Goal: Task Accomplishment & Management: Manage account settings

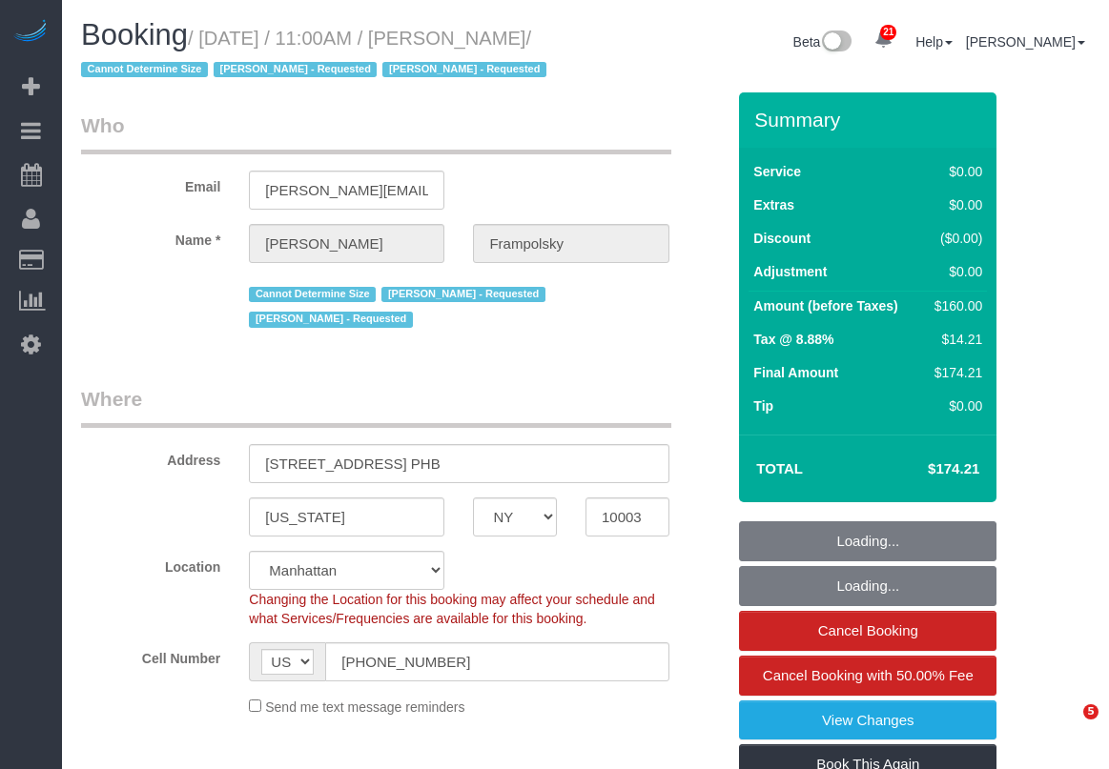
select select "NY"
select select "1"
select select "spot1"
select select "number:59"
select select "number:72"
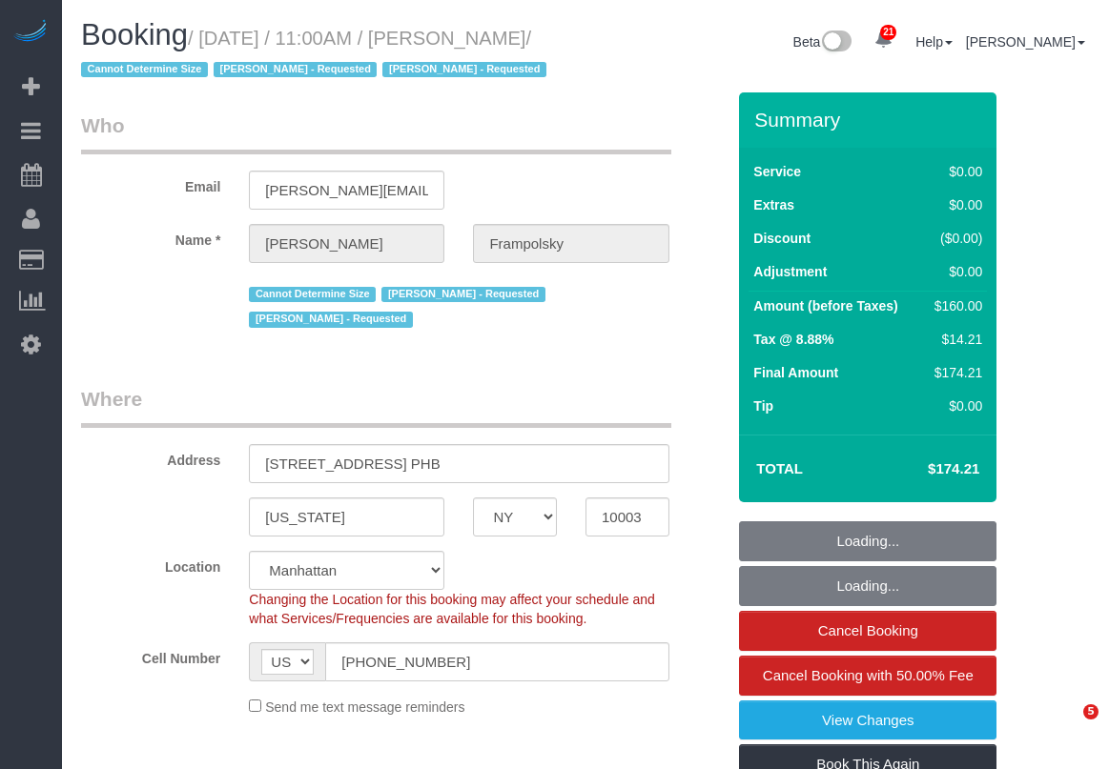
select select "number:15"
select select "number:7"
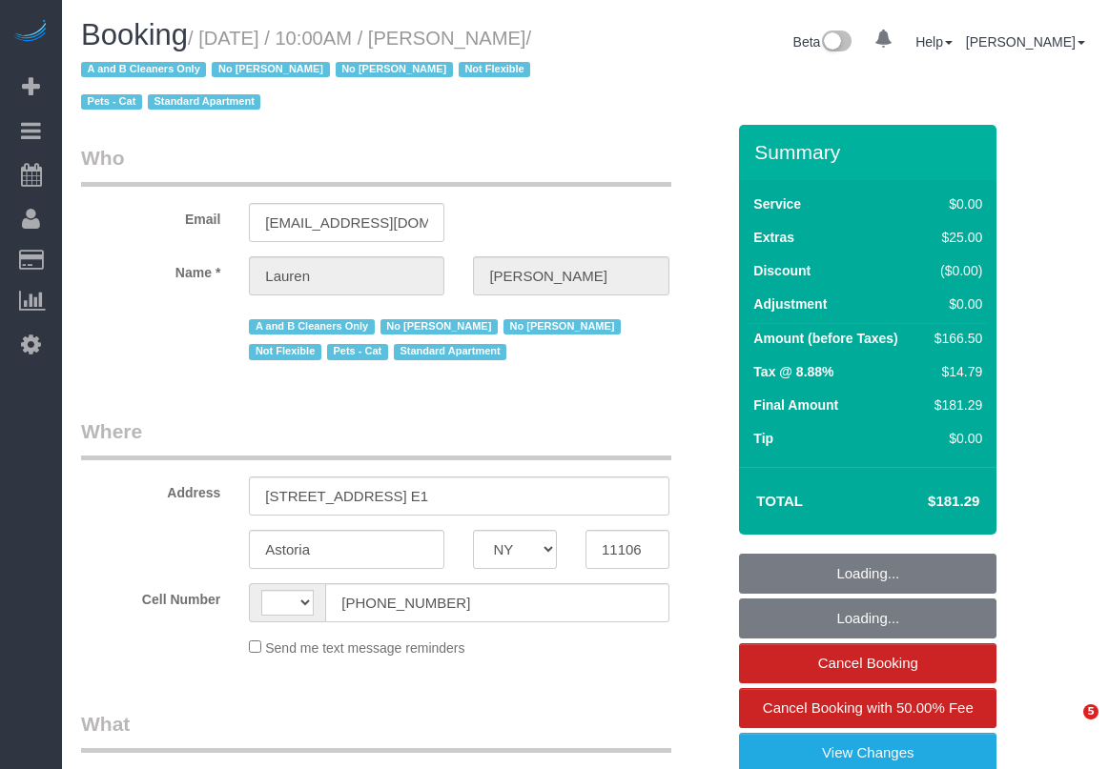
select select "NY"
select select "string:stripe-pm_1PIWVh4VGloSiKo7AVfD13n6"
select select "number:89"
select select "number:90"
select select "number:14"
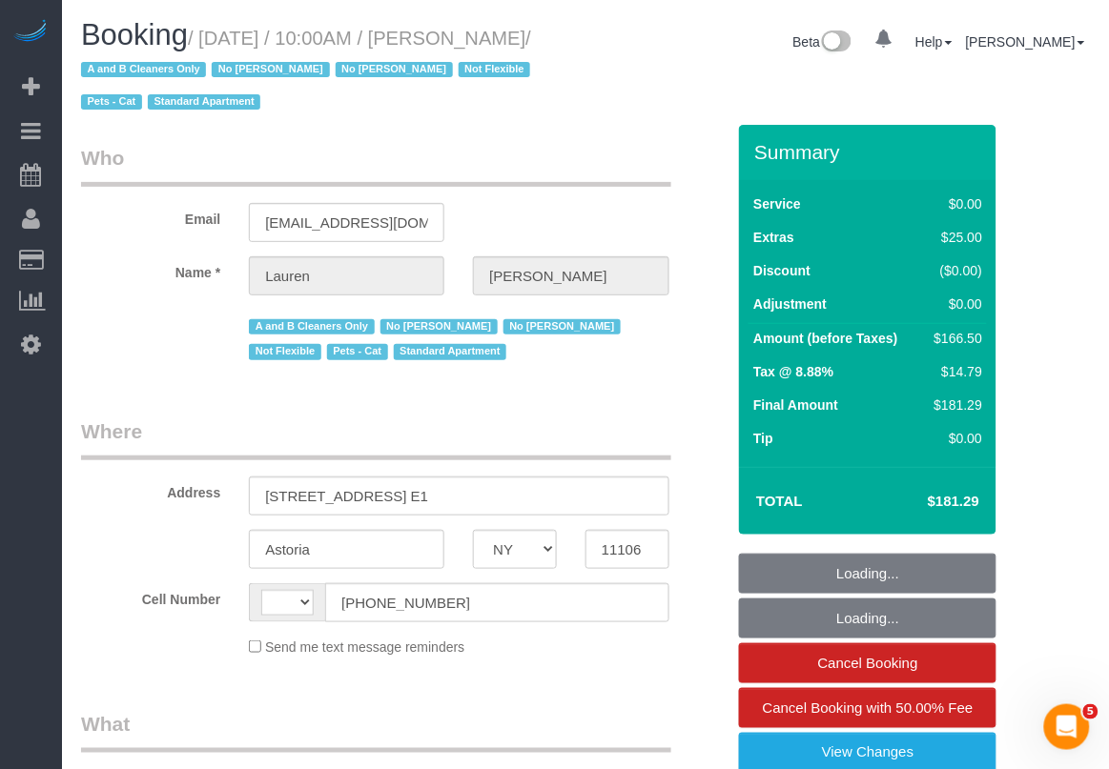
select select "number:5"
select select "string:[GEOGRAPHIC_DATA]"
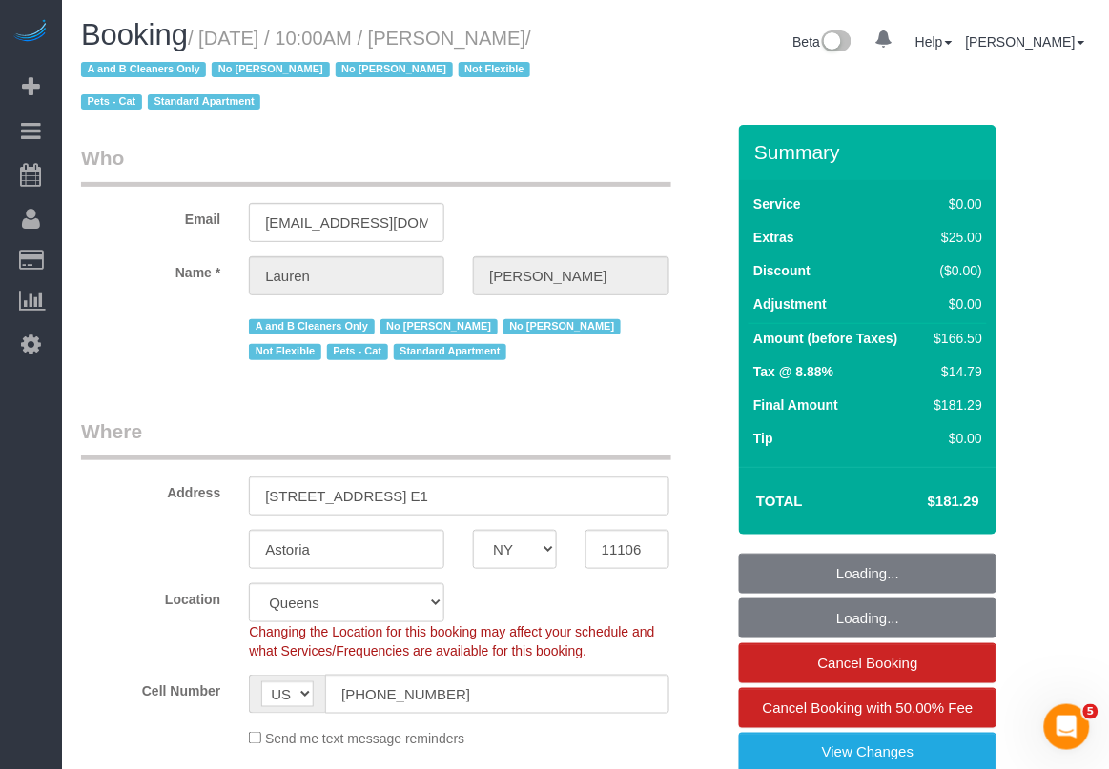
select select "object:1513"
select select "1"
select select "spot1"
select select "1"
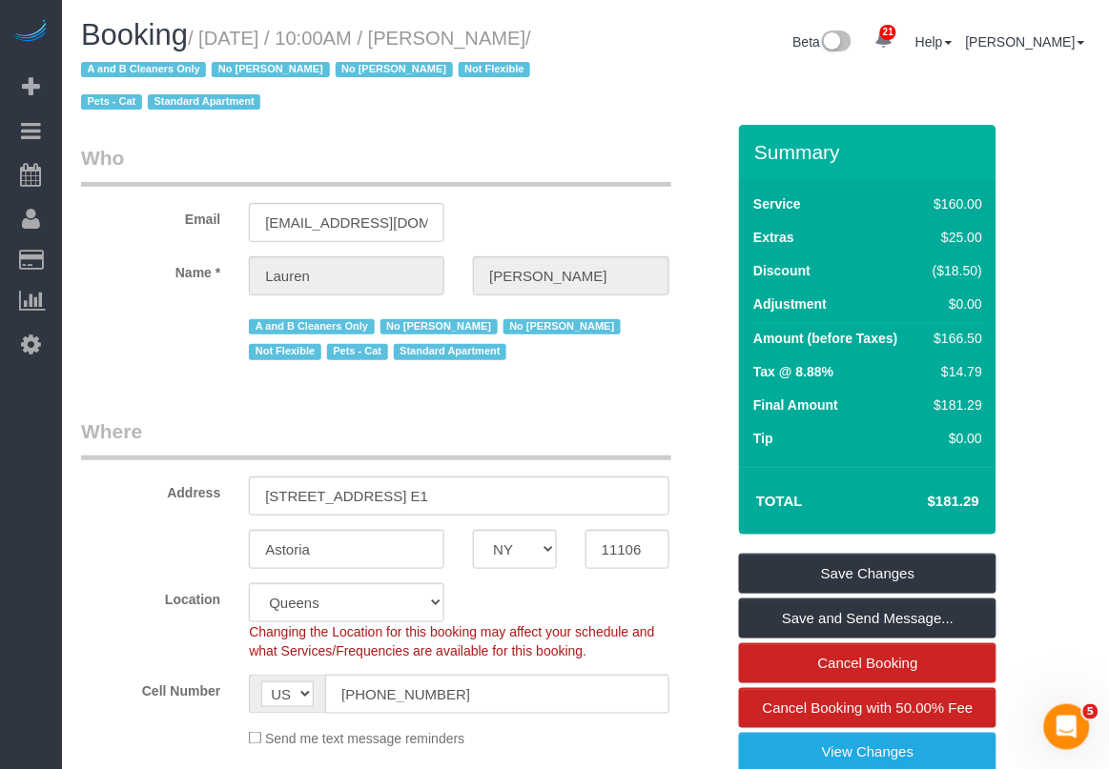
drag, startPoint x: 449, startPoint y: 31, endPoint x: 577, endPoint y: 34, distance: 127.8
click at [577, 34] on div "Booking / August 22, 2025 / 10:00AM / Lauren Davis / A and B Cleaners Only No A…" at bounding box center [326, 72] width 519 height 106
copy small "Lauren Davis"
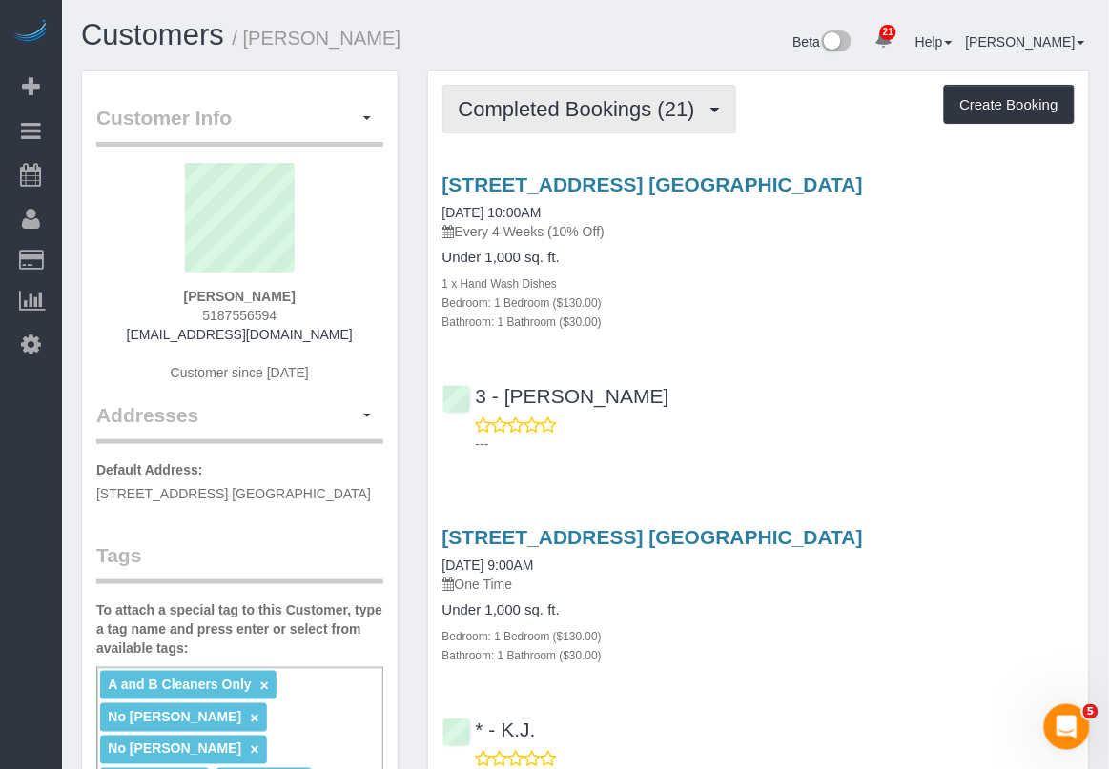
click at [660, 111] on span "Completed Bookings (21)" at bounding box center [582, 109] width 246 height 24
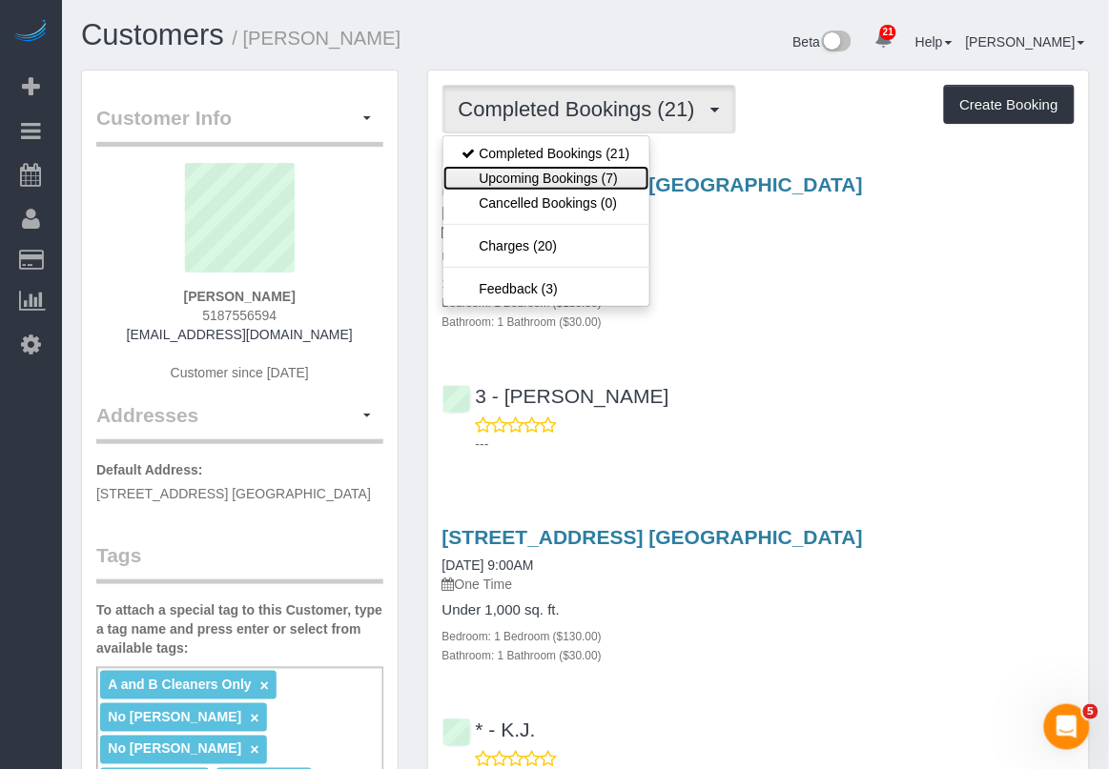
click at [579, 182] on link "Upcoming Bookings (7)" at bounding box center [546, 178] width 206 height 25
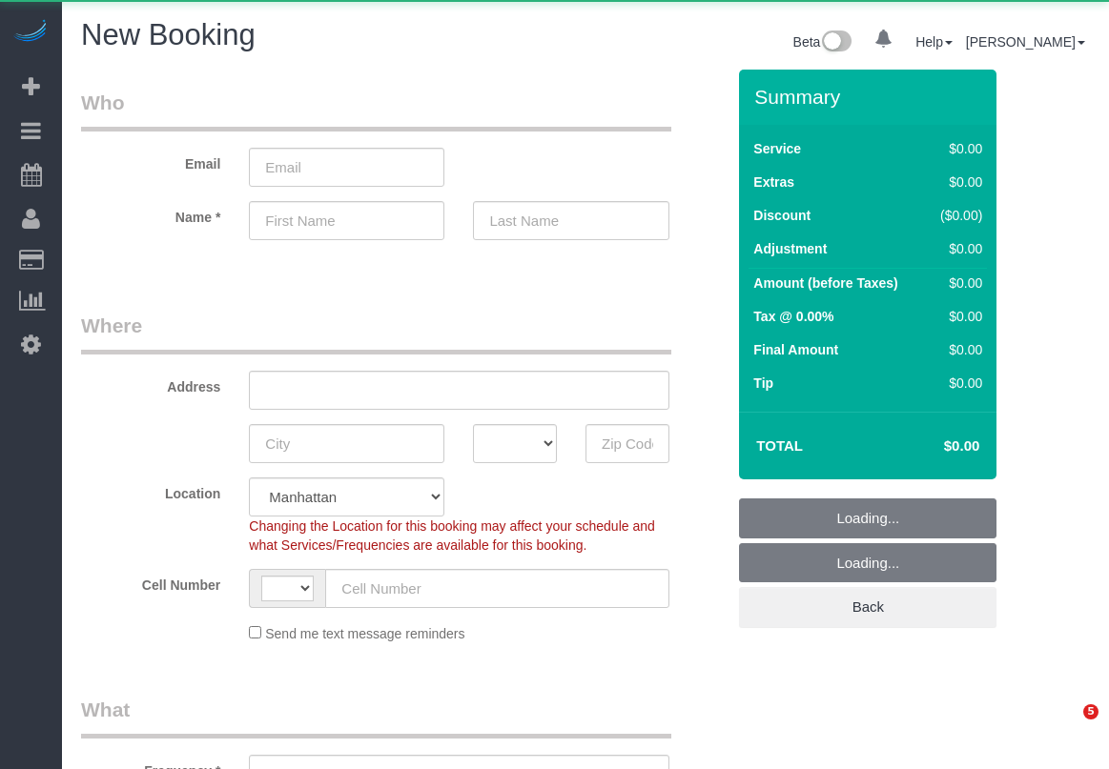
select select "number:89"
select select "number:90"
select select "string:[GEOGRAPHIC_DATA]"
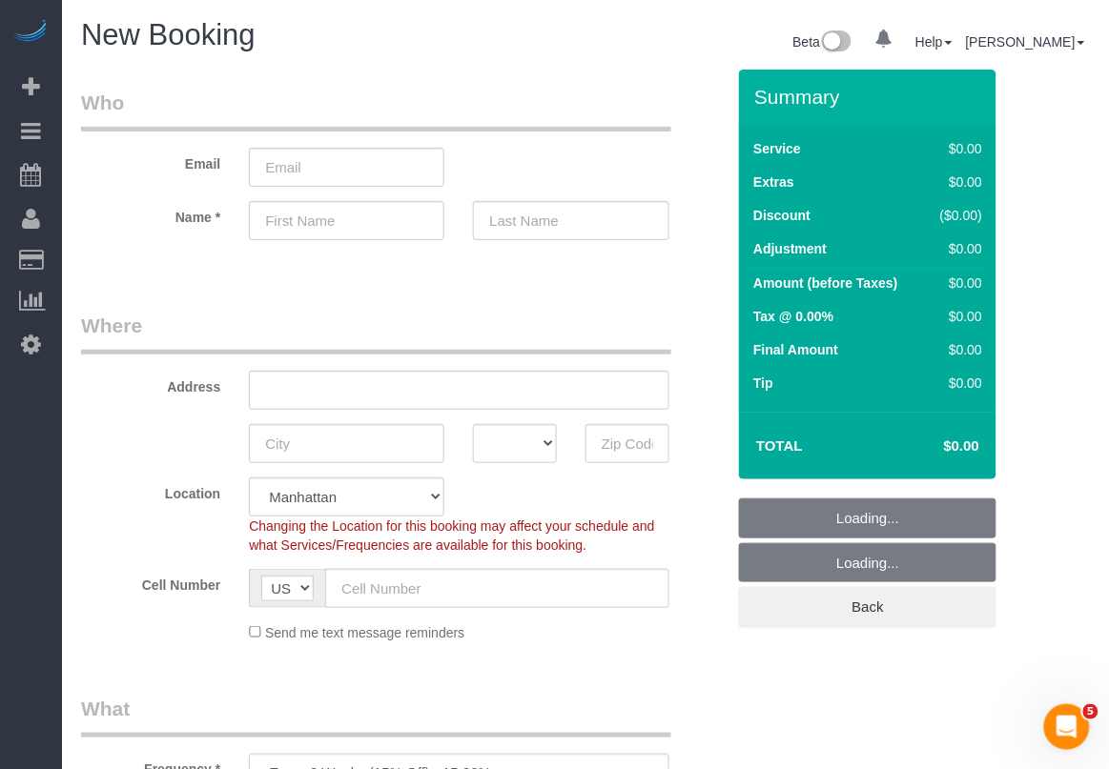
select select "object:1467"
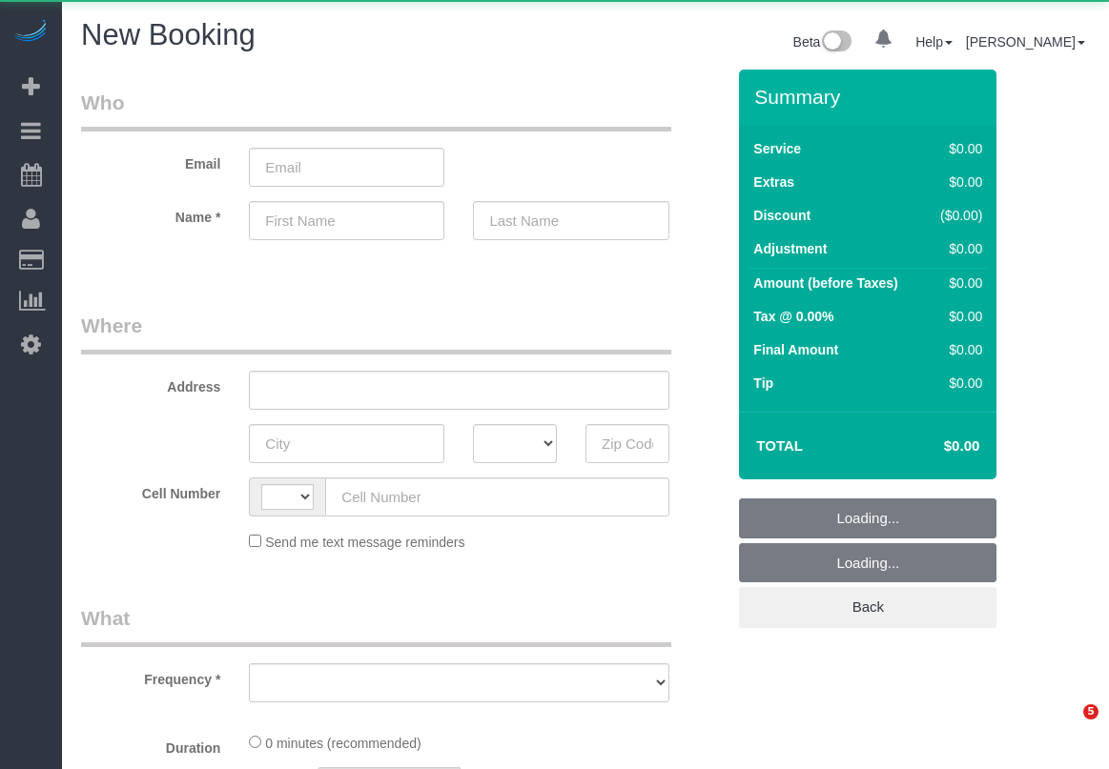
select select "number:89"
select select "number:90"
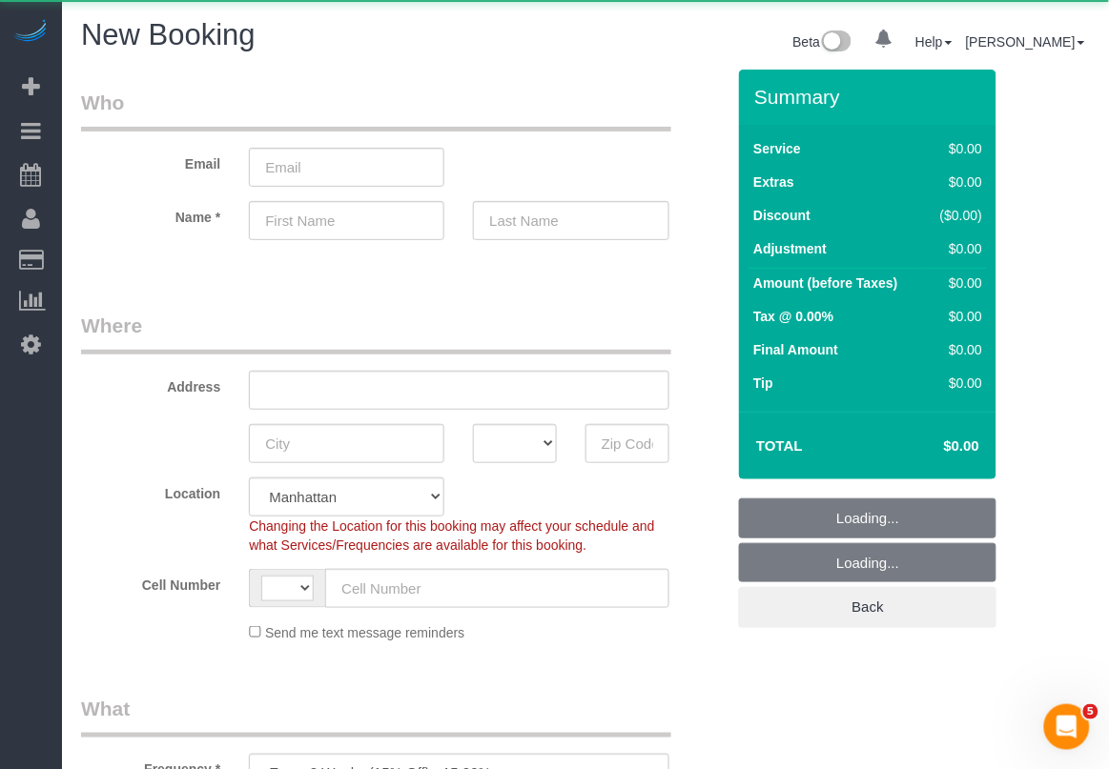
select select "object:1181"
select select "string:[GEOGRAPHIC_DATA]"
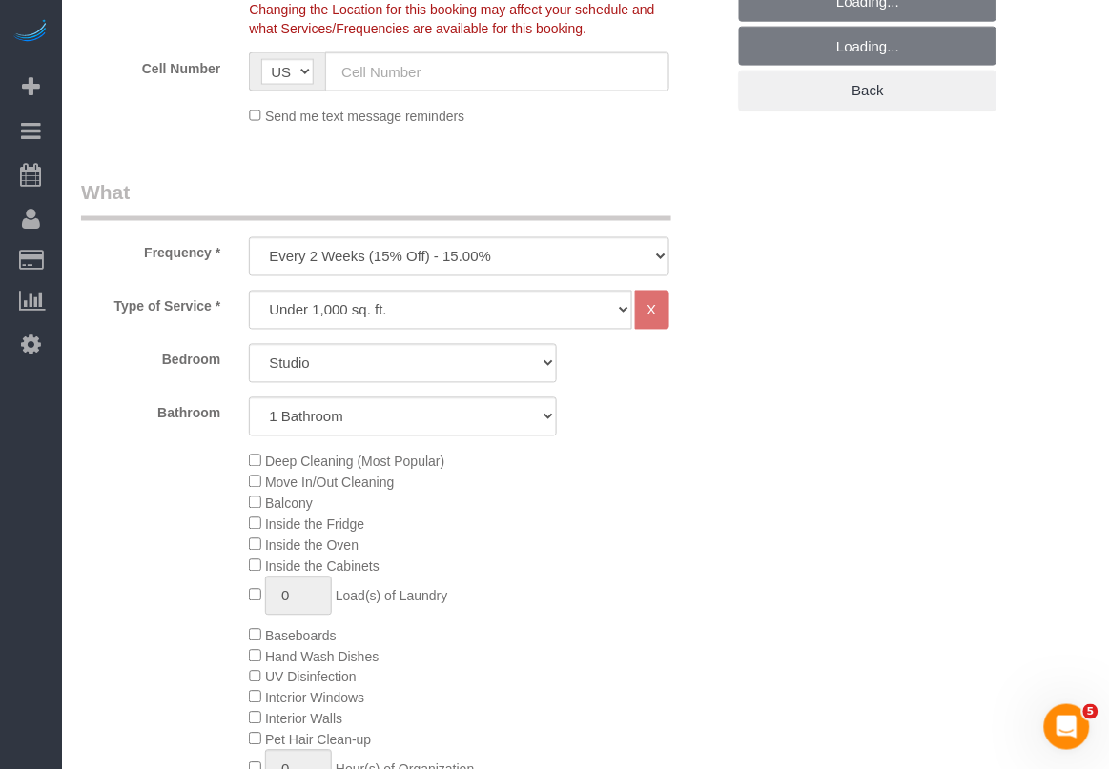
scroll to position [596, 0]
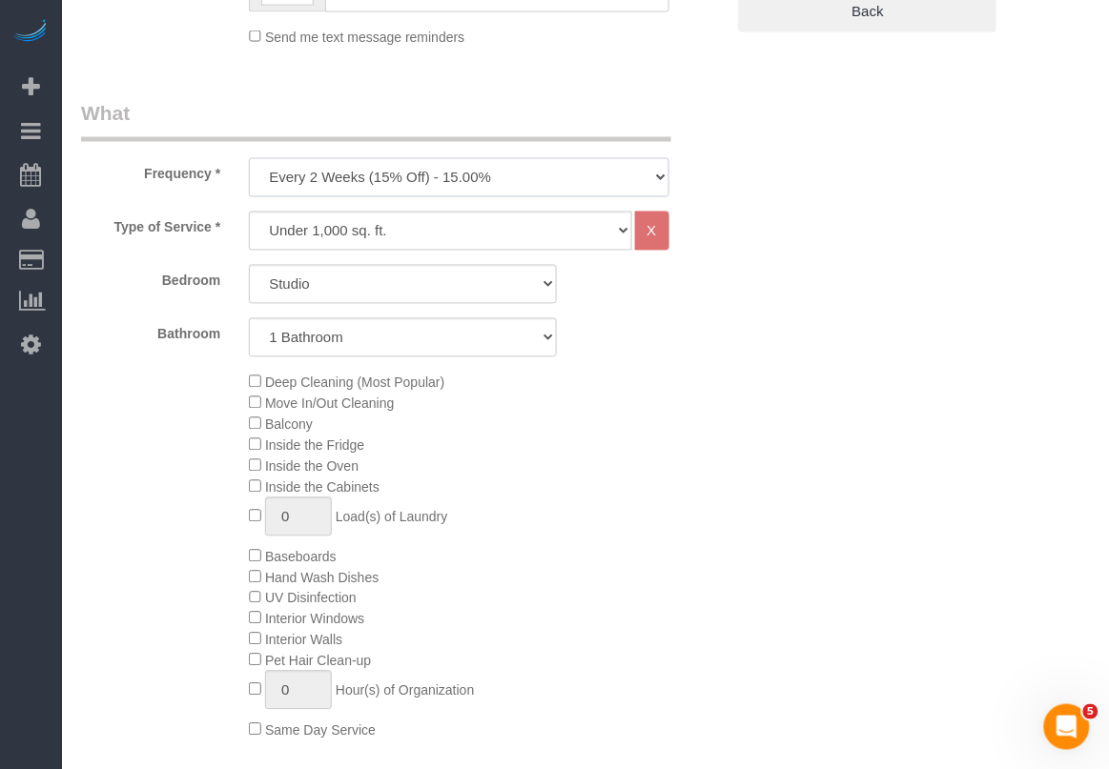
drag, startPoint x: 516, startPoint y: 174, endPoint x: 513, endPoint y: 195, distance: 22.1
click at [517, 184] on select "One Time Weekly (20% Off) - 20.00% Every 2 Weeks (15% Off) - 15.00% Every 4 Wee…" at bounding box center [458, 177] width 419 height 39
select select "object:1182"
click at [249, 158] on select "One Time Weekly (20% Off) - 20.00% Every 2 Weeks (15% Off) - 15.00% Every 4 Wee…" at bounding box center [458, 177] width 419 height 39
click at [454, 231] on select "Under 1,000 sq. ft. 1,001 - 1,500 sq. ft. 1,500+ sq. ft. Custom Cleaning Office…" at bounding box center [440, 231] width 382 height 39
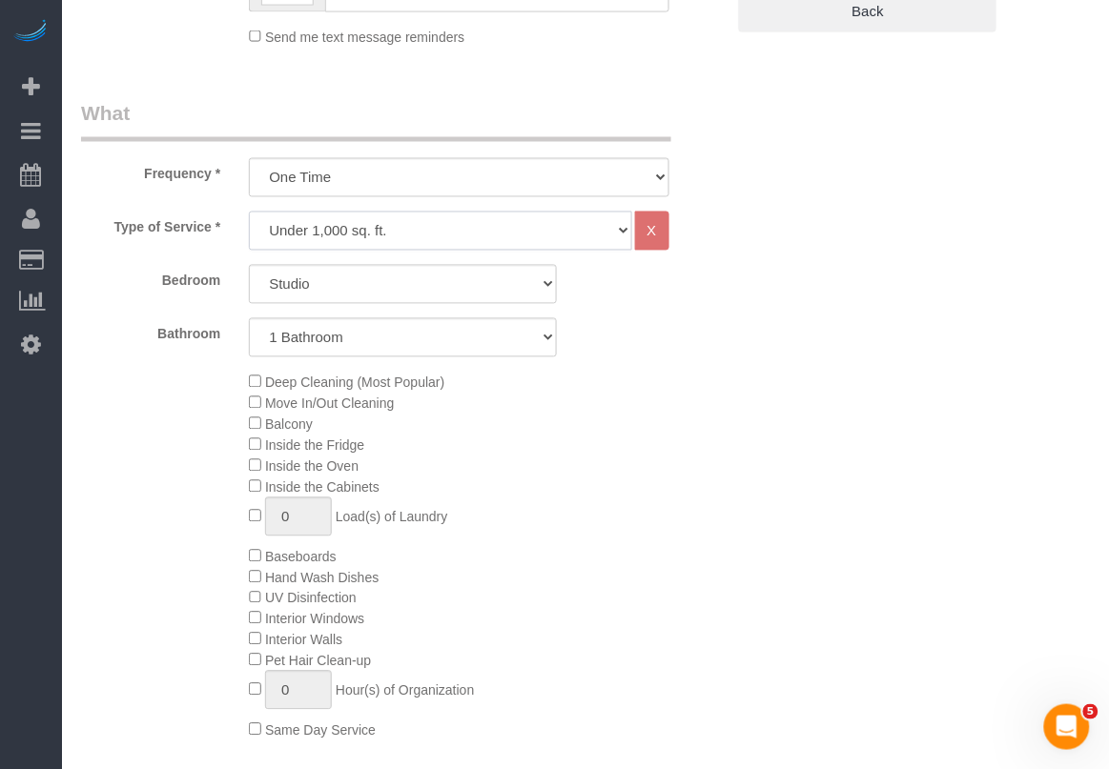
select select "212"
click at [249, 212] on select "Under 1,000 sq. ft. 1,001 - 1,500 sq. ft. 1,500+ sq. ft. Custom Cleaning Office…" at bounding box center [440, 231] width 382 height 39
select select "2"
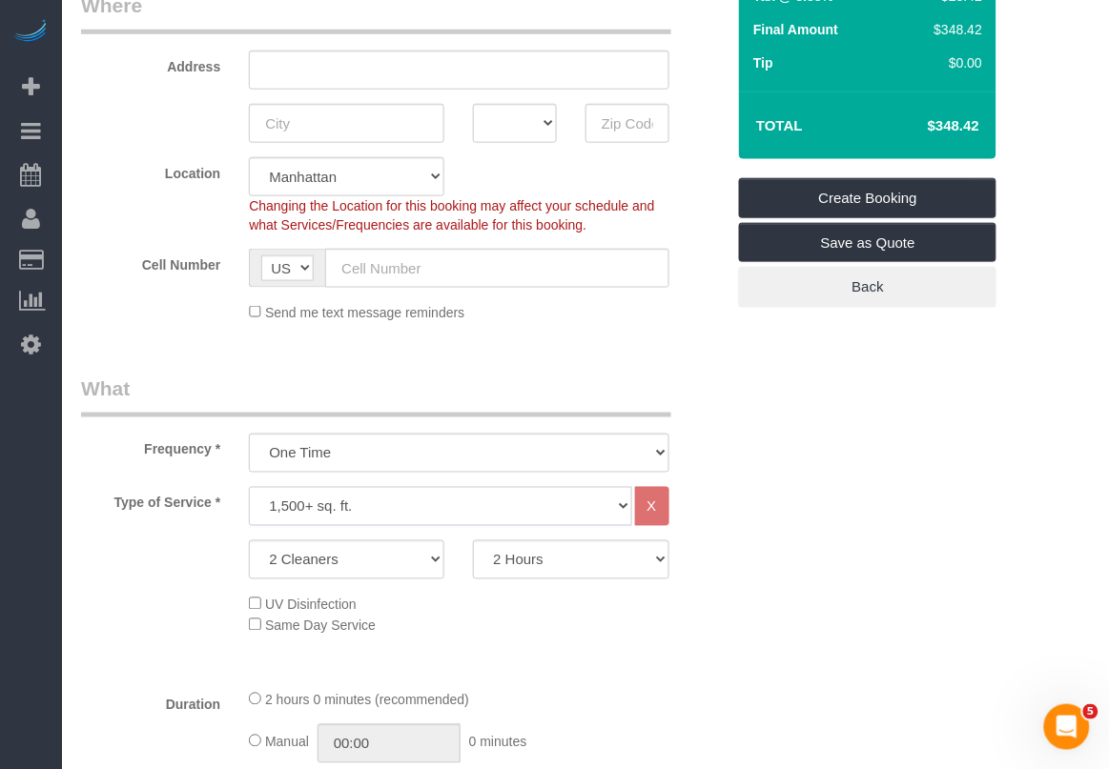
scroll to position [358, 0]
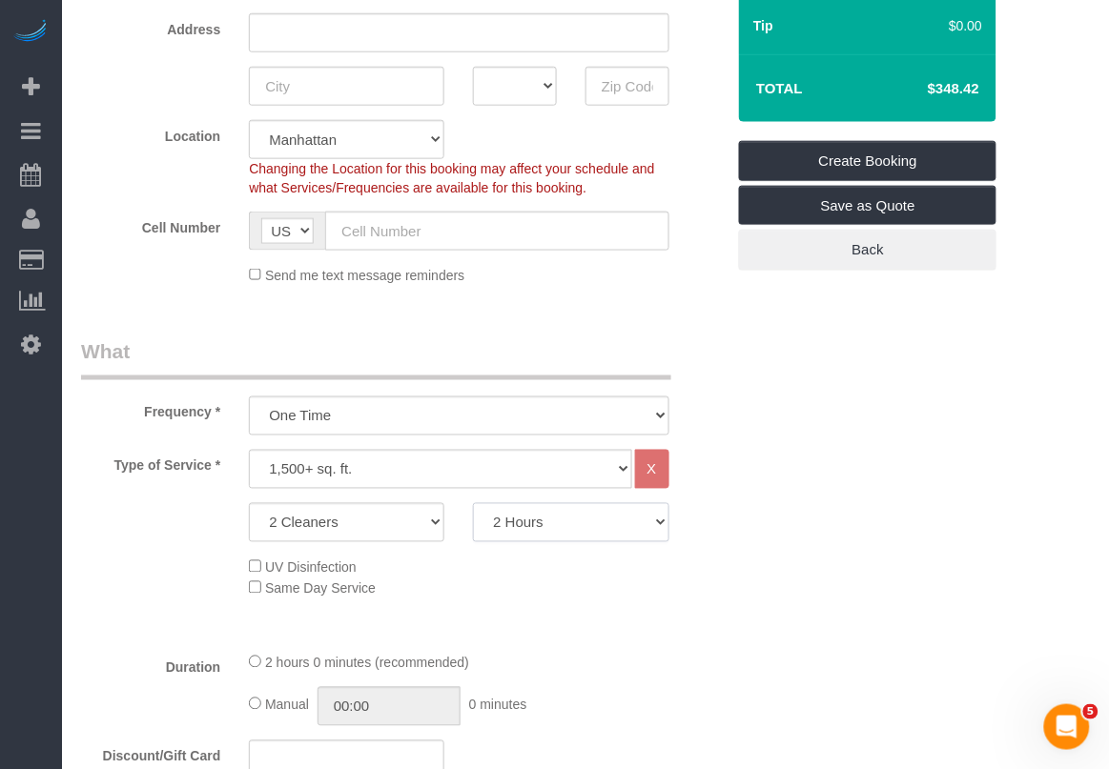
click at [564, 522] on select "2 Hours 2.5 Hours 3 Hours 3.5 Hours 4 Hours 4.5 Hours 5 Hours 5.5 Hours 6 Hours…" at bounding box center [570, 522] width 195 height 39
select select "240"
click at [473, 503] on select "2 Hours 2.5 Hours 3 Hours 3.5 Hours 4 Hours 4.5 Hours 5 Hours 5.5 Hours 6 Hours…" at bounding box center [570, 522] width 195 height 39
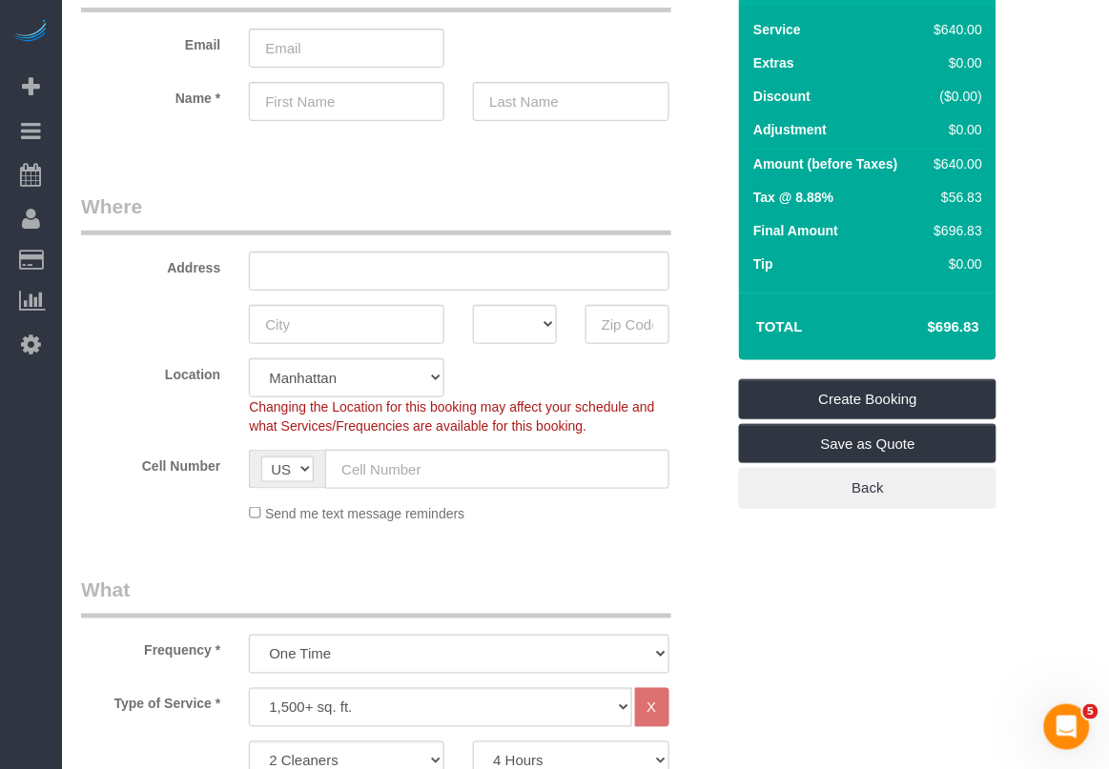
scroll to position [0, 0]
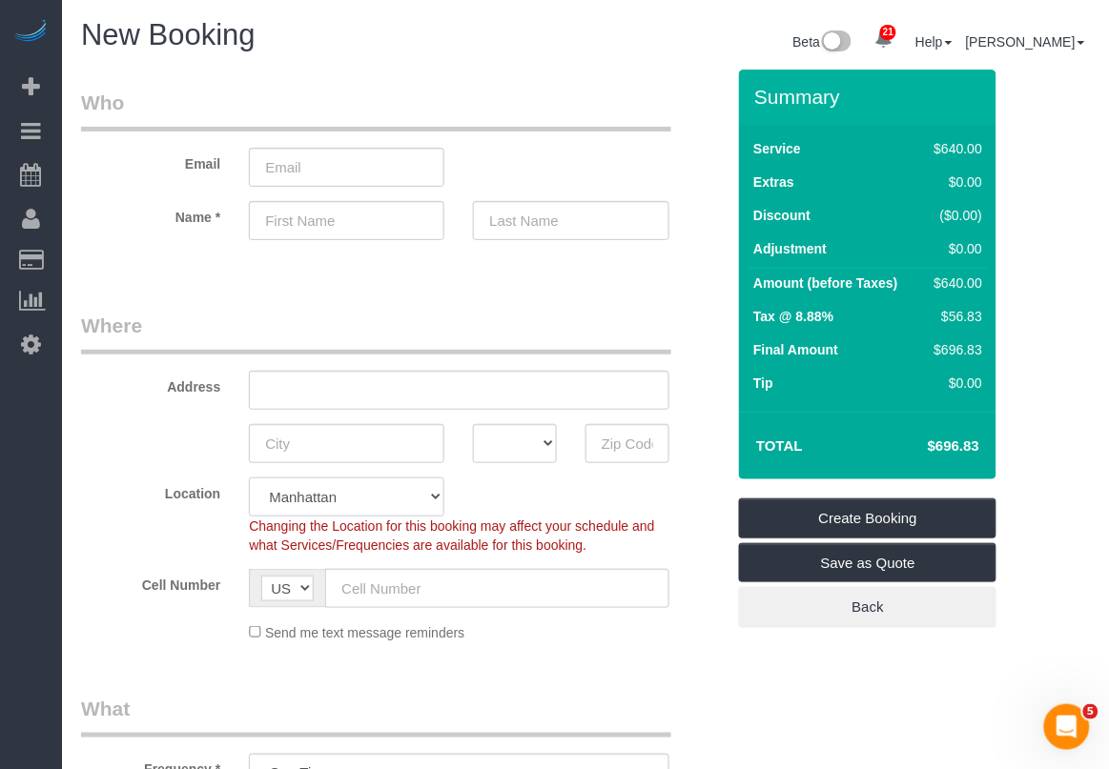
click at [439, 501] on select "Manhattan Austin Boston Bronx Brooklyn Charlotte Denver New Jersey Portland Que…" at bounding box center [346, 497] width 195 height 39
select select "11"
click at [249, 478] on select "Manhattan Austin Boston Bronx Brooklyn Charlotte Denver New Jersey Portland Que…" at bounding box center [346, 497] width 195 height 39
select select "object:1590"
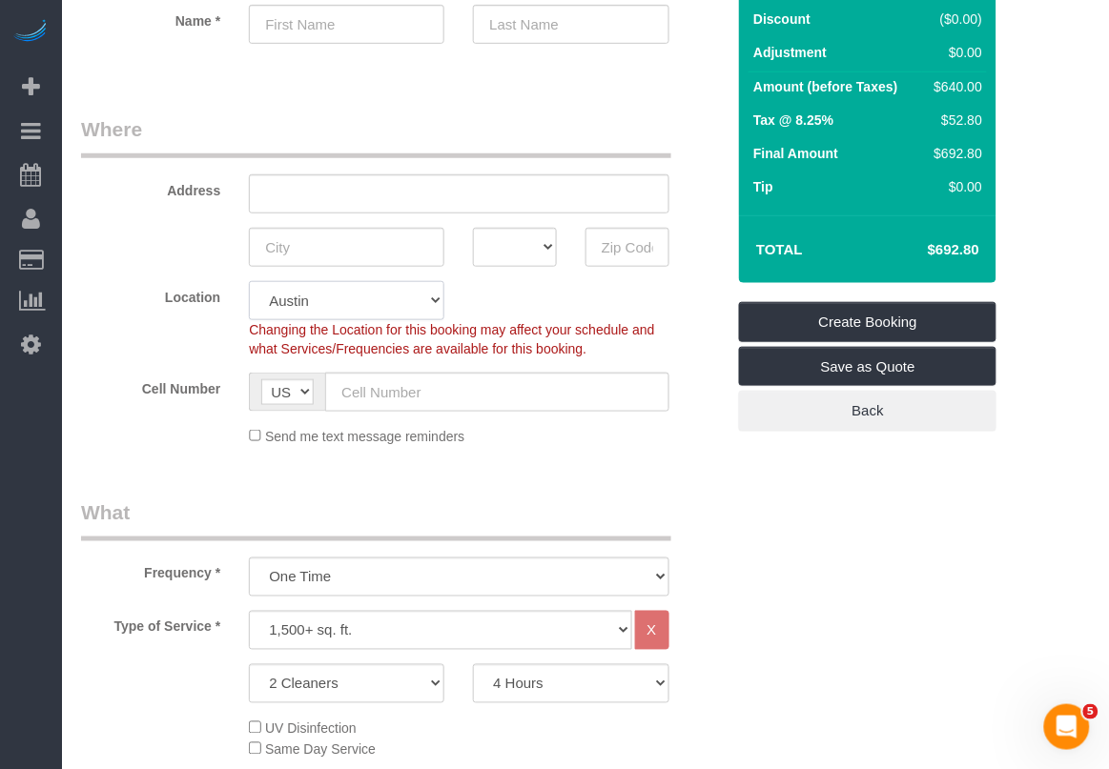
scroll to position [238, 0]
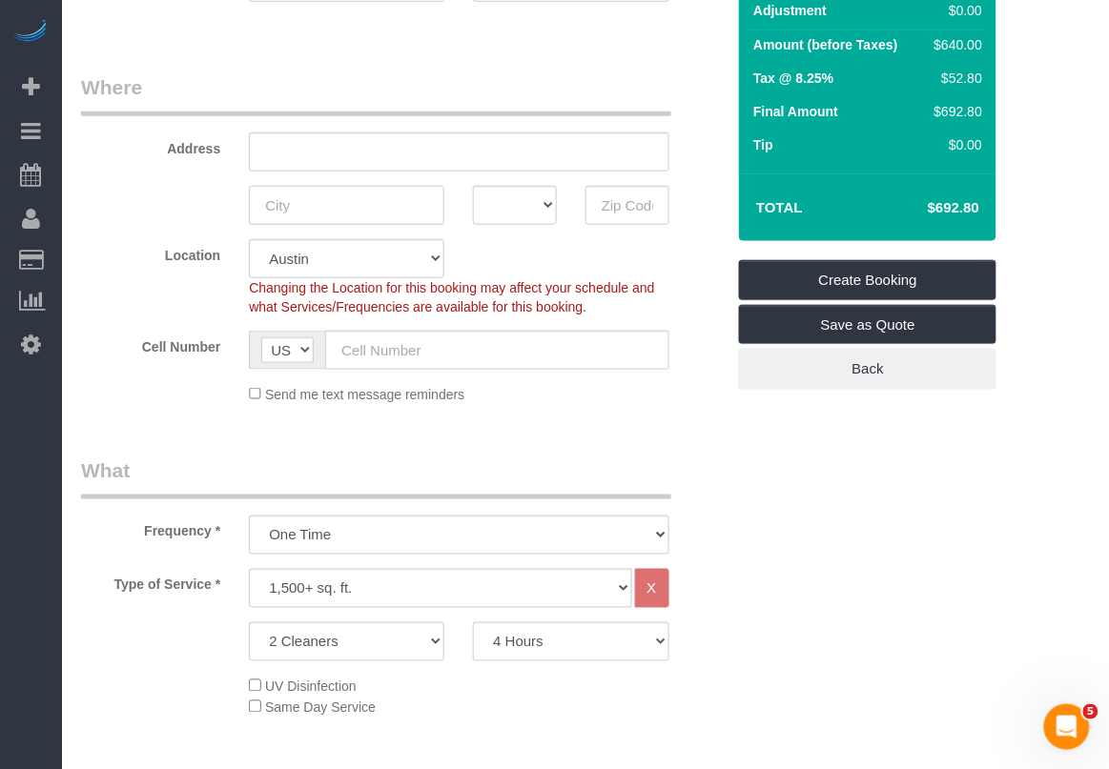
click at [368, 213] on input "text" at bounding box center [346, 205] width 195 height 39
click at [620, 200] on input "text" at bounding box center [627, 205] width 84 height 39
paste input "78702"
type input "78702"
drag, startPoint x: 348, startPoint y: 200, endPoint x: 398, endPoint y: 210, distance: 51.4
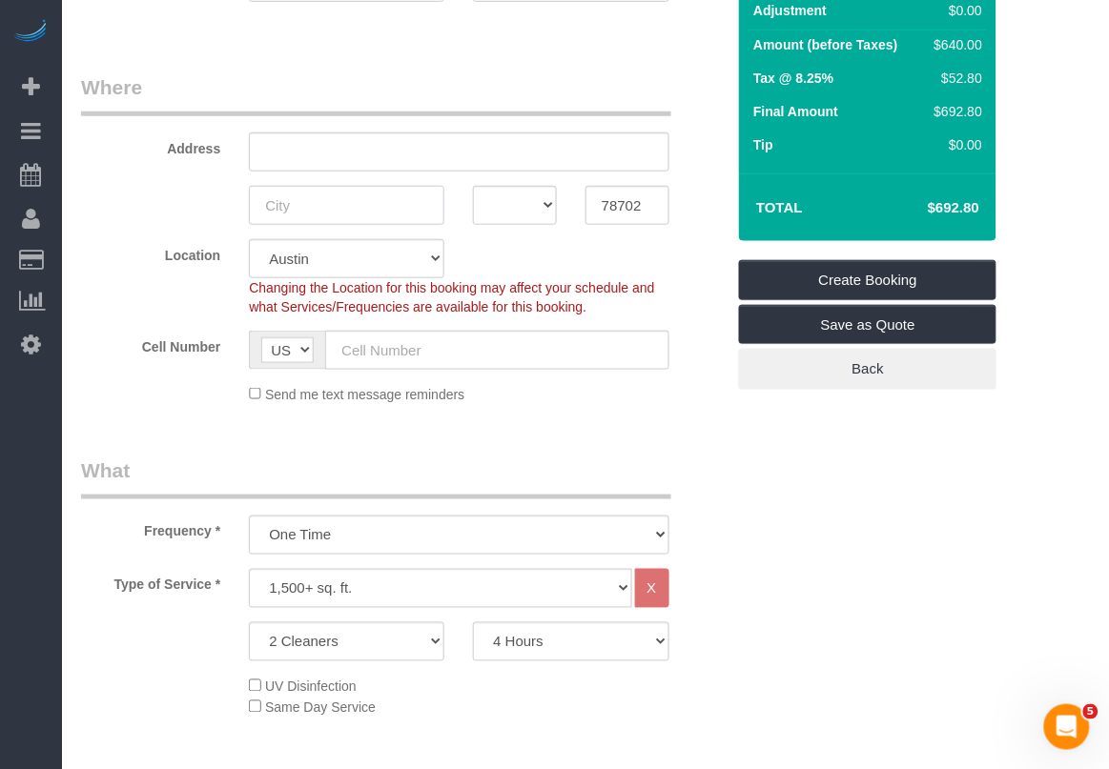
click at [351, 203] on input "text" at bounding box center [346, 205] width 195 height 39
type input "Austin"
click at [548, 206] on select "AK AL AR AZ CA CO CT DC DE FL GA HI IA ID IL IN KS KY LA MA MD ME MI MN MO MS M…" at bounding box center [515, 205] width 84 height 39
select select "[GEOGRAPHIC_DATA]"
click at [473, 186] on select "AK AL AR AZ CA CO CT DC DE FL GA HI IA ID IL IN KS KY LA MA MD ME MI MN MO MS M…" at bounding box center [515, 205] width 84 height 39
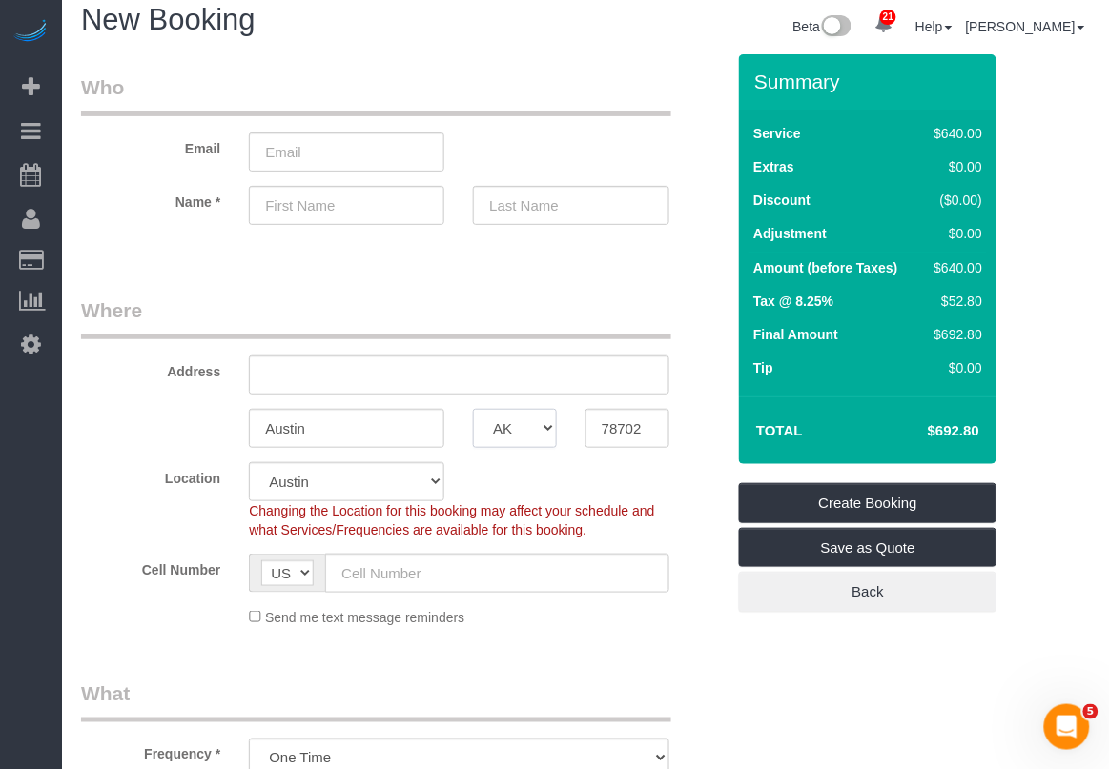
scroll to position [0, 0]
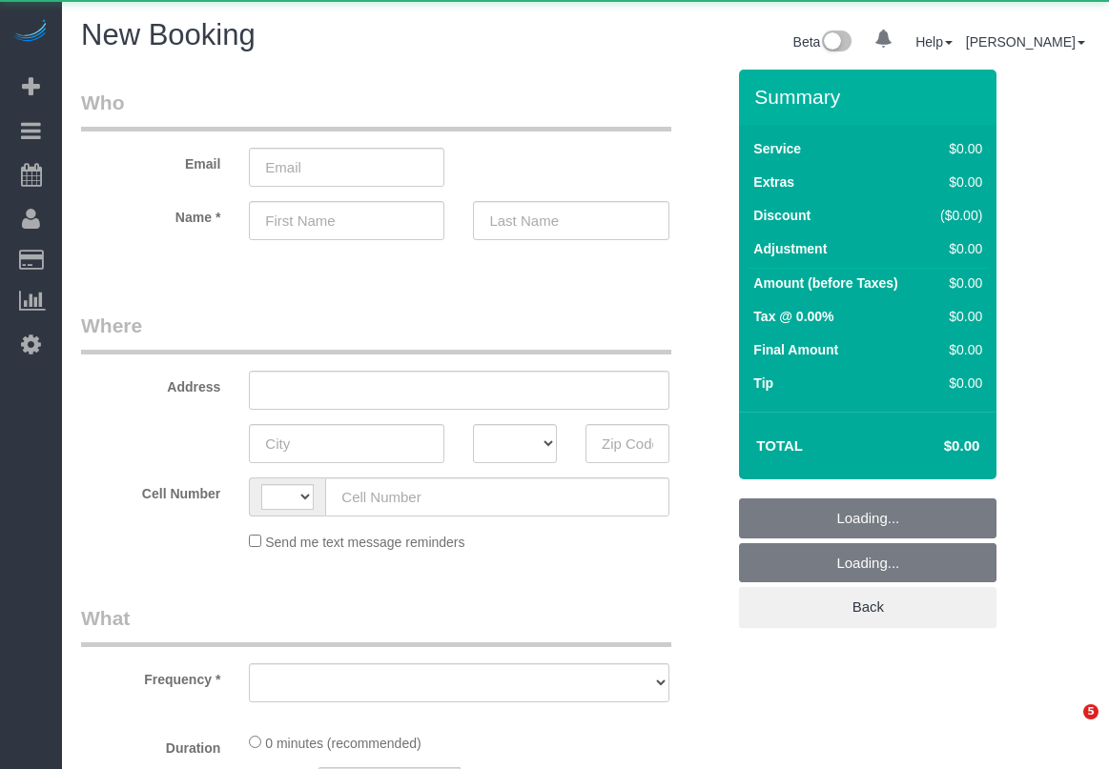
select select "number:89"
select select "number:90"
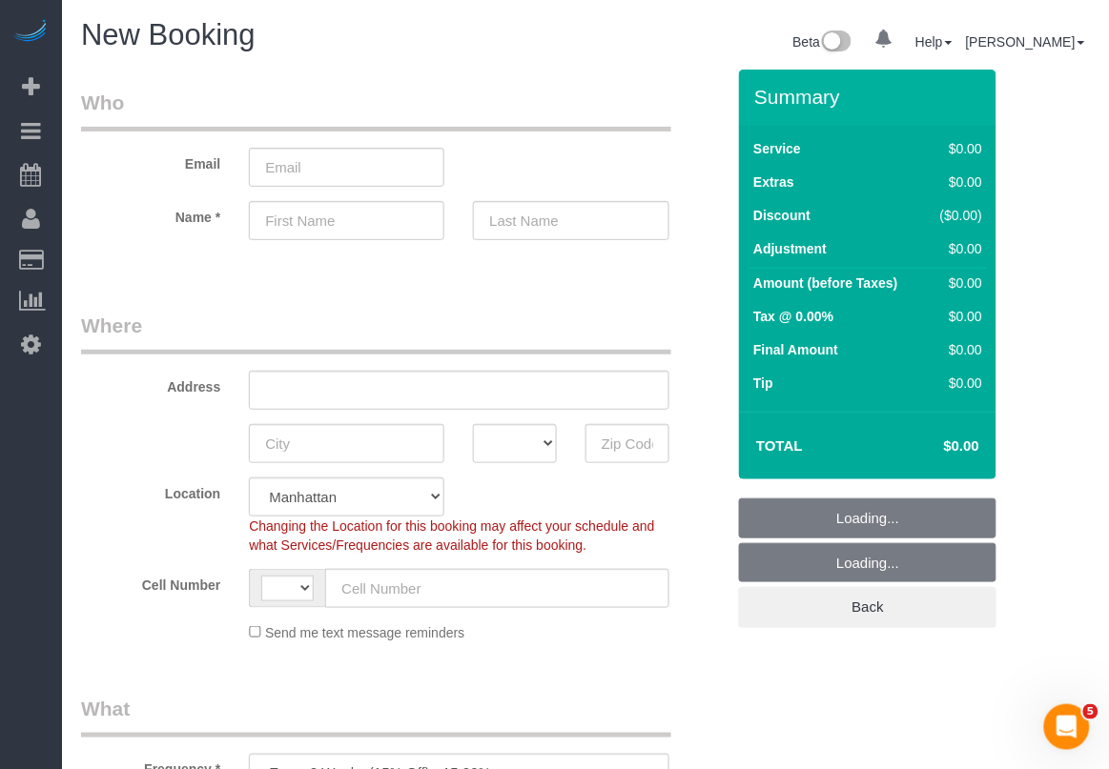
select select "object:1364"
select select "string:[GEOGRAPHIC_DATA]"
click at [402, 441] on input "text" at bounding box center [346, 443] width 195 height 39
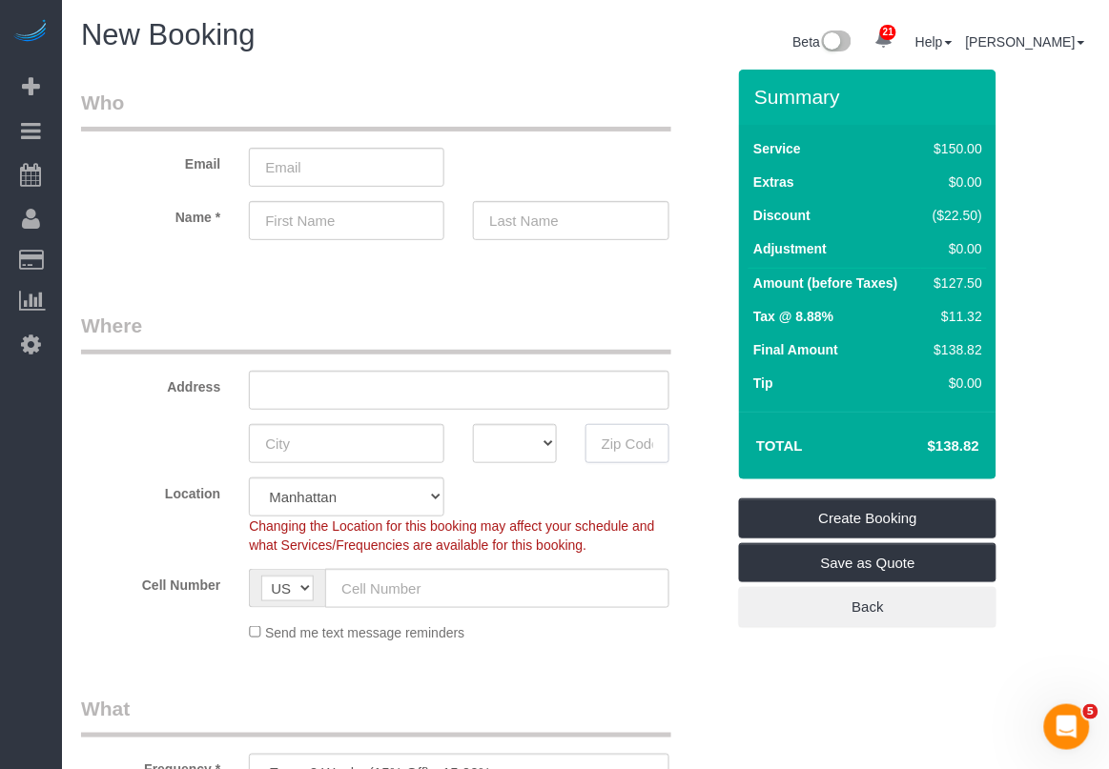
click at [632, 448] on input "text" at bounding box center [627, 443] width 84 height 39
paste input "78702"
type input "78702"
click at [388, 435] on input "text" at bounding box center [346, 443] width 195 height 39
type input "Austin"
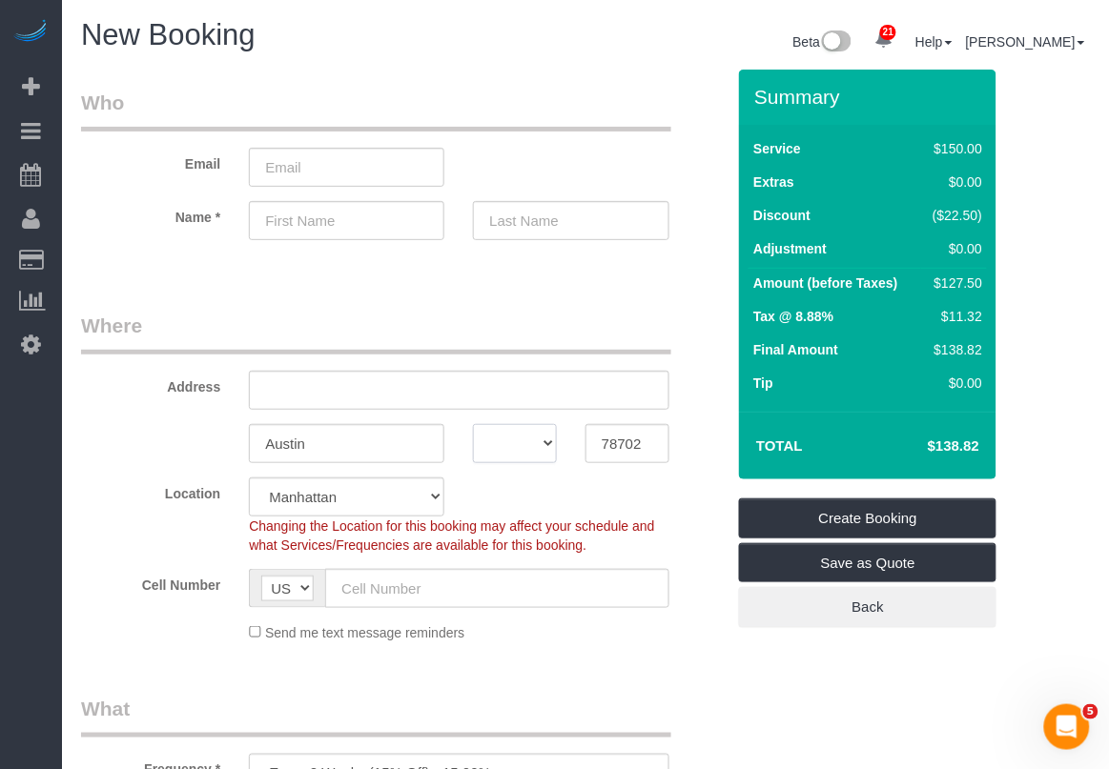
click at [541, 440] on select "AK AL AR AZ CA CO CT DC DE FL GA HI IA ID IL IN KS KY LA MA MD ME MI MN MO MS M…" at bounding box center [515, 443] width 84 height 39
select select "[GEOGRAPHIC_DATA]"
click at [473, 424] on select "AK AL AR AZ CA CO CT DC DE FL GA HI IA ID IL IN KS KY LA MA MD ME MI MN MO MS M…" at bounding box center [515, 443] width 84 height 39
click at [370, 499] on select "Manhattan Austin Boston Bronx Brooklyn Charlotte Denver New Jersey Portland Que…" at bounding box center [346, 497] width 195 height 39
select select "11"
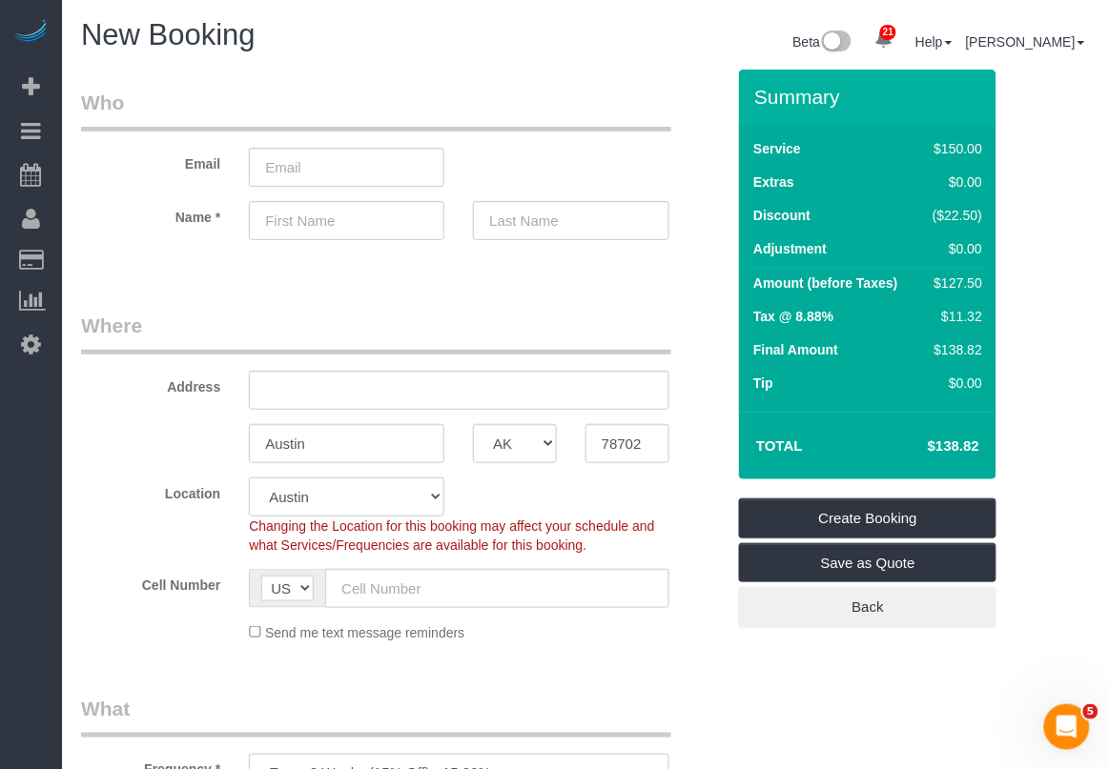
click at [249, 478] on select "Manhattan Austin Boston Bronx Brooklyn Charlotte Denver New Jersey Portland Que…" at bounding box center [346, 497] width 195 height 39
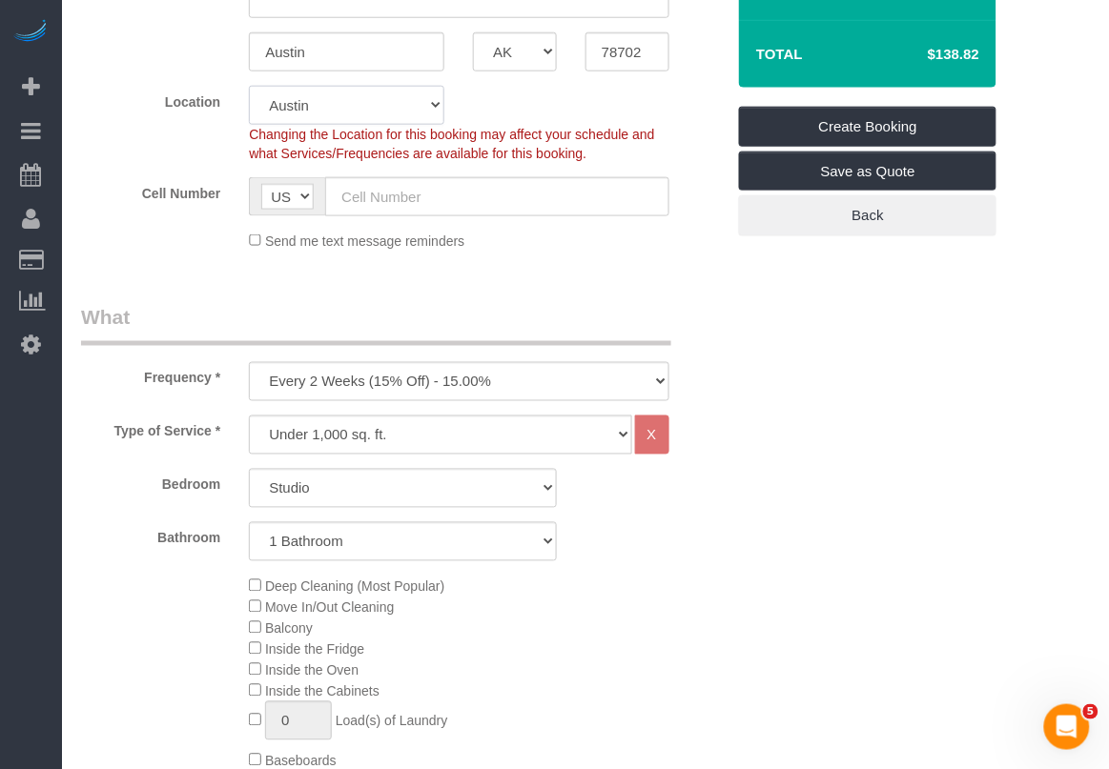
scroll to position [477, 0]
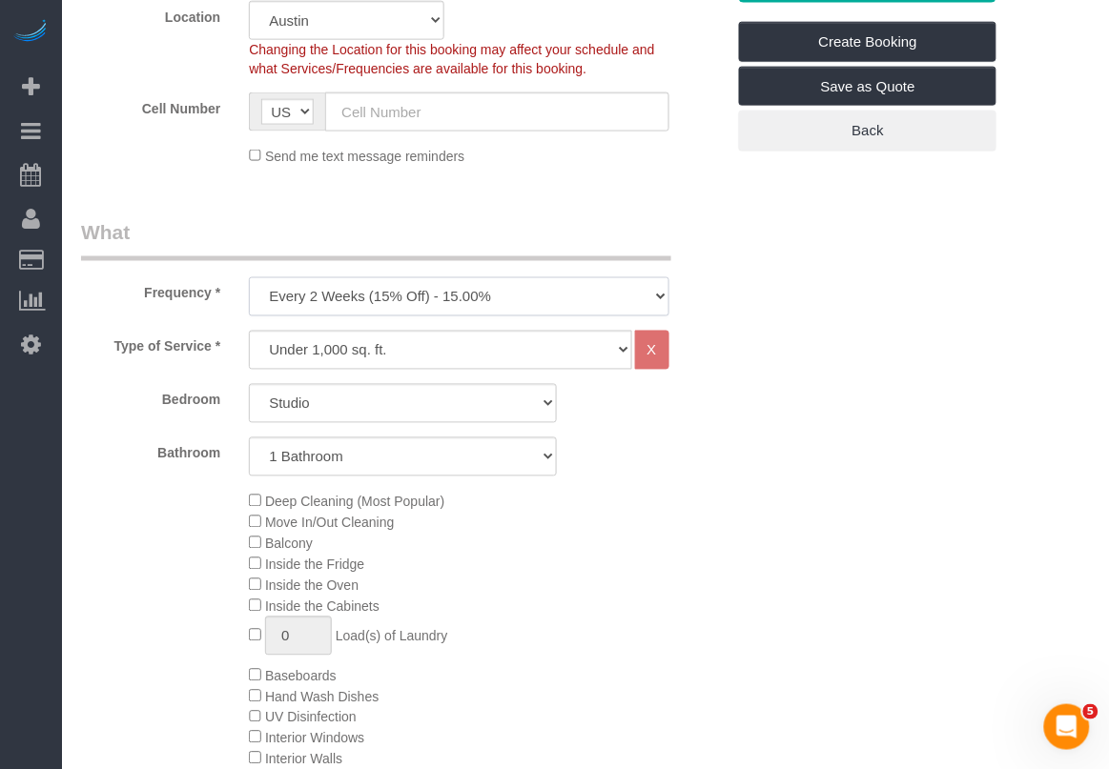
click at [505, 298] on select "One Time Weekly (20% Off) - 20.00% Every 2 Weeks (15% Off) - 15.00% Every 4 Wee…" at bounding box center [458, 296] width 419 height 39
select select "object:1512"
click at [249, 277] on select "One Time Weekly (20% Off) - 20.00% Every 2 Weeks (15% Off) - 15.00% Every 4 Wee…" at bounding box center [458, 296] width 419 height 39
click at [444, 354] on select "Under 1,000 sq. ft. 1,001 - 1,500 sq. ft. 1,500+ sq. ft. Custom Cleaning Office…" at bounding box center [440, 350] width 382 height 39
select select "212"
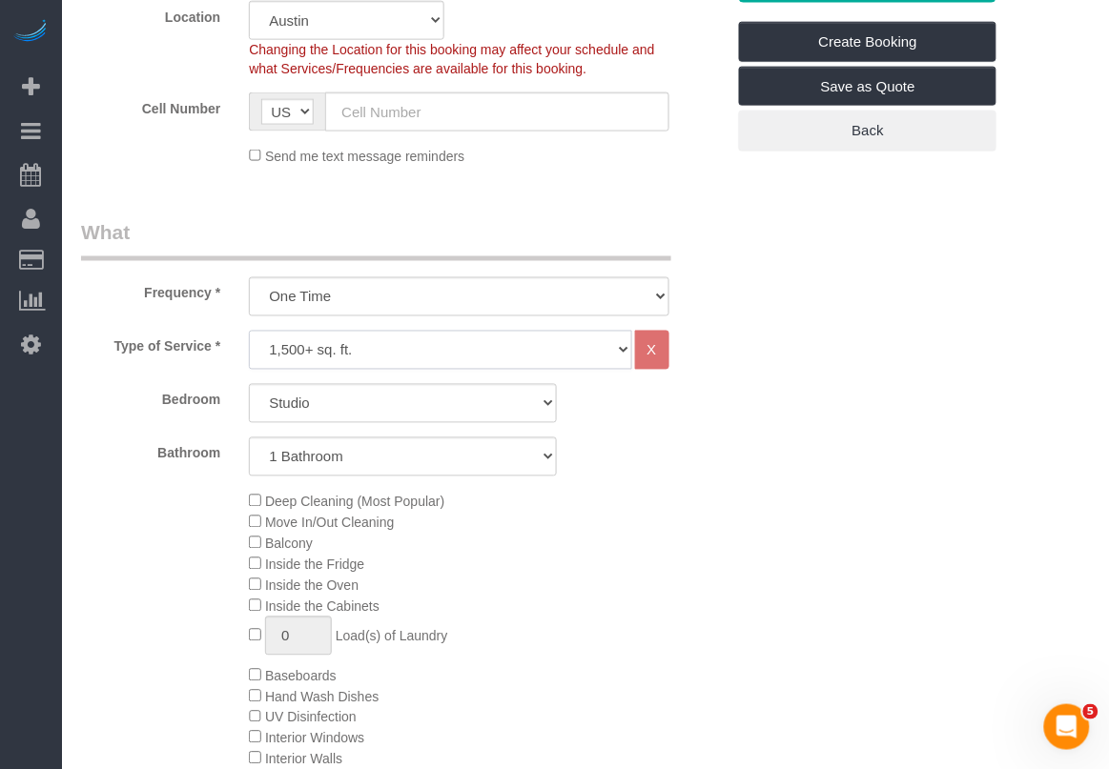
click at [249, 331] on select "Under 1,000 sq. ft. 1,001 - 1,500 sq. ft. 1,500+ sq. ft. Custom Cleaning Office…" at bounding box center [440, 350] width 382 height 39
select select "2"
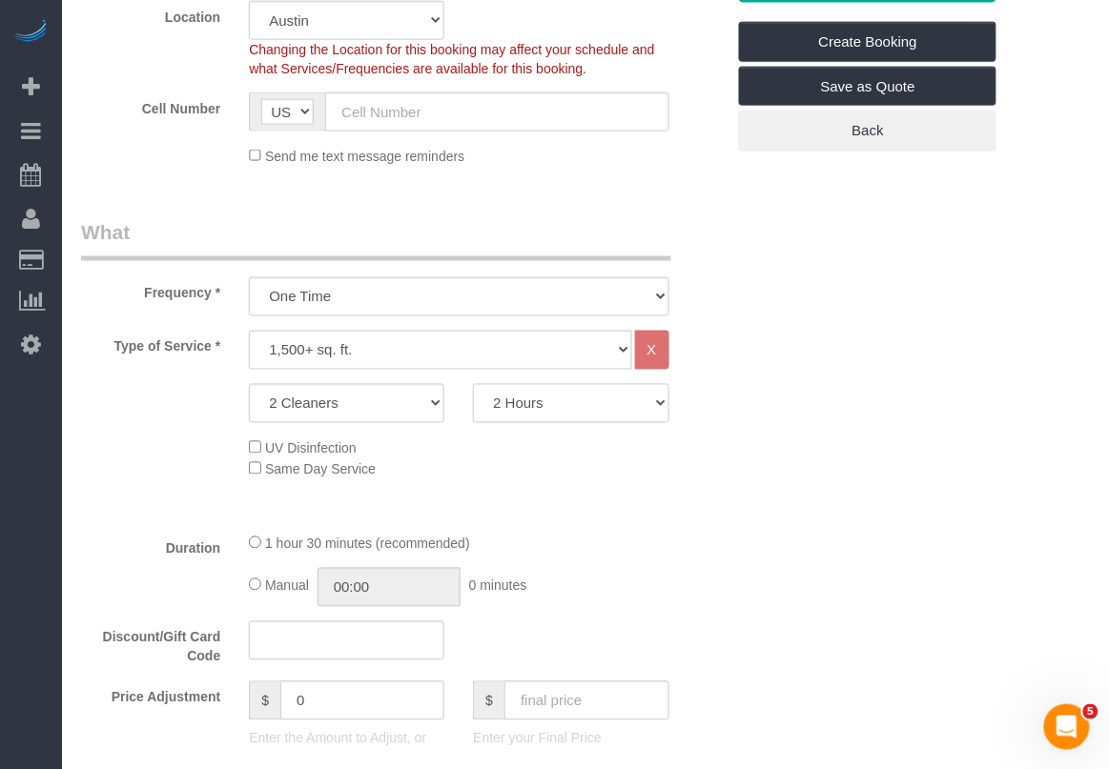
click at [562, 398] on select "2 Hours 2.5 Hours 3 Hours 3.5 Hours 4 Hours 4.5 Hours 5 Hours 5.5 Hours 6 Hours…" at bounding box center [570, 403] width 195 height 39
select select "240"
click at [473, 384] on select "2 Hours 2.5 Hours 3 Hours 3.5 Hours 4 Hours 4.5 Hours 5 Hours 5.5 Hours 6 Hours…" at bounding box center [570, 403] width 195 height 39
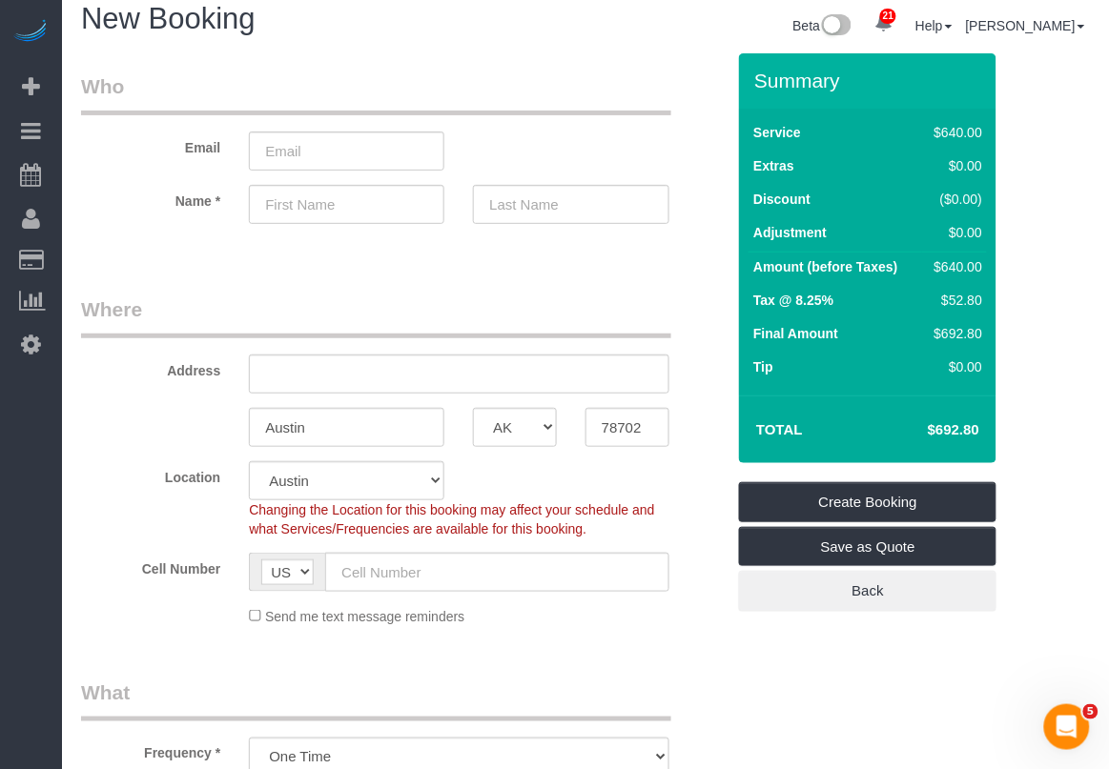
scroll to position [0, 0]
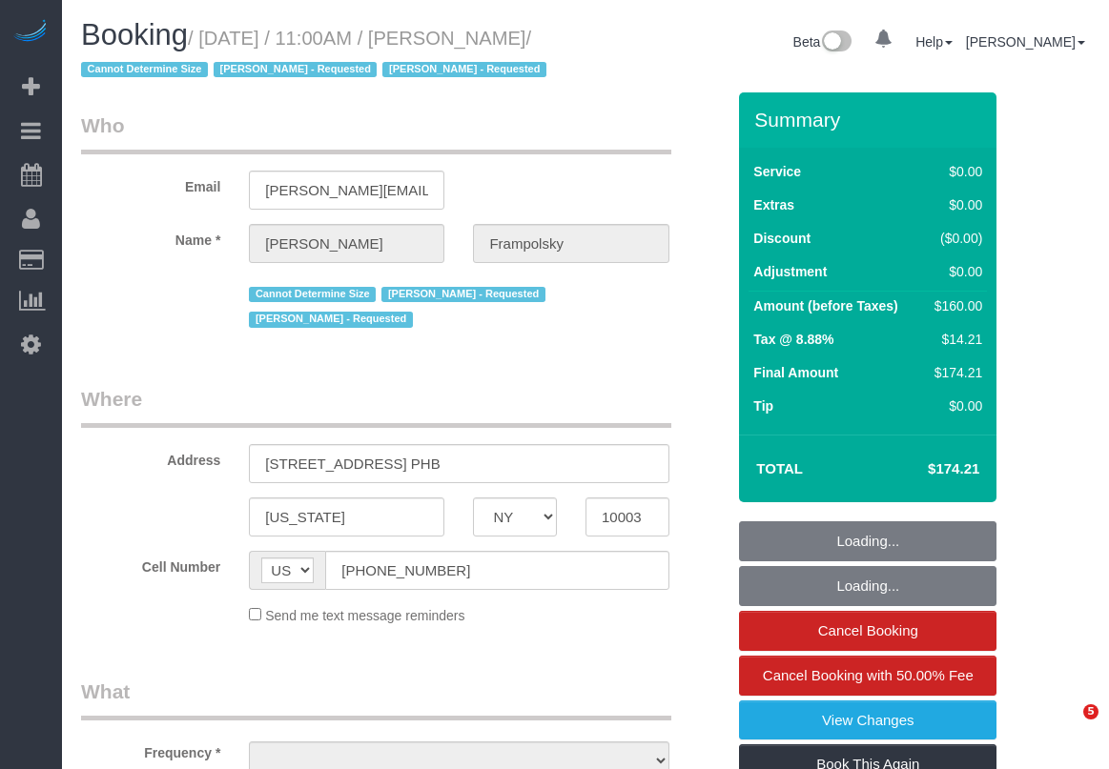
select select "NY"
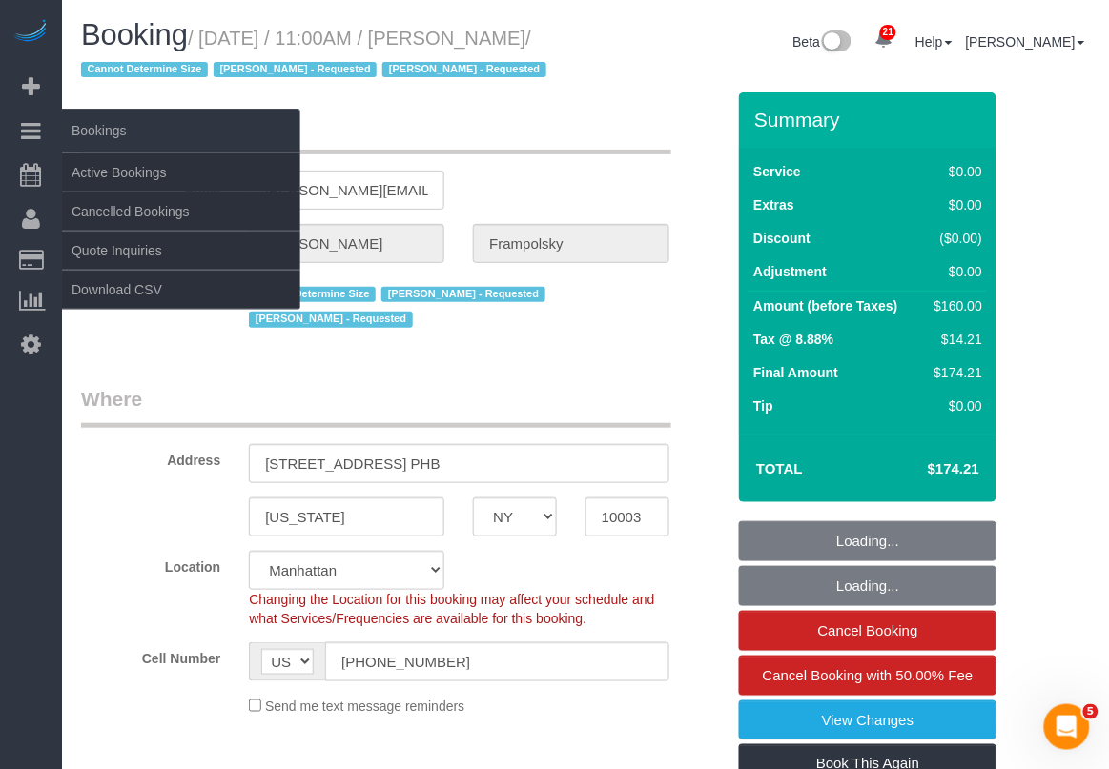
select select "object:822"
select select "string:stripe-pm_1QjVlC4VGloSiKo7wAOhglht"
select select "object:1286"
select select "spot1"
select select "1"
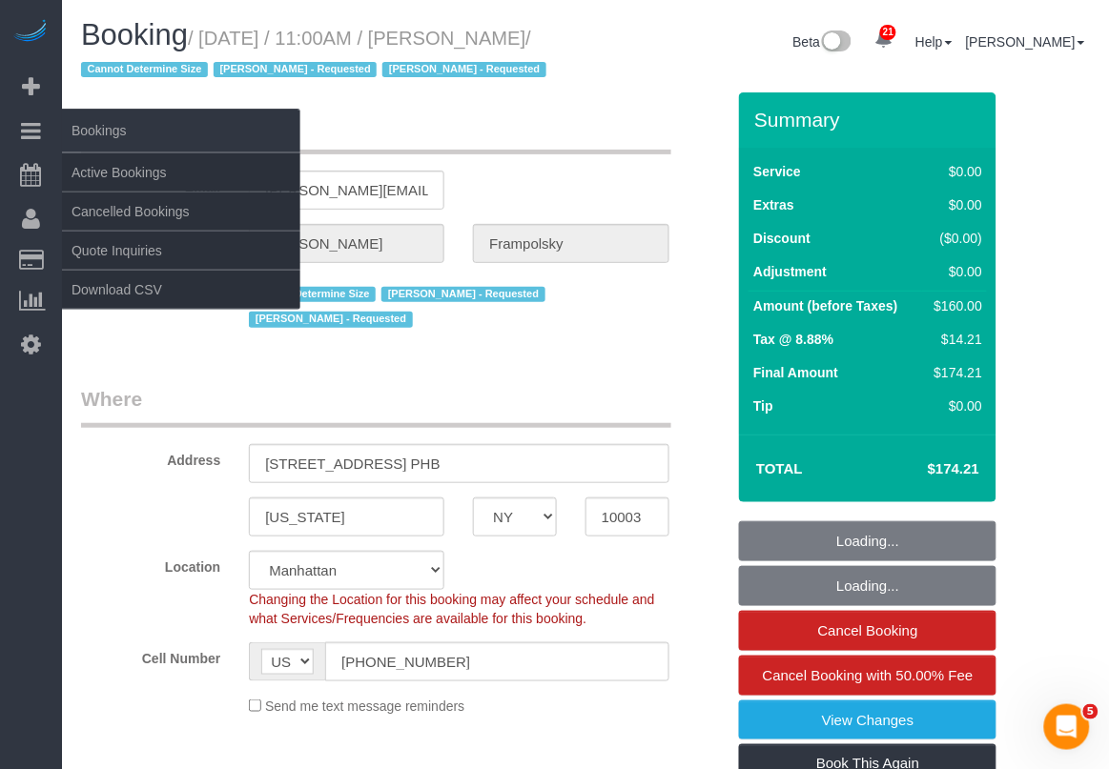
select select "number:59"
select select "number:72"
select select "number:15"
select select "number:7"
select select "1"
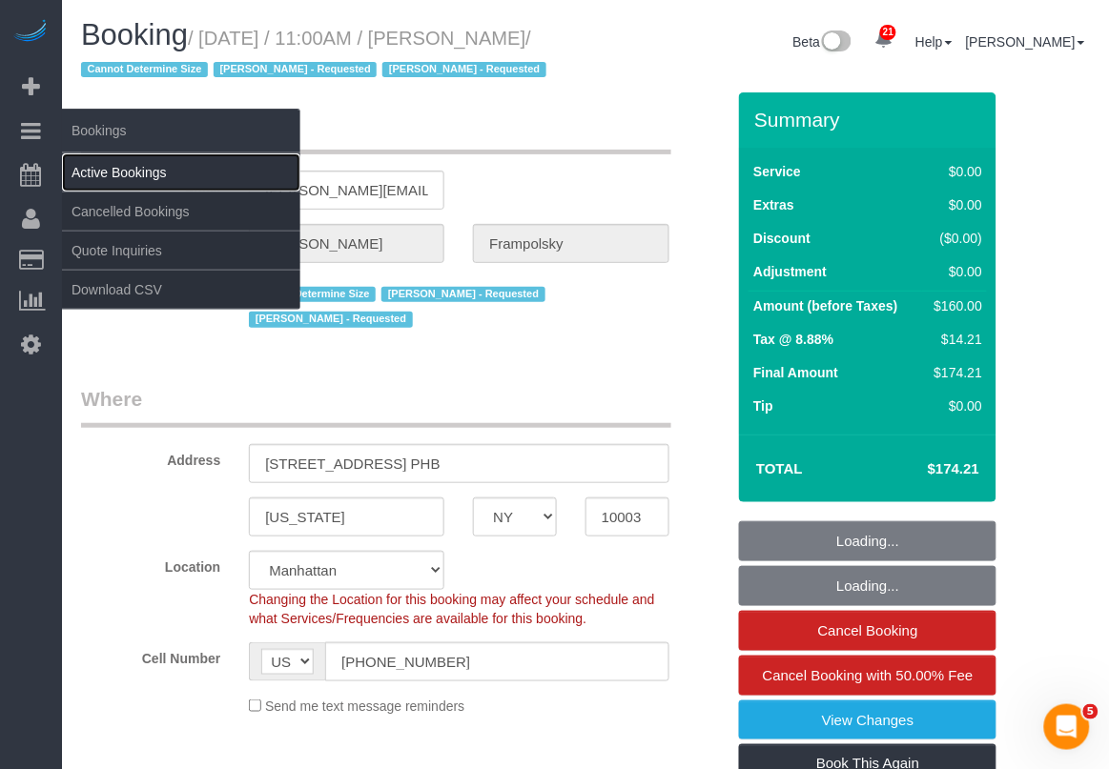
drag, startPoint x: 116, startPoint y: 174, endPoint x: 219, endPoint y: 103, distance: 124.8
click at [117, 174] on link "Active Bookings" at bounding box center [181, 172] width 238 height 38
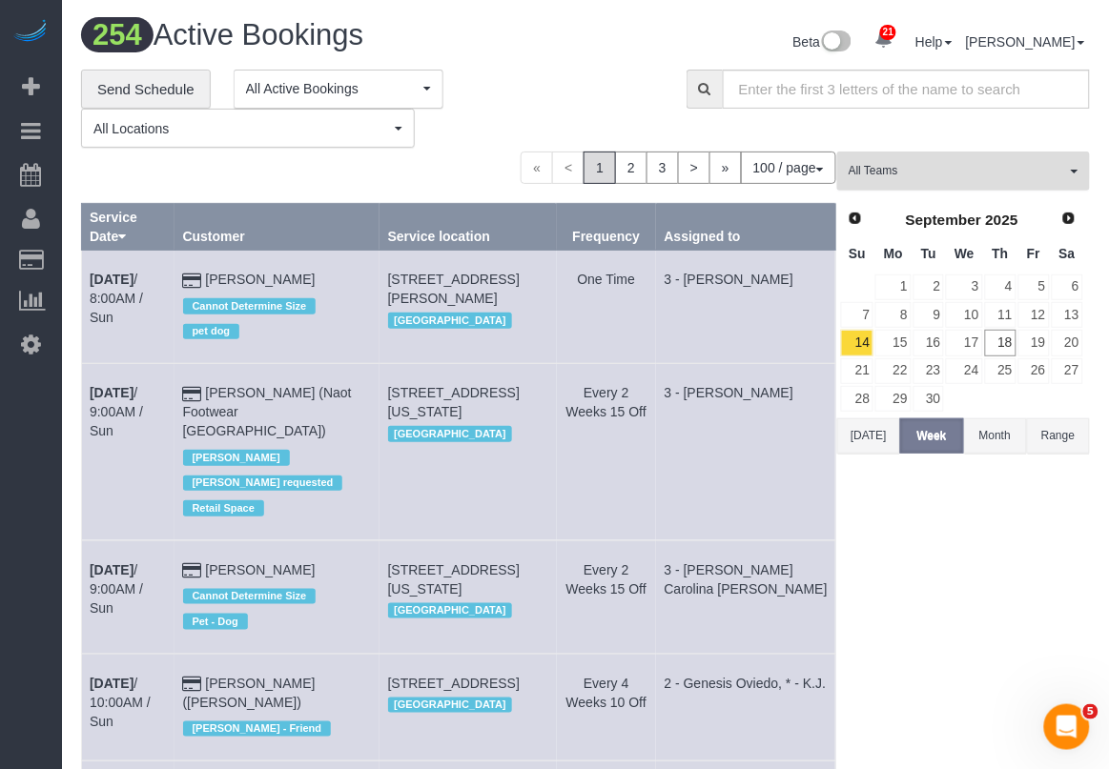
click at [1071, 157] on button "All Teams" at bounding box center [963, 171] width 253 height 39
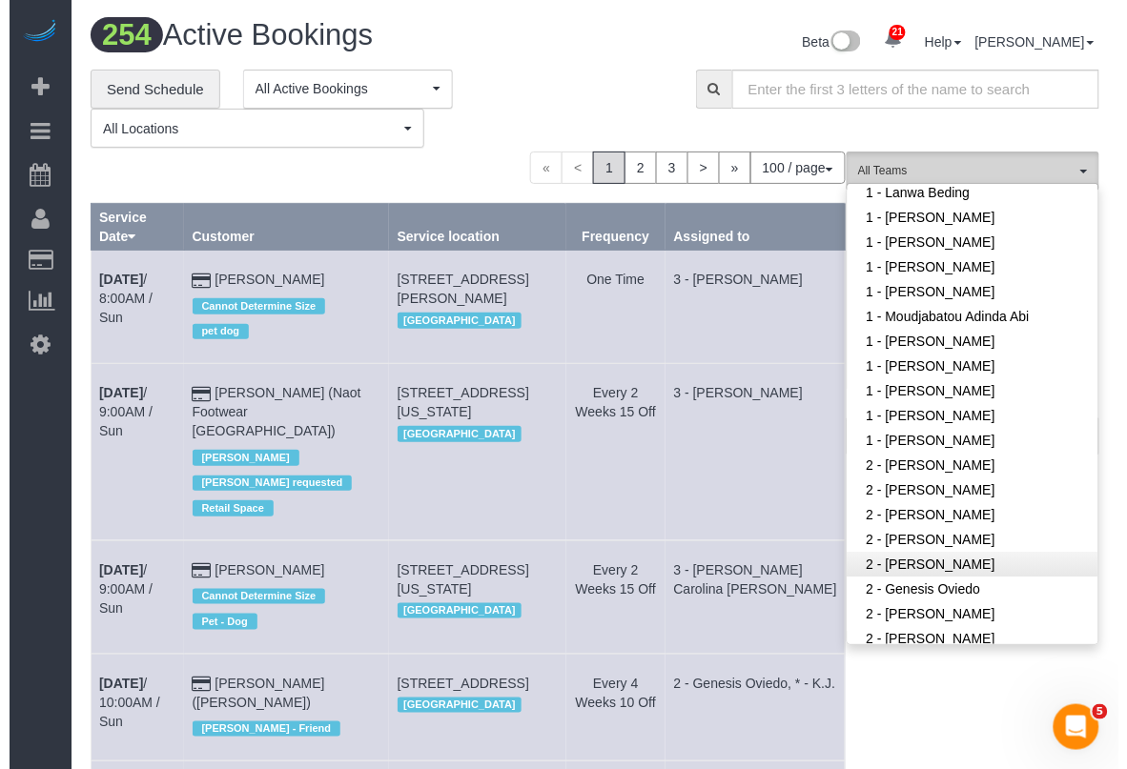
scroll to position [1430, 0]
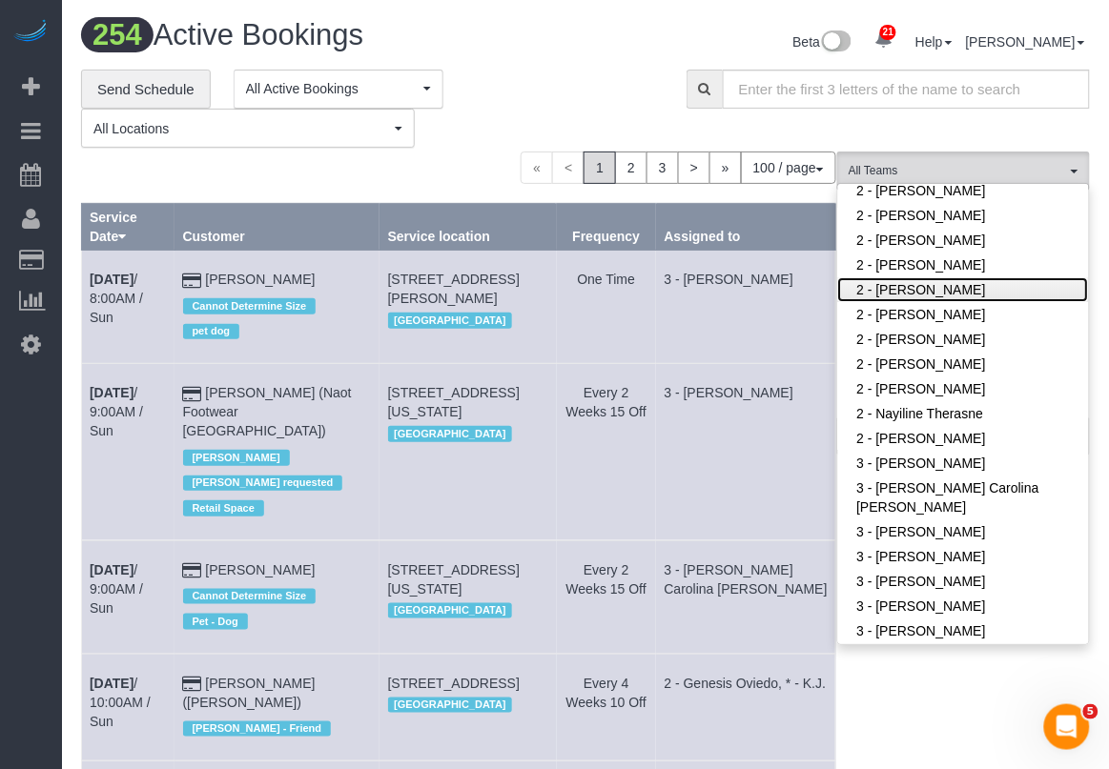
click at [907, 277] on link "2 - [PERSON_NAME]" at bounding box center [963, 289] width 251 height 25
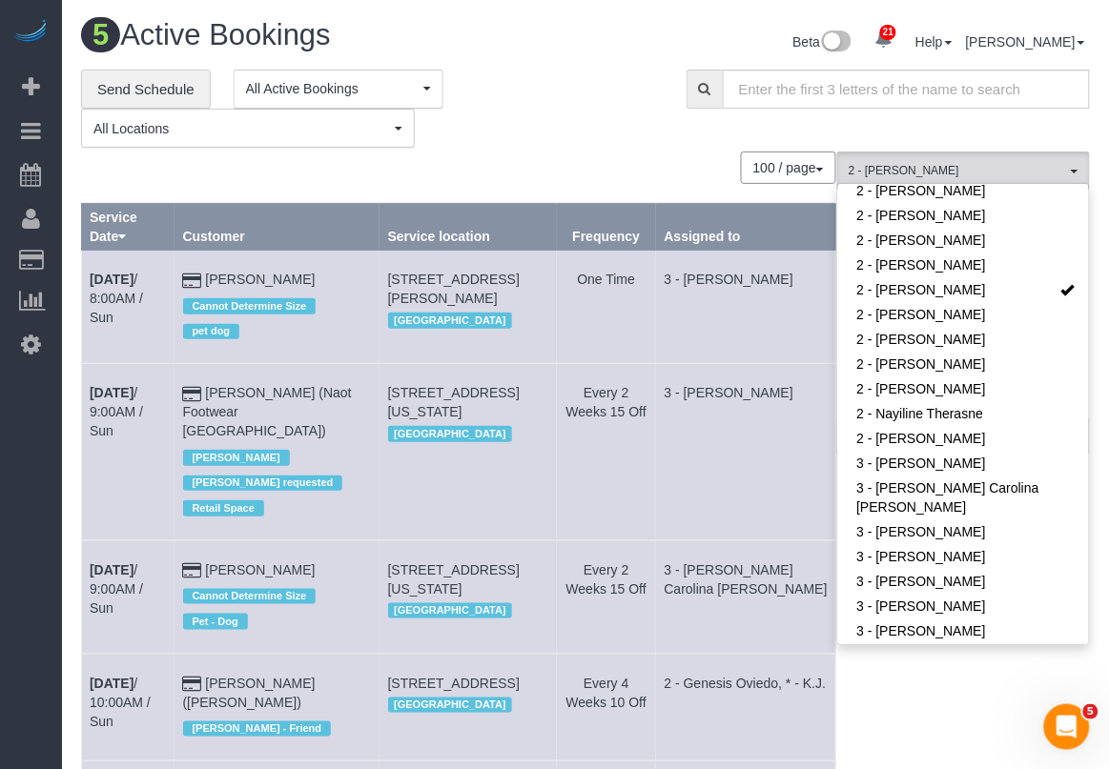
drag, startPoint x: 835, startPoint y: 120, endPoint x: 856, endPoint y: 132, distance: 23.9
click at [837, 120] on div "**********" at bounding box center [585, 109] width 1037 height 79
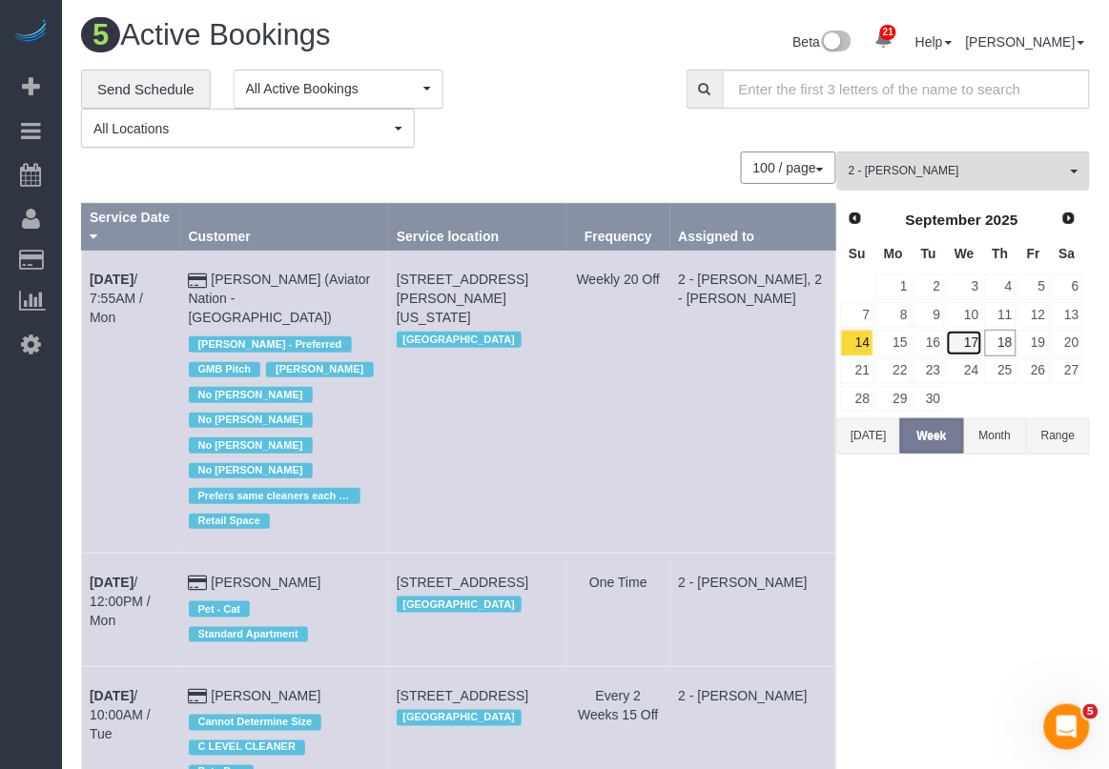
click at [970, 341] on link "17" at bounding box center [964, 343] width 36 height 26
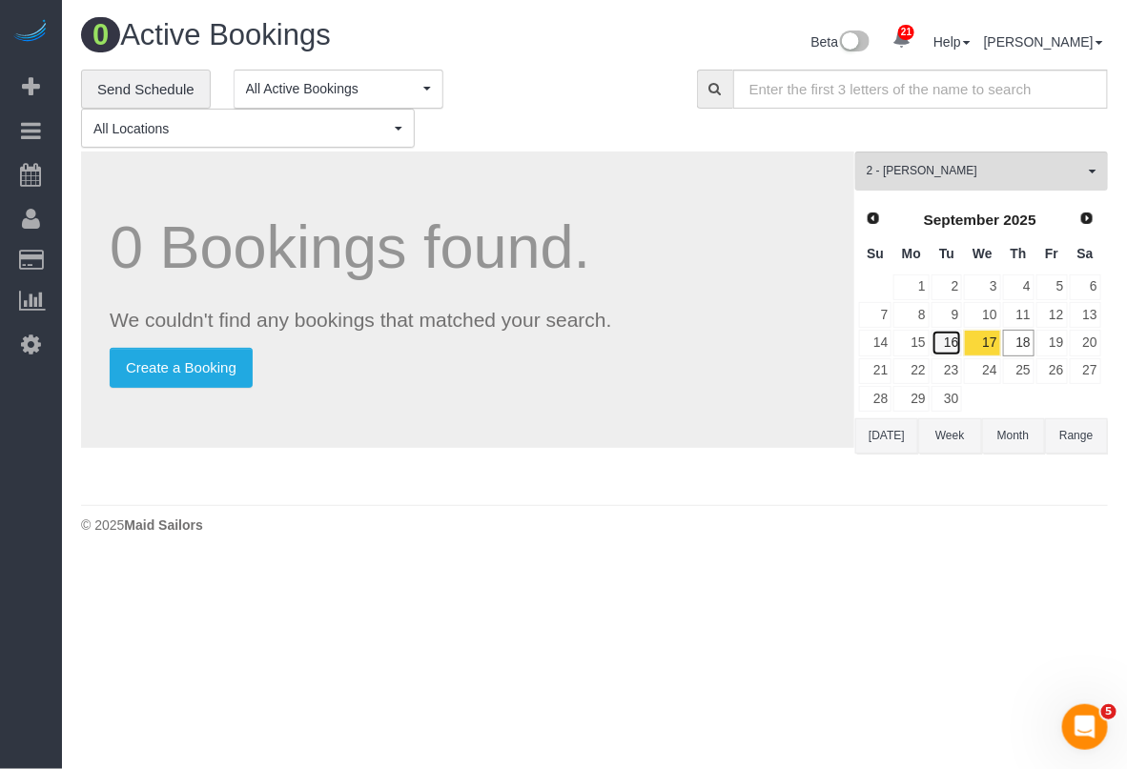
click at [950, 341] on link "16" at bounding box center [946, 343] width 31 height 26
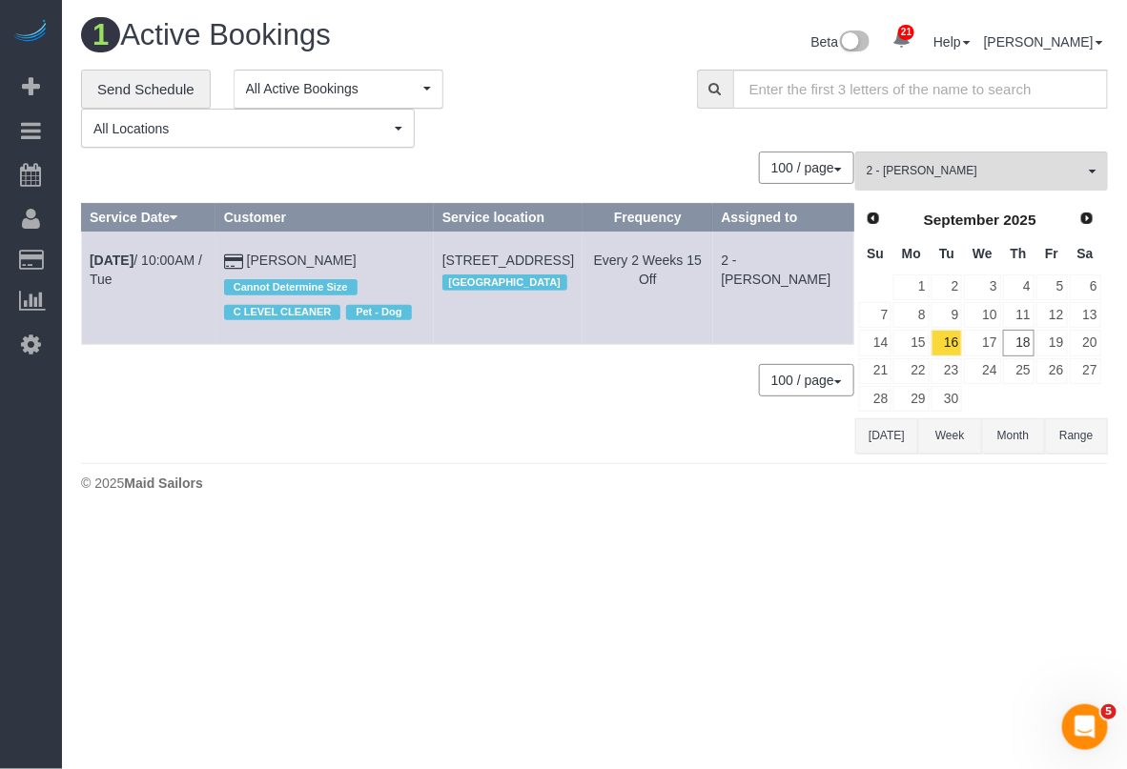
drag, startPoint x: 384, startPoint y: 554, endPoint x: 397, endPoint y: 521, distance: 35.6
click at [384, 554] on body "21 Beta Your Notifications You have 0 alerts × You have 9 to charge for 09/17/2…" at bounding box center [563, 384] width 1127 height 769
drag, startPoint x: 705, startPoint y: 661, endPoint x: 684, endPoint y: 651, distance: 23.9
click at [703, 661] on body "21 Beta Your Notifications You have 0 alerts × You have 9 to charge for 09/17/2…" at bounding box center [563, 384] width 1127 height 769
click at [911, 169] on span "2 - [PERSON_NAME]" at bounding box center [975, 171] width 217 height 16
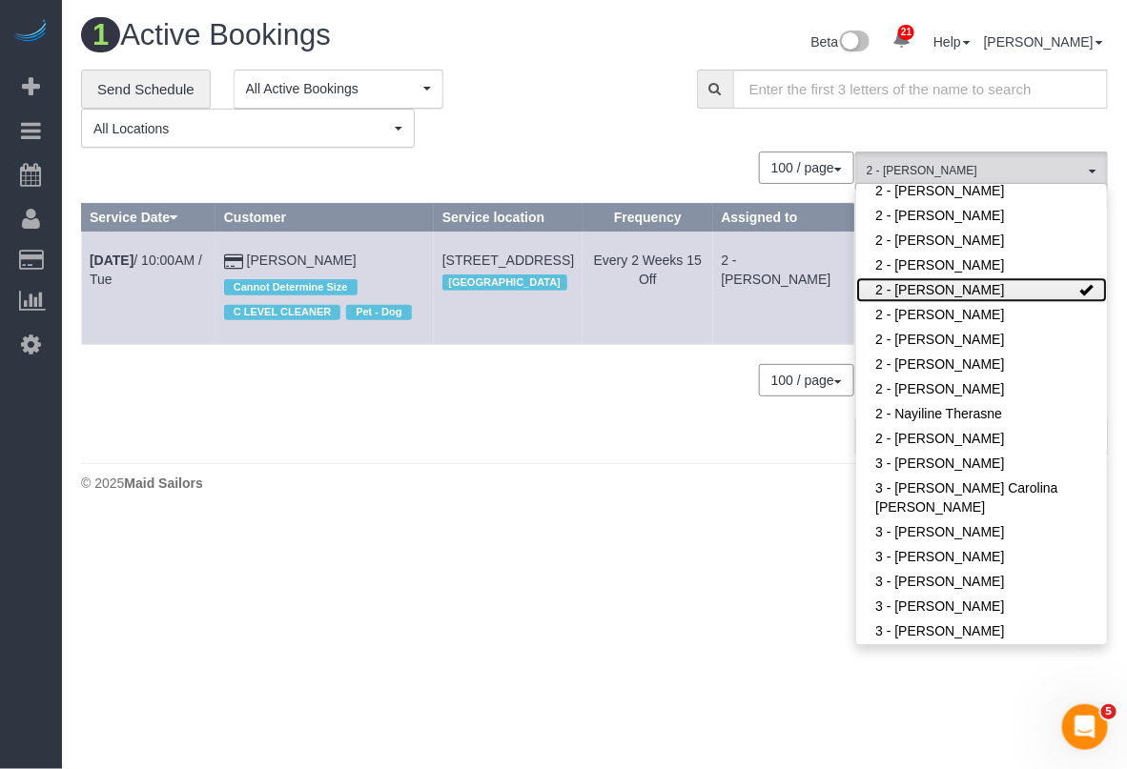
click at [961, 277] on link "2 - [PERSON_NAME]" at bounding box center [981, 289] width 251 height 25
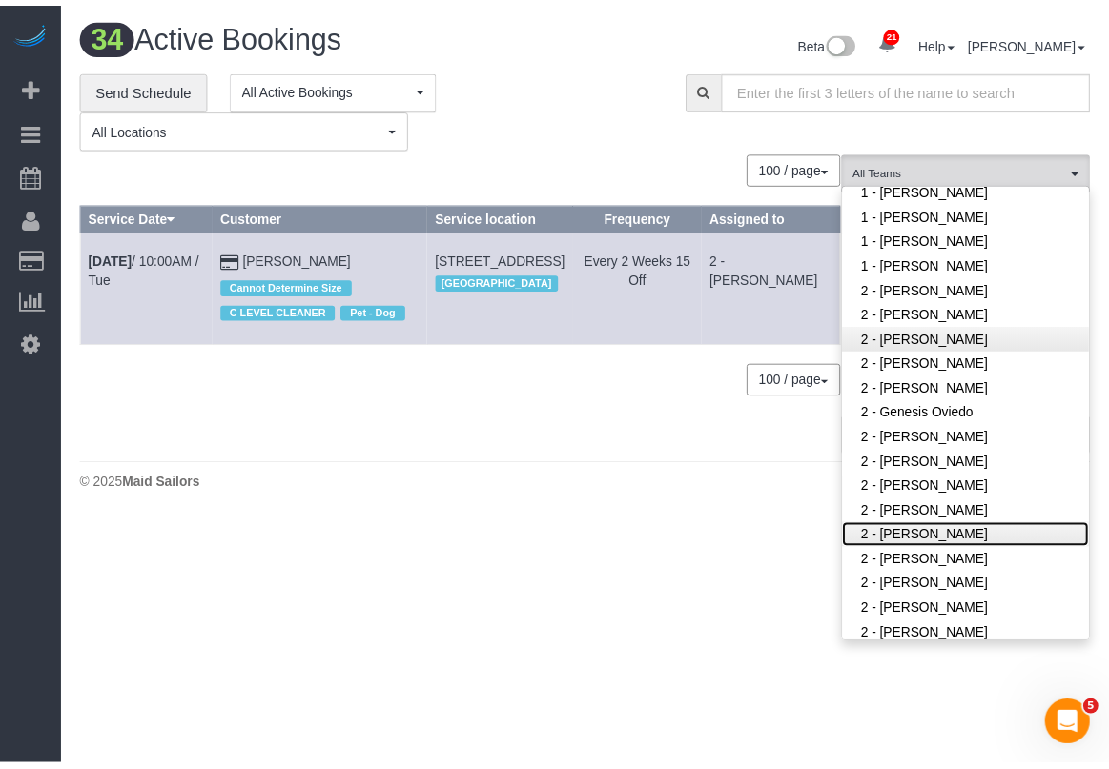
scroll to position [1192, 0]
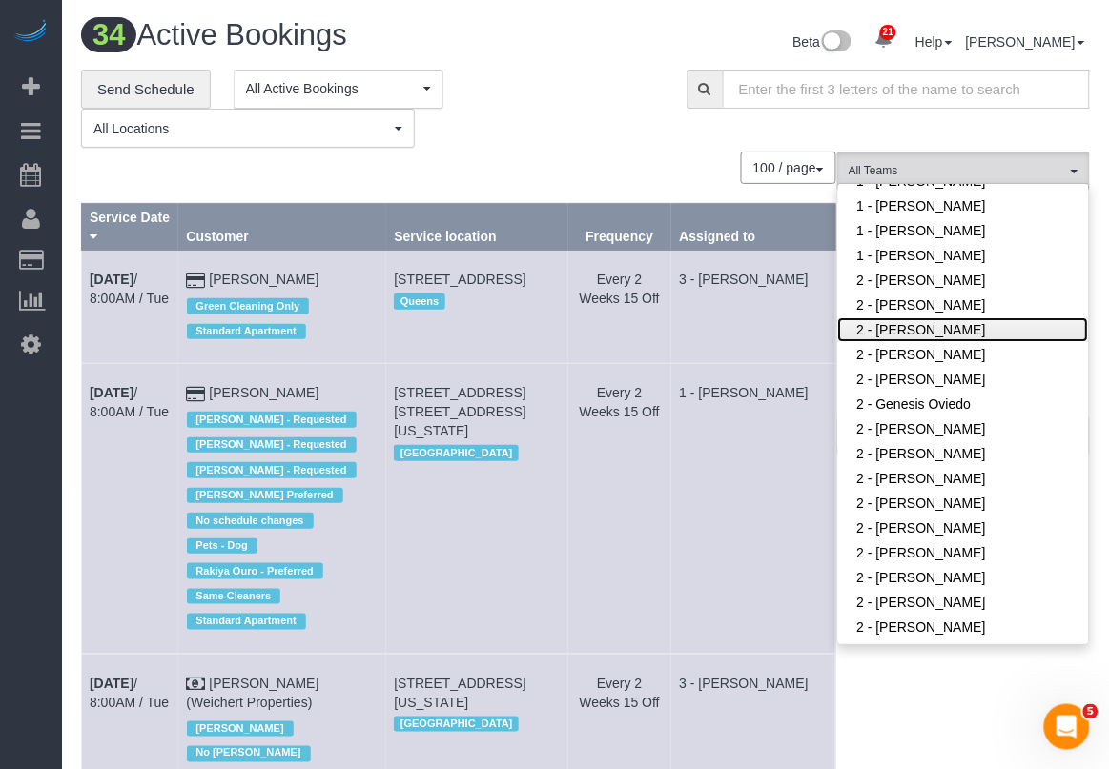
click at [956, 317] on link "2 - [PERSON_NAME]" at bounding box center [963, 329] width 251 height 25
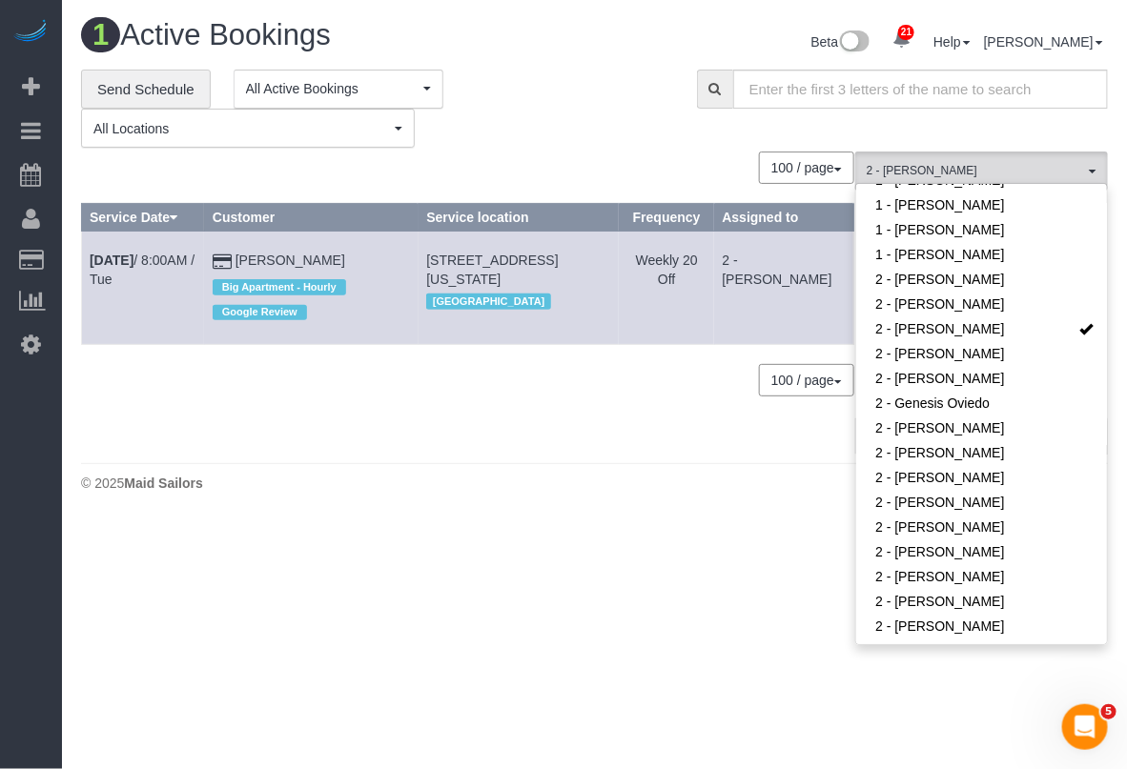
click at [653, 536] on body "21 Beta Your Notifications You have 0 alerts × You have 9 to charge for 09/17/2…" at bounding box center [563, 384] width 1127 height 769
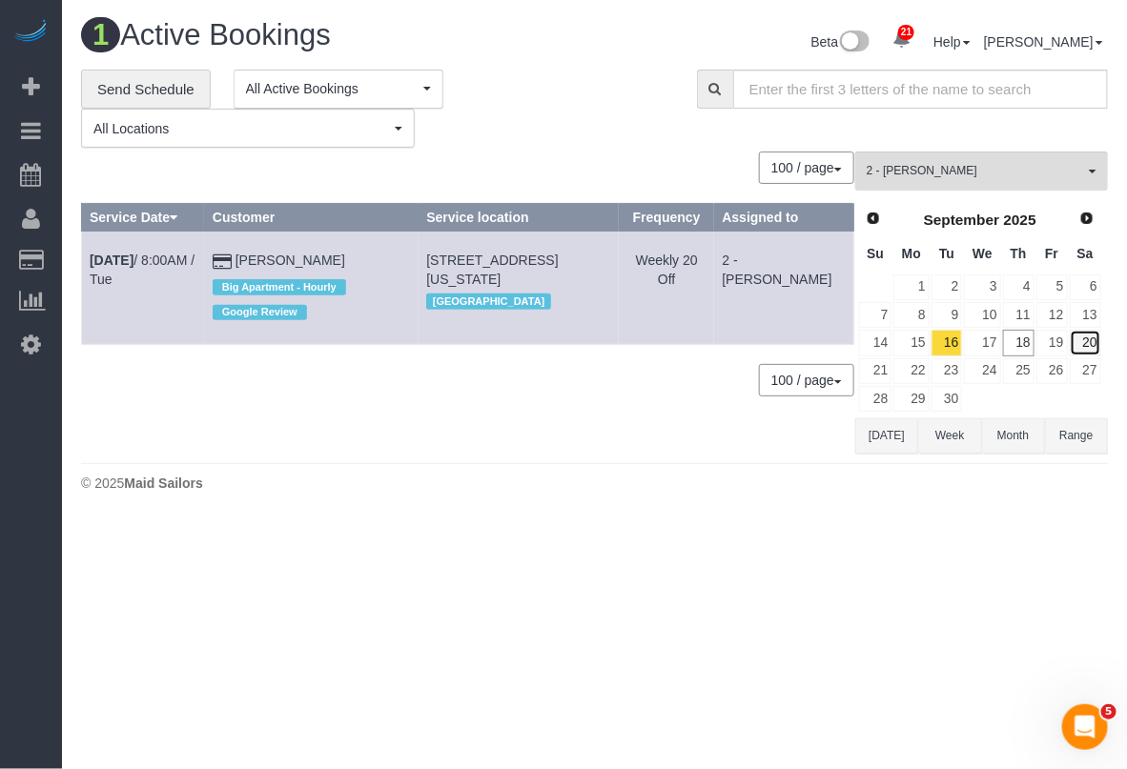
click at [1088, 335] on link "20" at bounding box center [1085, 343] width 31 height 26
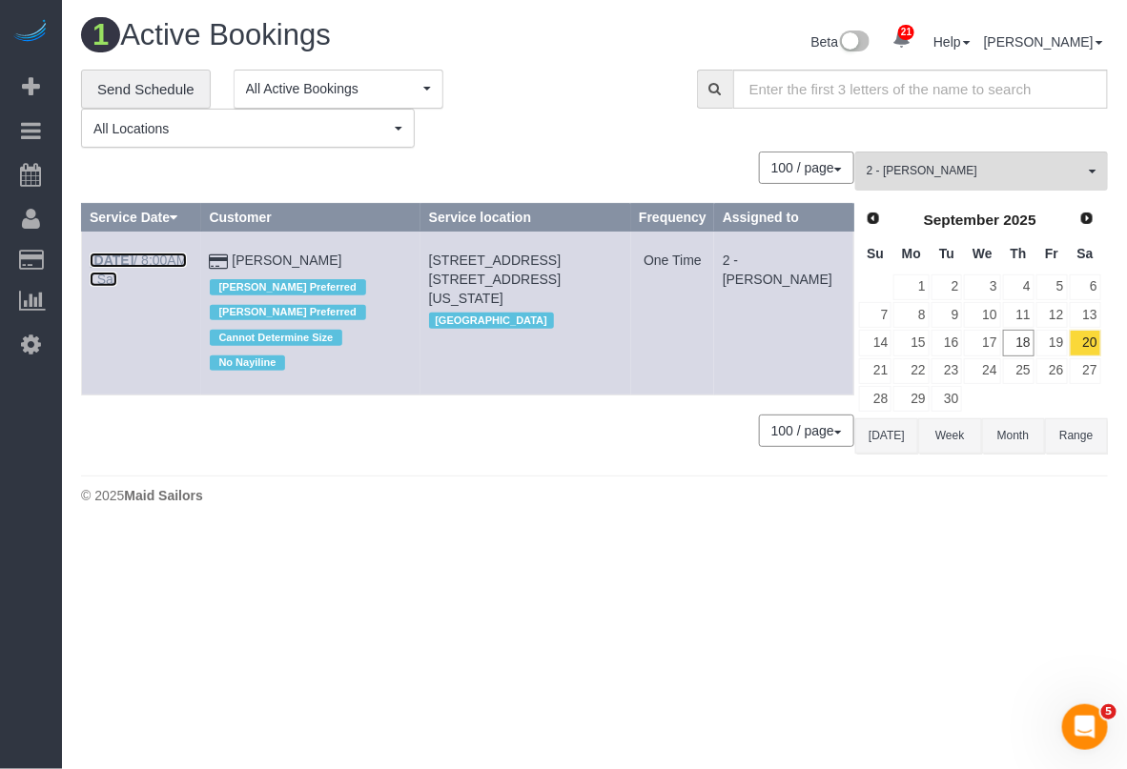
click at [165, 258] on link "Sep 20th / 8:00AM / Sat" at bounding box center [138, 270] width 97 height 34
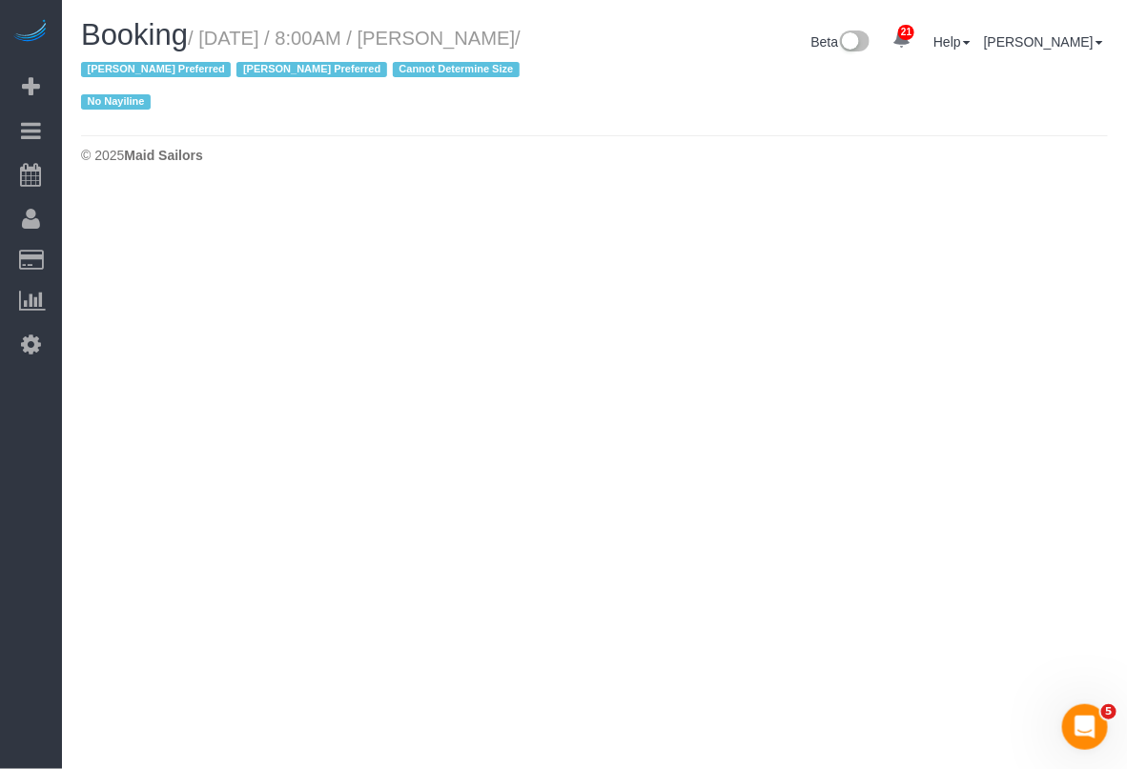
select select "NY"
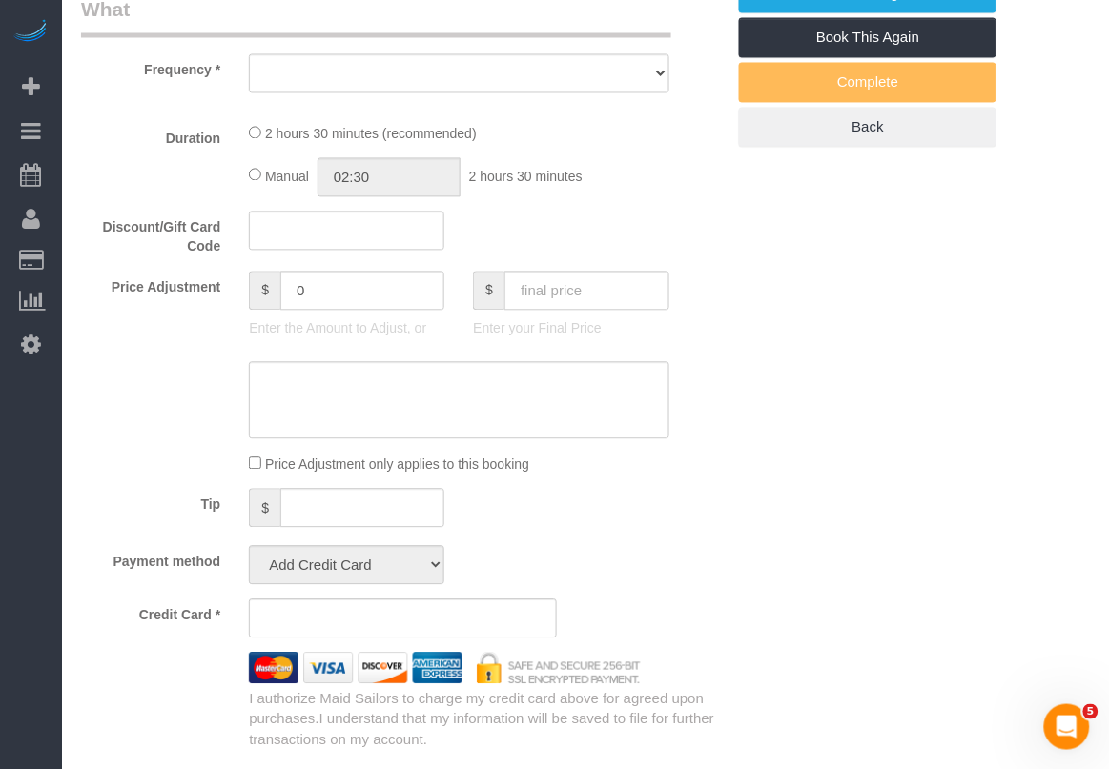
select select "object:5449"
select select "string:stripe-pm_1S7AHC4VGloSiKo7hp2QbcMb"
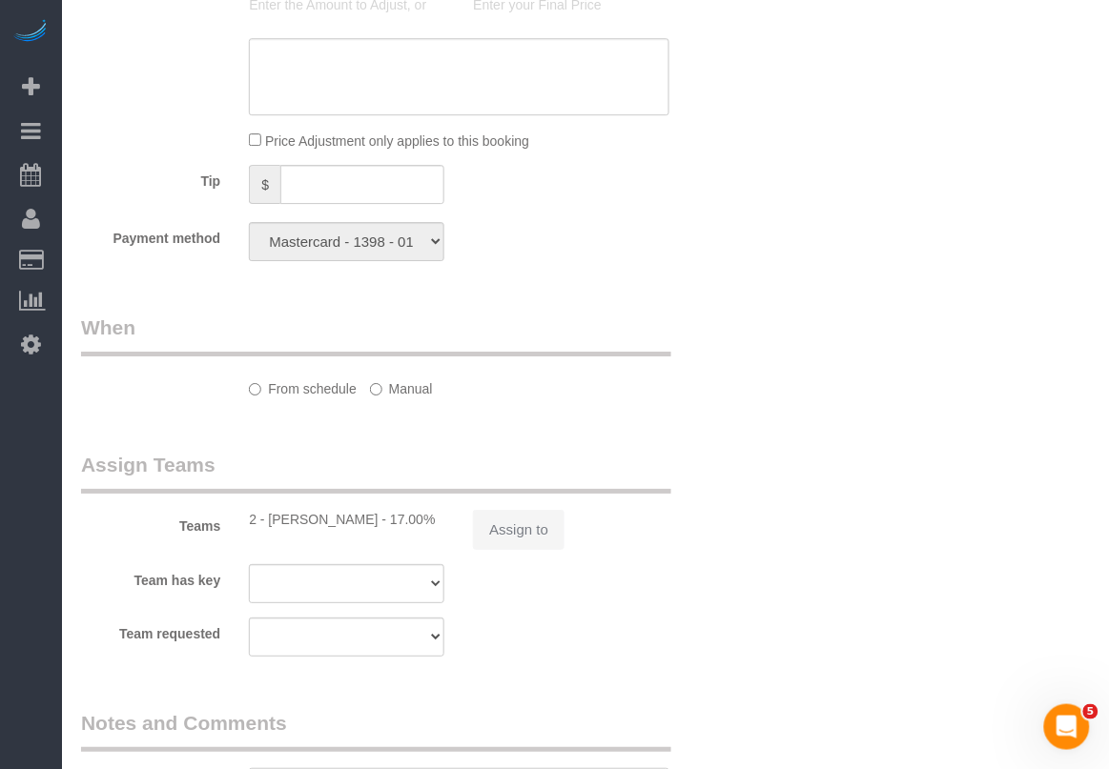
select select "1"
select select "spot6"
select select "number:89"
select select "number:90"
select select "number:15"
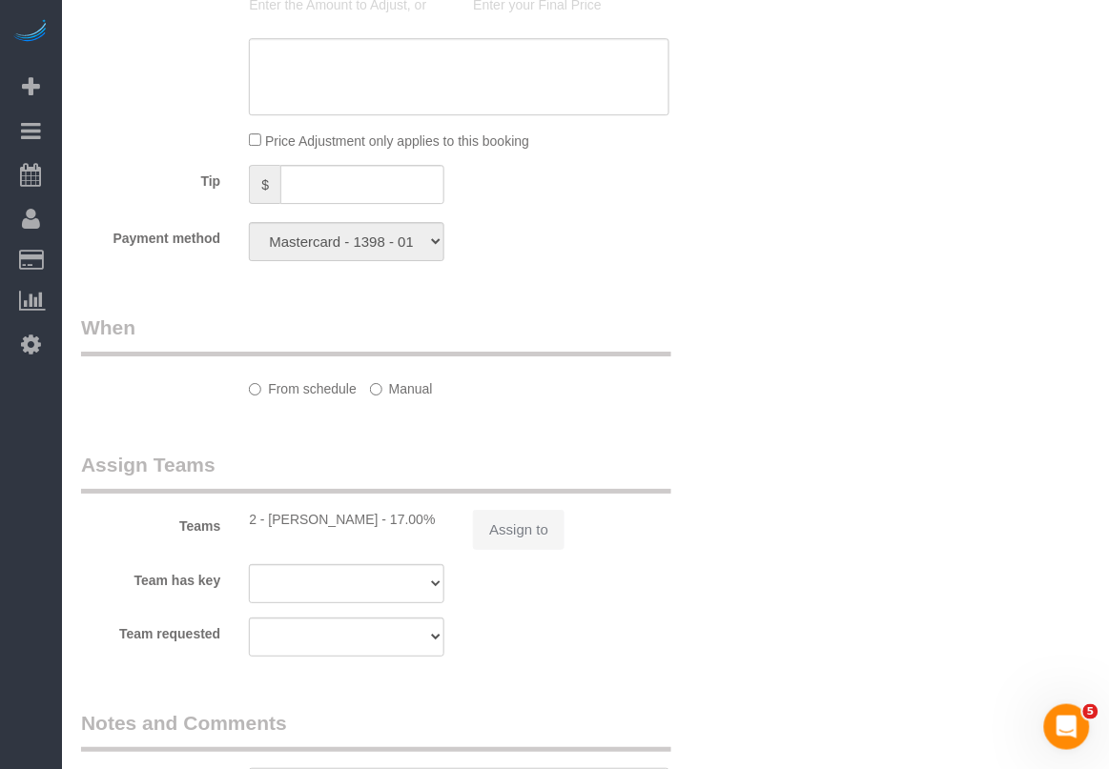
select select "number:5"
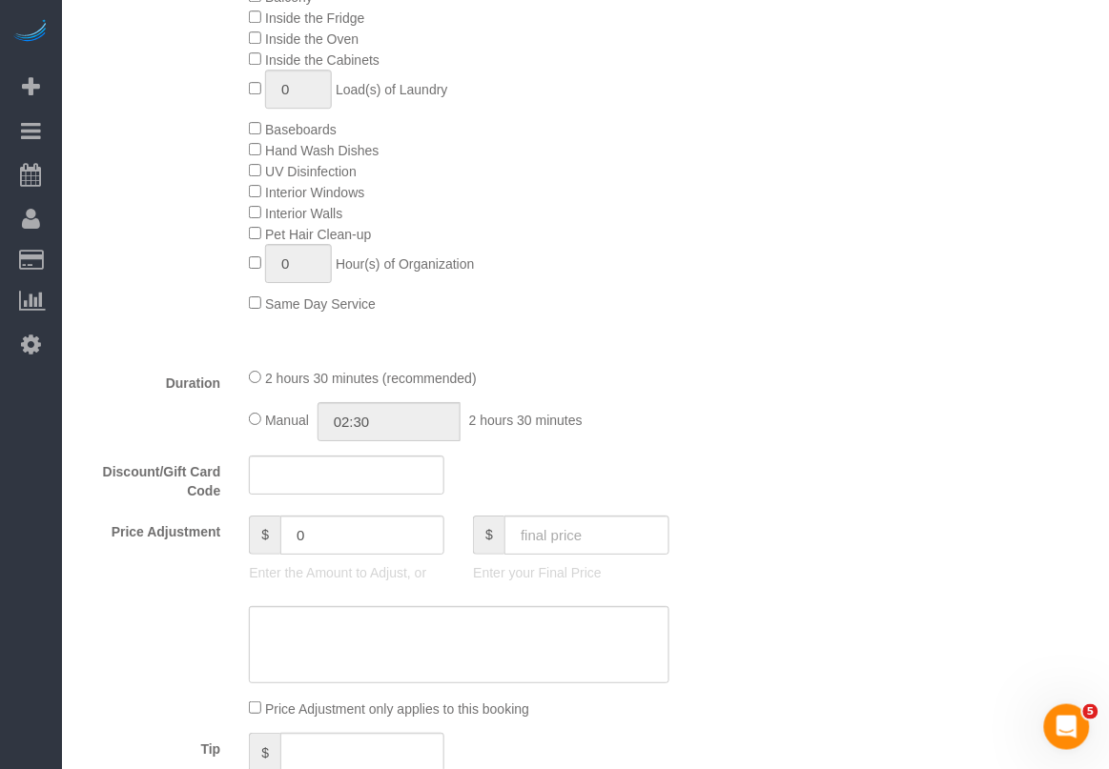
select select "object:6161"
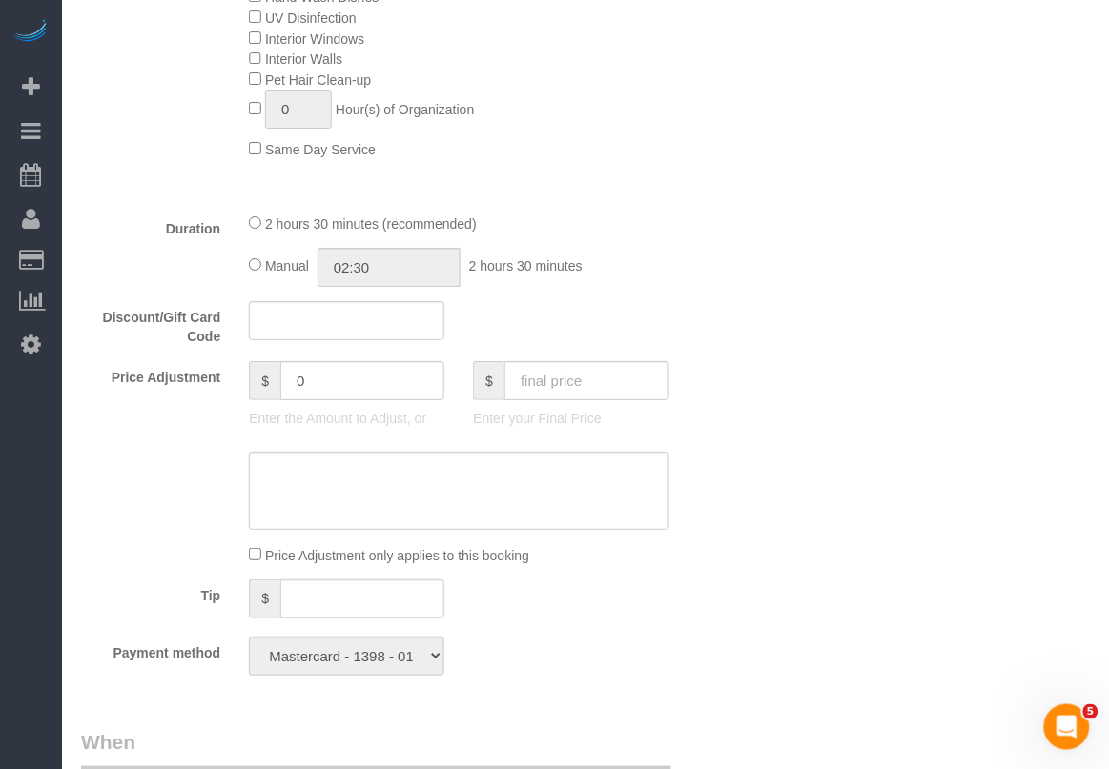
select select "1"
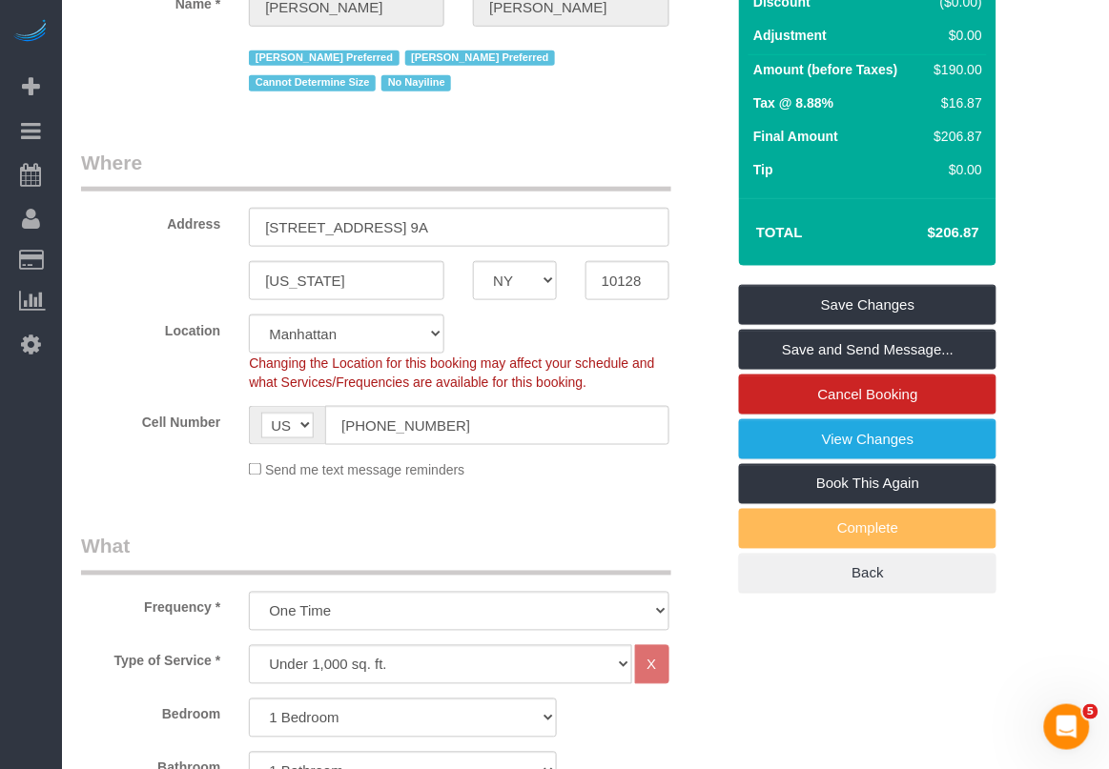
scroll to position [211, 0]
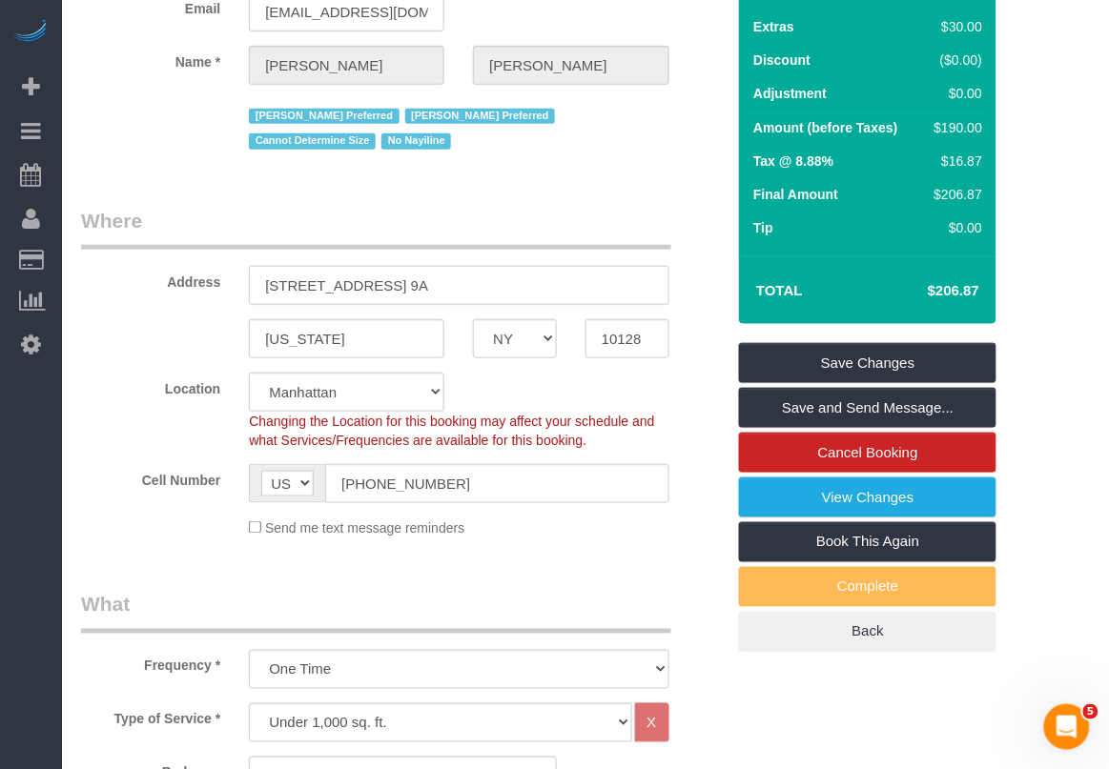
drag, startPoint x: 384, startPoint y: 283, endPoint x: 241, endPoint y: 286, distance: 143.0
click at [241, 286] on div "1060 Park Avenue, Apt. 9A" at bounding box center [459, 285] width 448 height 39
click at [642, 332] on input "10128" at bounding box center [627, 338] width 84 height 39
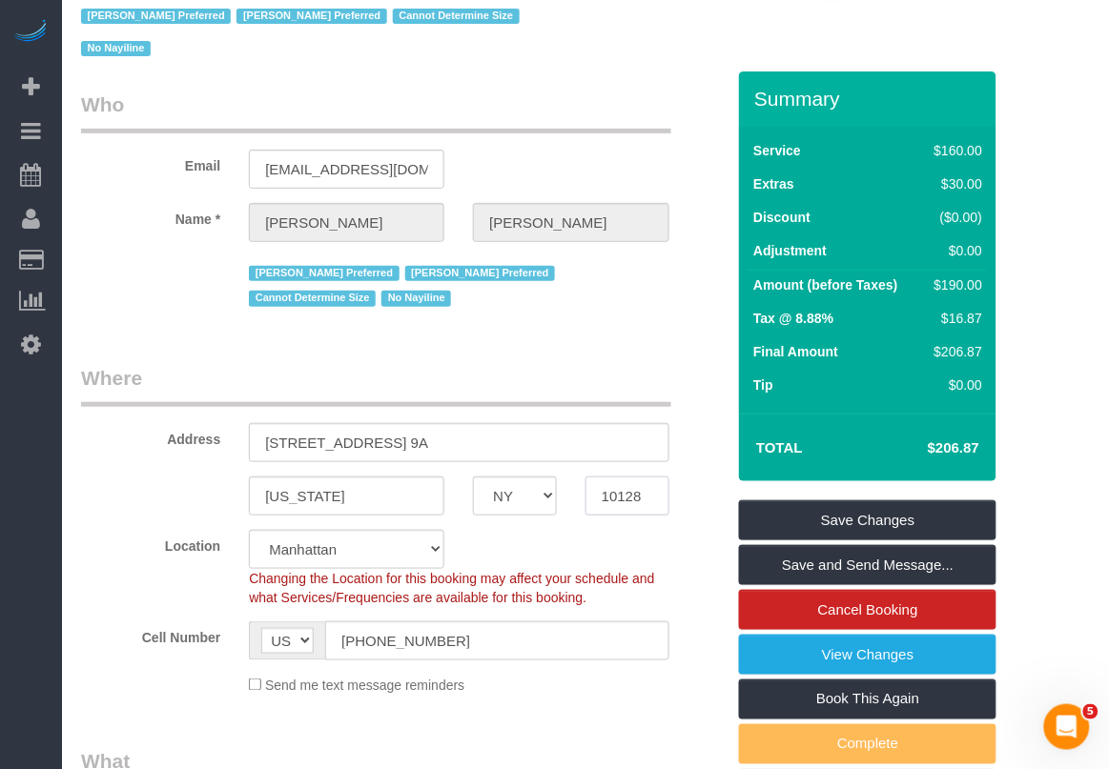
scroll to position [0, 0]
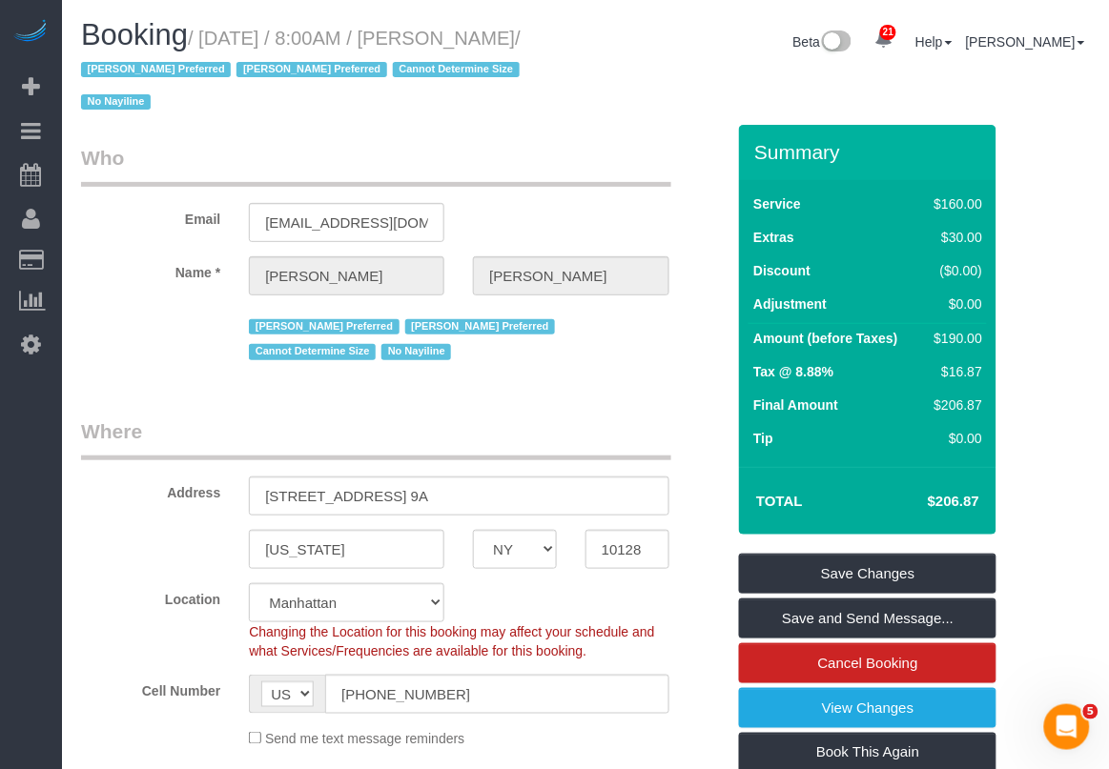
click at [95, 610] on div "Location Manhattan Austin Boston Bronx Brooklyn Charlotte Denver New Jersey Por…" at bounding box center [403, 621] width 672 height 77
click at [107, 573] on fieldset "Where Address 1060 Park Avenue, Apt. 9A New York AK AL AR AZ CA CO CT DC DE FL …" at bounding box center [403, 591] width 644 height 346
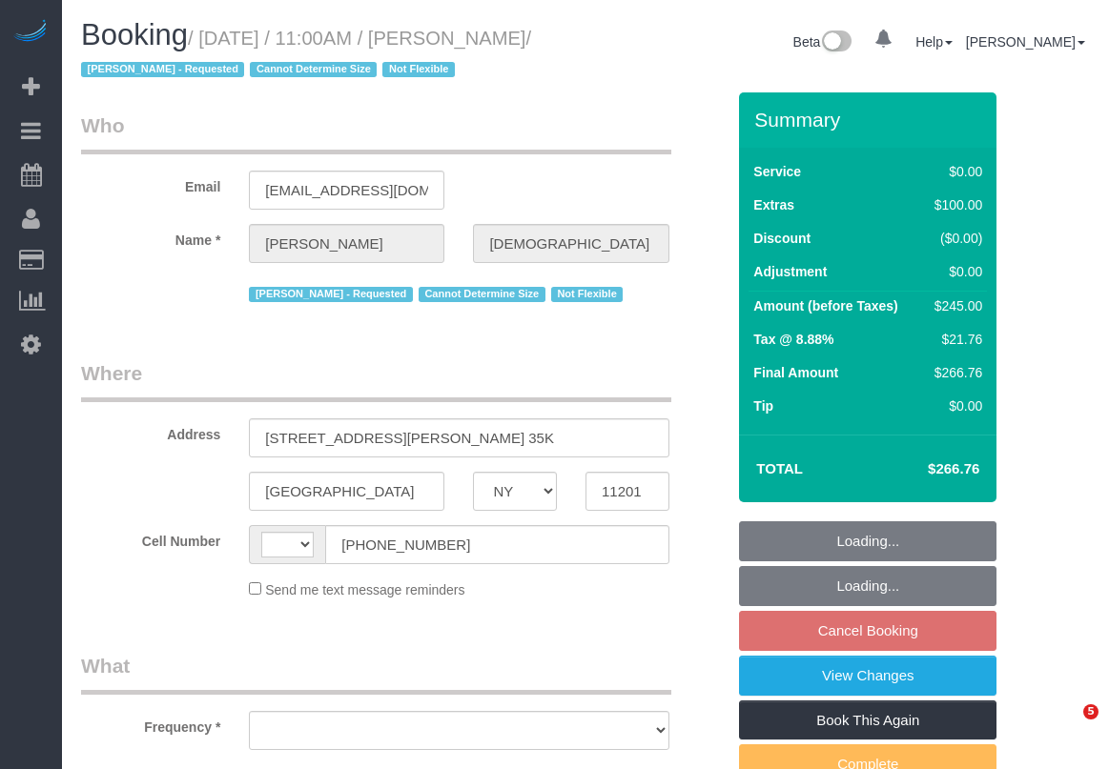
select select "NY"
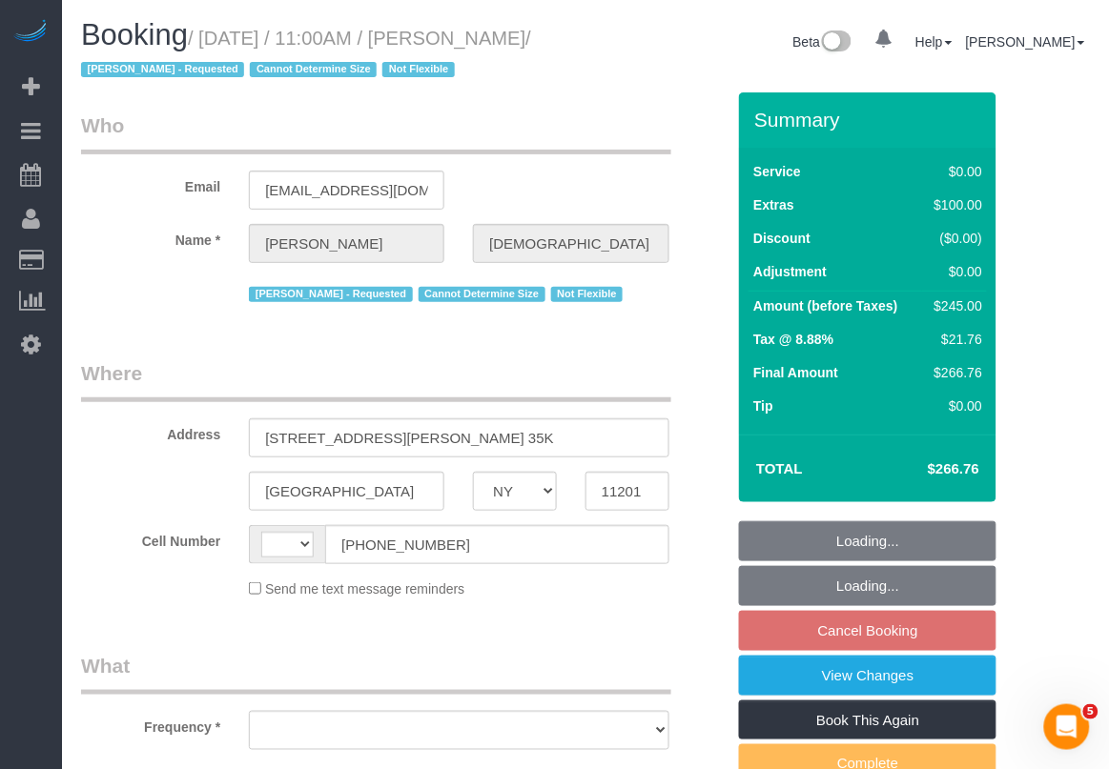
select select "object:558"
select select "string:US"
select select "string:stripe-pm_1QlXDe4VGloSiKo7mOoR9kTt"
select select "1"
select select "spot4"
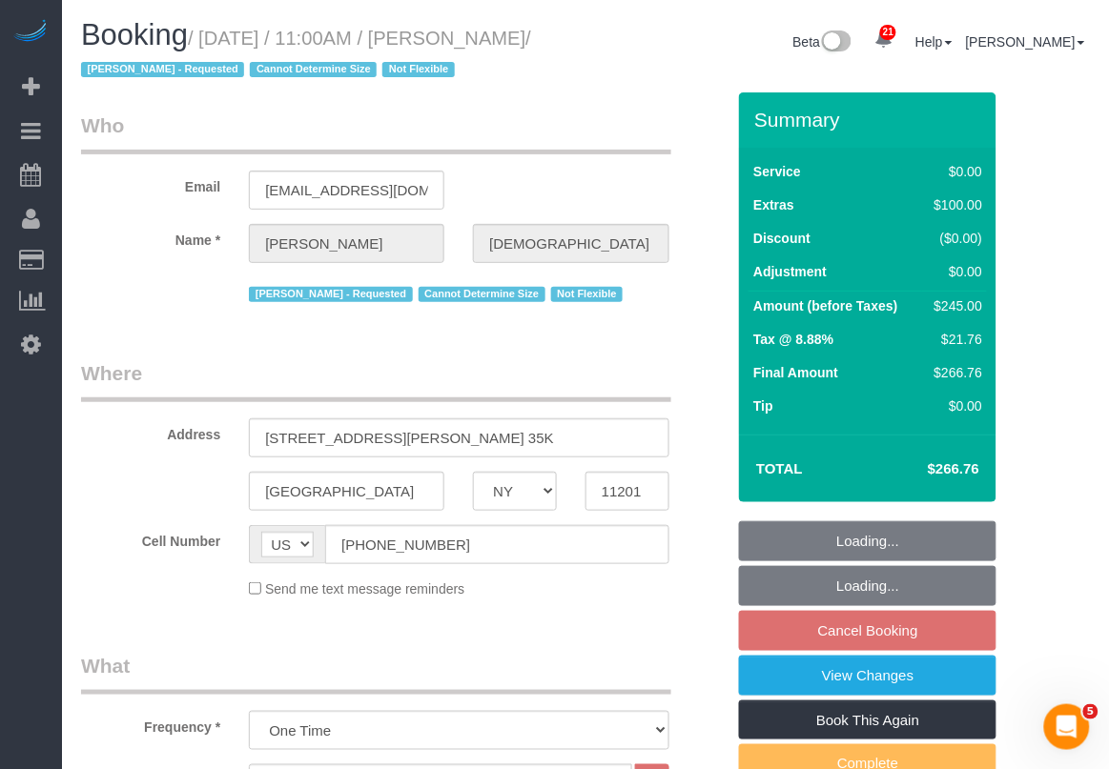
select select "number:58"
select select "number:90"
select select "number:15"
select select "number:5"
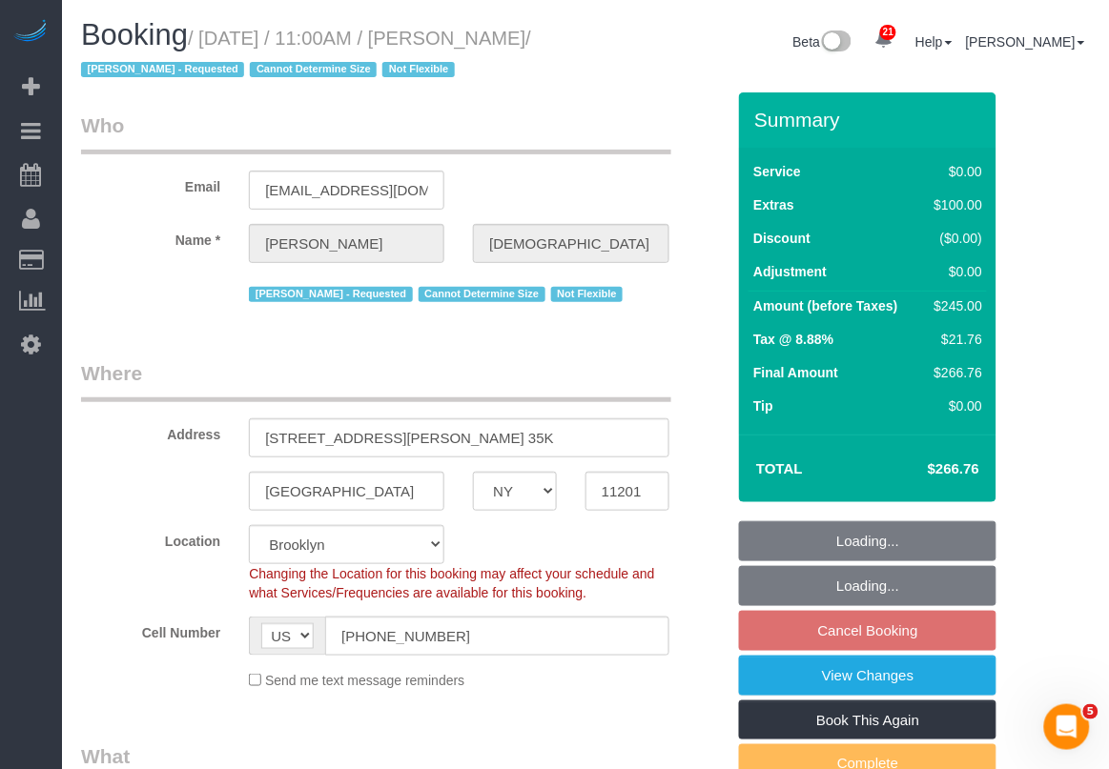
select select "object:1064"
select select "1"
select select "spot64"
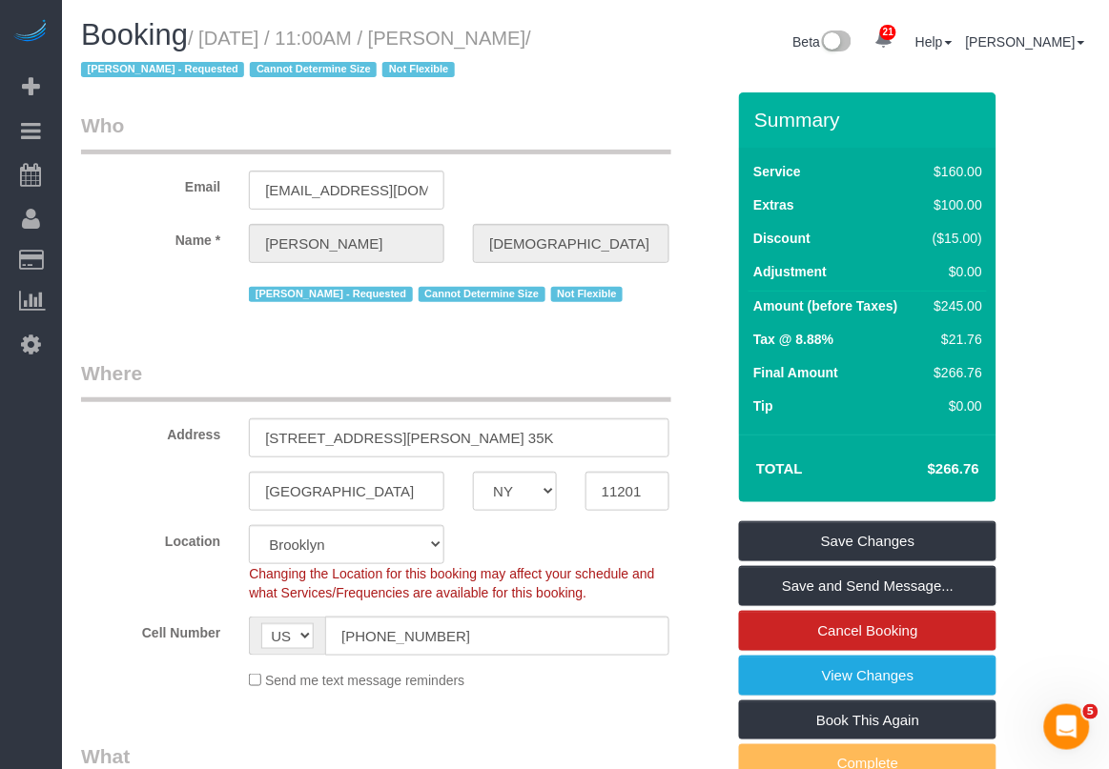
drag, startPoint x: 79, startPoint y: 73, endPoint x: 259, endPoint y: 79, distance: 180.3
click at [259, 79] on div "Booking / September 20, 2025 / 11:00AM / Samantha Ritenband / Ana Rodriguez - R…" at bounding box center [326, 55] width 519 height 73
copy small "Samantha Ritenband"
drag, startPoint x: 258, startPoint y: 472, endPoint x: 386, endPoint y: 474, distance: 127.8
click at [386, 458] on input "214 Duffield Street, Apt. 35K" at bounding box center [458, 438] width 419 height 39
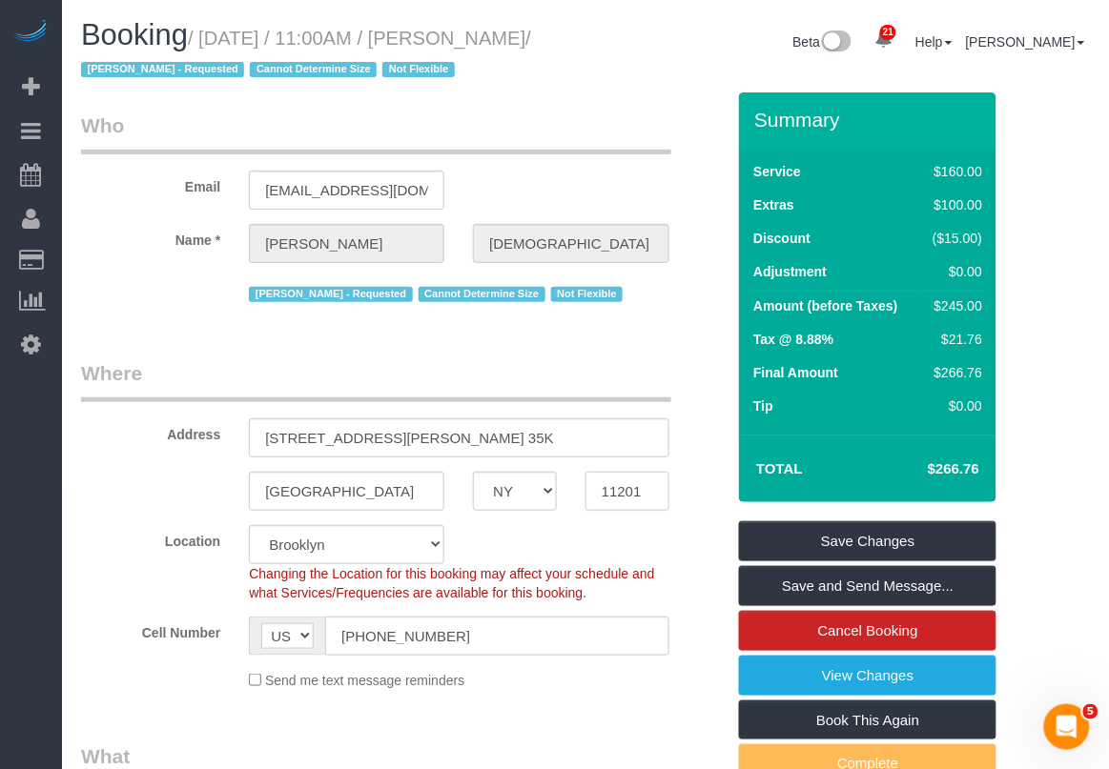
click at [624, 511] on input "11201" at bounding box center [627, 491] width 84 height 39
click at [288, 84] on h1 "Booking / September 20, 2025 / 11:00AM / Samantha Ritenband / Ana Rodriguez - R…" at bounding box center [326, 51] width 490 height 65
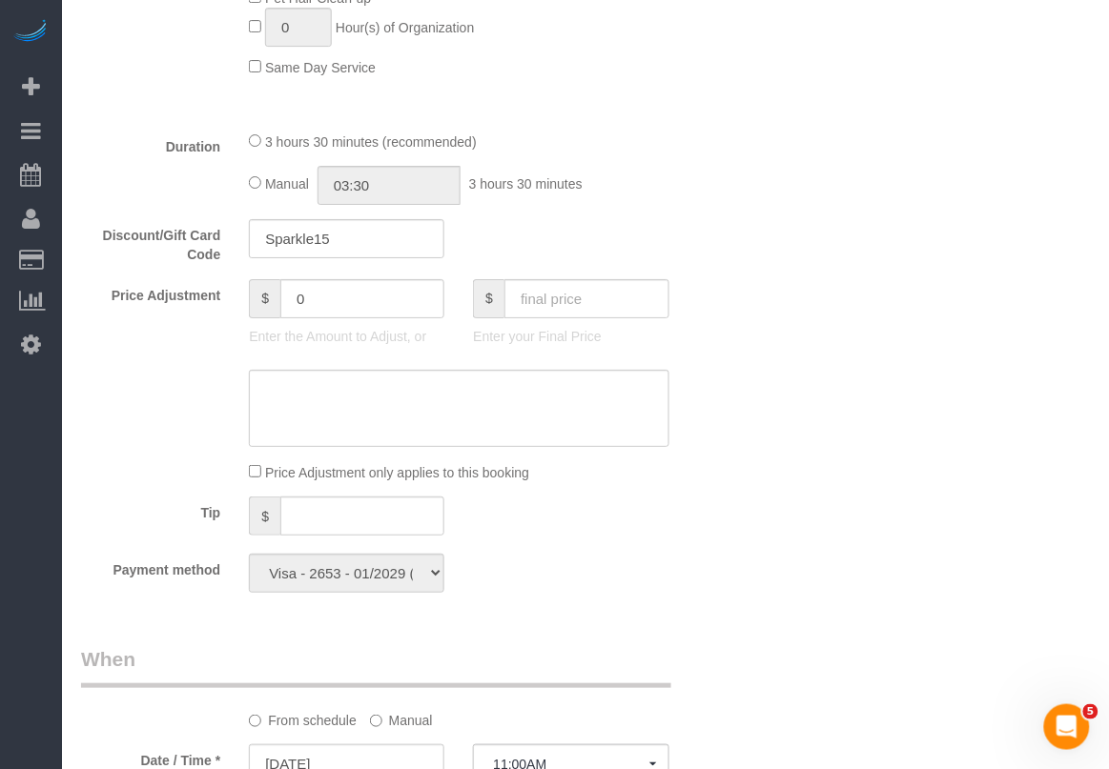
scroll to position [953, 0]
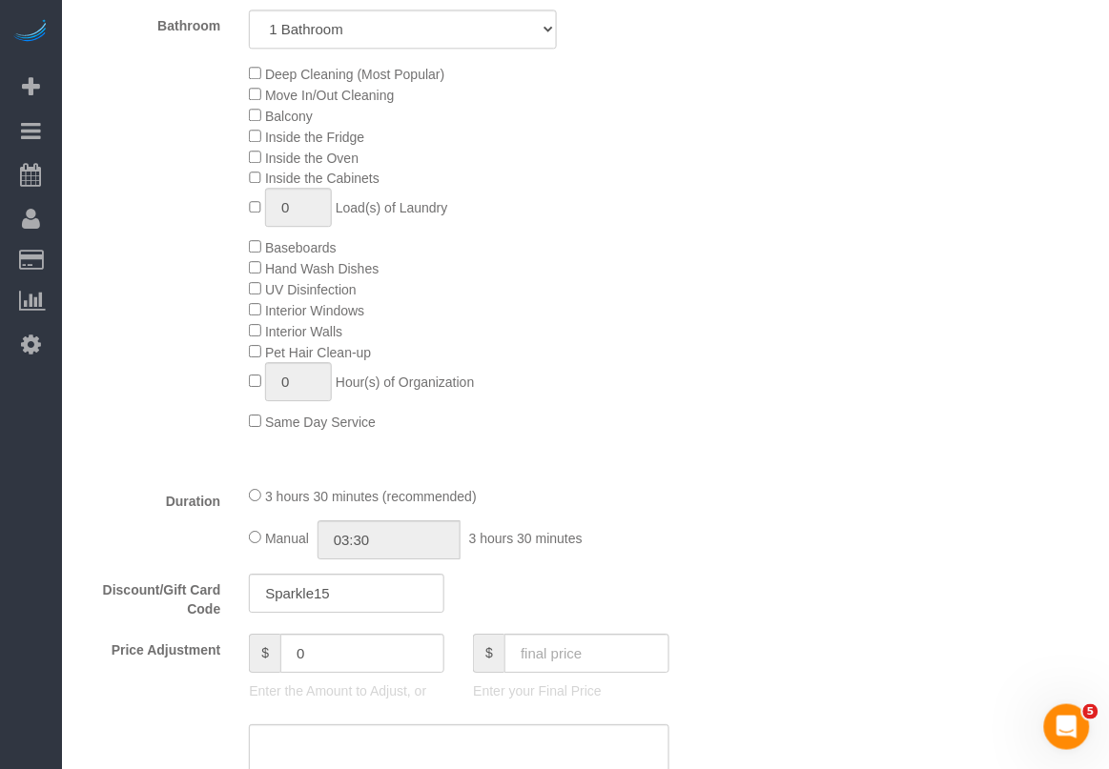
click at [1097, 110] on div "Who Email samantharitenband@gmail.com Name * Samantha Ritenband Ana Rodriguez -…" at bounding box center [585, 758] width 1037 height 3239
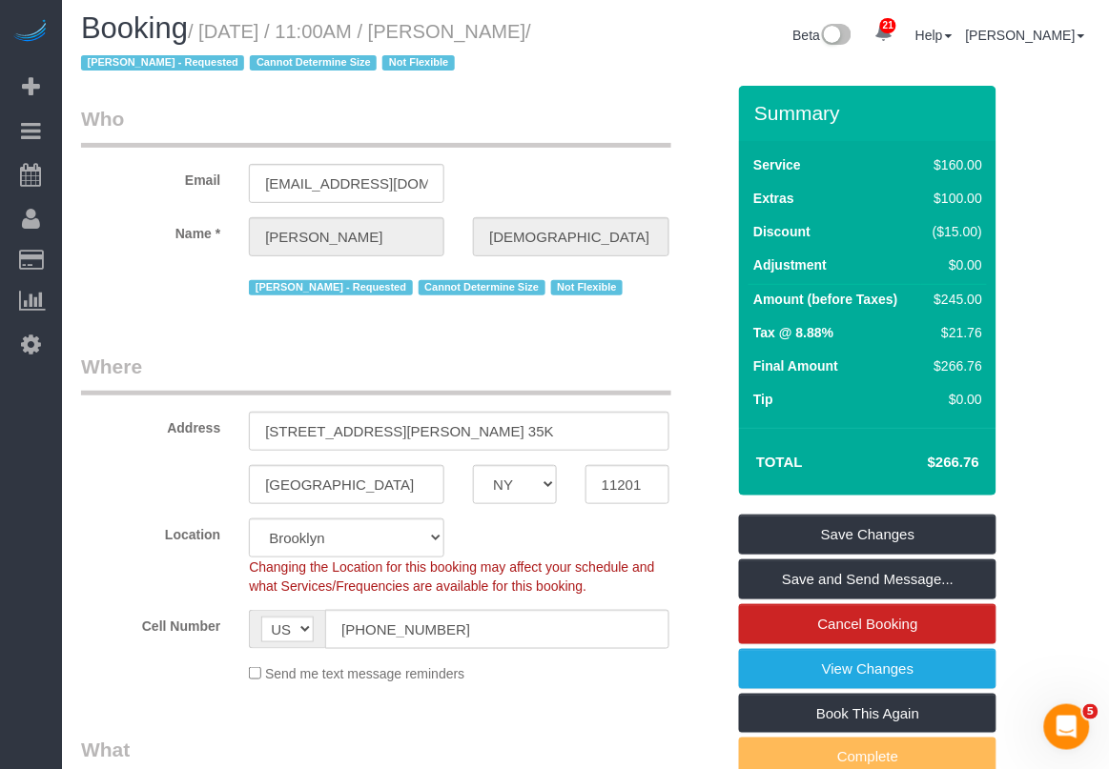
scroll to position [0, 0]
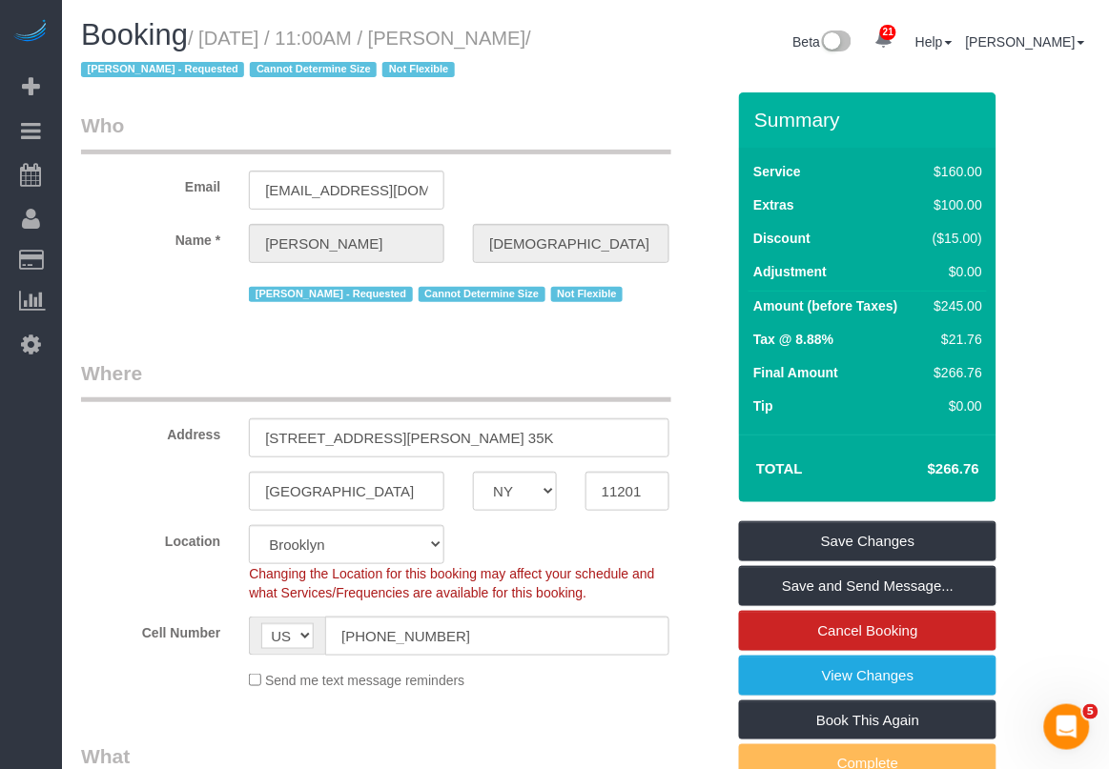
drag, startPoint x: 81, startPoint y: 76, endPoint x: 263, endPoint y: 77, distance: 182.1
click at [263, 77] on small "/ September 20, 2025 / 11:00AM / Samantha Ritenband / Ana Rodriguez - Requested…" at bounding box center [306, 54] width 450 height 53
copy small "Samantha Ritenband"
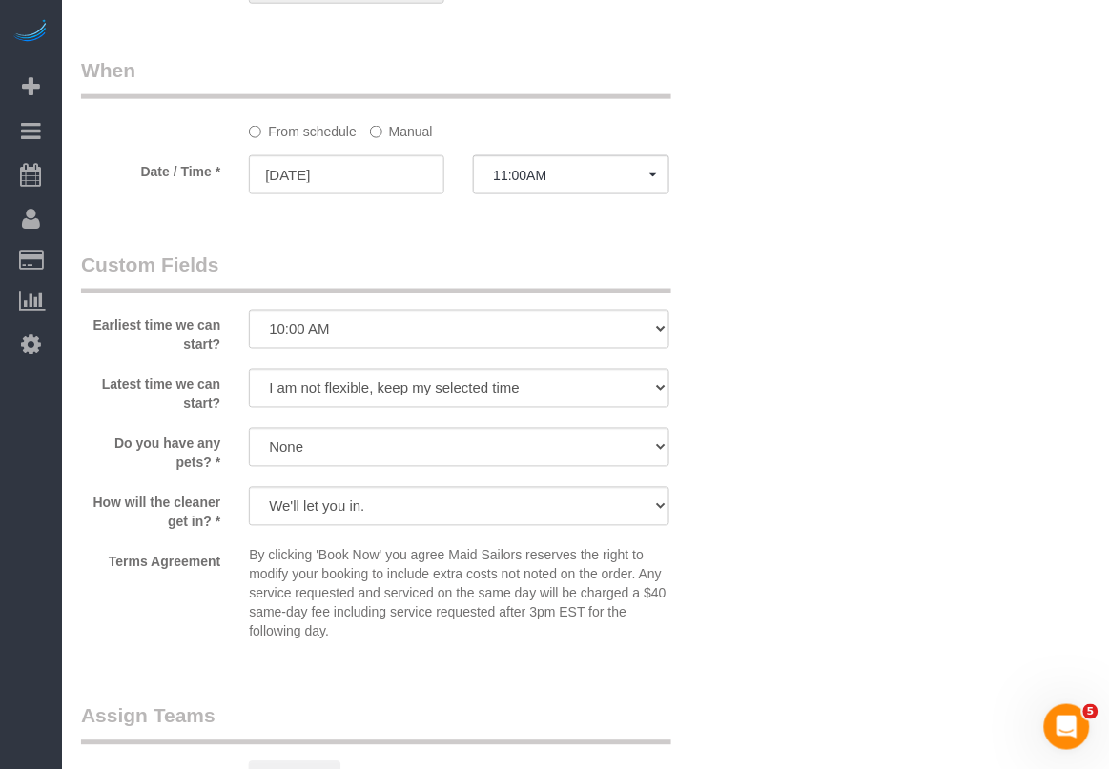
scroll to position [1907, 0]
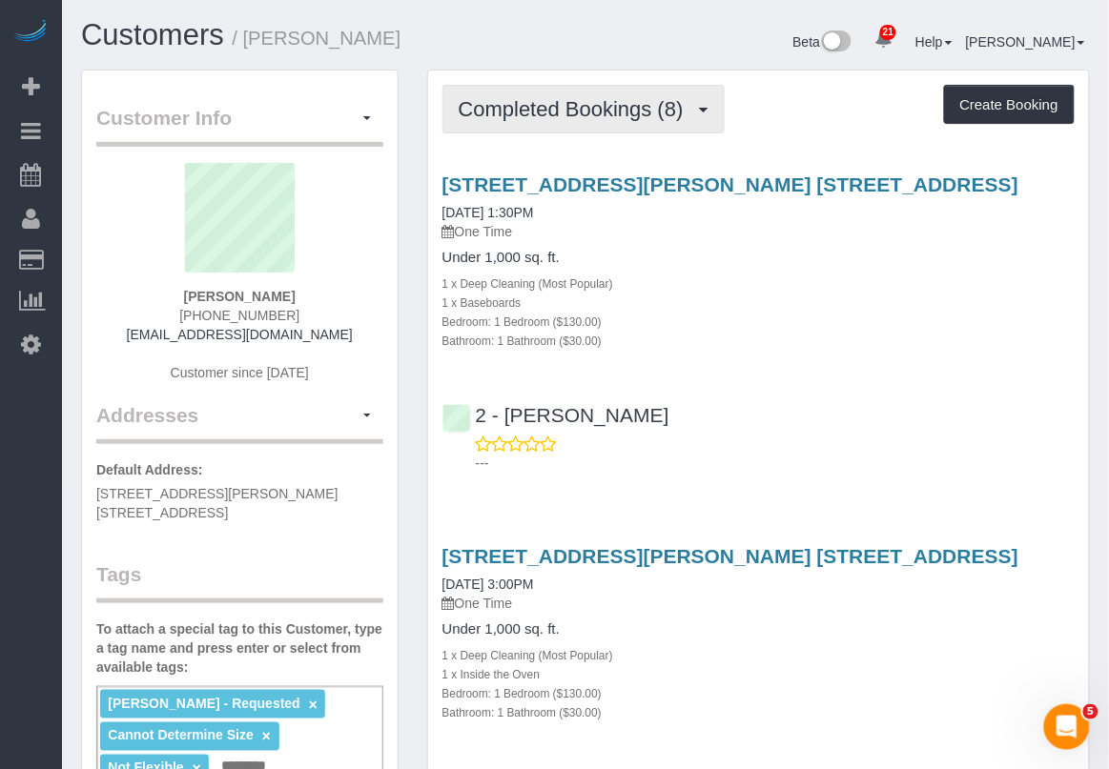
click at [634, 107] on span "Completed Bookings (8)" at bounding box center [576, 109] width 235 height 24
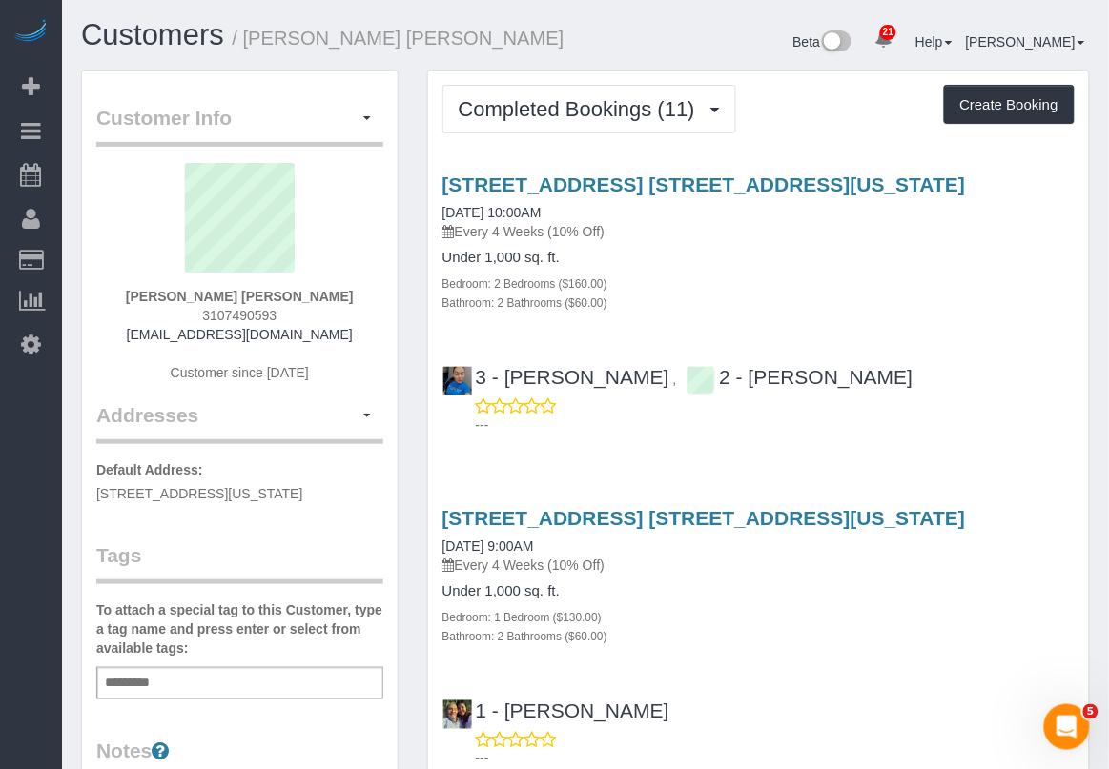
click at [928, 613] on div "Bedroom: 1 Bedroom ($130.00)" at bounding box center [758, 616] width 632 height 19
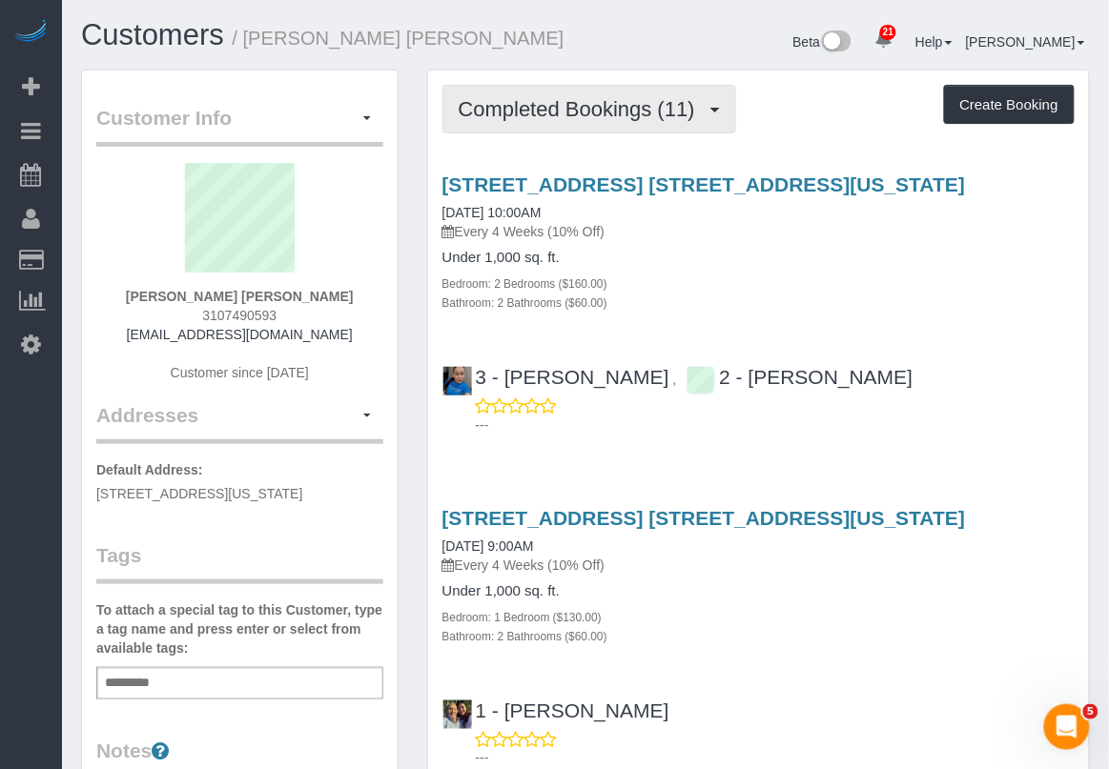
drag, startPoint x: 668, startPoint y: 93, endPoint x: 686, endPoint y: 129, distance: 39.7
click at [668, 96] on button "Completed Bookings (11)" at bounding box center [589, 109] width 294 height 49
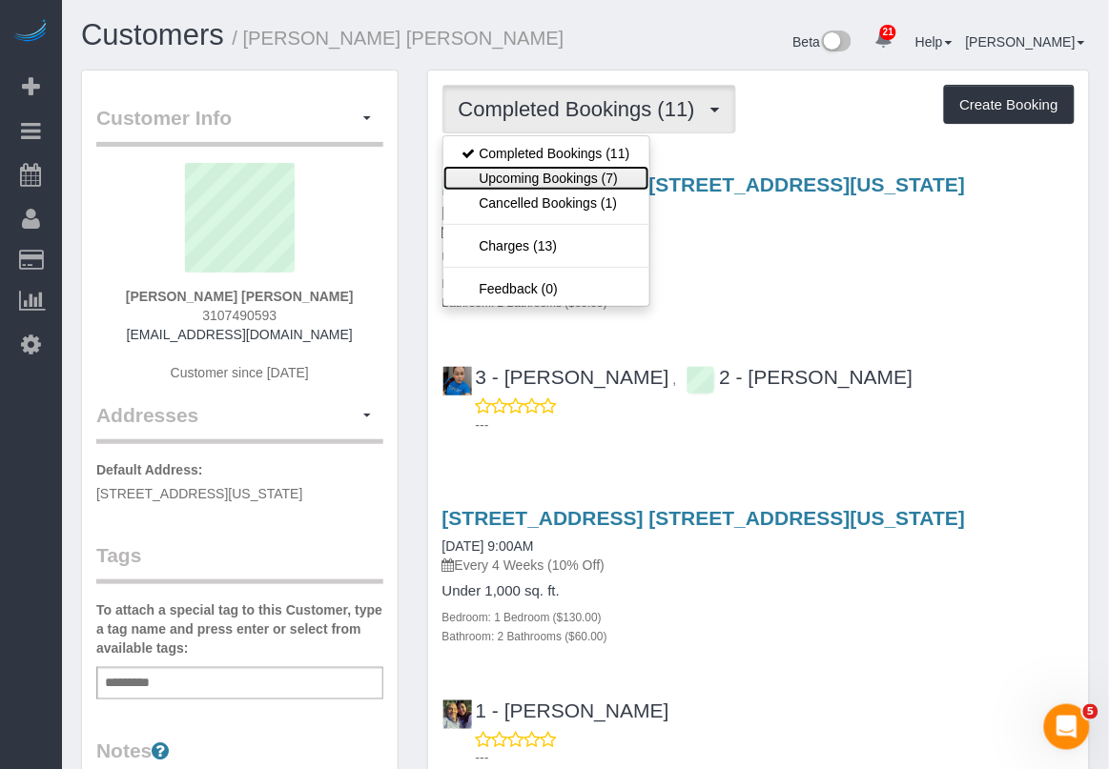
click at [603, 173] on link "Upcoming Bookings (7)" at bounding box center [546, 178] width 206 height 25
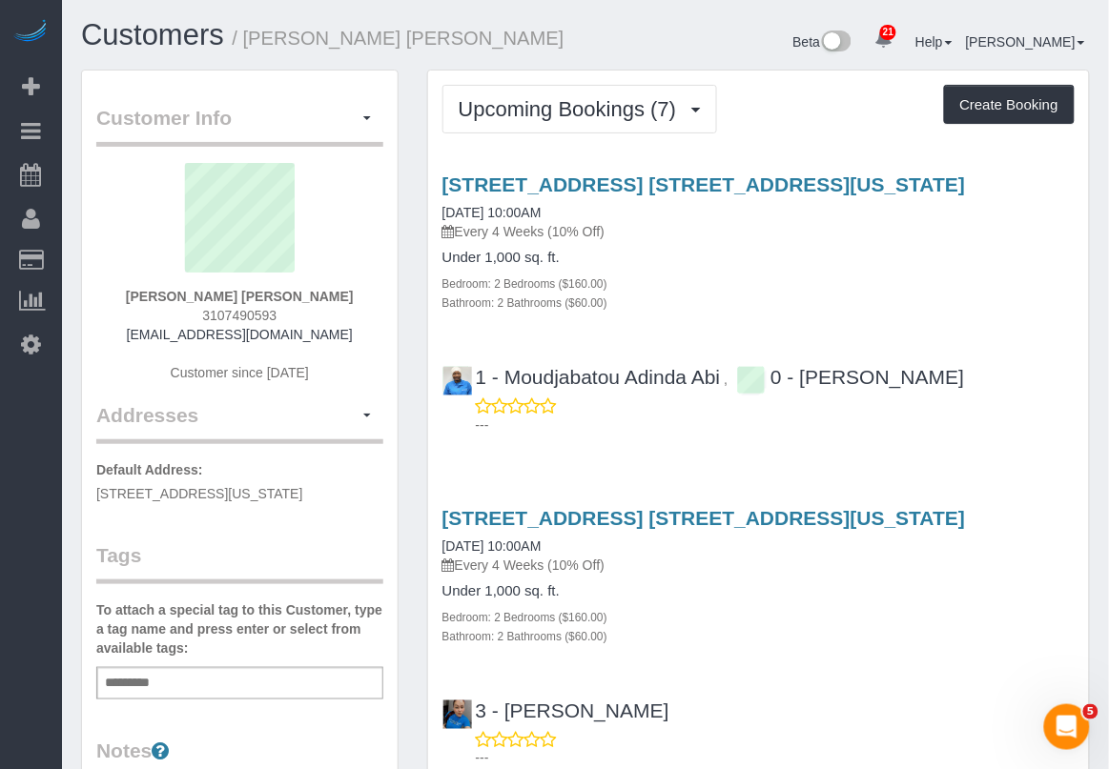
drag, startPoint x: 964, startPoint y: 637, endPoint x: 963, endPoint y: 620, distance: 17.2
click at [964, 639] on div "Bathroom: 2 Bathrooms ($60.00)" at bounding box center [758, 635] width 632 height 19
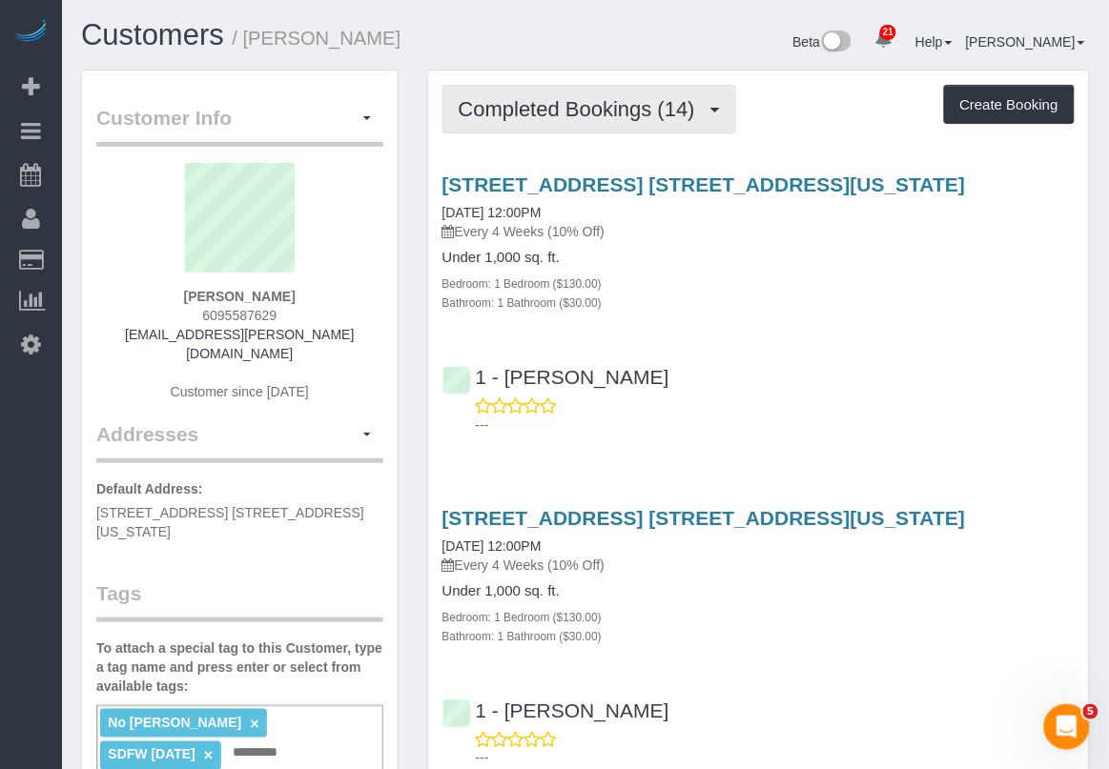
click at [637, 125] on button "Completed Bookings (14)" at bounding box center [589, 109] width 294 height 49
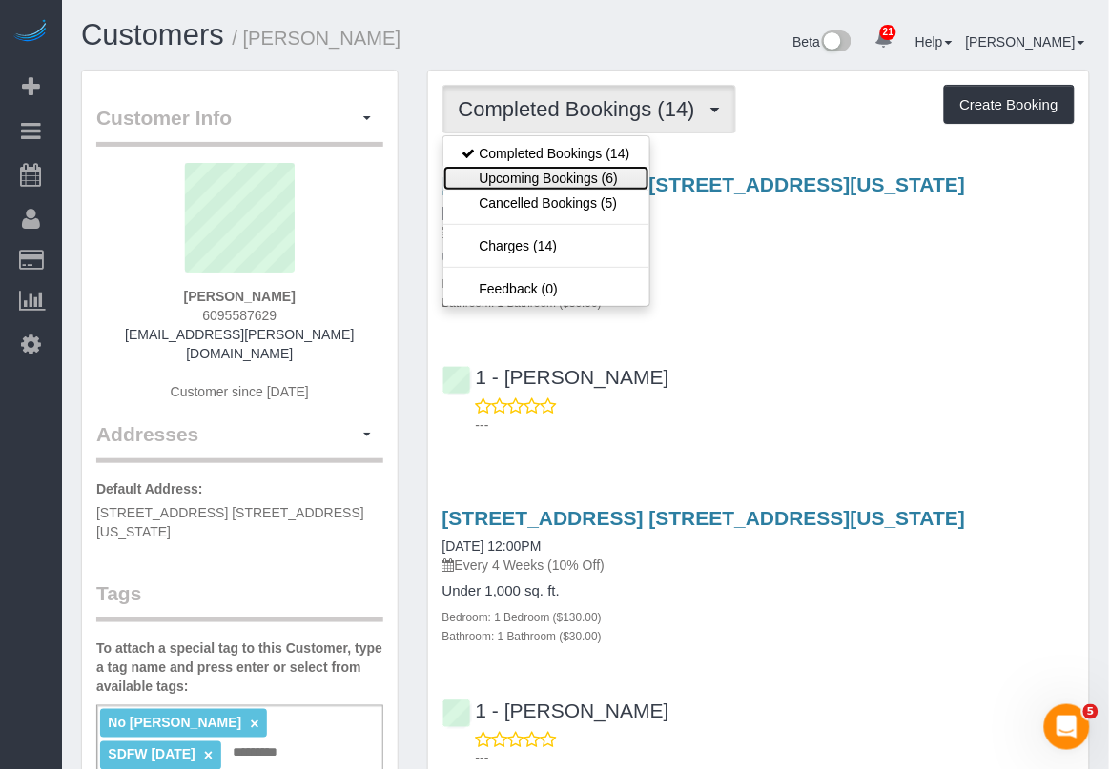
click at [597, 173] on link "Upcoming Bookings (6)" at bounding box center [546, 178] width 206 height 25
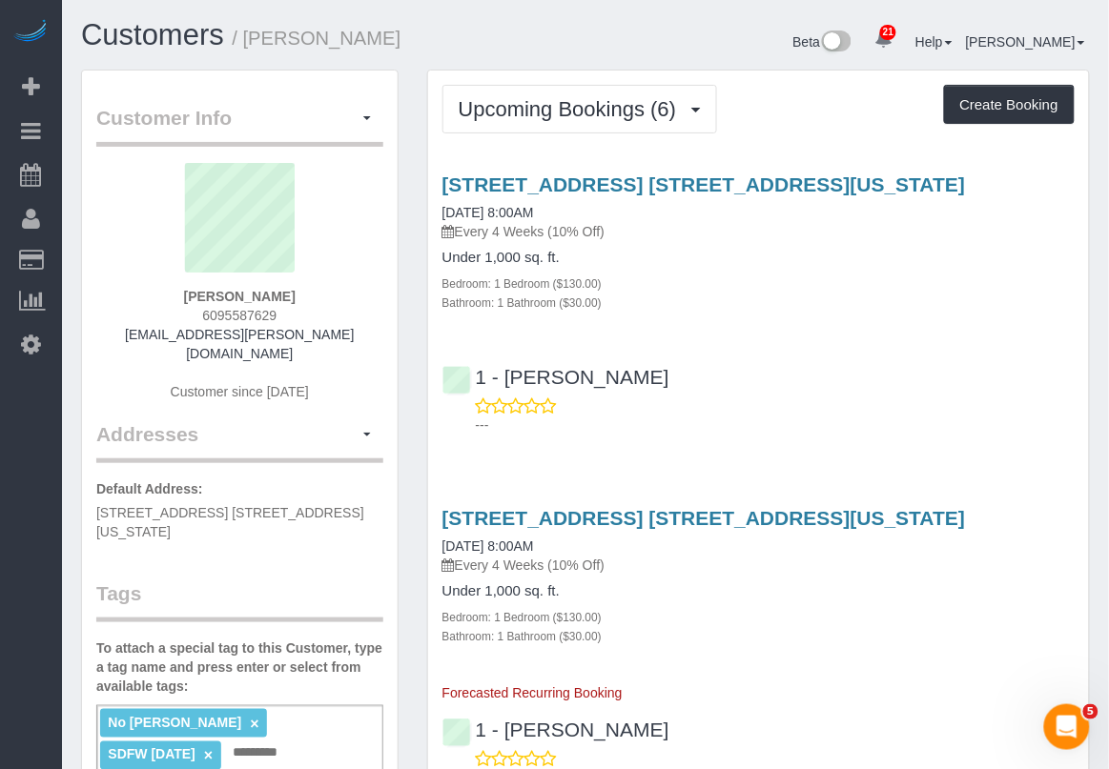
click at [937, 601] on div "Under 1,000 sq. ft. Bedroom: 1 Bedroom ($130.00) Bathroom: 1 Bathroom ($30.00)" at bounding box center [758, 614] width 632 height 62
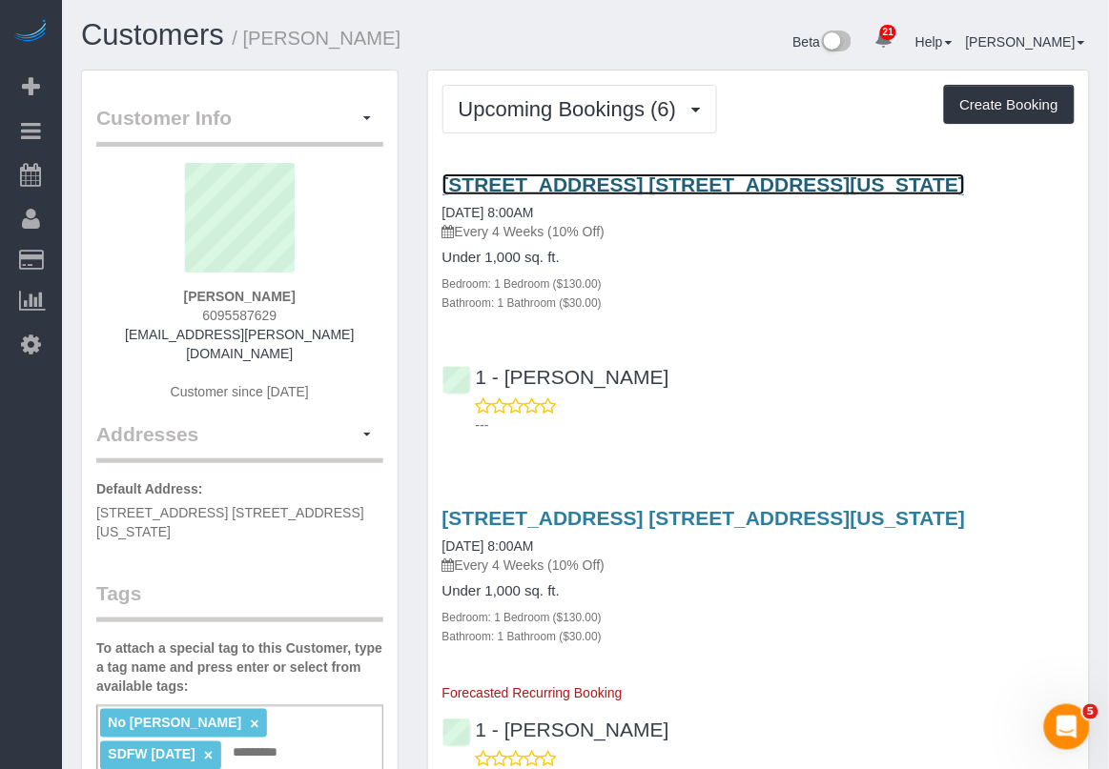
click at [594, 191] on link "2 Gold Street, Apt. 9g, New York, NY 10038" at bounding box center [703, 185] width 523 height 22
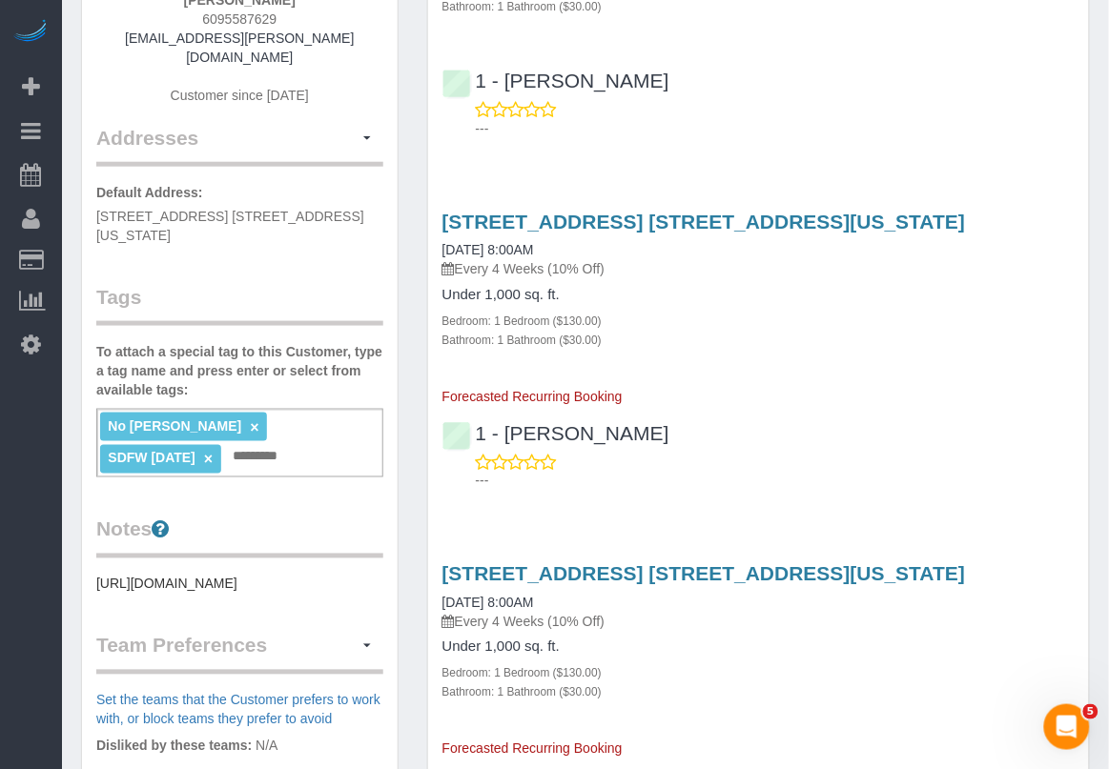
scroll to position [358, 0]
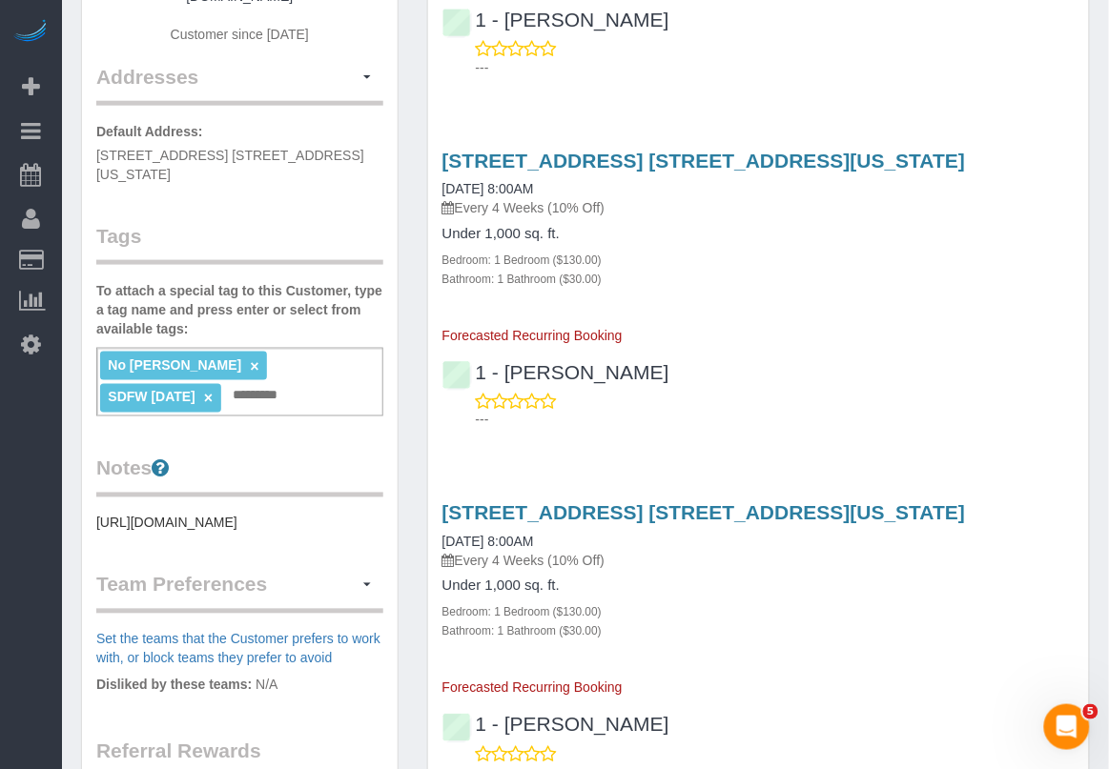
click at [889, 580] on h4 "Under 1,000 sq. ft." at bounding box center [758, 587] width 632 height 16
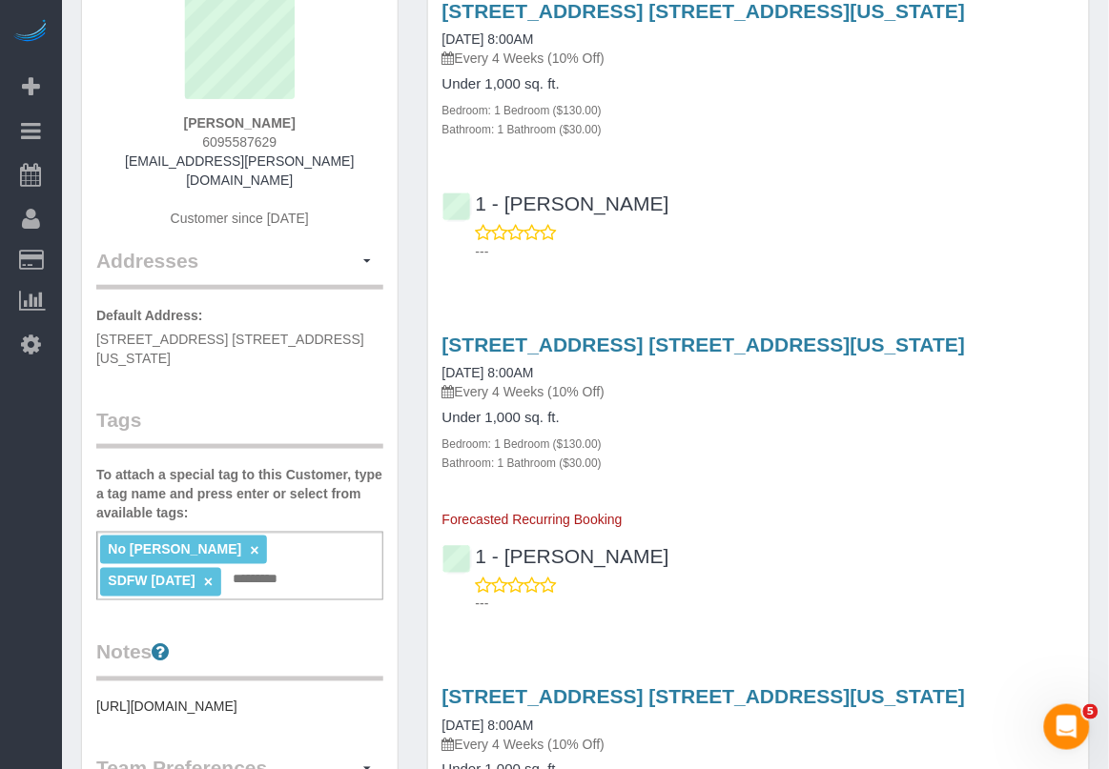
scroll to position [0, 0]
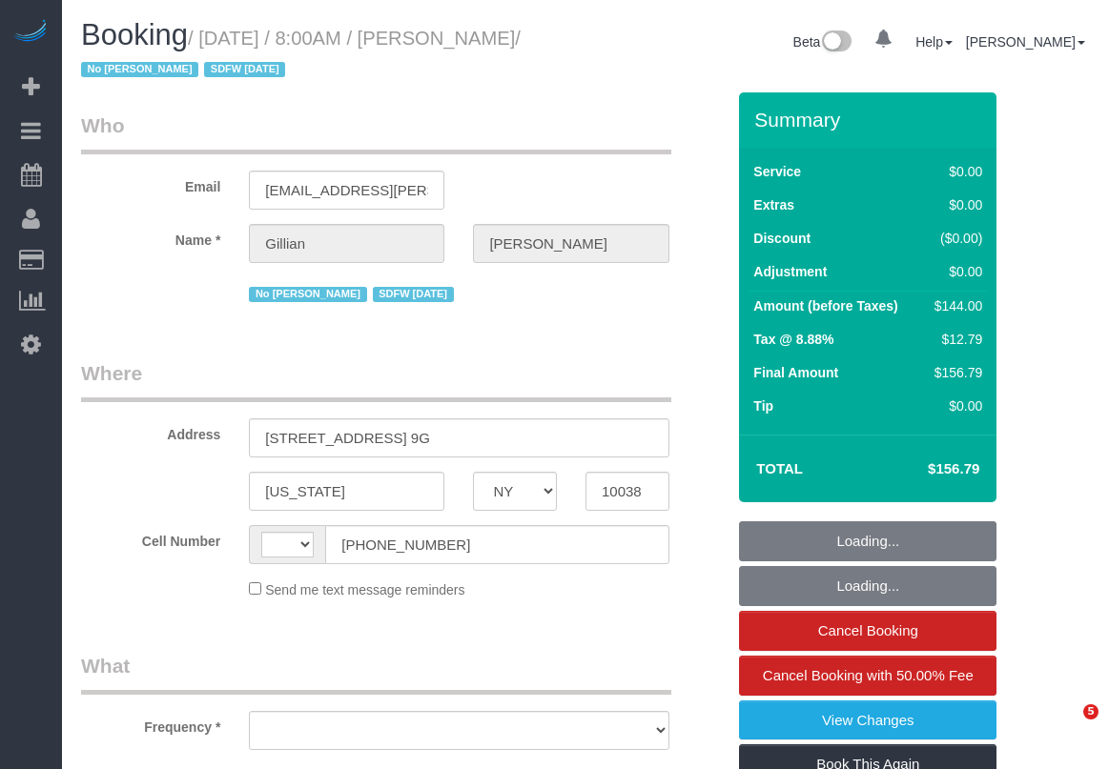
select select "NY"
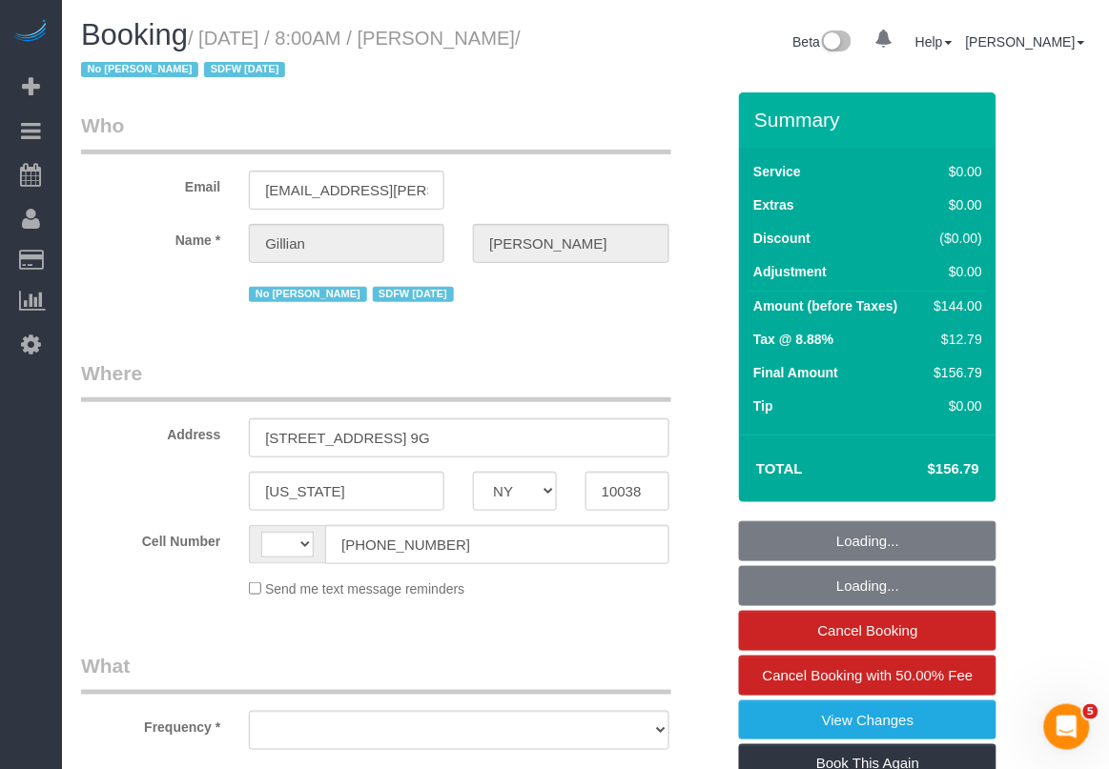
select select "string:[GEOGRAPHIC_DATA]"
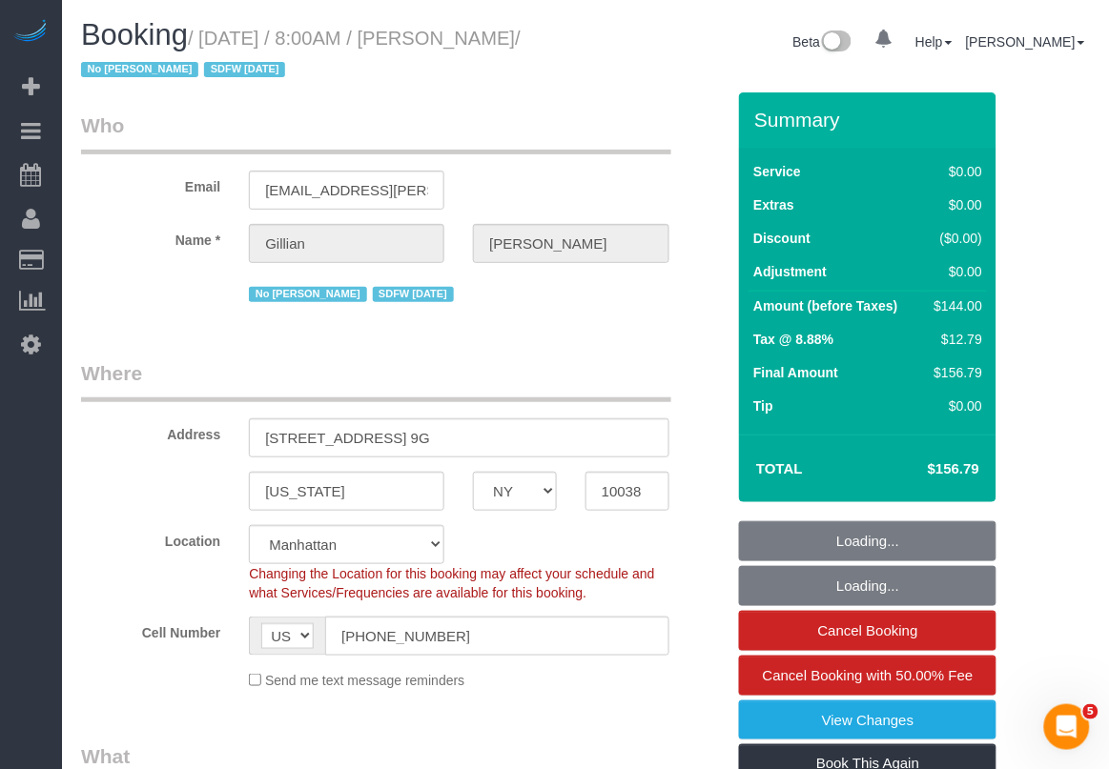
select select "object:813"
select select "1"
select select "object:920"
select select "number:58"
select select "number:74"
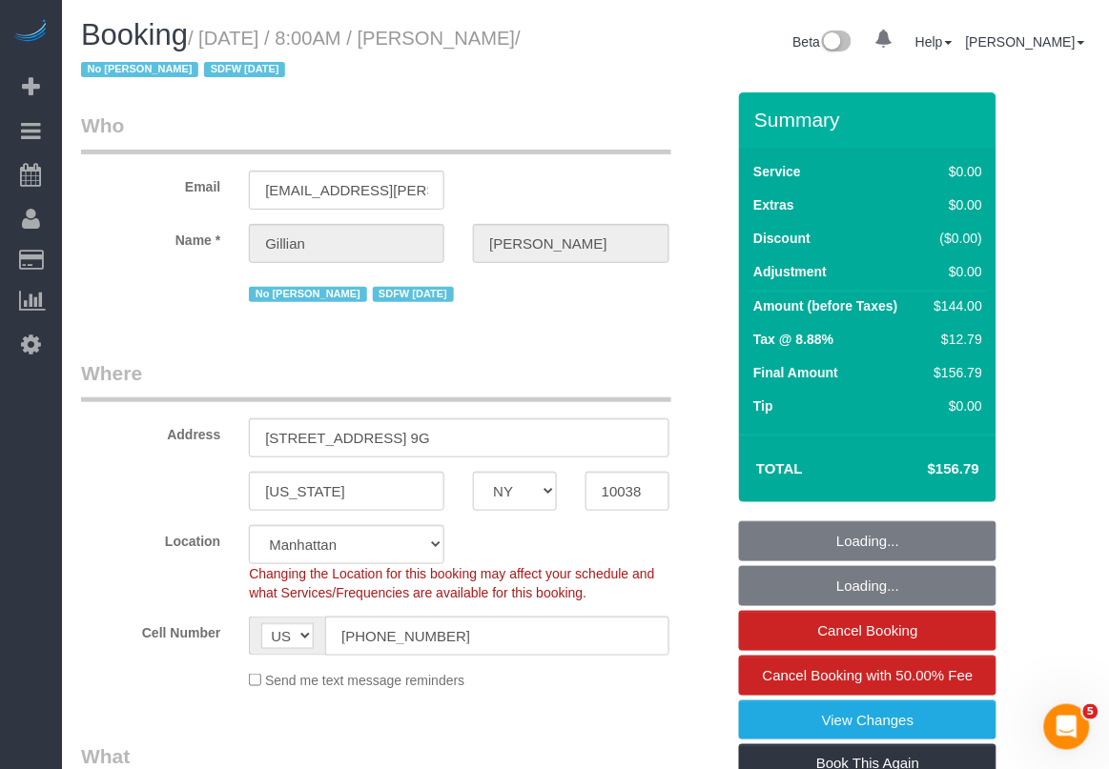
select select "number:15"
select select "number:6"
select select "1"
select select "string:stripe-pm_1Q8Ror4VGloSiKo7tbY1DFa1"
select select "spot1"
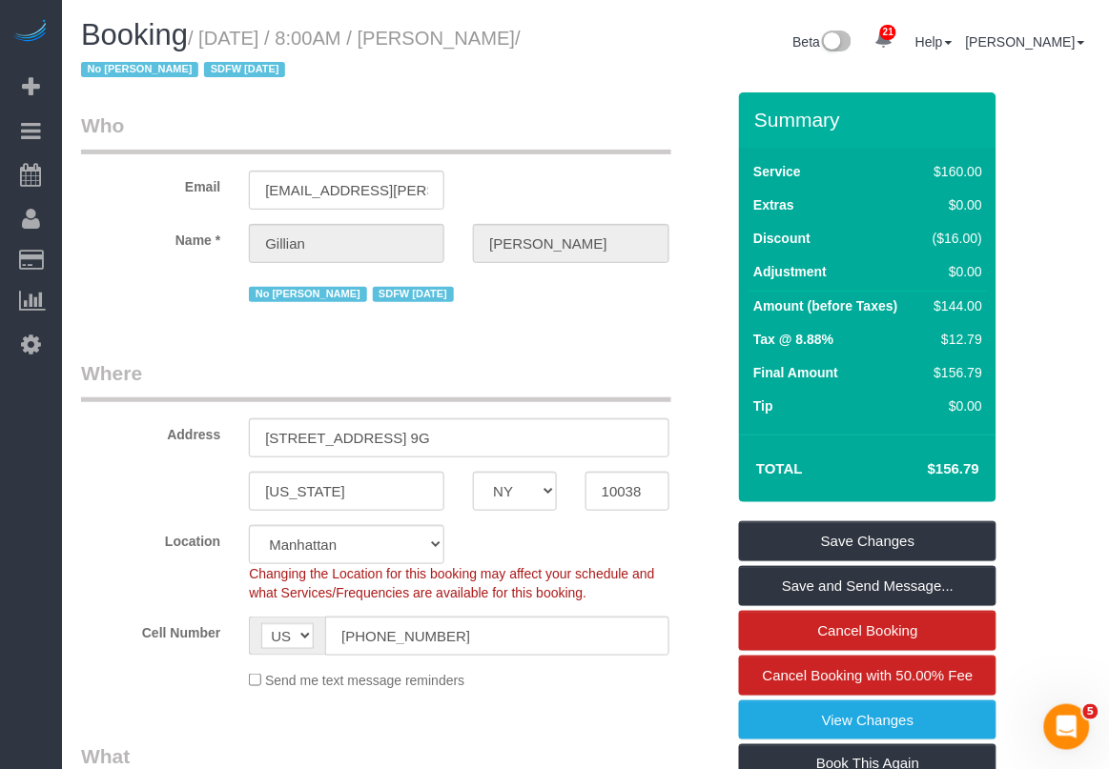
drag, startPoint x: 206, startPoint y: 35, endPoint x: 168, endPoint y: 67, distance: 49.4
click at [168, 67] on small "/ [DATE] / 8:00AM / [PERSON_NAME] / No [PERSON_NAME] SDFW [DATE]" at bounding box center [300, 54] width 439 height 53
copy small "[DATE] / 8:00AM / [PERSON_NAME]"
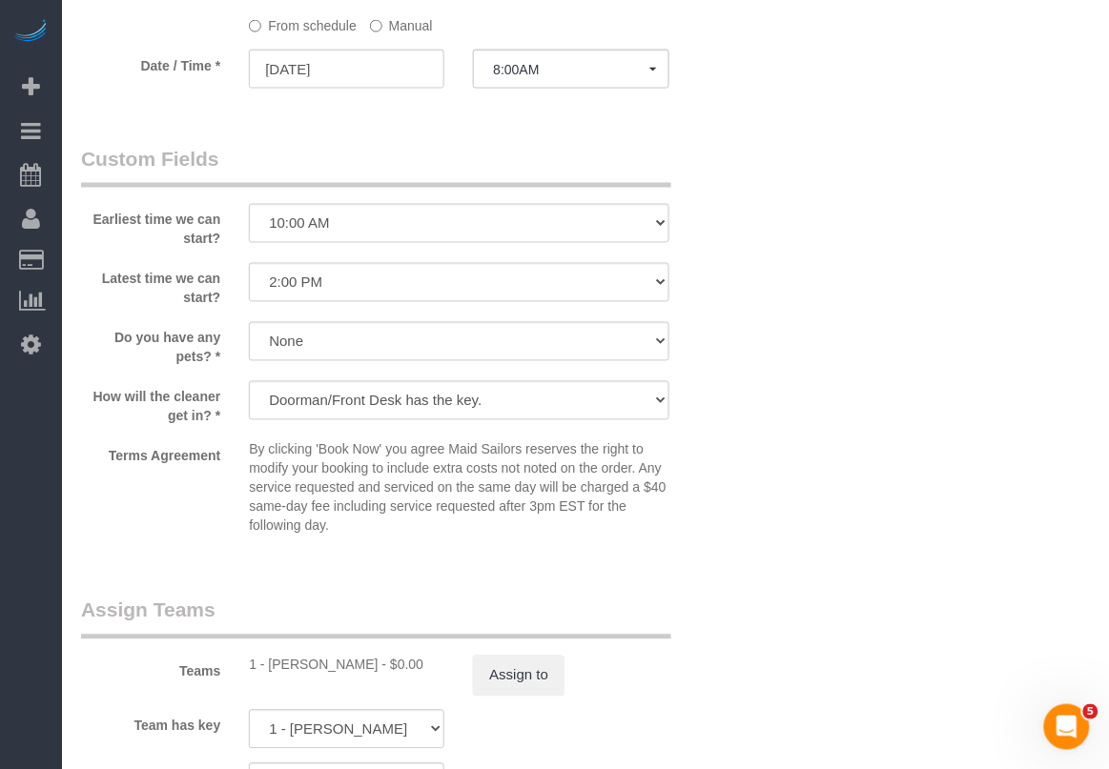
scroll to position [2026, 0]
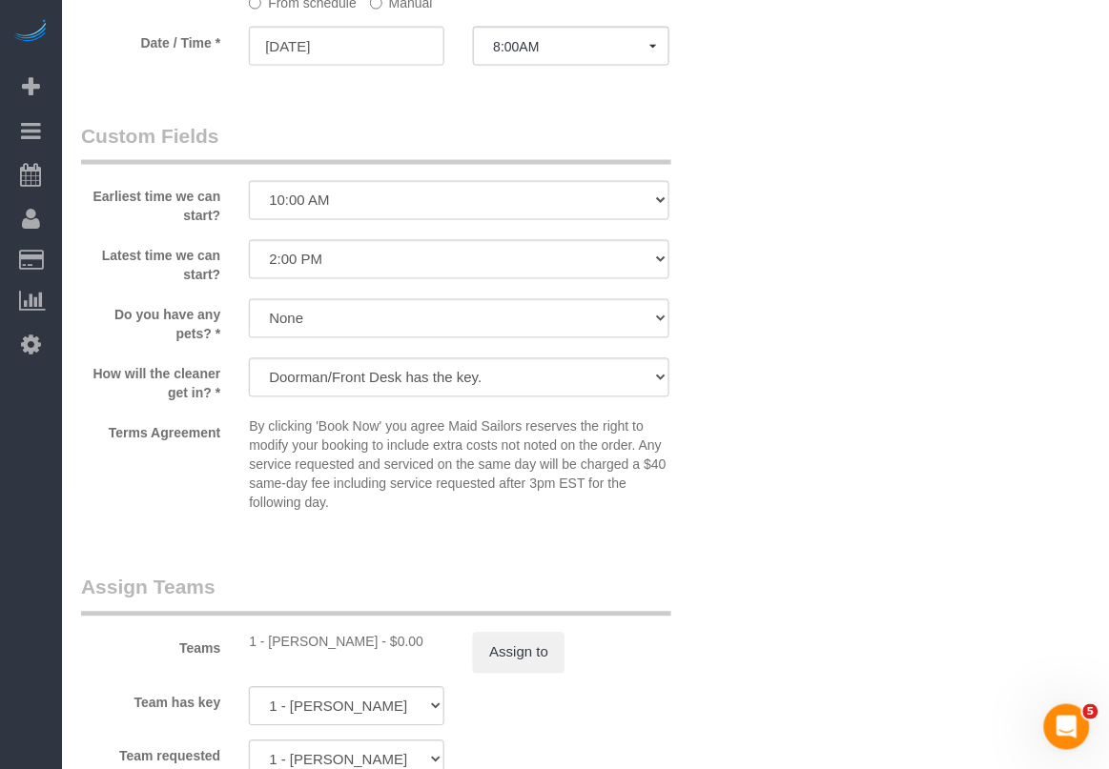
drag, startPoint x: 807, startPoint y: 532, endPoint x: 791, endPoint y: 515, distance: 23.0
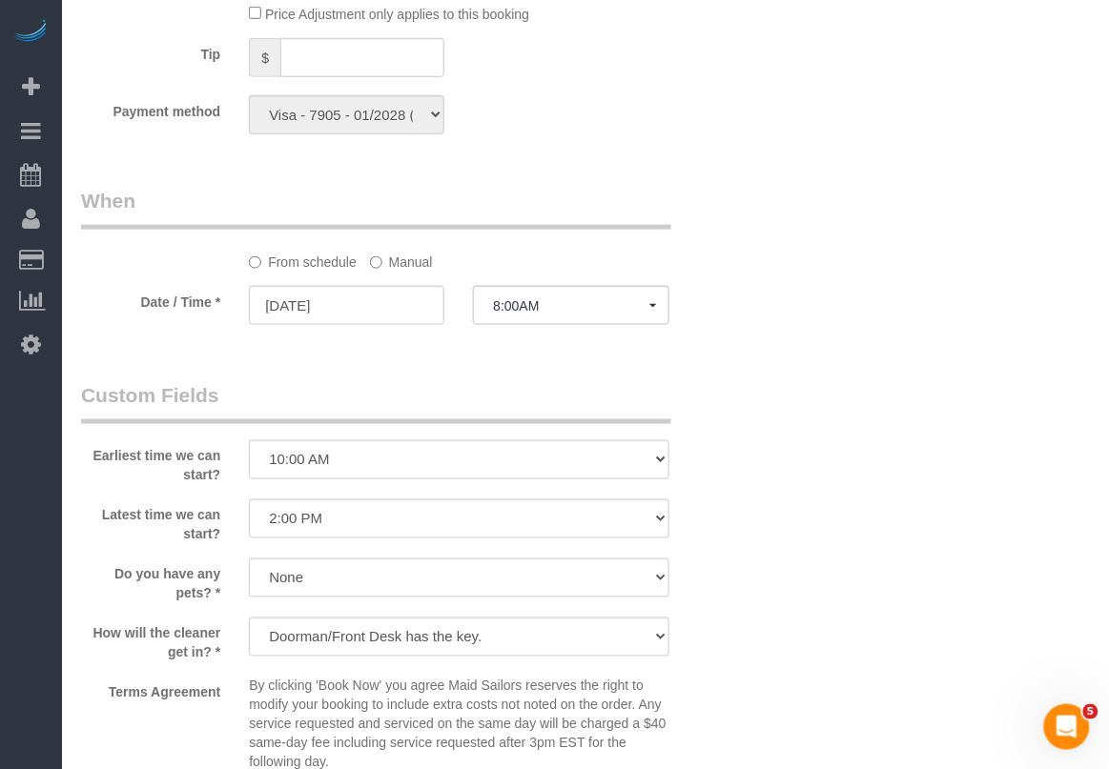
scroll to position [1788, 0]
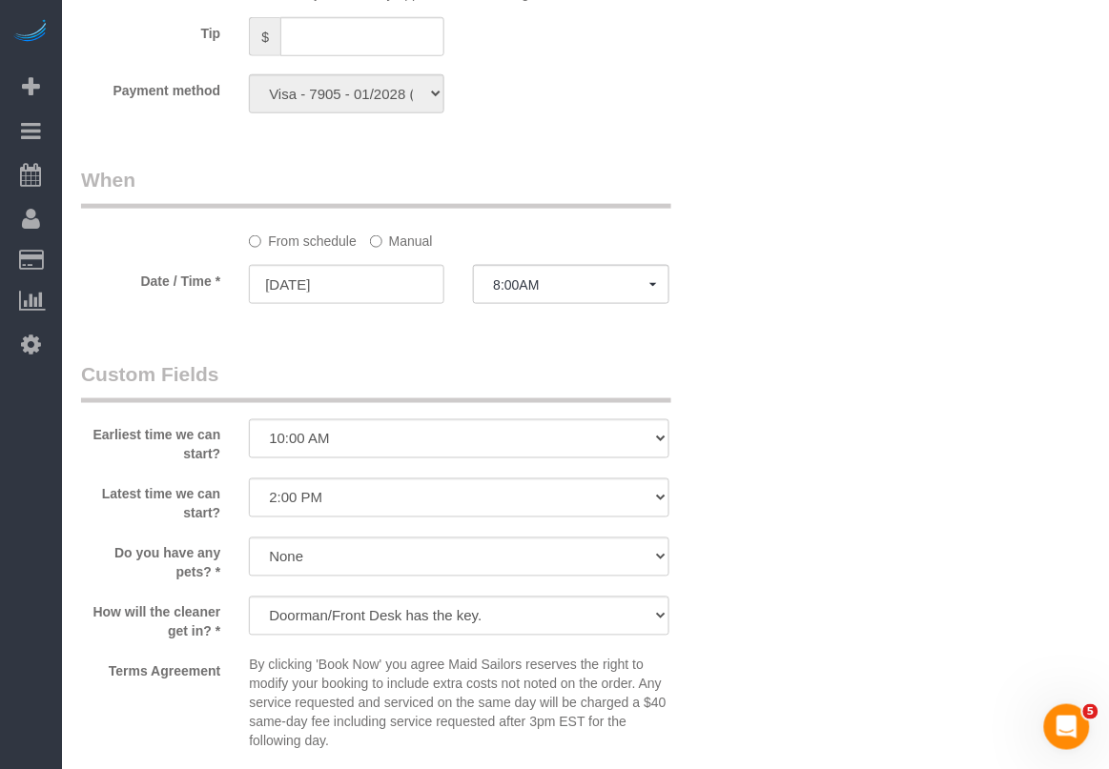
click at [398, 243] on label "Manual" at bounding box center [401, 238] width 63 height 26
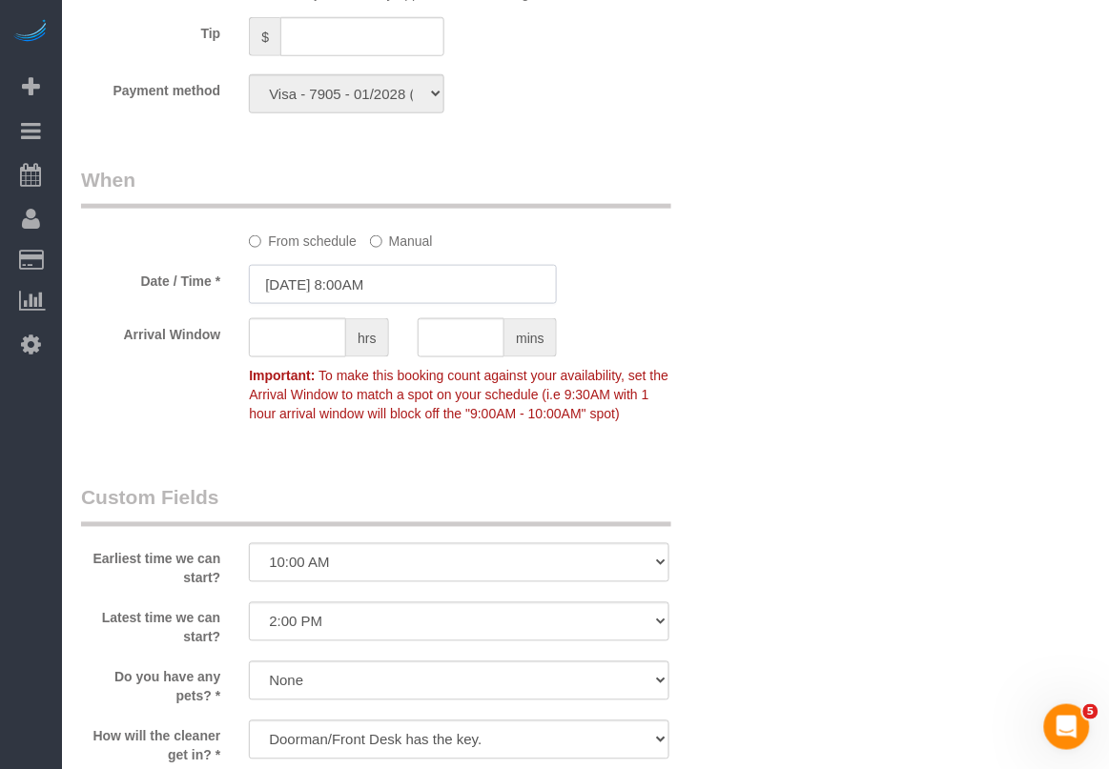
drag, startPoint x: 413, startPoint y: 287, endPoint x: 425, endPoint y: 289, distance: 12.5
click at [415, 289] on input "[DATE] 8:00AM" at bounding box center [403, 284] width 308 height 39
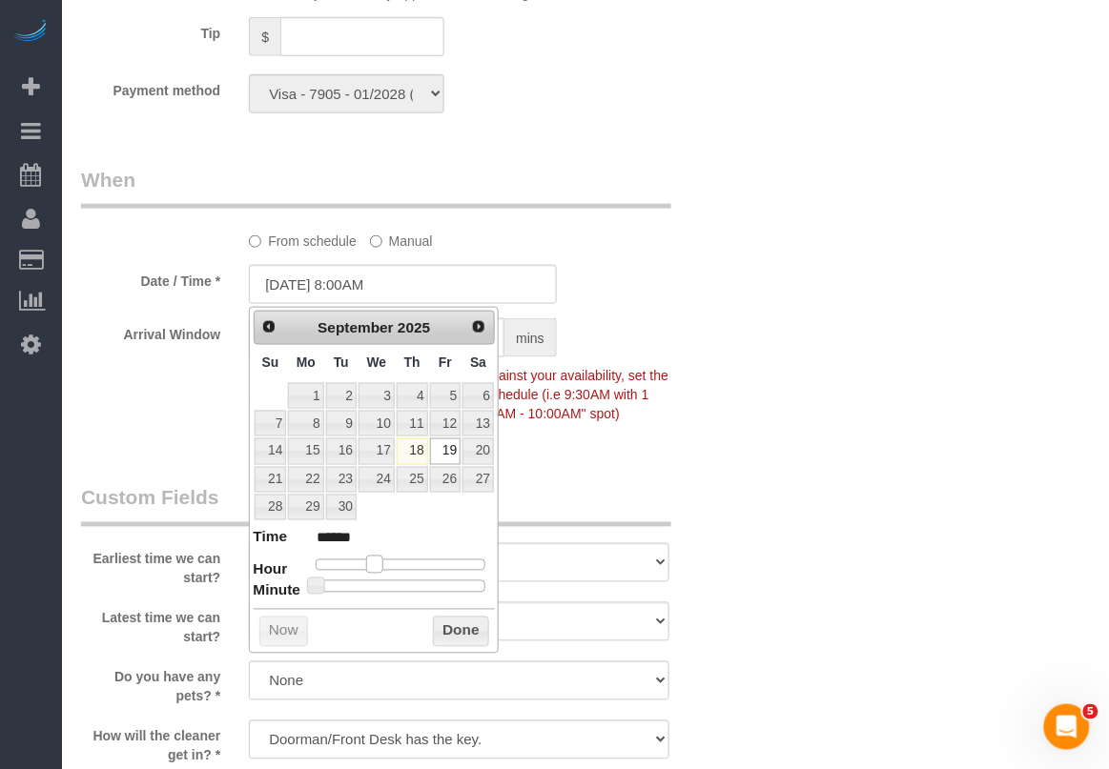
type input "09/19/2025 11:00AM"
type input "*******"
drag, startPoint x: 378, startPoint y: 572, endPoint x: 426, endPoint y: 577, distance: 47.9
click at [402, 572] on span at bounding box center [396, 564] width 17 height 17
drag, startPoint x: 460, startPoint y: 626, endPoint x: 475, endPoint y: 630, distance: 14.8
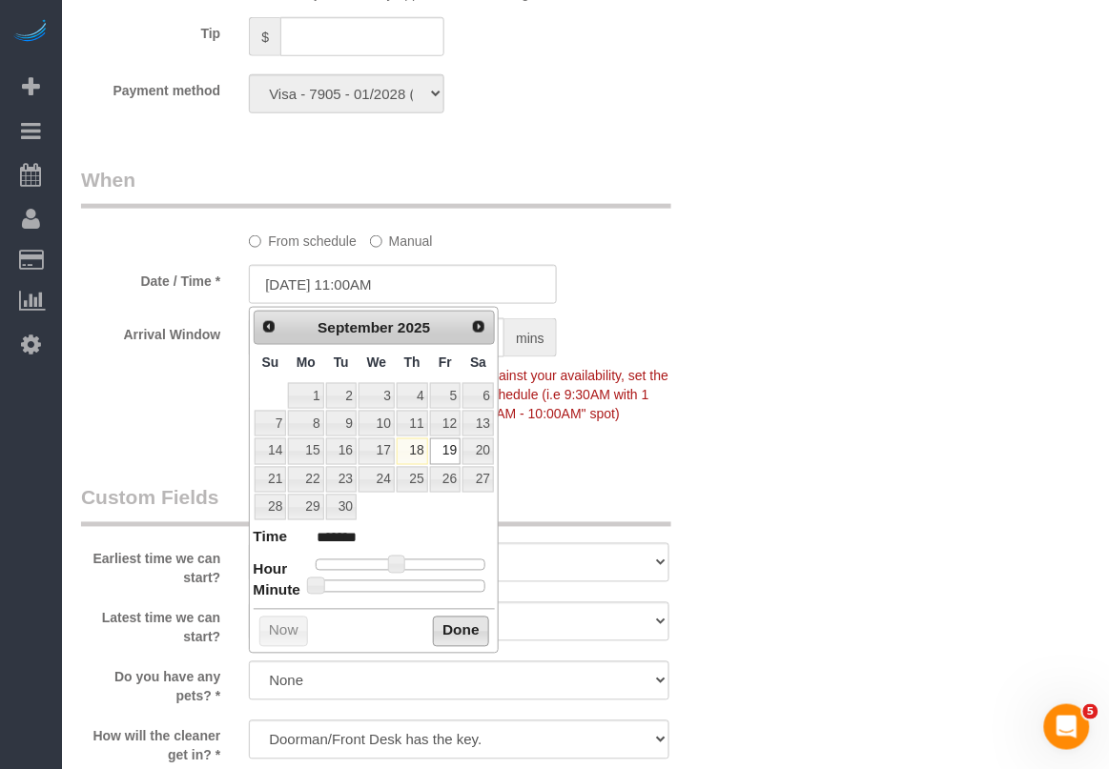
click at [464, 632] on button "Done" at bounding box center [461, 632] width 56 height 31
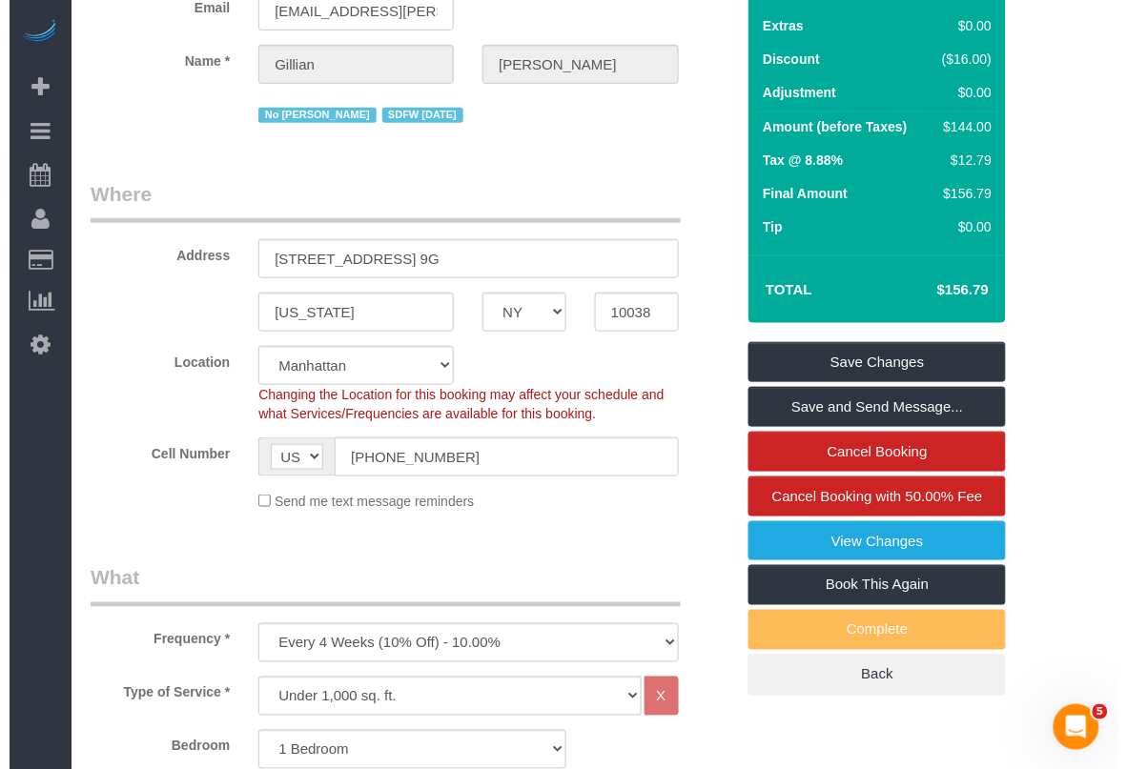
scroll to position [0, 0]
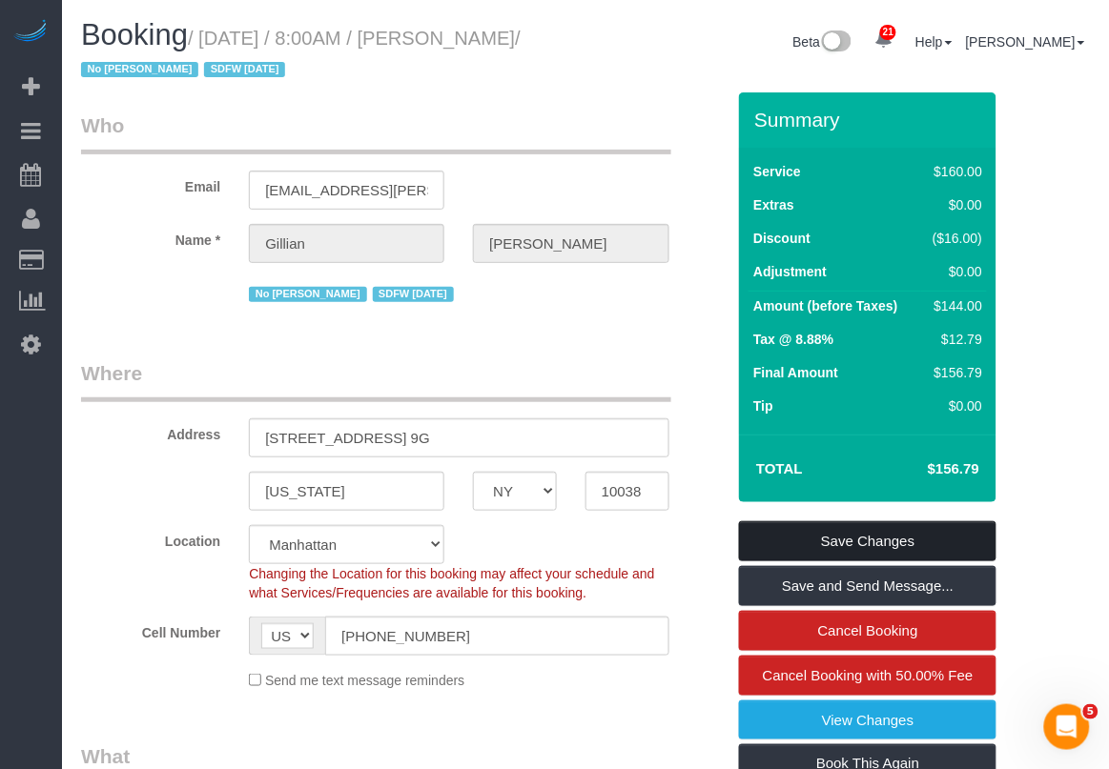
click at [875, 541] on link "Save Changes" at bounding box center [867, 541] width 257 height 40
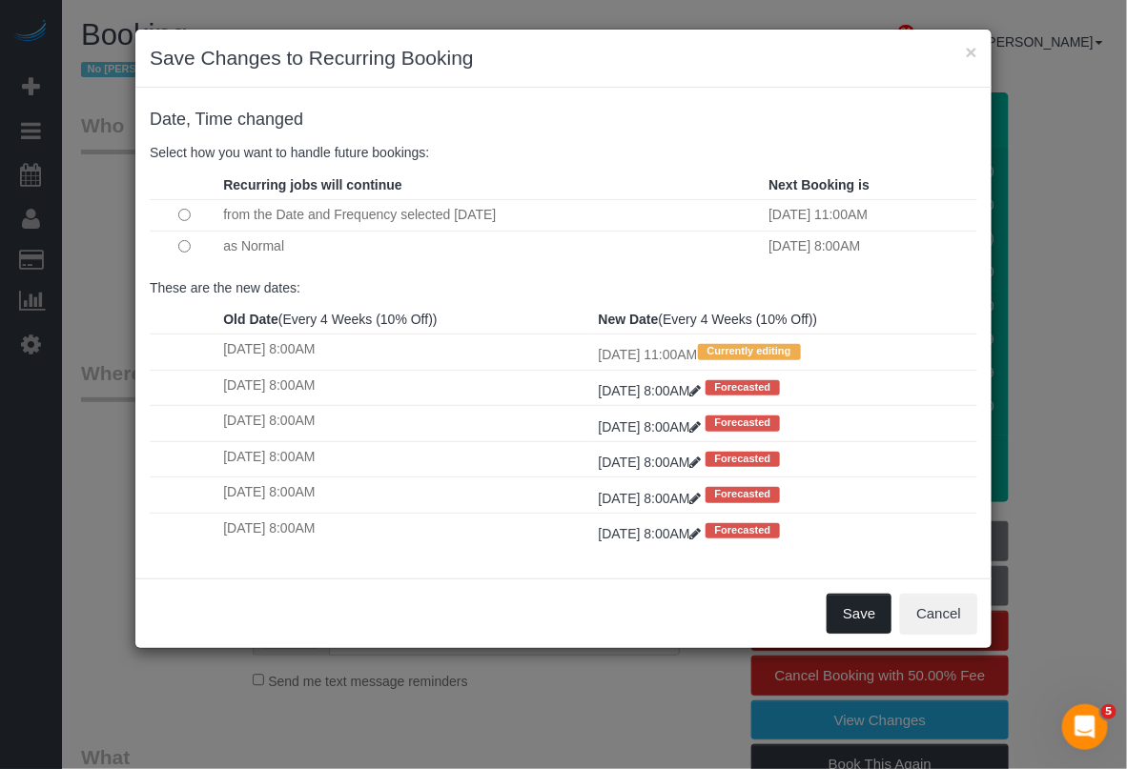
click at [866, 608] on button "Save" at bounding box center [859, 614] width 65 height 40
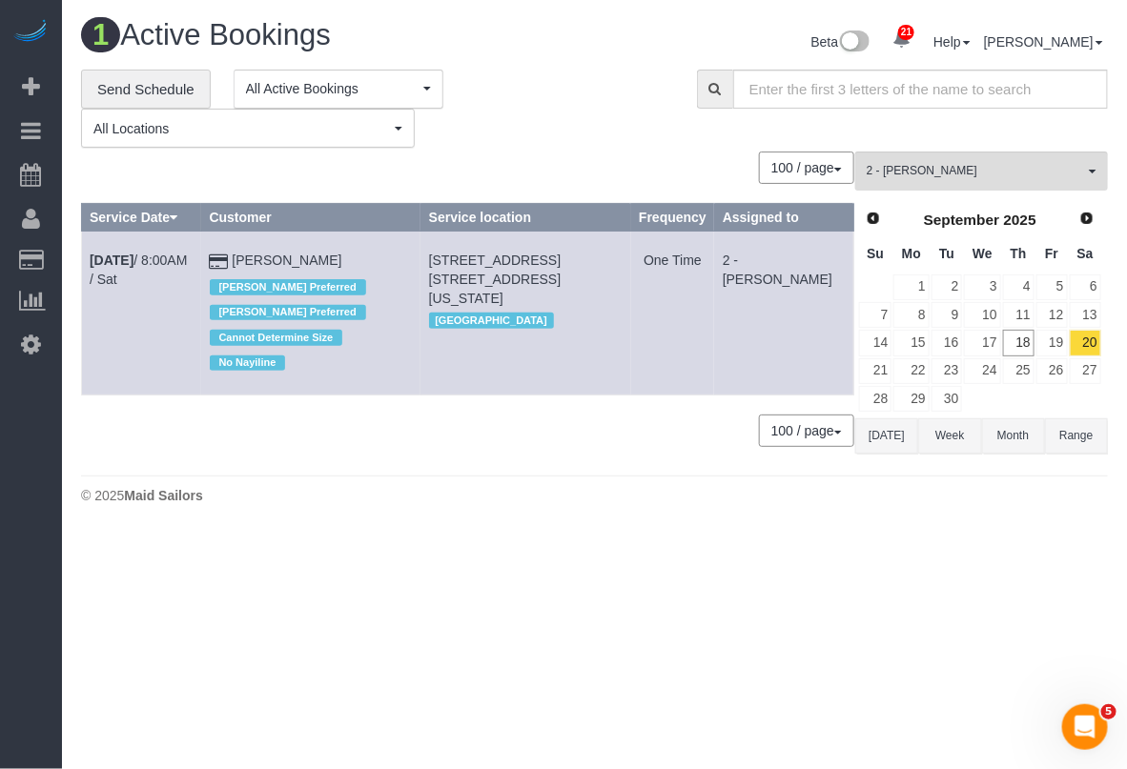
click at [777, 610] on body "21 Beta Your Notifications You have 0 alerts × You have 9 to charge for 09/17/2…" at bounding box center [563, 384] width 1127 height 769
click at [1035, 176] on span "2 - [PERSON_NAME]" at bounding box center [975, 171] width 217 height 16
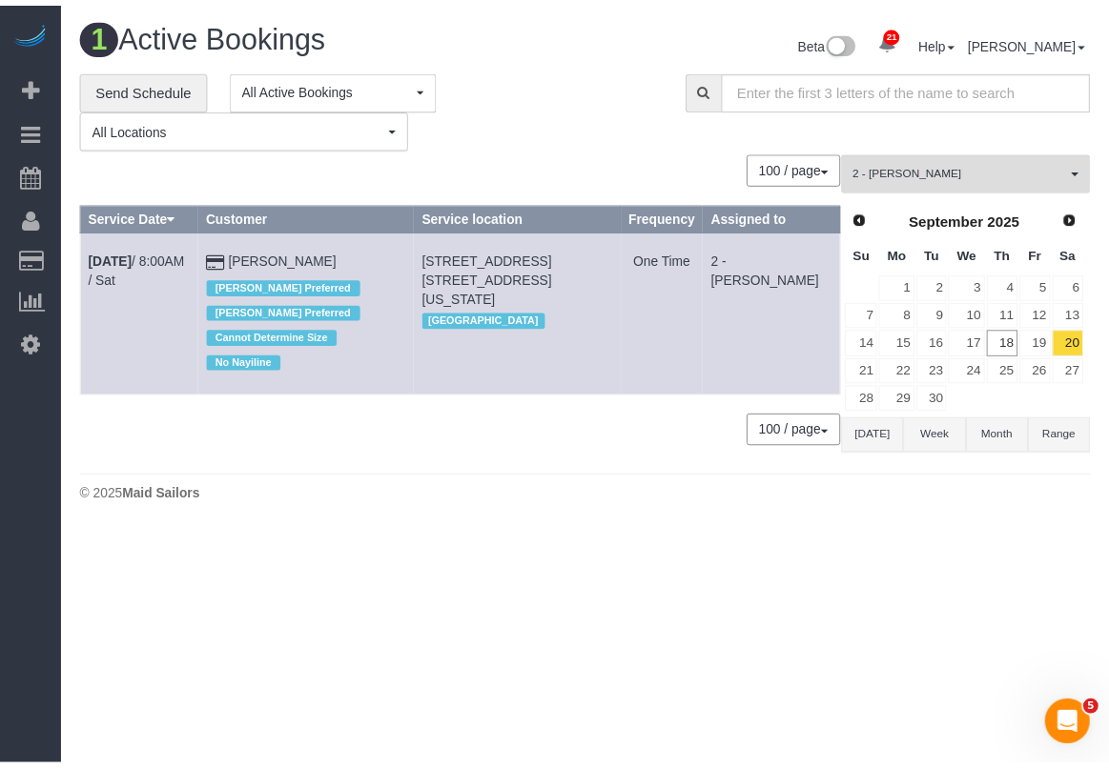
scroll to position [1088, 0]
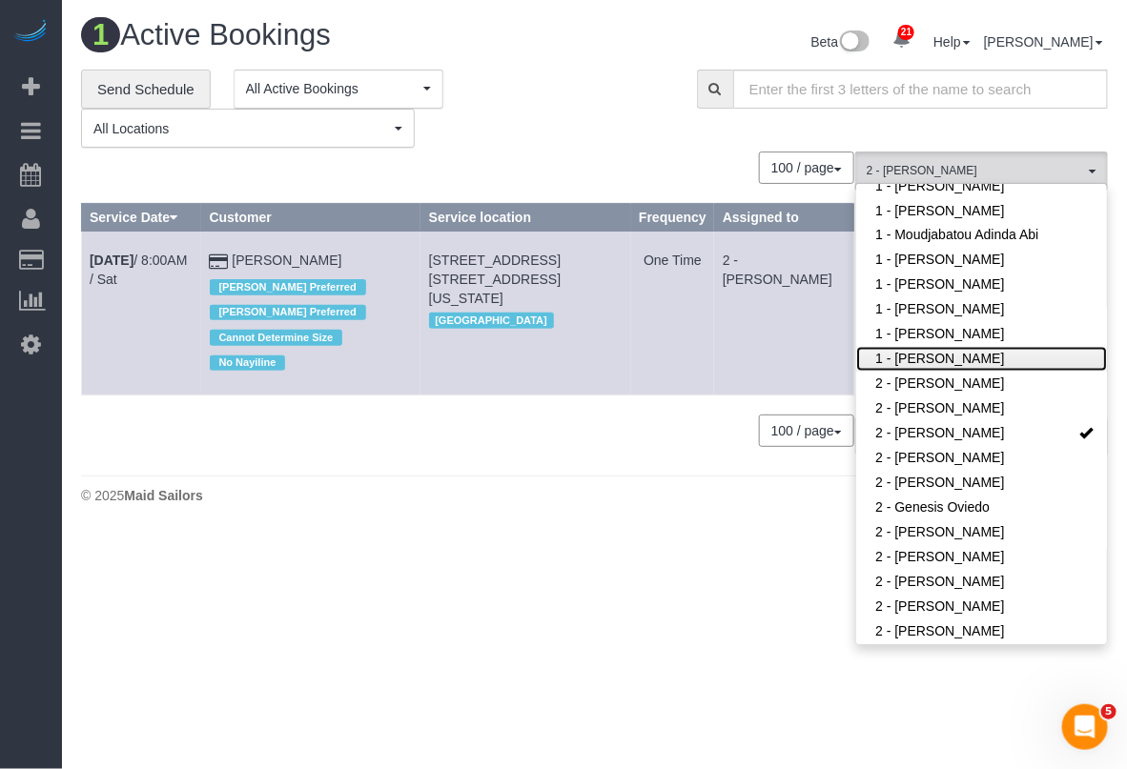
click at [985, 347] on link "1 - [PERSON_NAME]" at bounding box center [981, 359] width 251 height 25
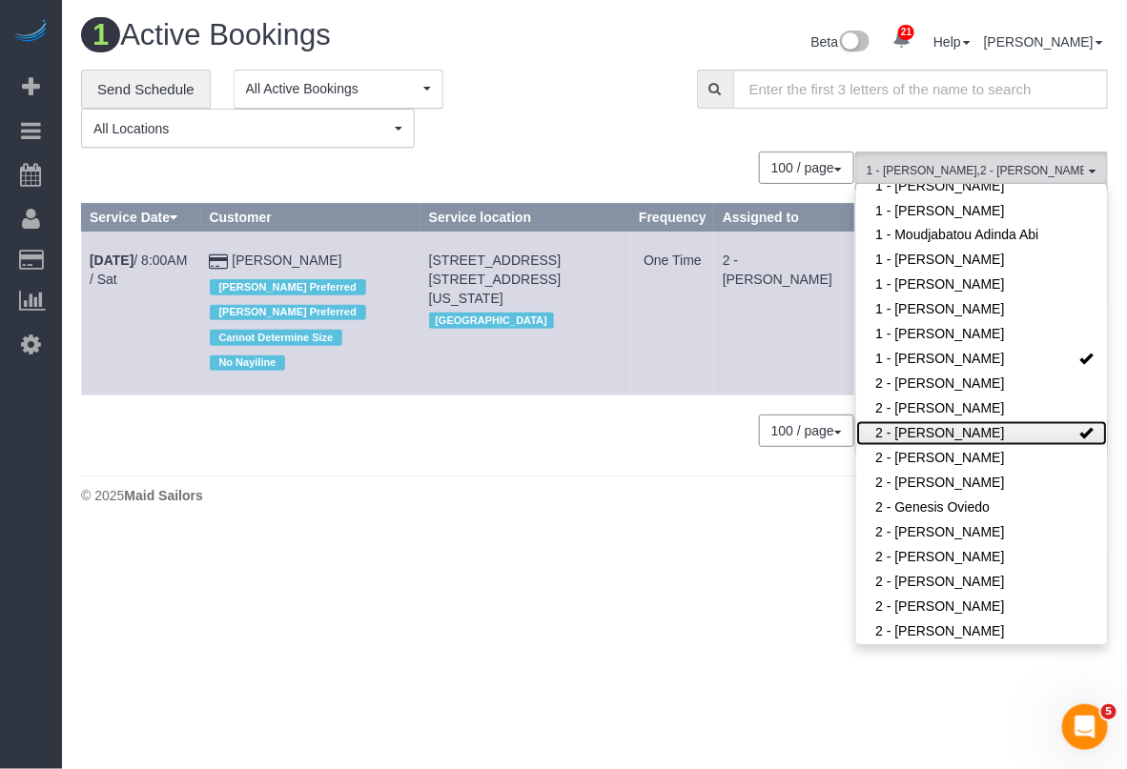
click at [1036, 421] on link "2 - Ana Rodriguez" at bounding box center [981, 433] width 251 height 25
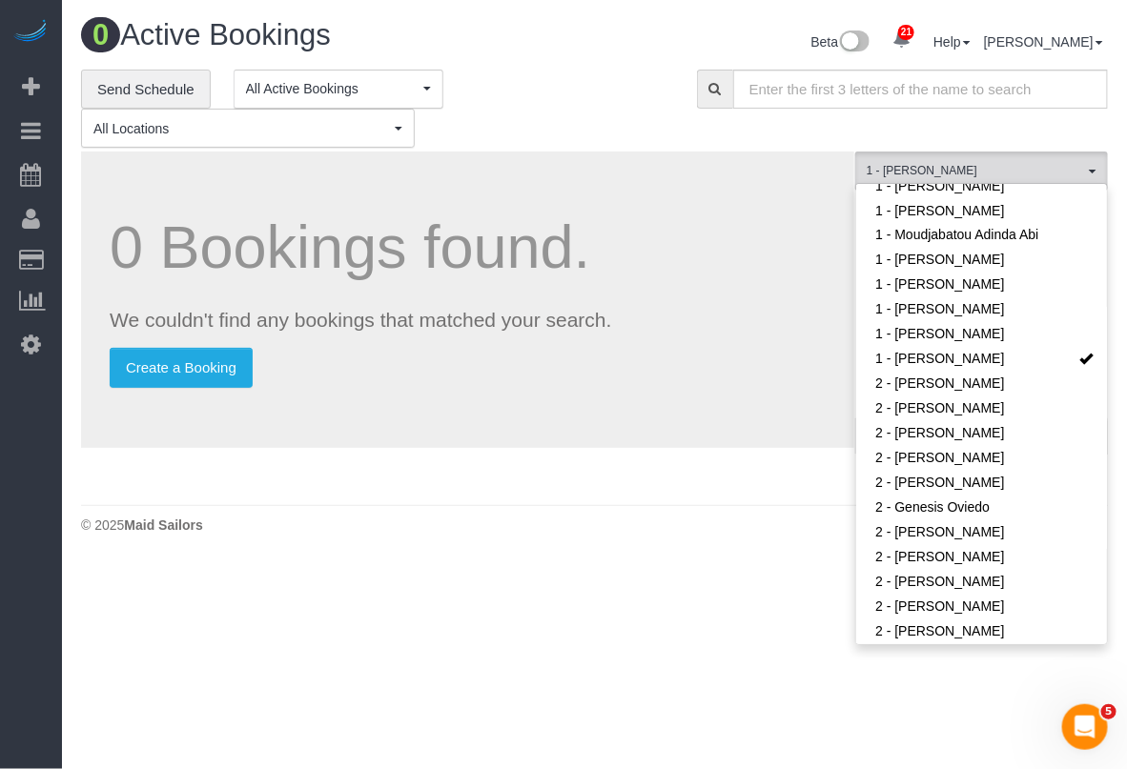
click at [801, 353] on p "Create a Booking" at bounding box center [468, 368] width 716 height 40
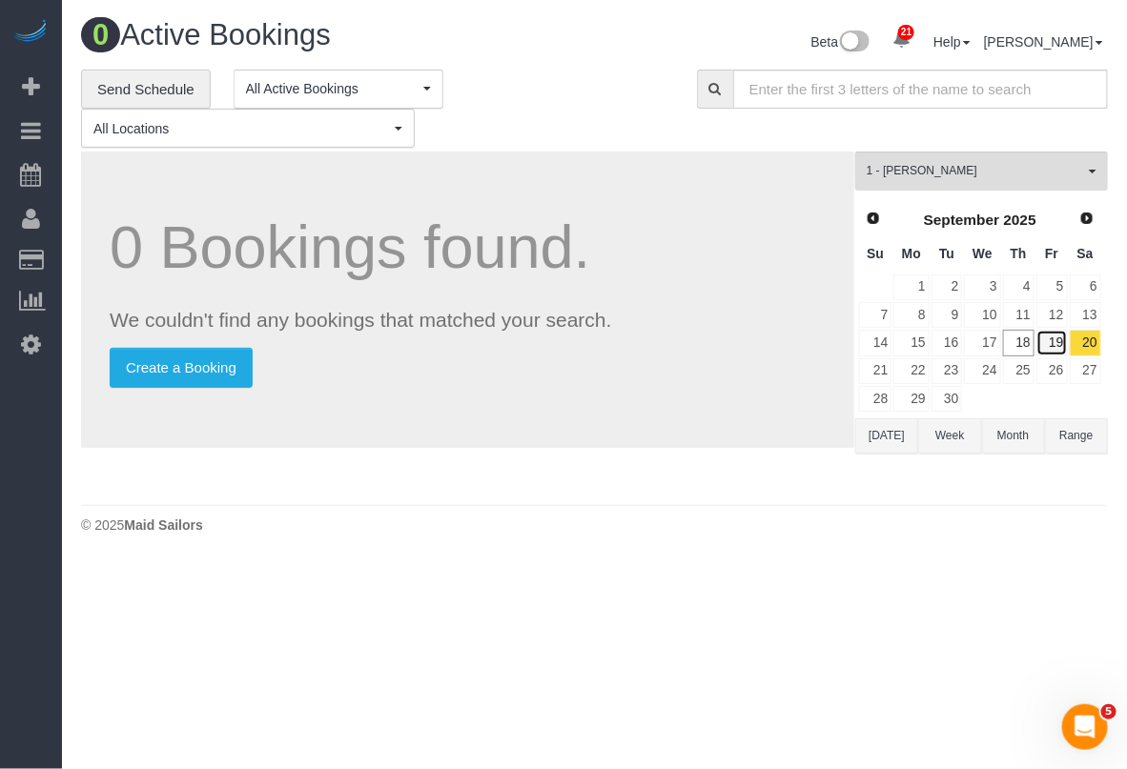
click at [1059, 339] on link "19" at bounding box center [1051, 343] width 31 height 26
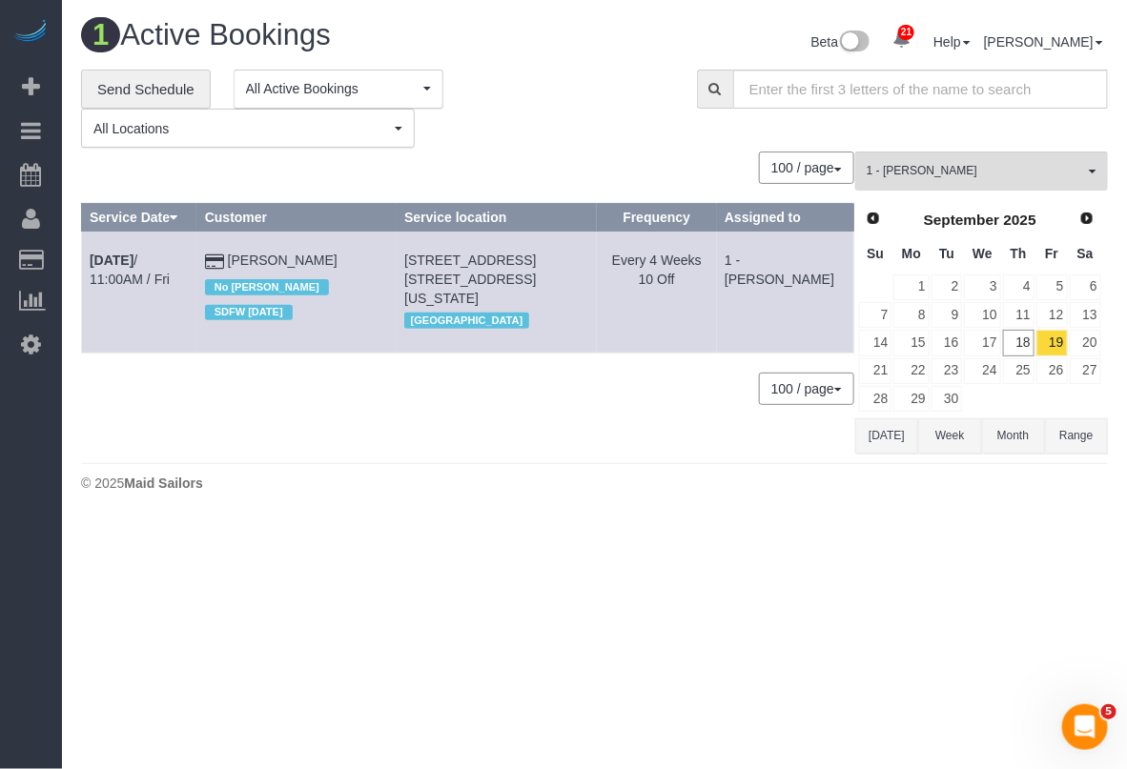
click at [556, 89] on div "**********" at bounding box center [374, 109] width 587 height 79
click at [850, 544] on body "21 Beta Your Notifications You have 0 alerts × You have 9 to charge for 09/17/2…" at bounding box center [563, 384] width 1127 height 769
click at [555, 562] on body "21 Beta Your Notifications You have 0 alerts × You have 9 to charge for 09/17/2…" at bounding box center [563, 384] width 1127 height 769
click at [170, 257] on link "Sep 19th / 11:00AM / Fri" at bounding box center [130, 270] width 80 height 34
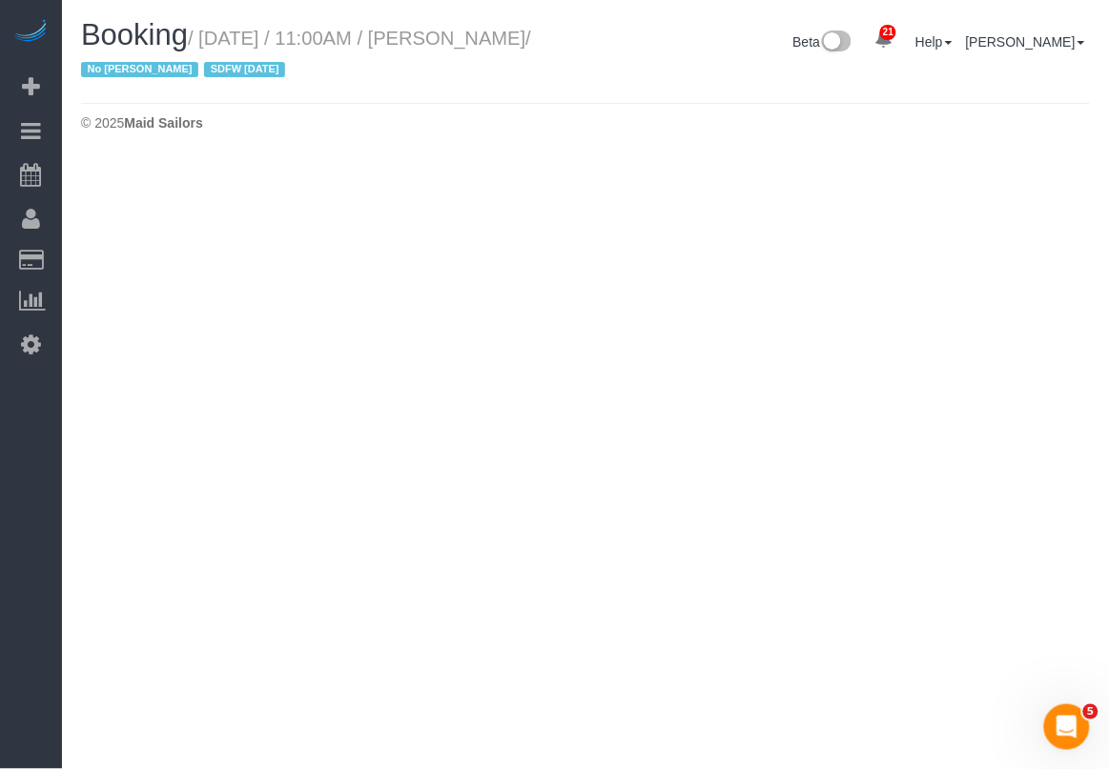
select select "NY"
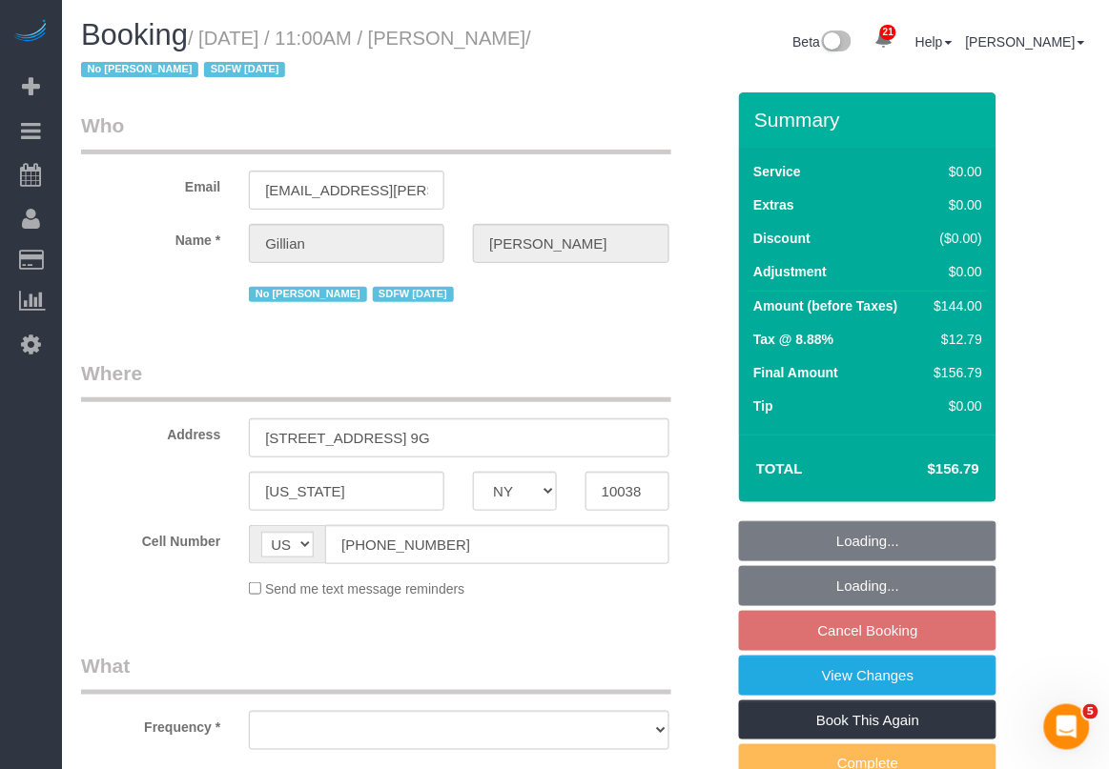
select select "string:stripe-pm_1Q8Ror4VGloSiKo7tbY1DFa1"
select select "spot58"
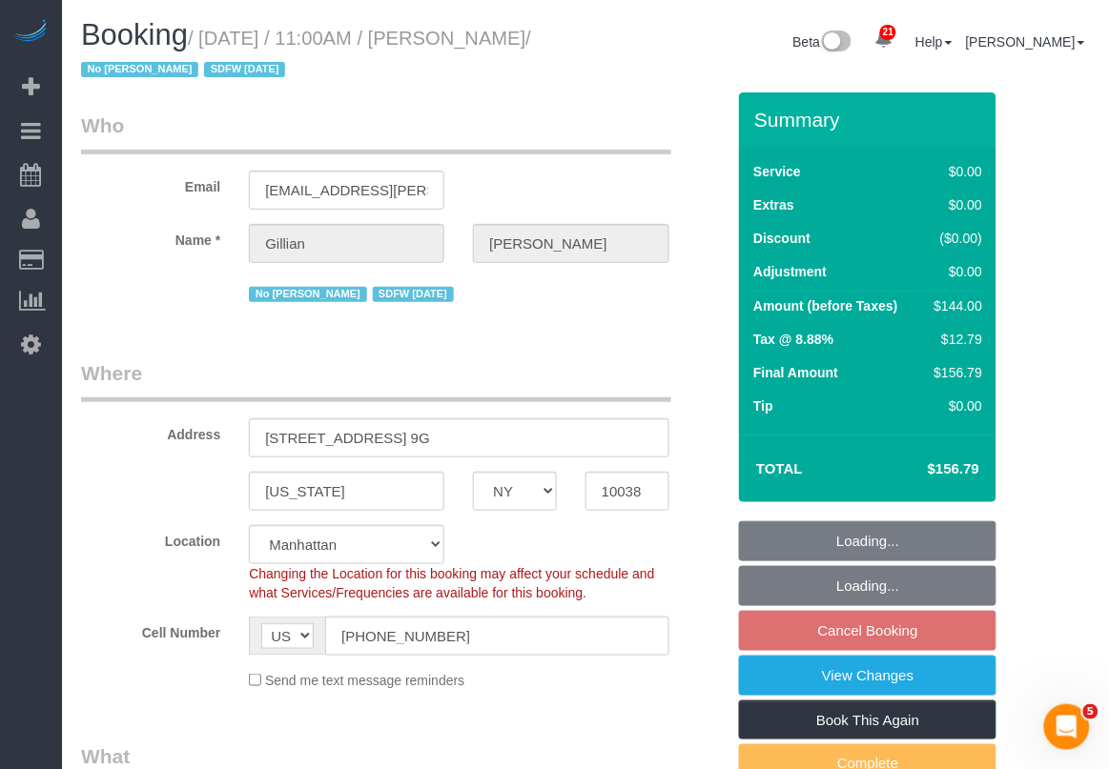
select select "object:3758"
select select "1"
select select "number:58"
select select "number:74"
select select "number:15"
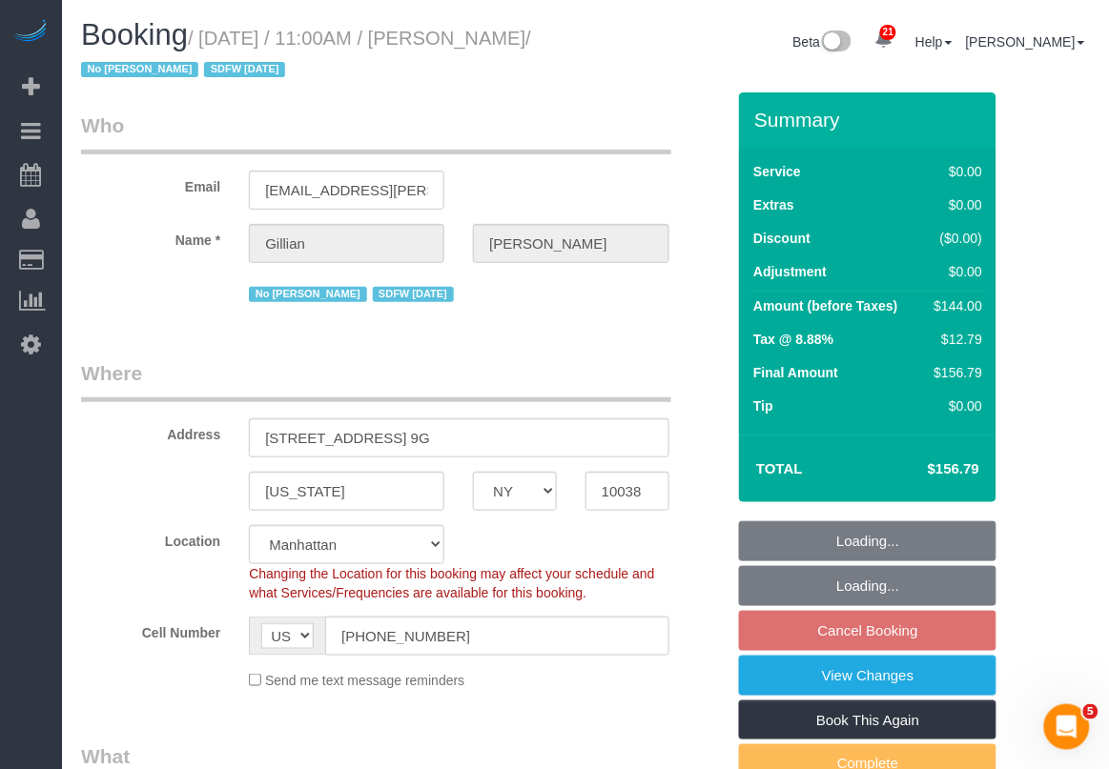
select select "number:6"
select select "1"
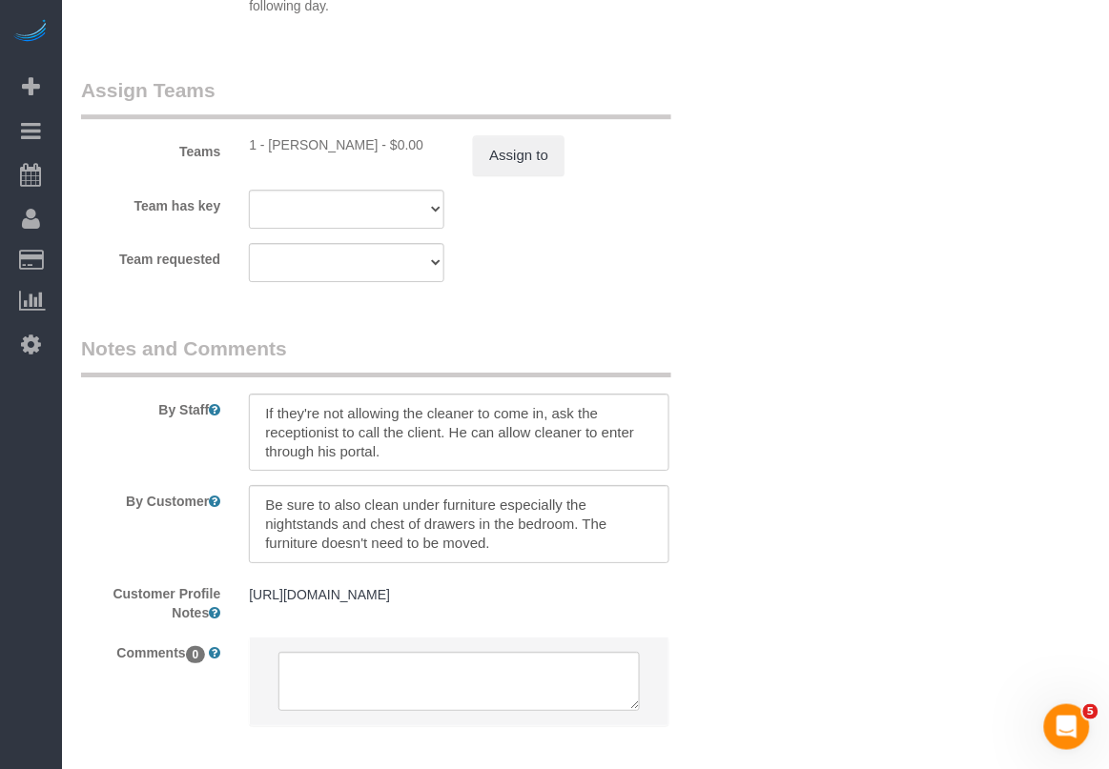
scroll to position [2622, 0]
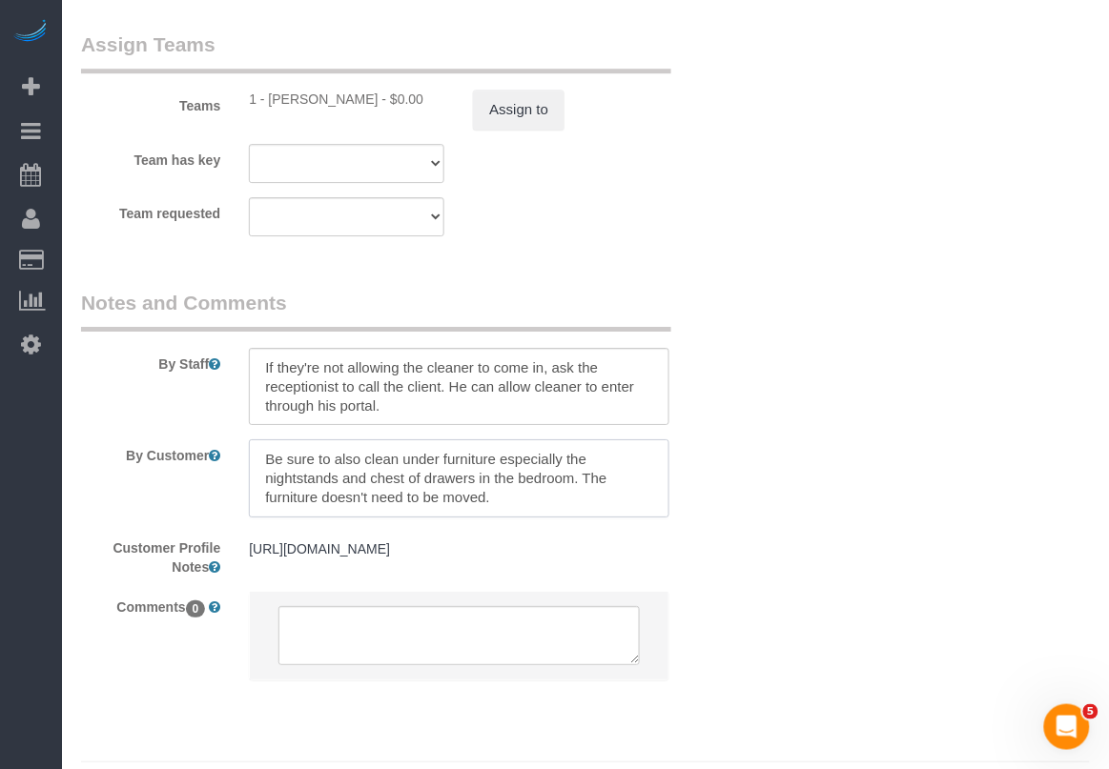
click at [575, 503] on textarea at bounding box center [458, 478] width 419 height 78
click at [521, 508] on textarea at bounding box center [458, 478] width 419 height 78
click at [564, 503] on textarea at bounding box center [458, 478] width 419 height 78
paste textarea "extra attention to bathroom"
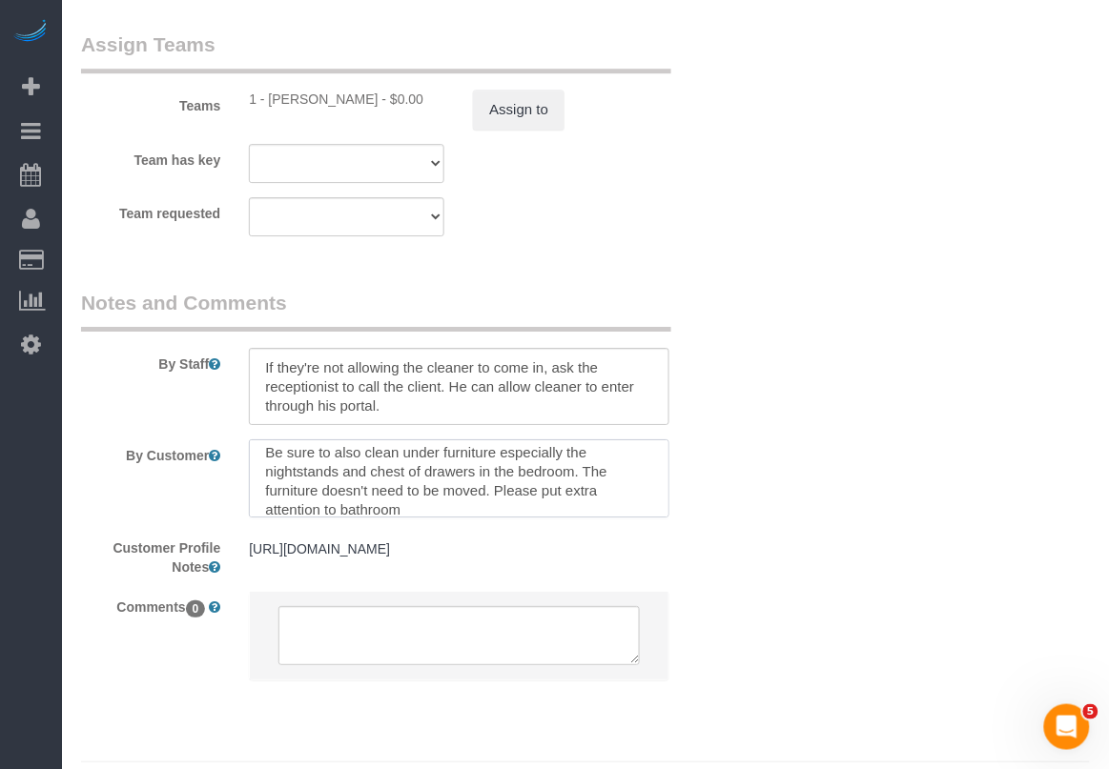
type textarea "Be sure to also clean under furniture especially the nightstands and chest of d…"
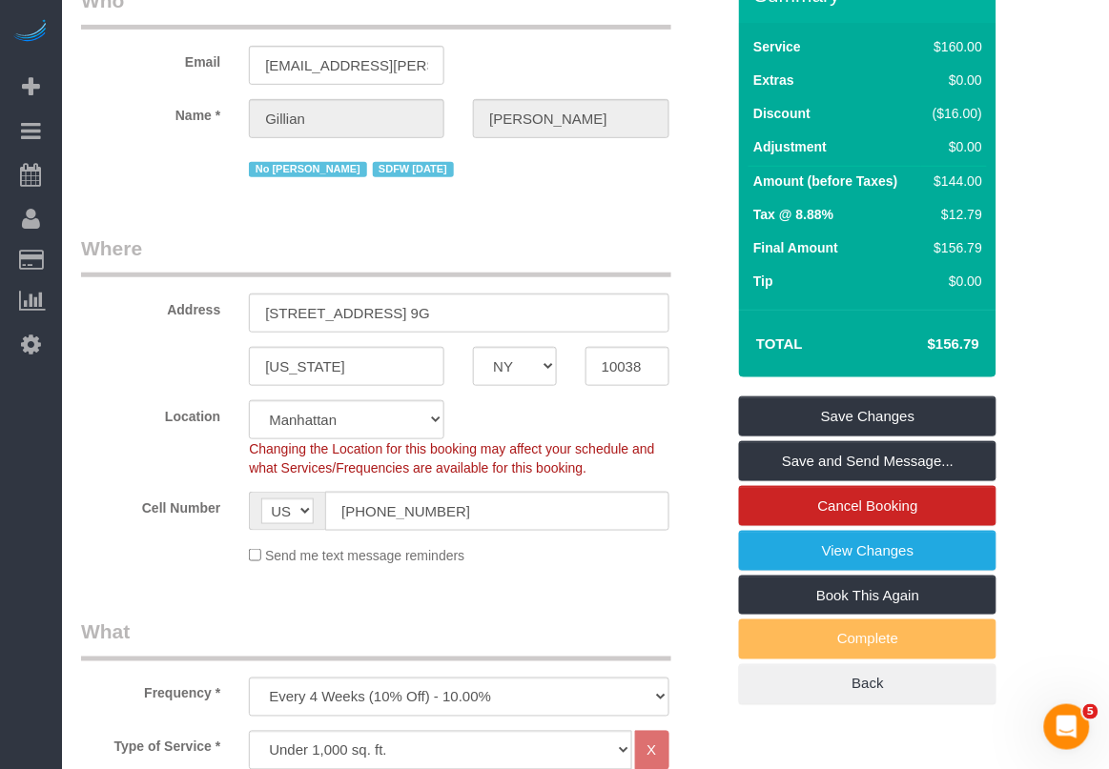
scroll to position [119, 0]
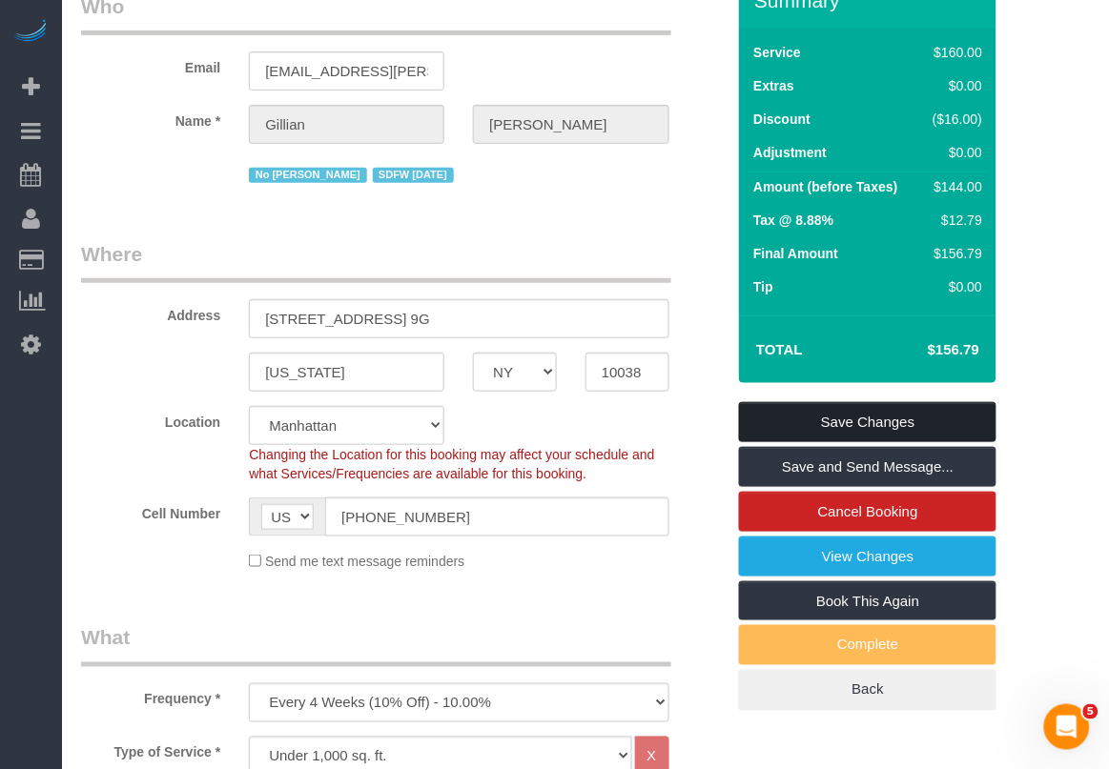
click at [868, 417] on link "Save Changes" at bounding box center [867, 422] width 257 height 40
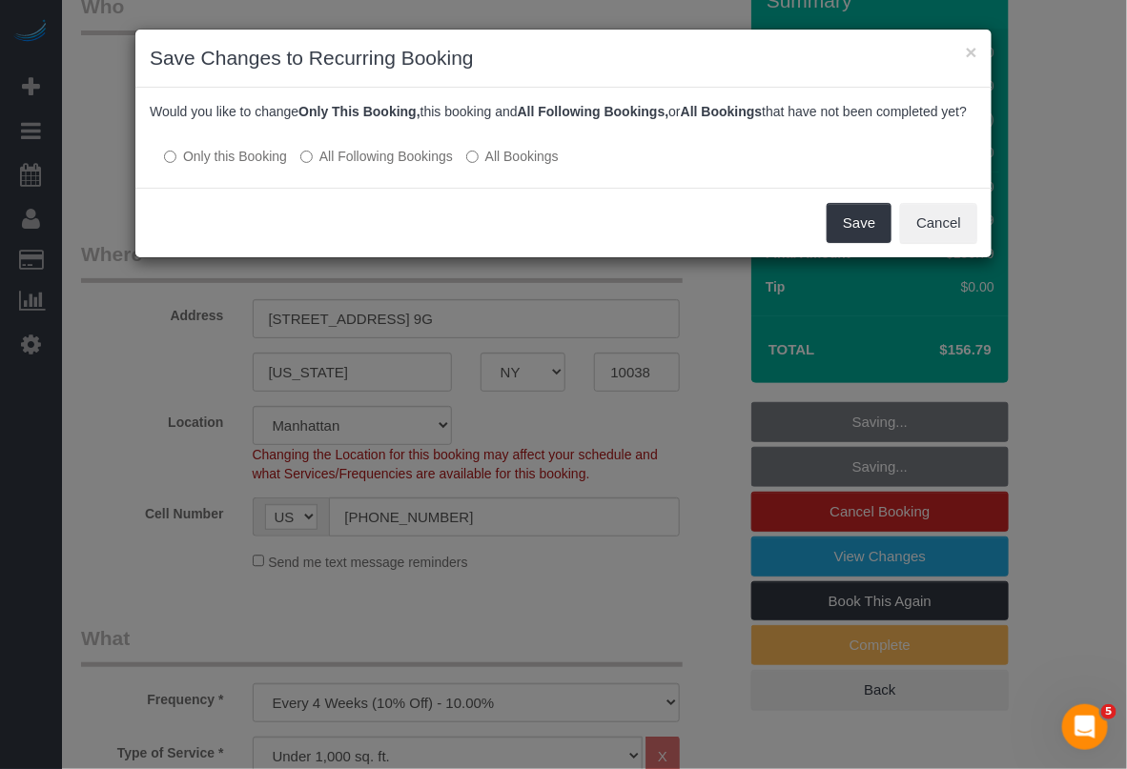
click at [411, 166] on label "All Following Bookings" at bounding box center [376, 156] width 153 height 19
click at [861, 243] on button "Save" at bounding box center [859, 223] width 65 height 40
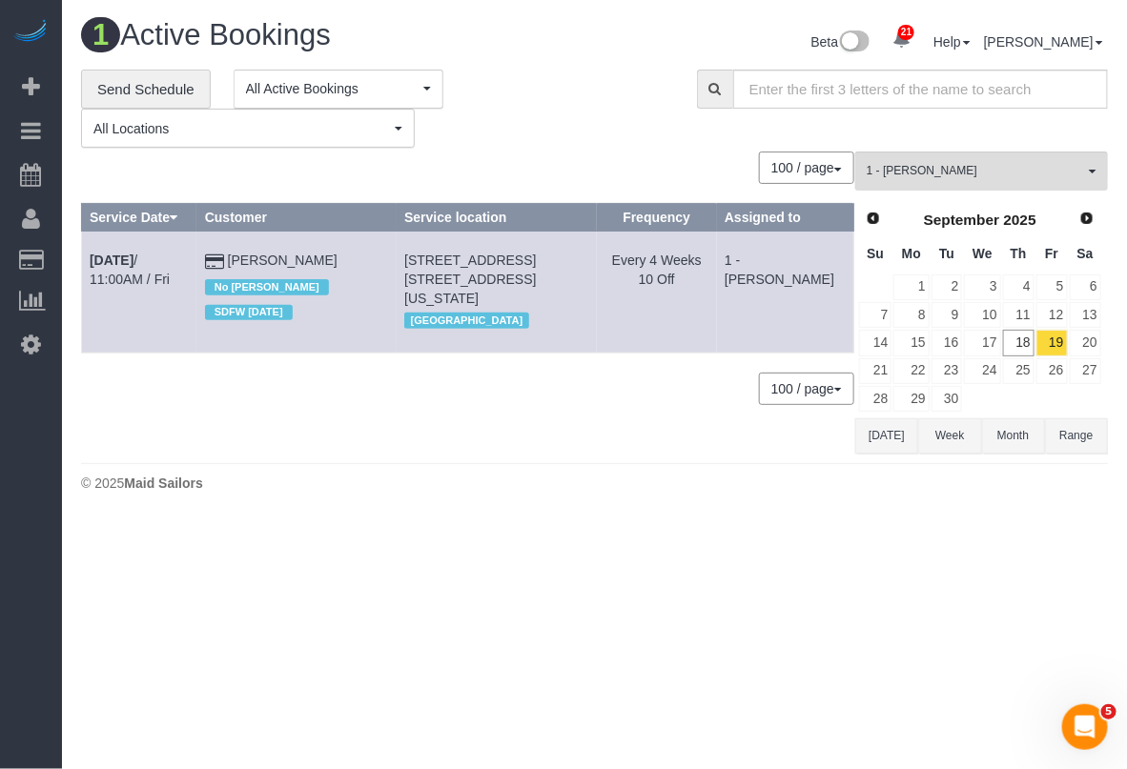
click at [594, 562] on body "21 Beta Your Notifications You have 0 alerts × You have 9 to charge for 09/17/2…" at bounding box center [563, 384] width 1127 height 769
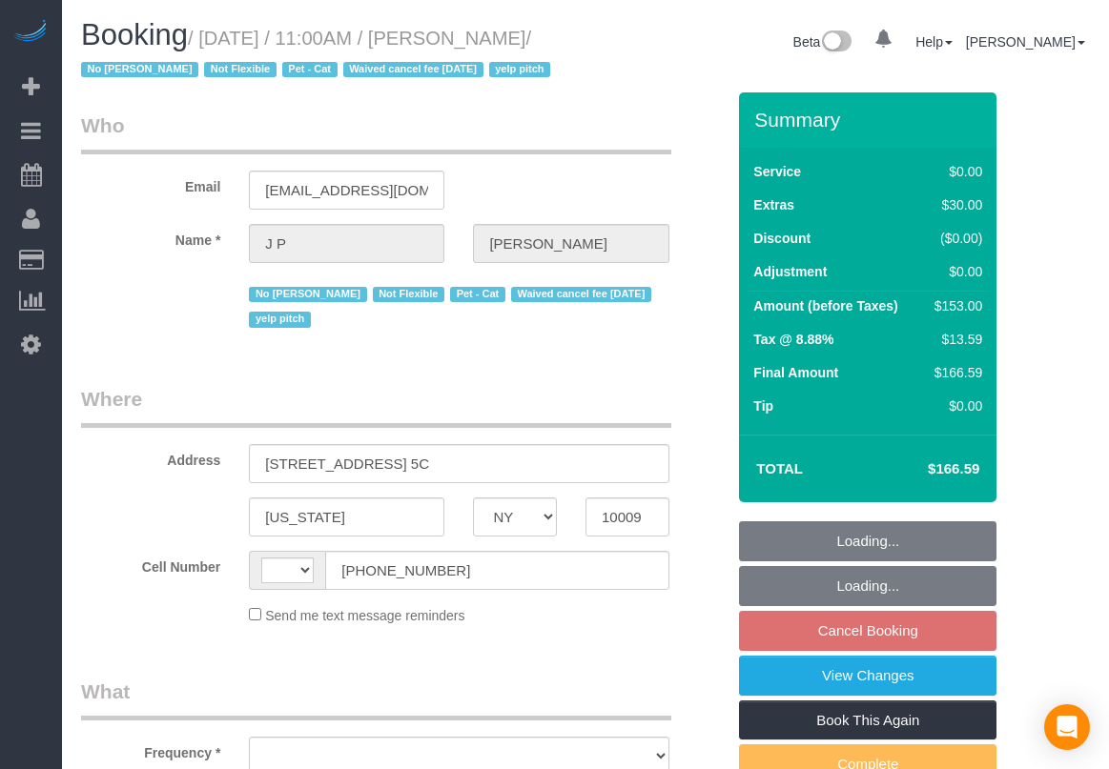
select select "NY"
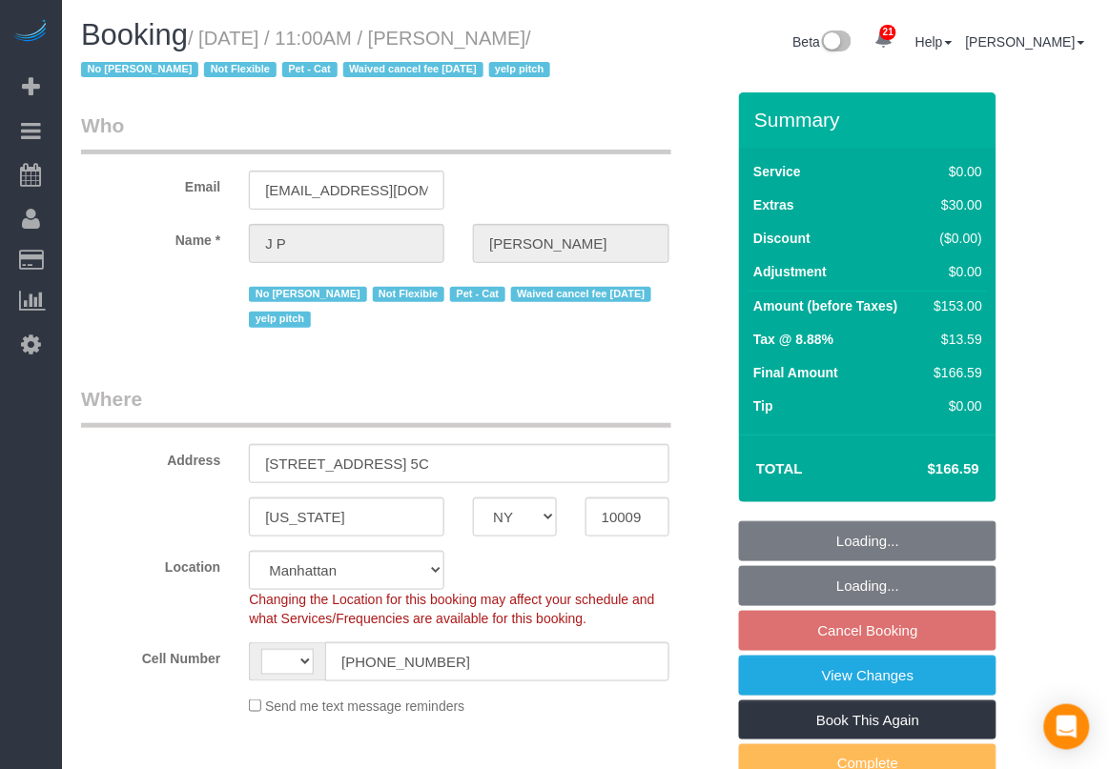
select select "string:[GEOGRAPHIC_DATA]"
select select "1"
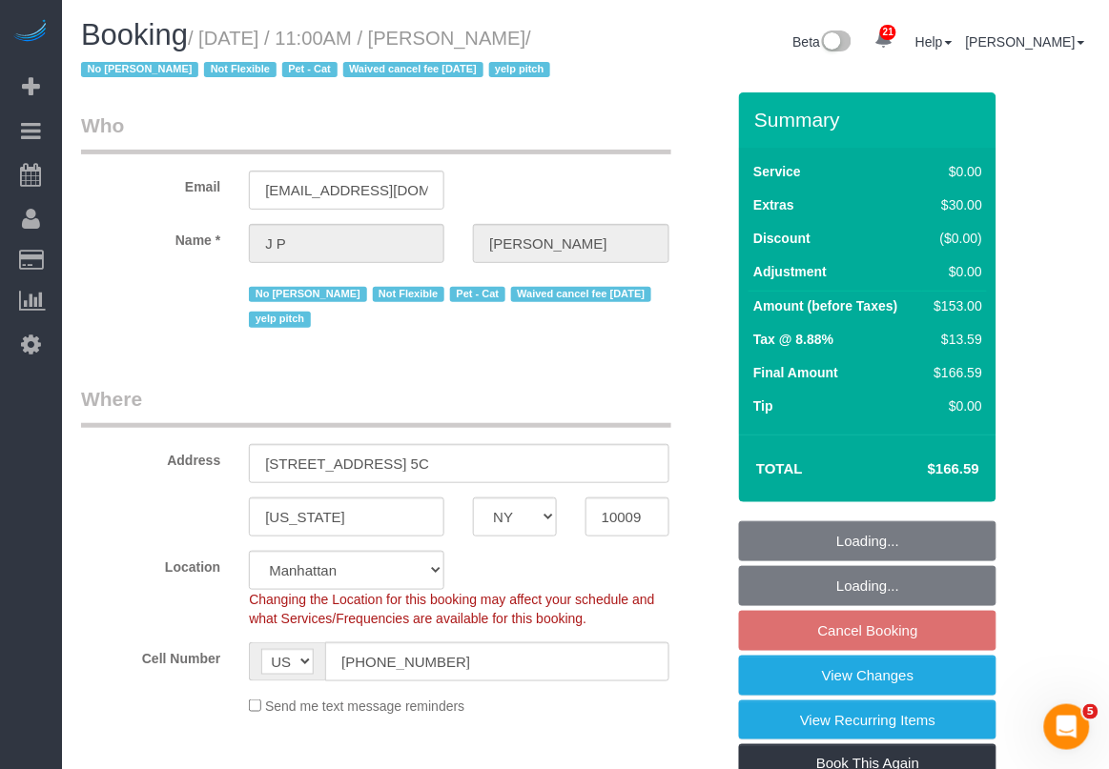
select select "object:963"
select select "string:stripe-pm_1KRdsz4VGloSiKo7AE9cnOSx"
select select "number:89"
select select "number:72"
select select "number:14"
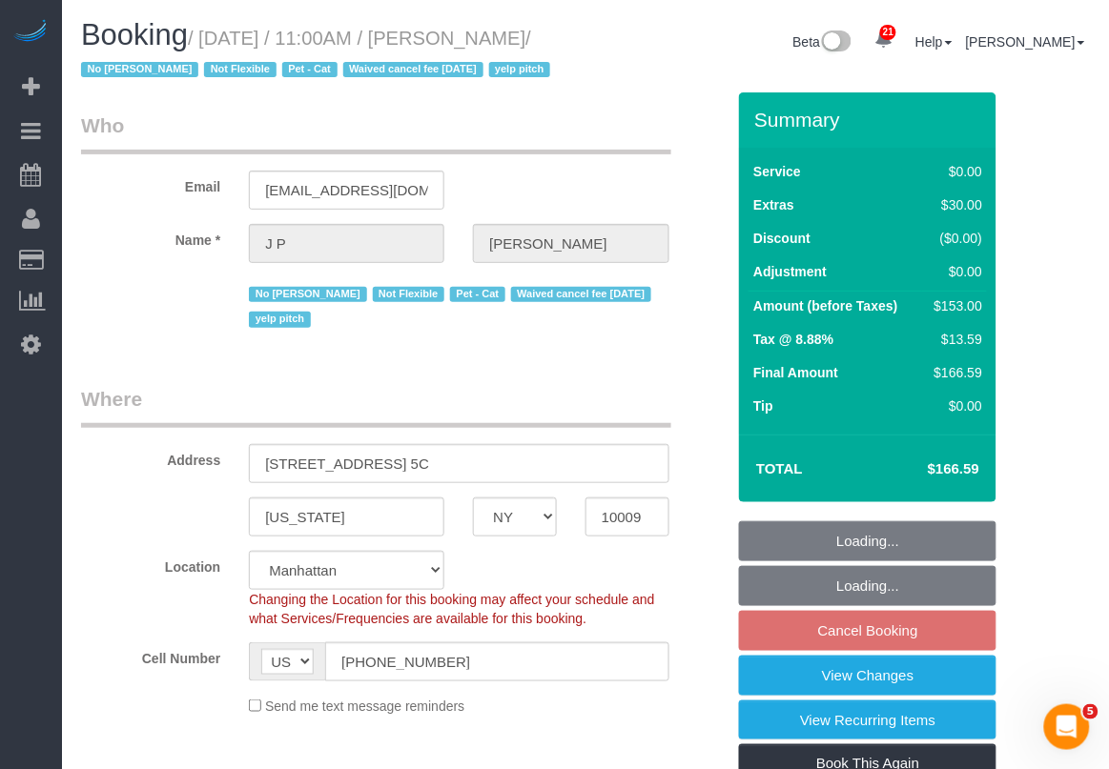
select select "number:5"
select select "1"
select select "spot2"
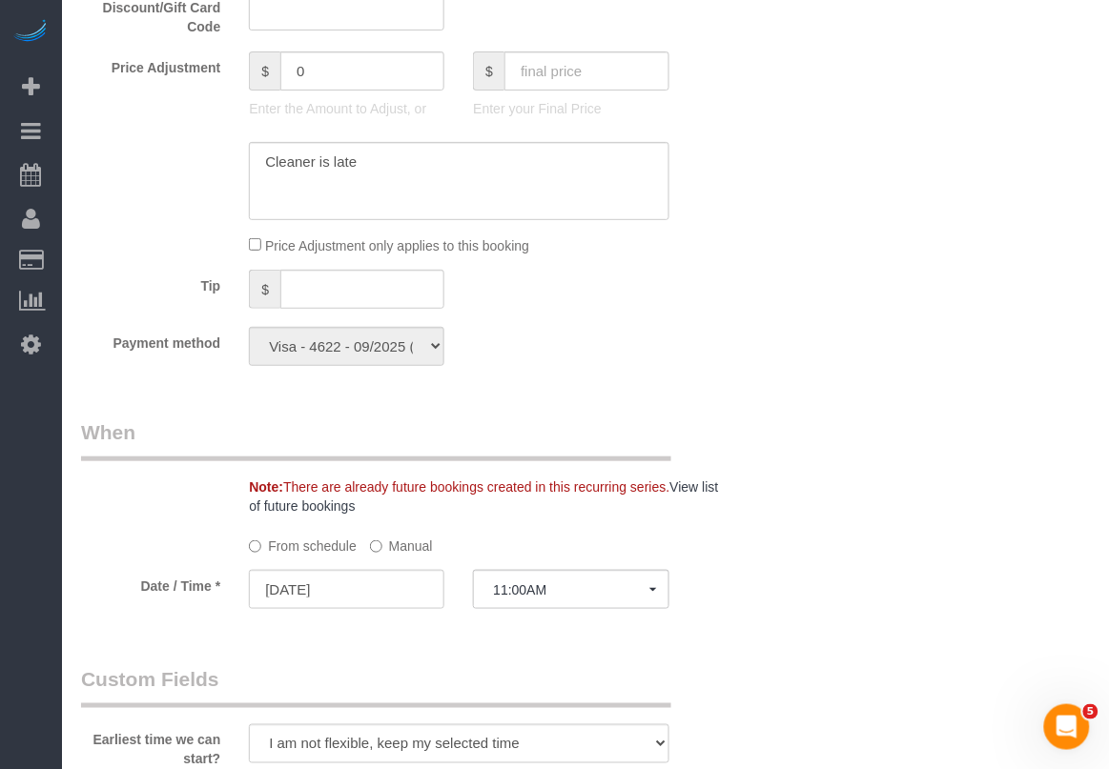
scroll to position [1430, 0]
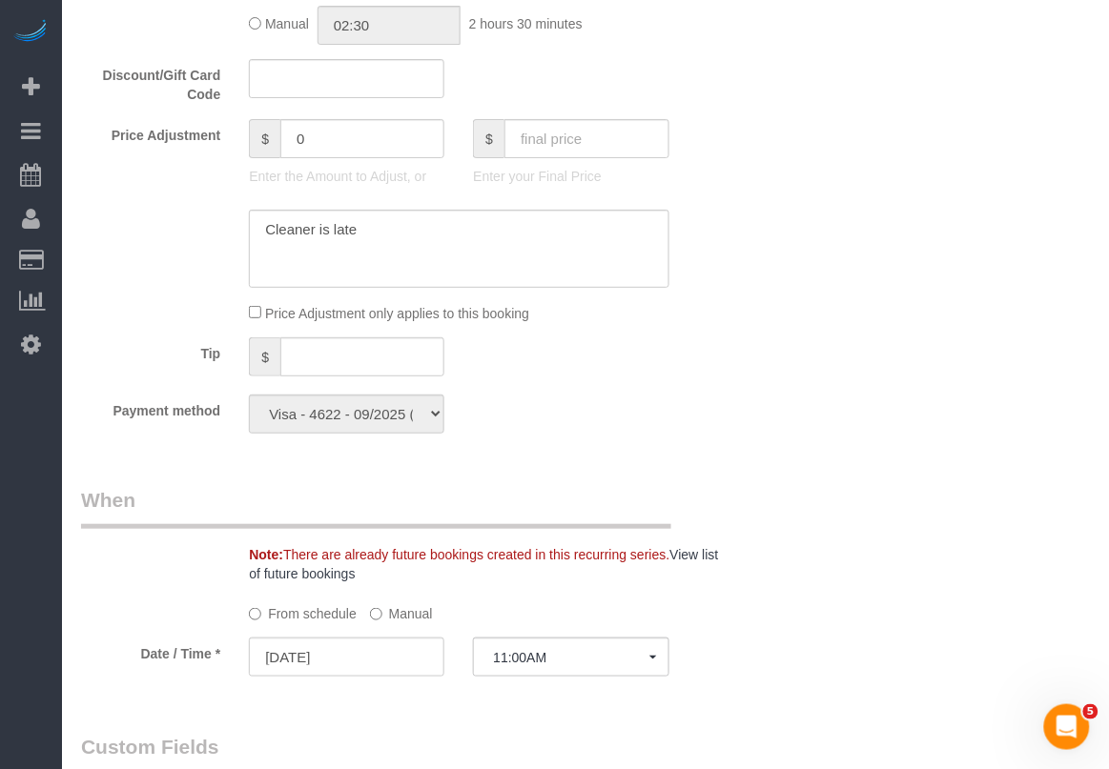
click at [826, 544] on div "Who Email jpd@cheerful.com Name * J P DILLER No Itik Phillips Not Flexible Pet …" at bounding box center [585, 299] width 1009 height 3274
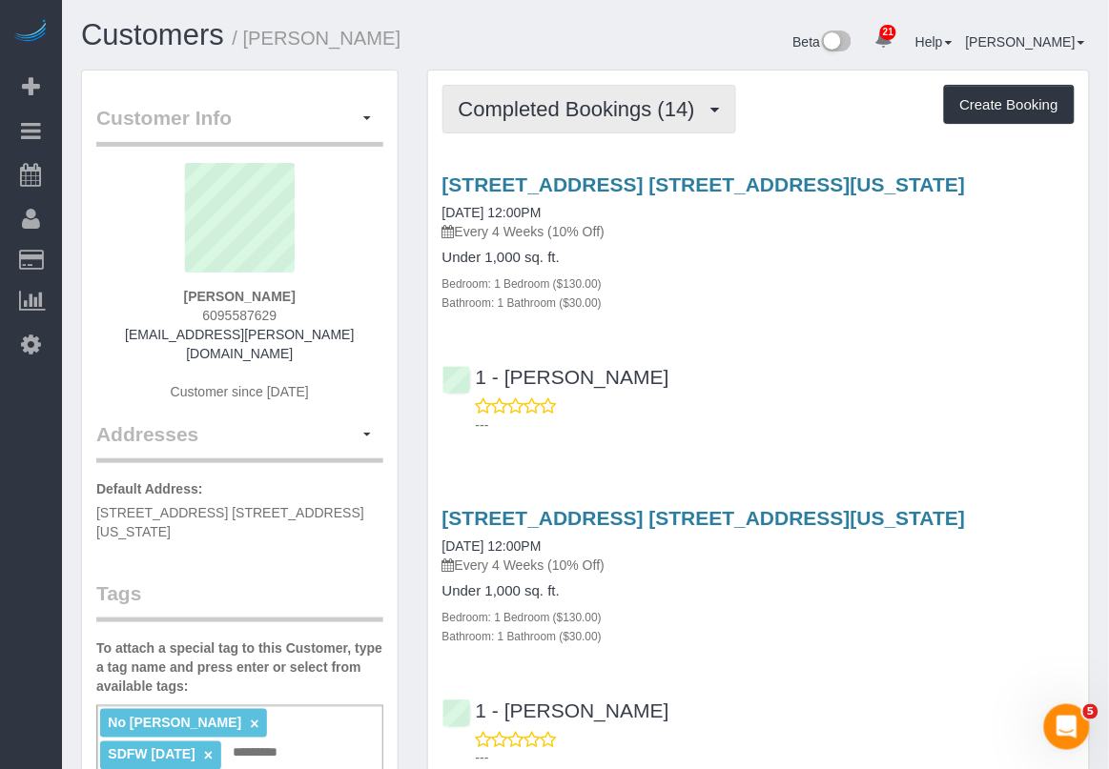
click at [692, 111] on span "Completed Bookings (14)" at bounding box center [582, 109] width 246 height 24
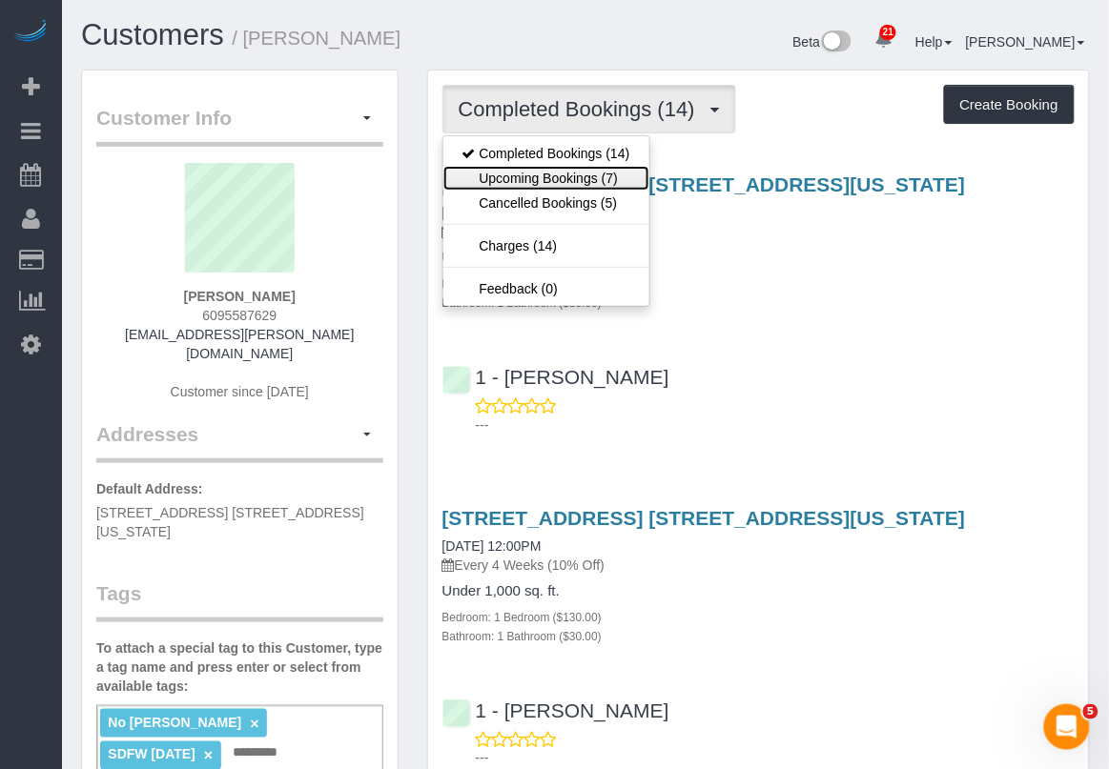
click at [615, 172] on link "Upcoming Bookings (7)" at bounding box center [546, 178] width 206 height 25
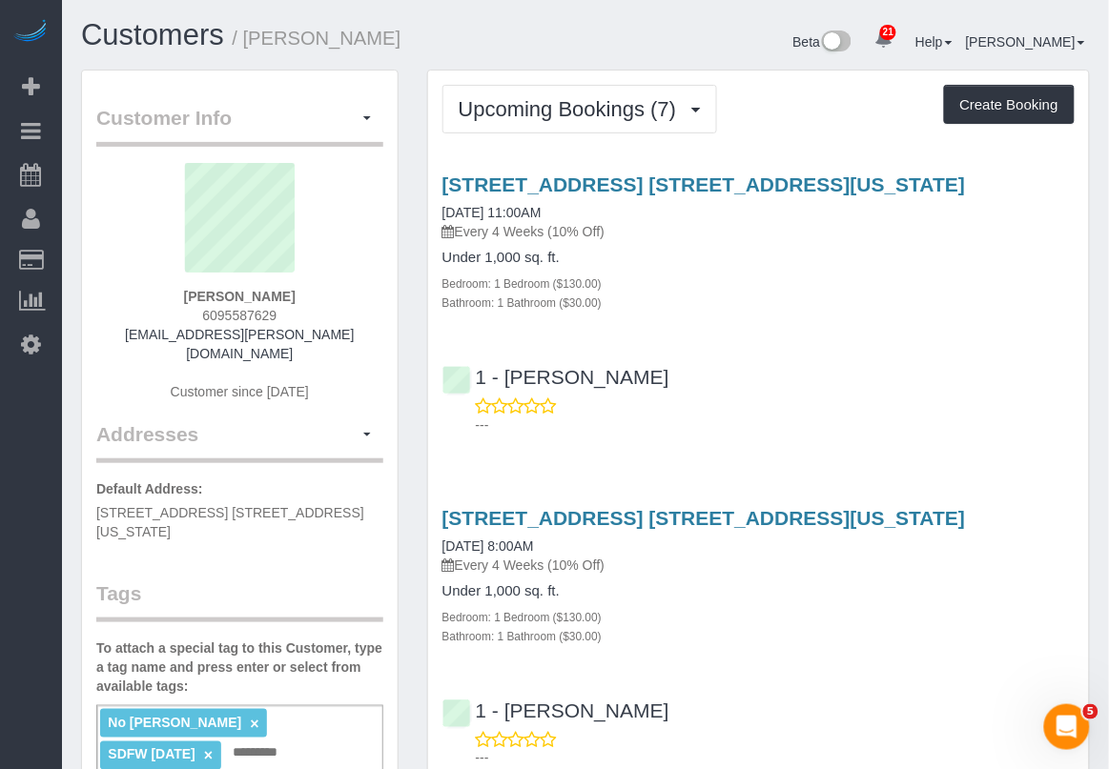
click at [734, 568] on p "Every 4 Weeks (10% Off)" at bounding box center [758, 565] width 632 height 19
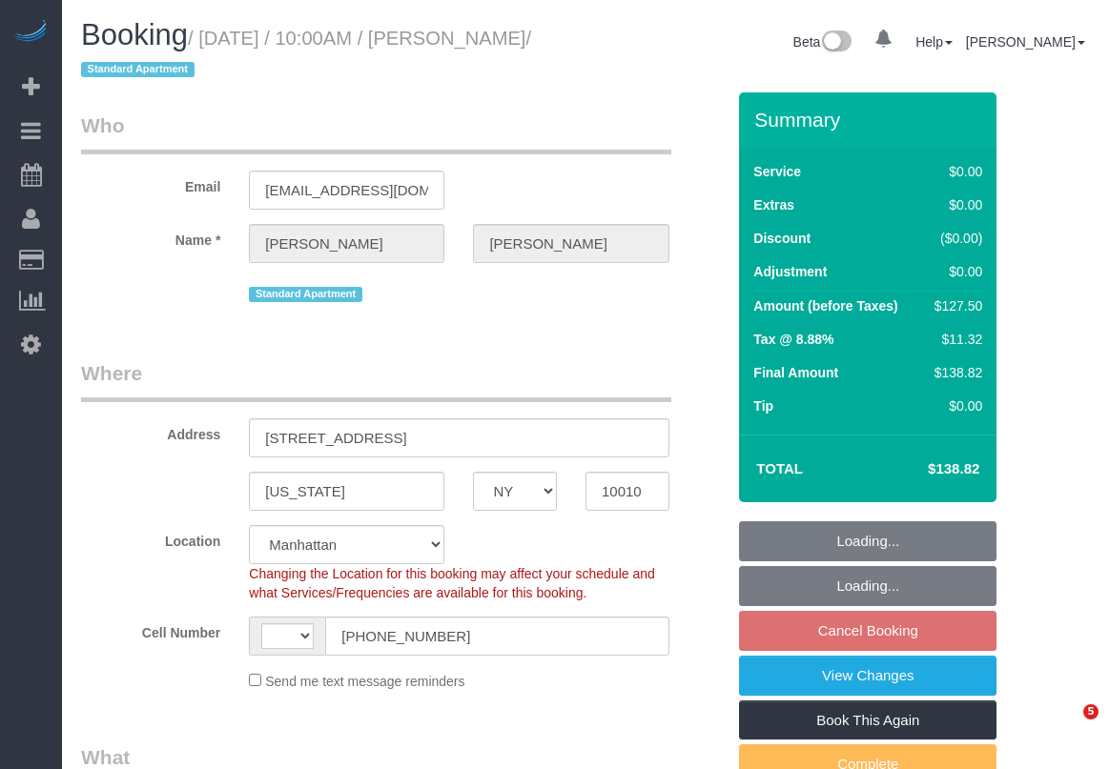
select select "NY"
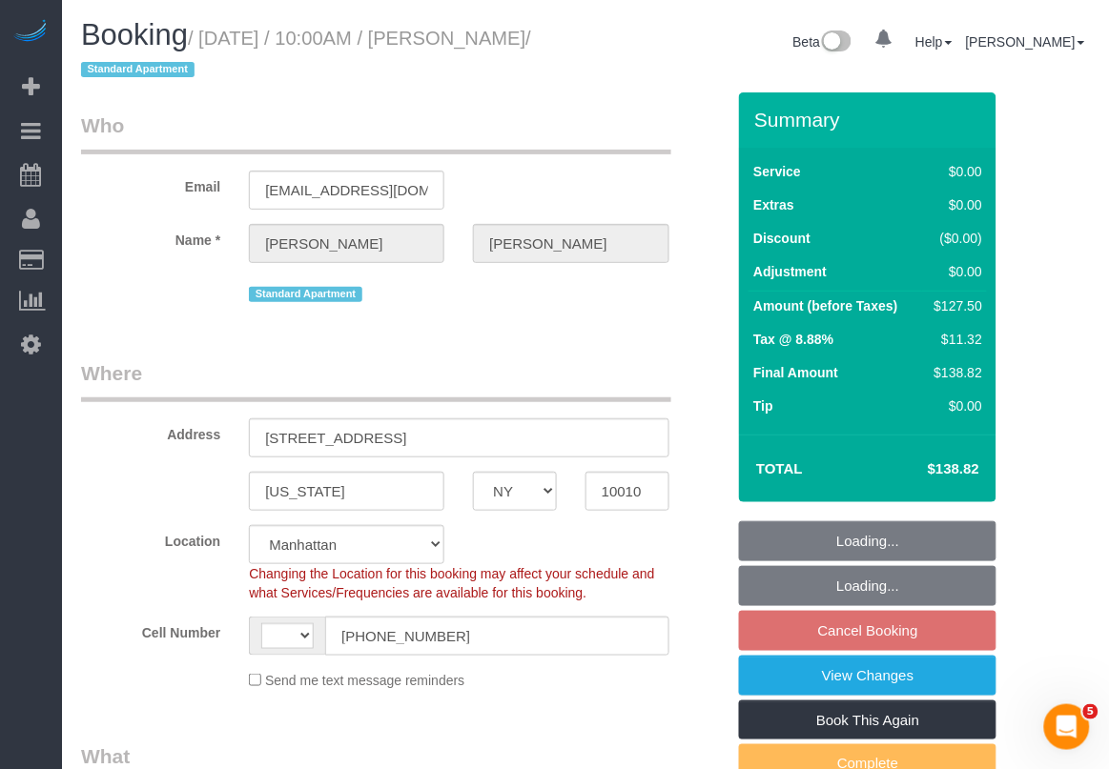
select select "string:stripe-pm_1RjrLG4VGloSiKo70pr58rOi"
select select "string:[GEOGRAPHIC_DATA]"
select select "object:1507"
select select "spot1"
select select "number:56"
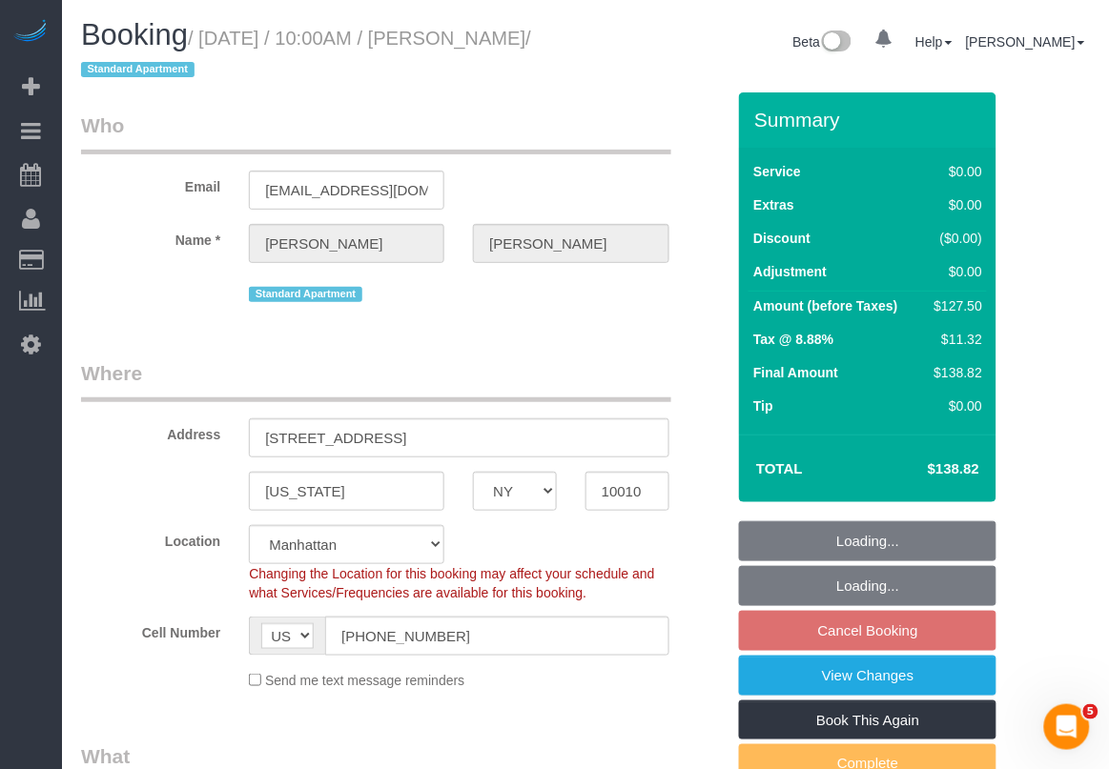
select select "number:73"
select select "number:15"
select select "number:5"
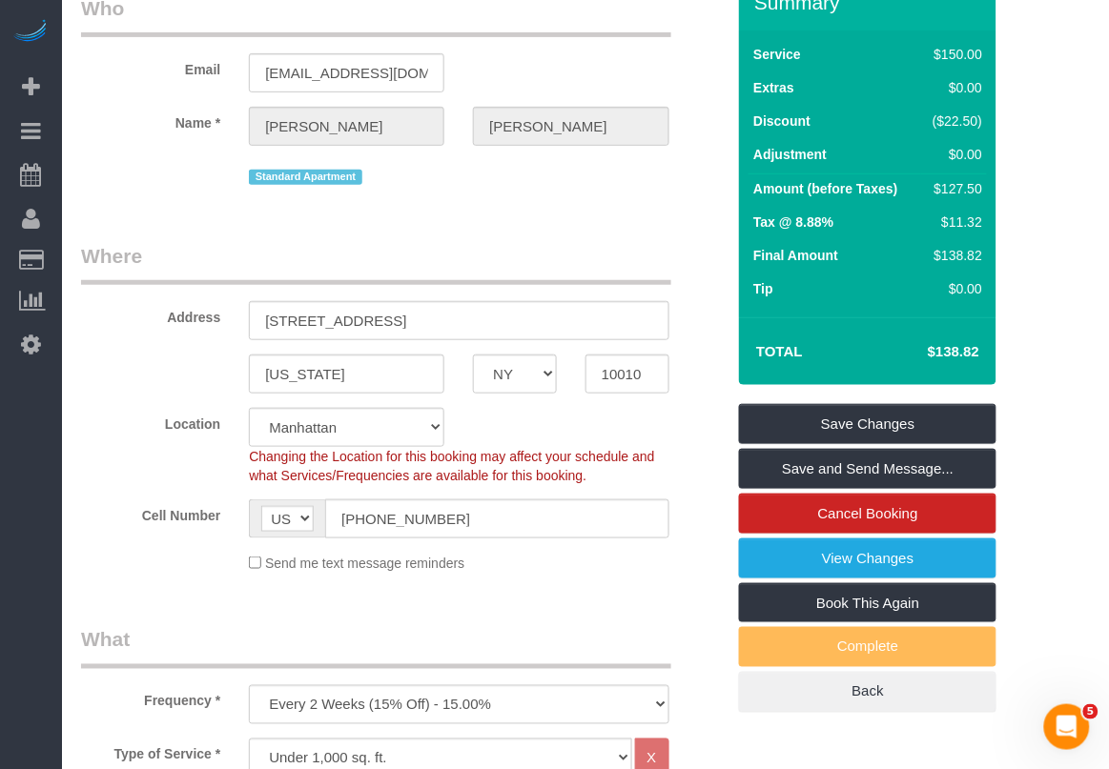
scroll to position [119, 0]
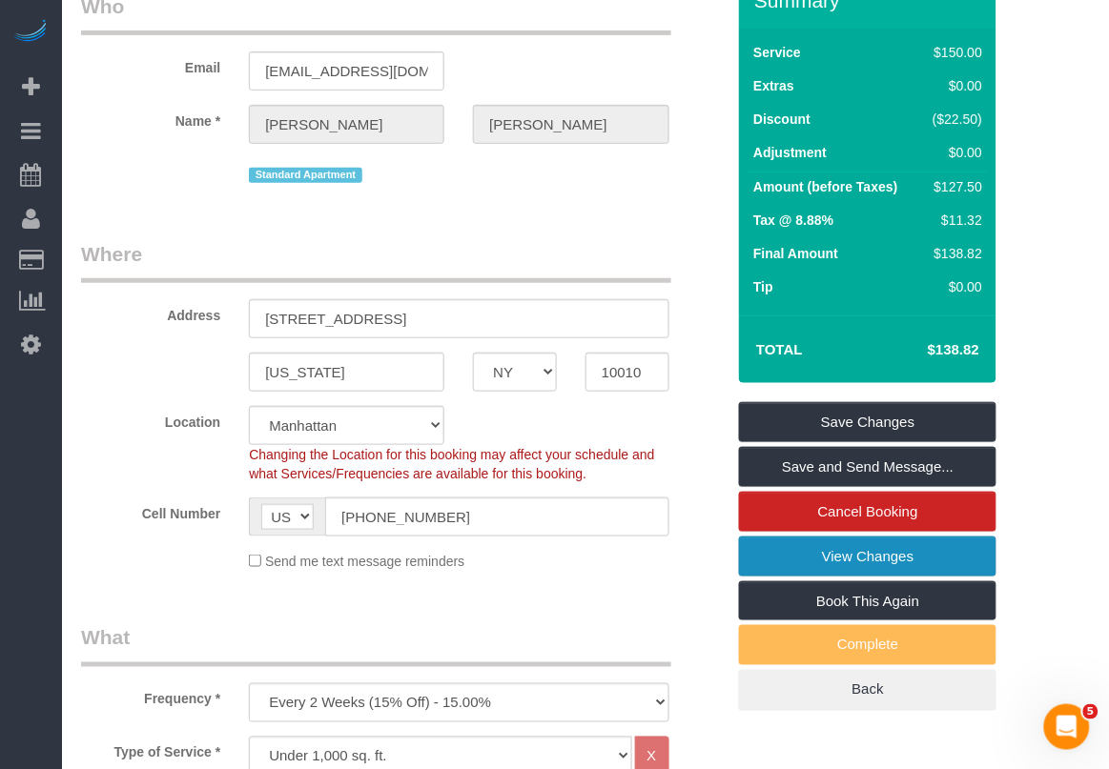
click at [827, 554] on link "View Changes" at bounding box center [867, 557] width 257 height 40
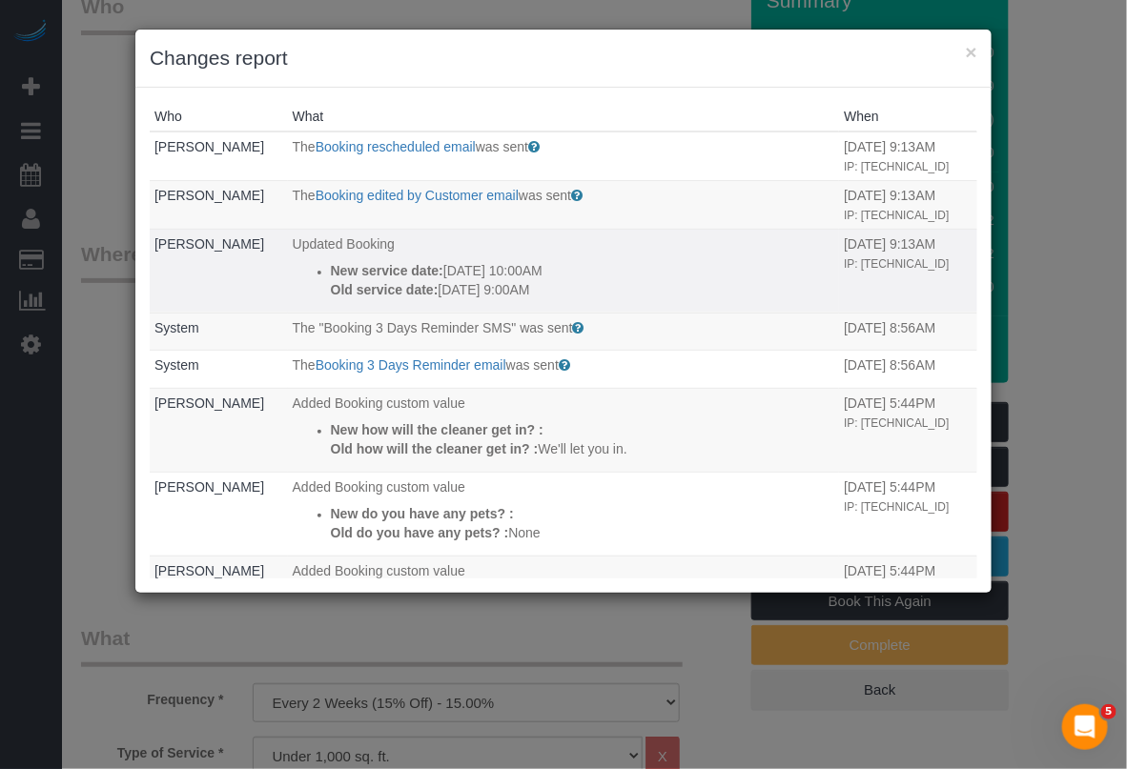
drag, startPoint x: 306, startPoint y: 269, endPoint x: 561, endPoint y: 297, distance: 256.1
click at [561, 297] on ul "New service date: [DATE] 10:00AM Old service date: [DATE] 9:00AM" at bounding box center [564, 280] width 542 height 38
copy div "New service date: [DATE] 10:00AM Old service date: [DATE] 9:00AM"
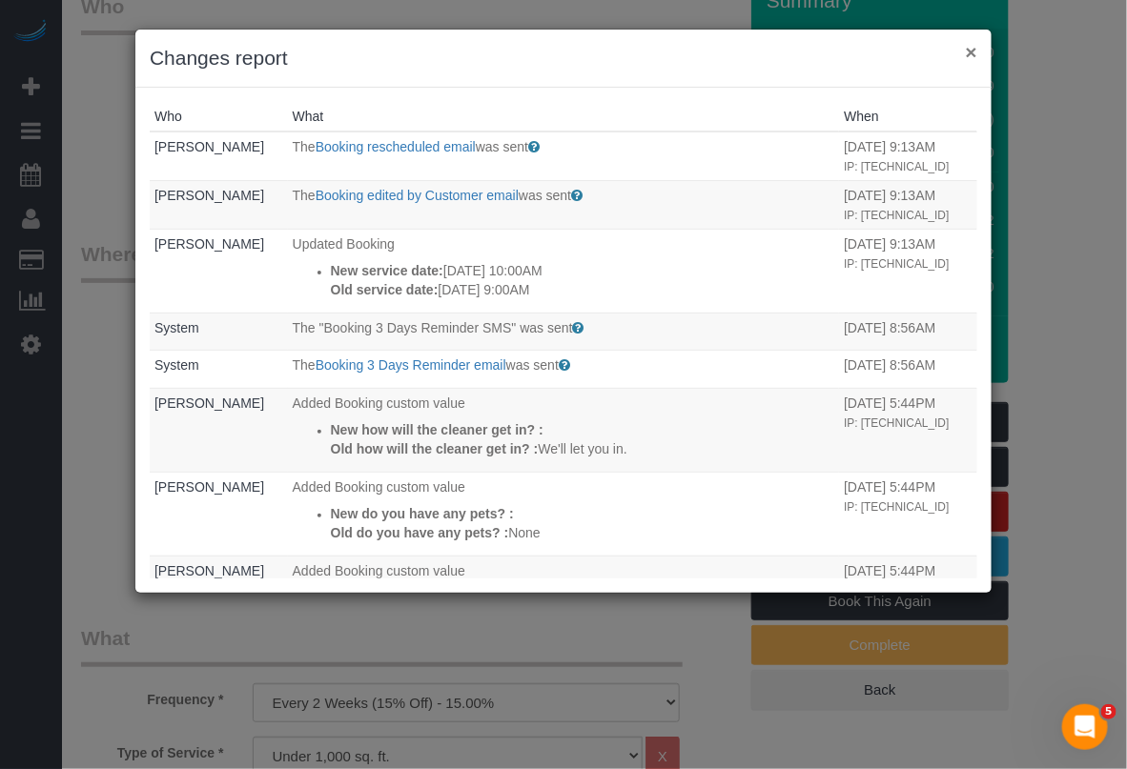
click at [969, 45] on button "×" at bounding box center [971, 52] width 11 height 20
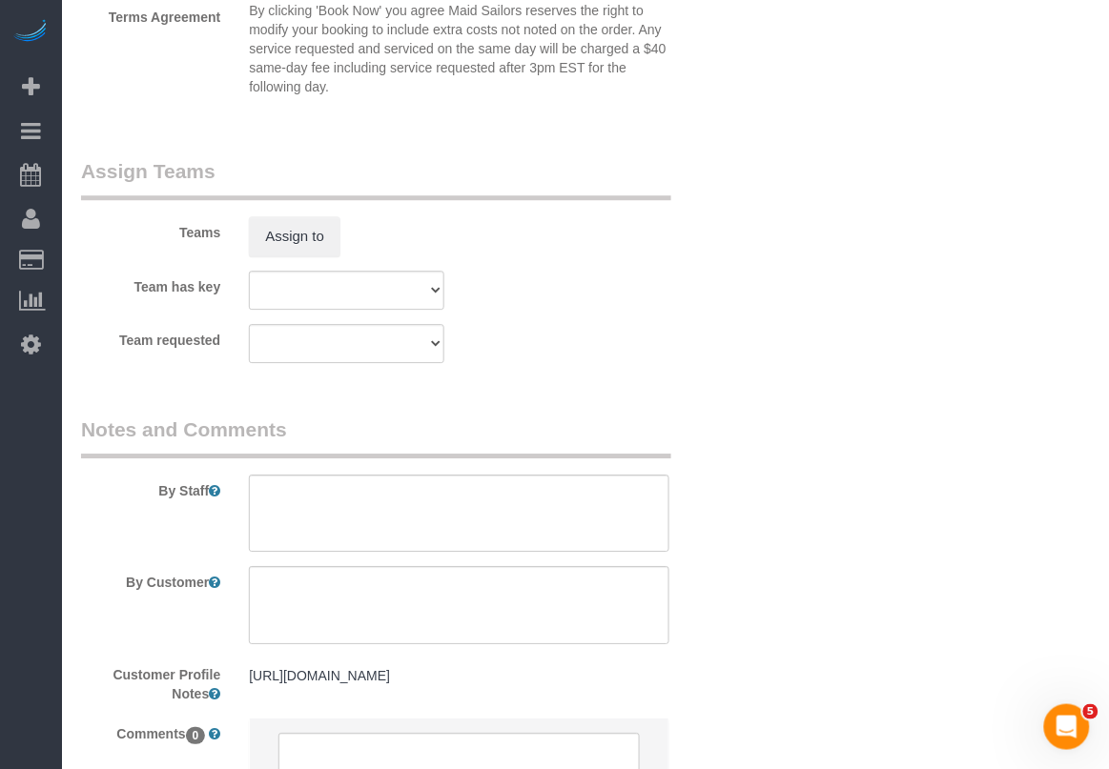
scroll to position [2383, 0]
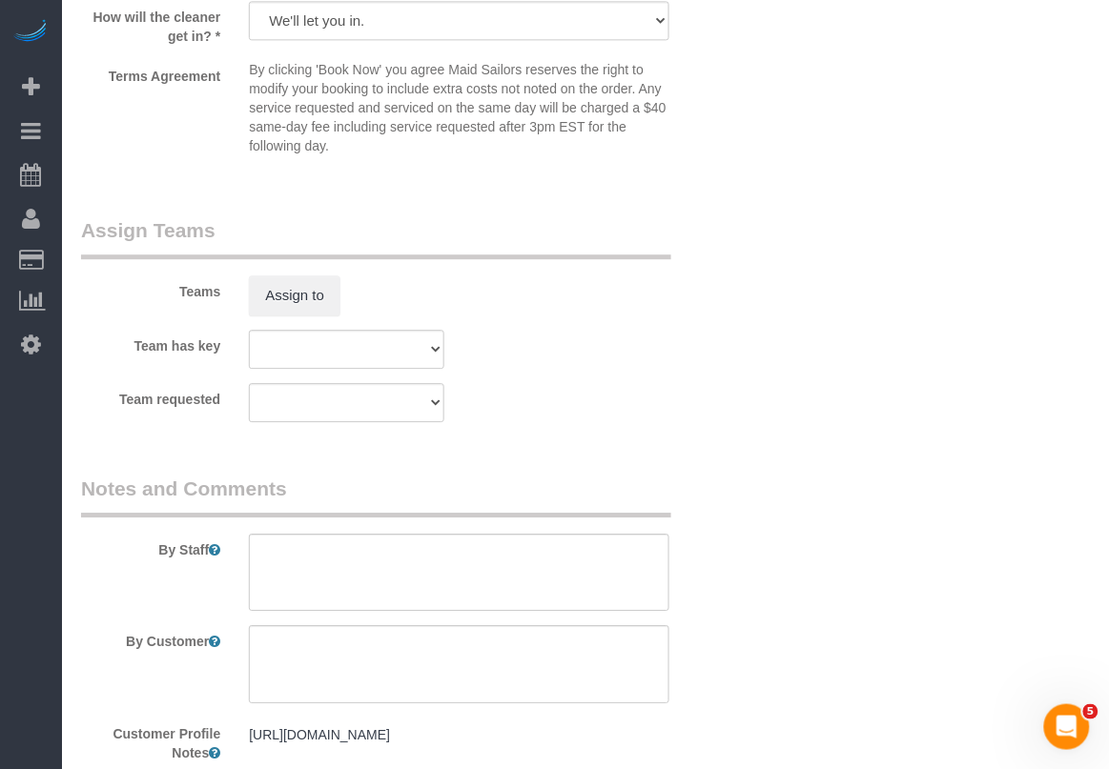
drag, startPoint x: 910, startPoint y: 574, endPoint x: 894, endPoint y: 535, distance: 42.3
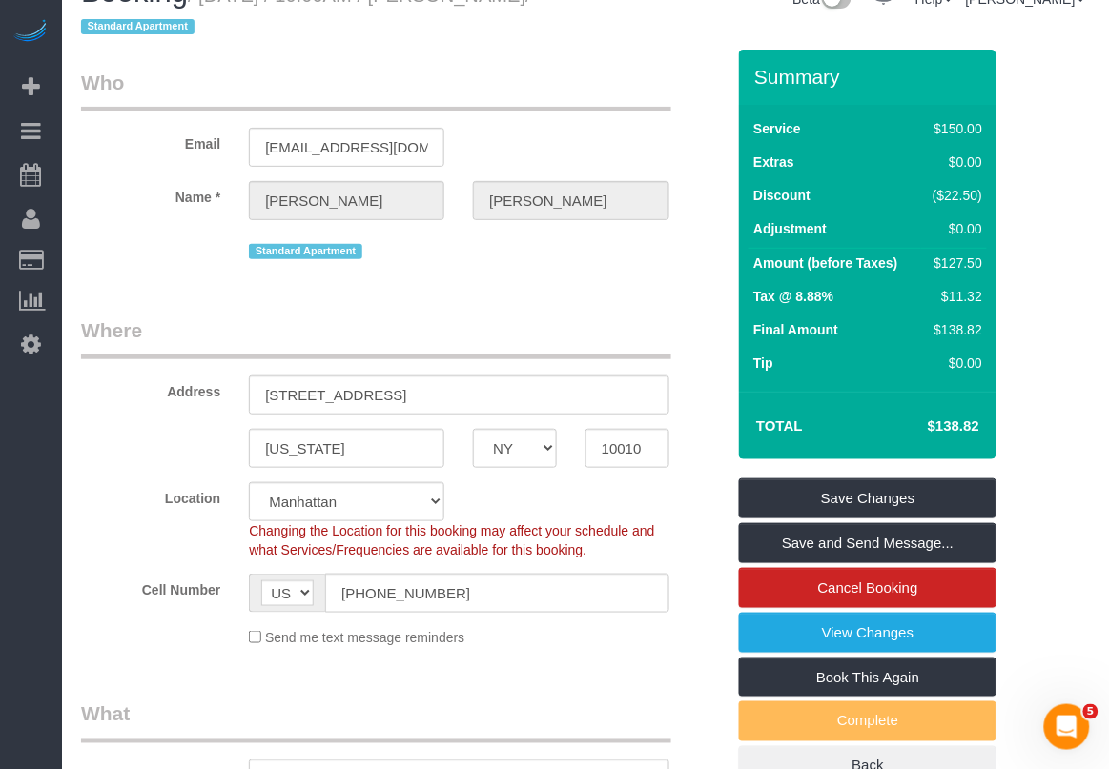
scroll to position [0, 0]
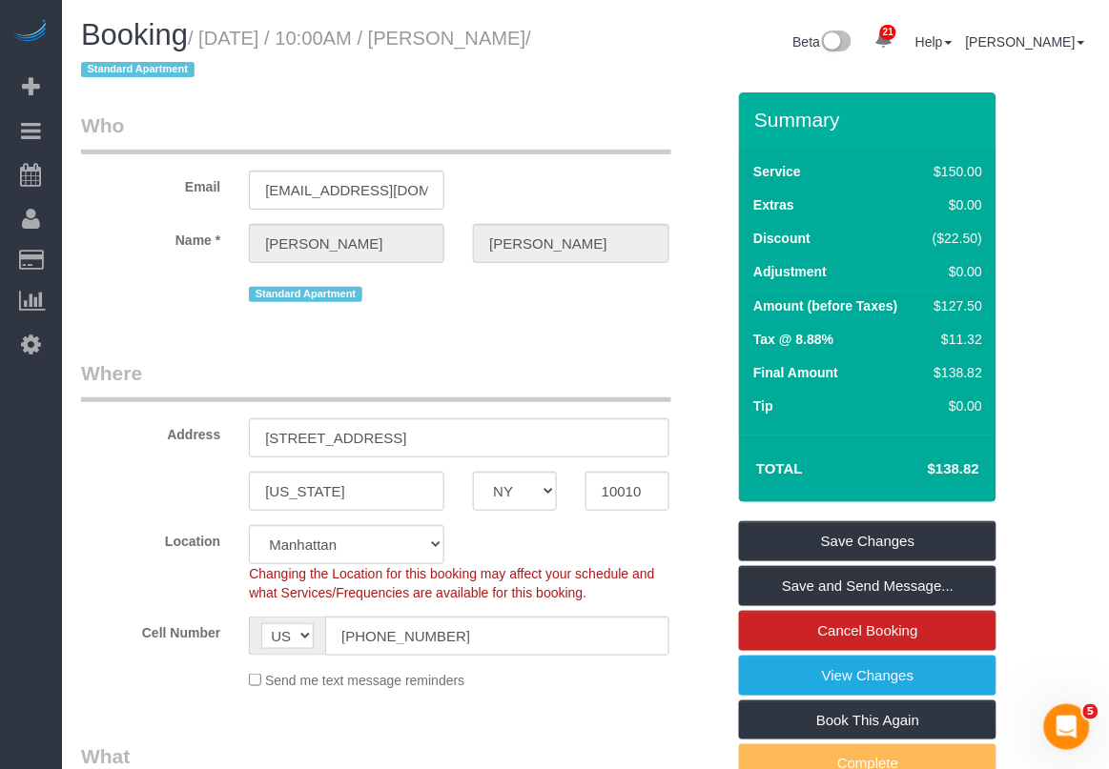
drag, startPoint x: 482, startPoint y: 46, endPoint x: 153, endPoint y: 73, distance: 330.1
click at [153, 73] on small "/ [DATE] / 10:00AM / [PERSON_NAME] / Standard Apartment" at bounding box center [306, 54] width 450 height 53
copy small "[PERSON_NAME]"
click at [661, 667] on sui-booking-location "Location [GEOGRAPHIC_DATA] [GEOGRAPHIC_DATA] [GEOGRAPHIC_DATA] [GEOGRAPHIC_DATA…" at bounding box center [403, 608] width 644 height 166
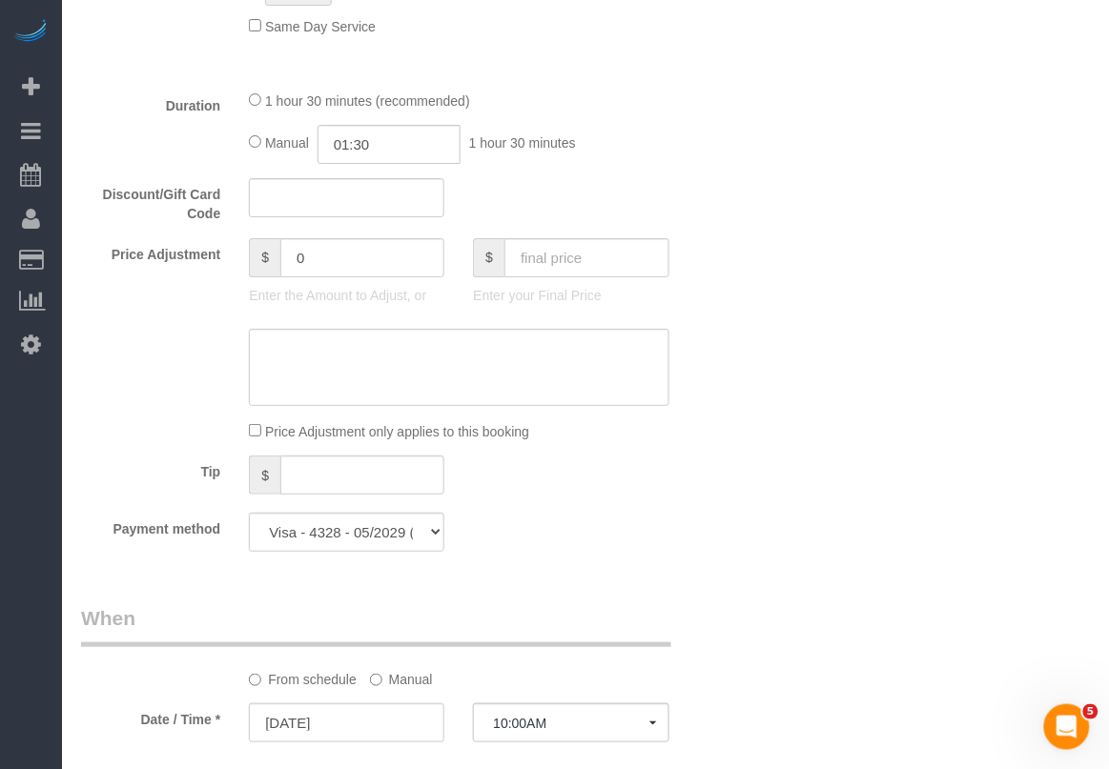
scroll to position [1311, 0]
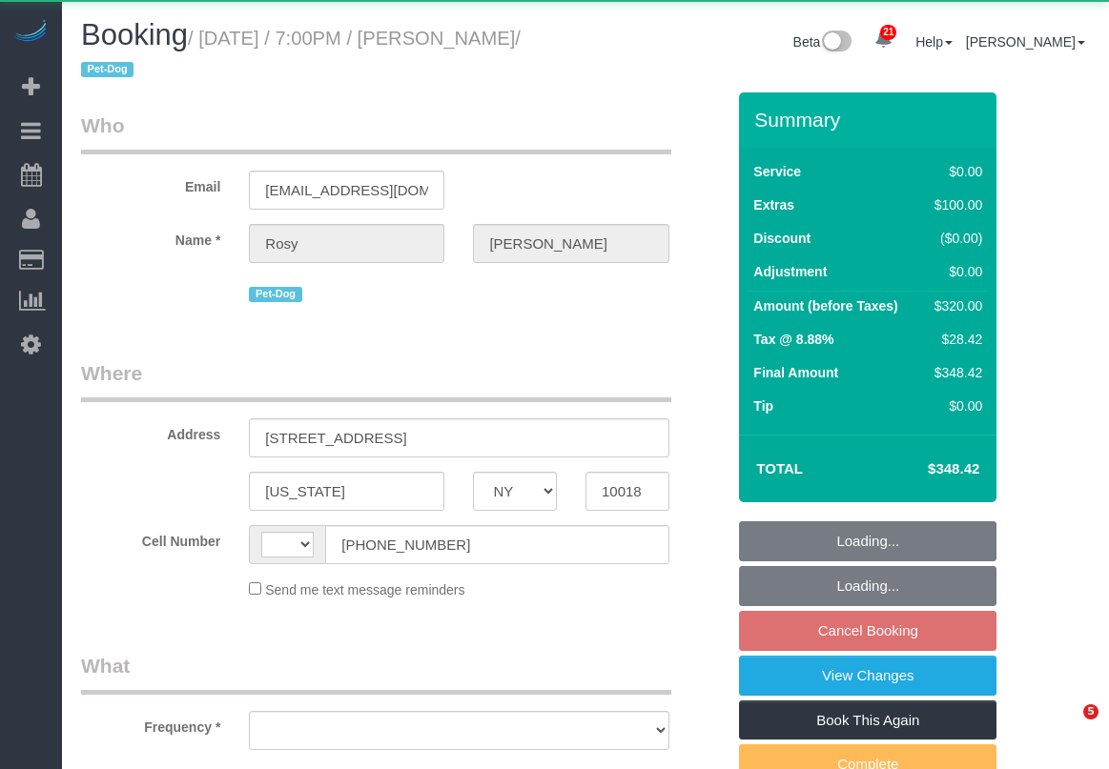
select select "NY"
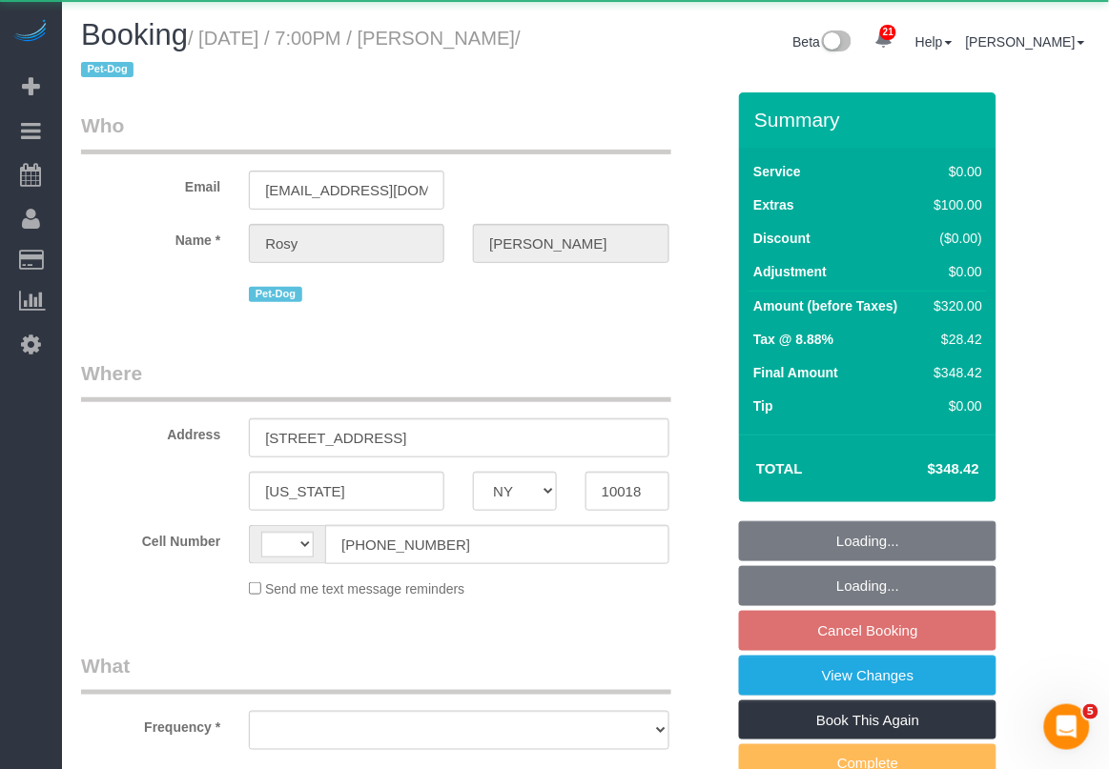
select select "string:[GEOGRAPHIC_DATA]"
select select "object:797"
select select "string:stripe-pm_1Rs7Uq4VGloSiKo7xMFxe4f9"
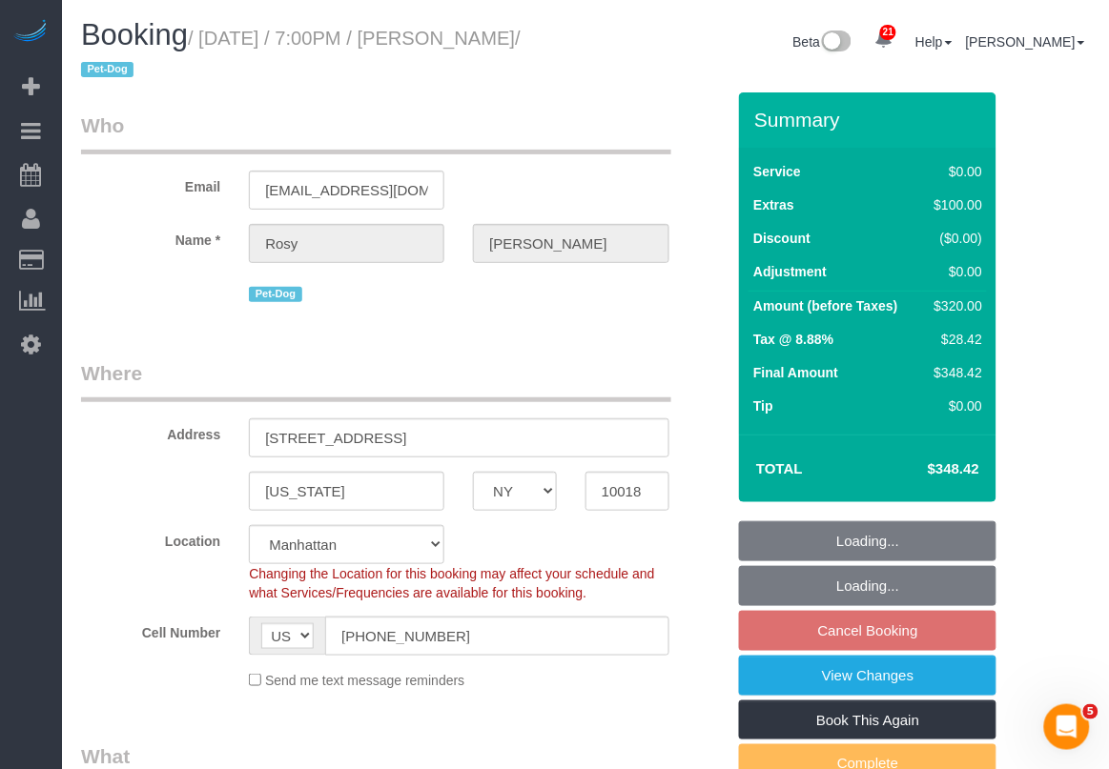
select select "number:89"
select select "number:90"
select select "number:13"
select select "number:5"
select select "spot9"
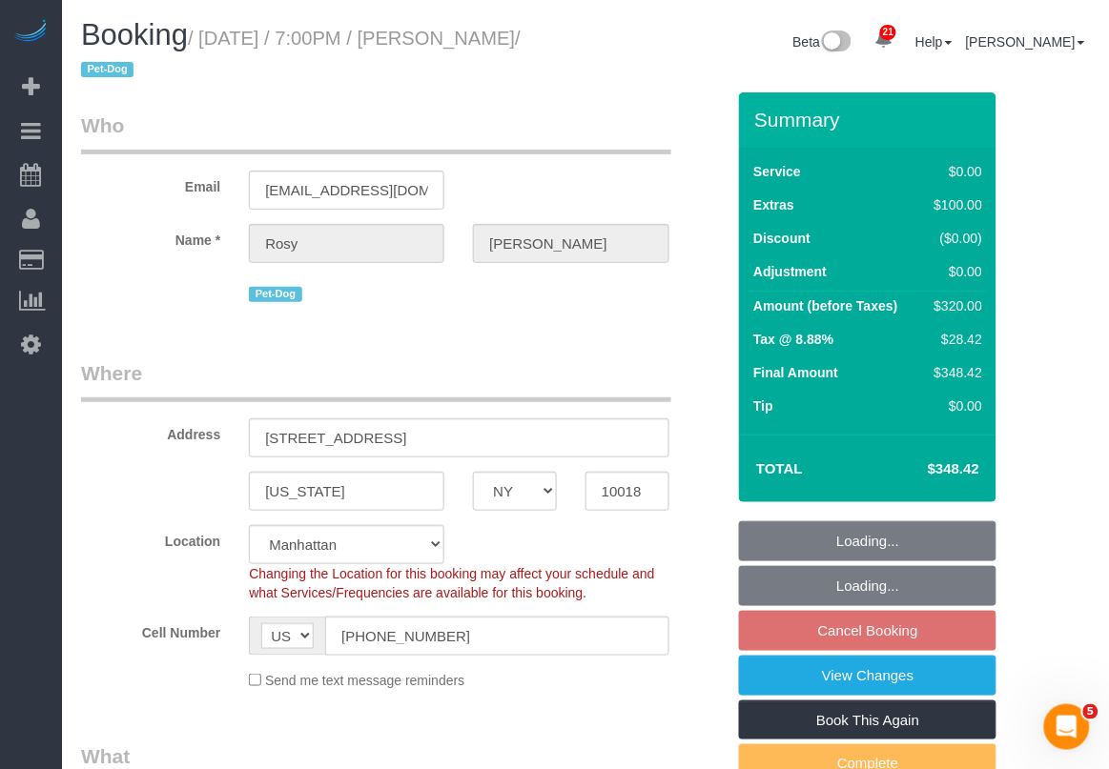
select select "object:1404"
select select "2"
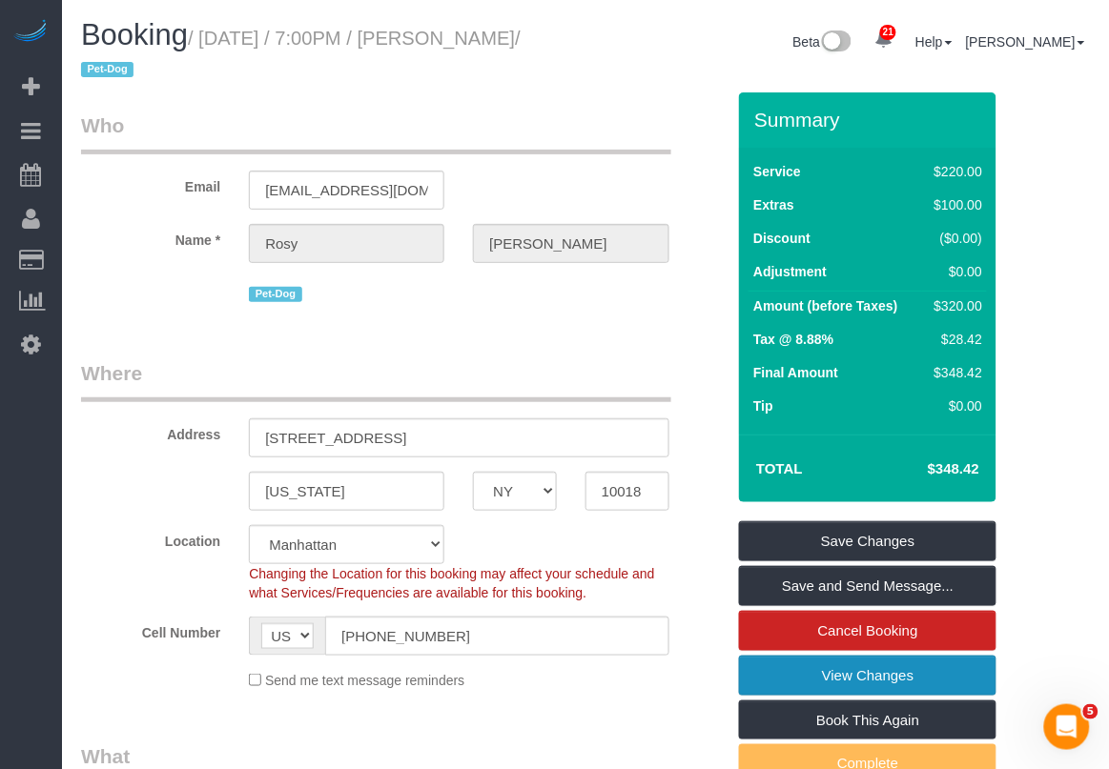
click at [884, 675] on link "View Changes" at bounding box center [867, 676] width 257 height 40
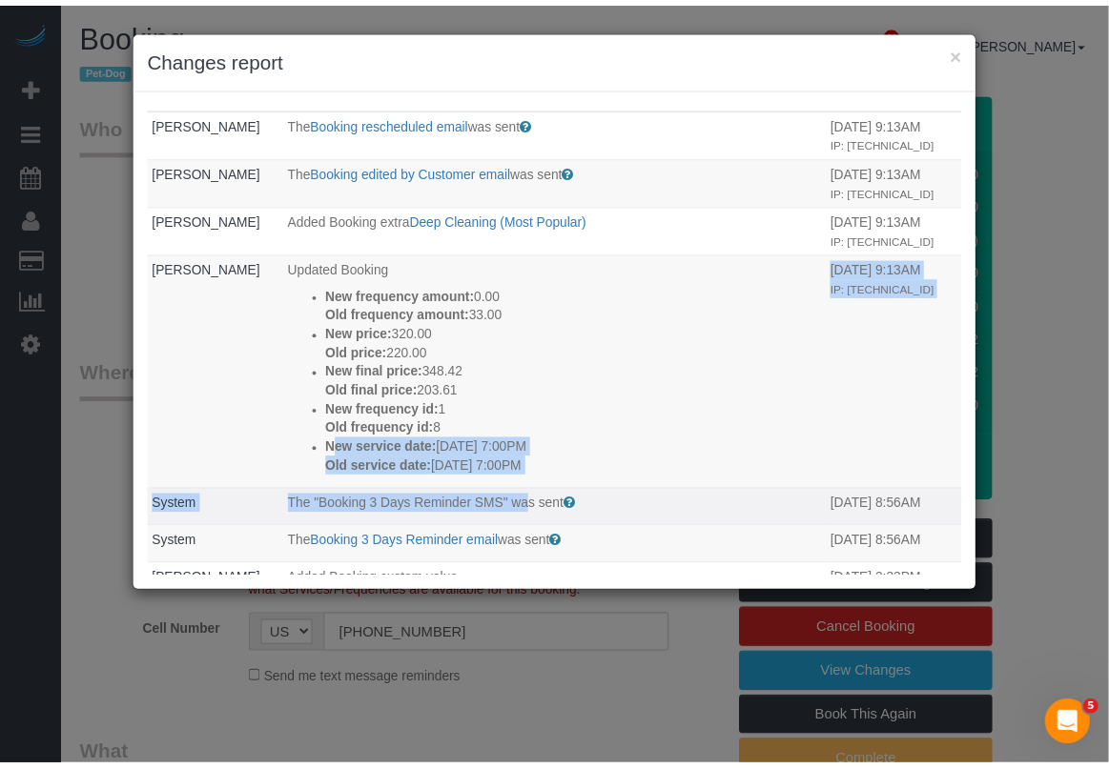
scroll to position [64, 0]
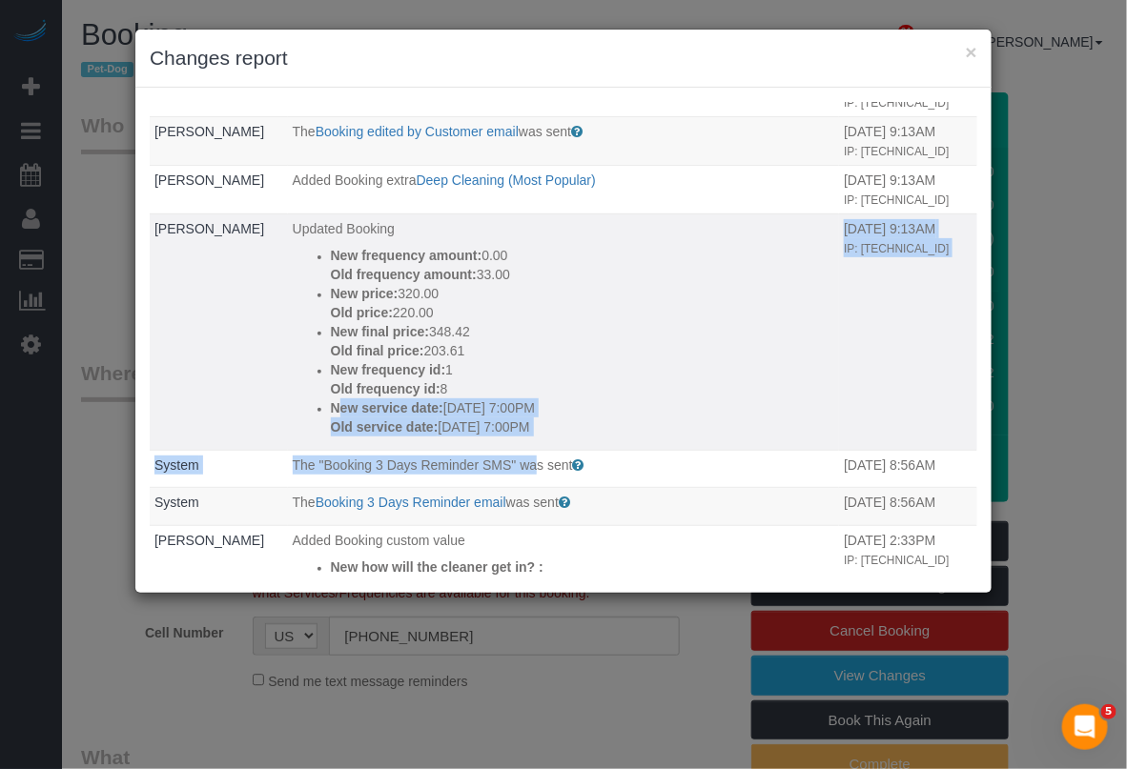
drag, startPoint x: 312, startPoint y: 530, endPoint x: 559, endPoint y: 488, distance: 250.5
click at [559, 437] on ul "New frequency amount: 0.00 Old frequency amount: 33.00 New price: 320.00 Old pr…" at bounding box center [564, 341] width 542 height 191
copy div "New service date: [DATE] 7:00PM Old service date: [DATE] 7:00PM"
click at [969, 51] on button "×" at bounding box center [971, 52] width 11 height 20
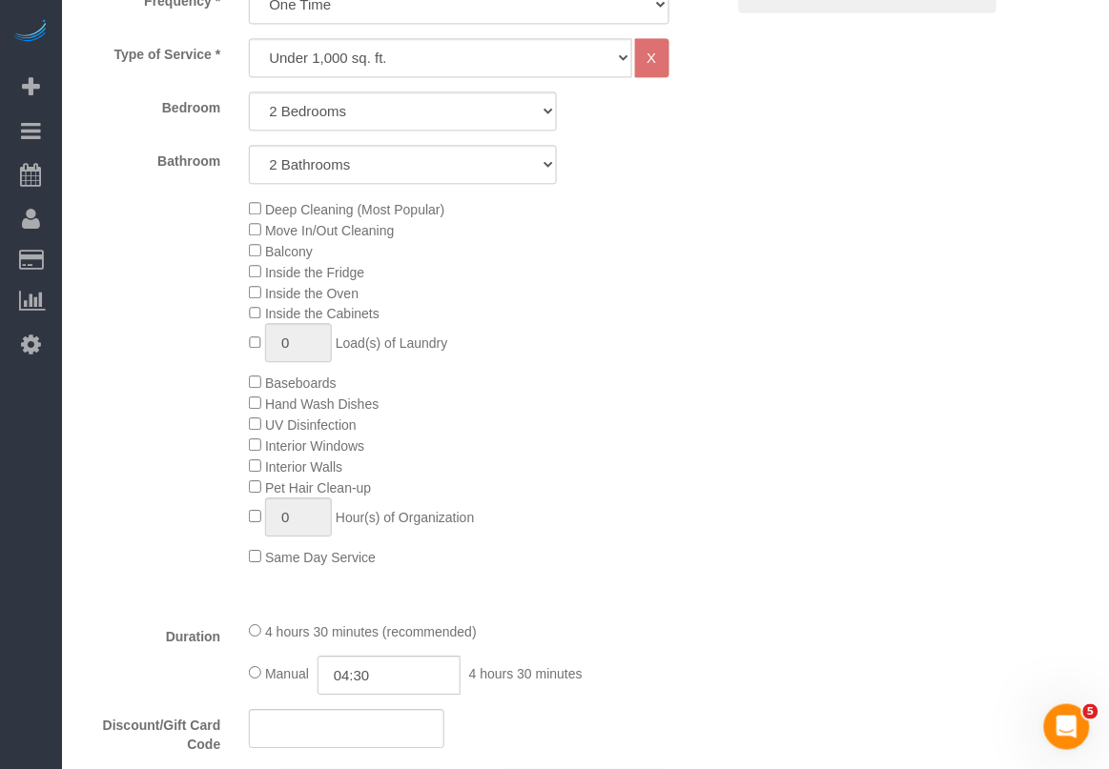
scroll to position [1073, 0]
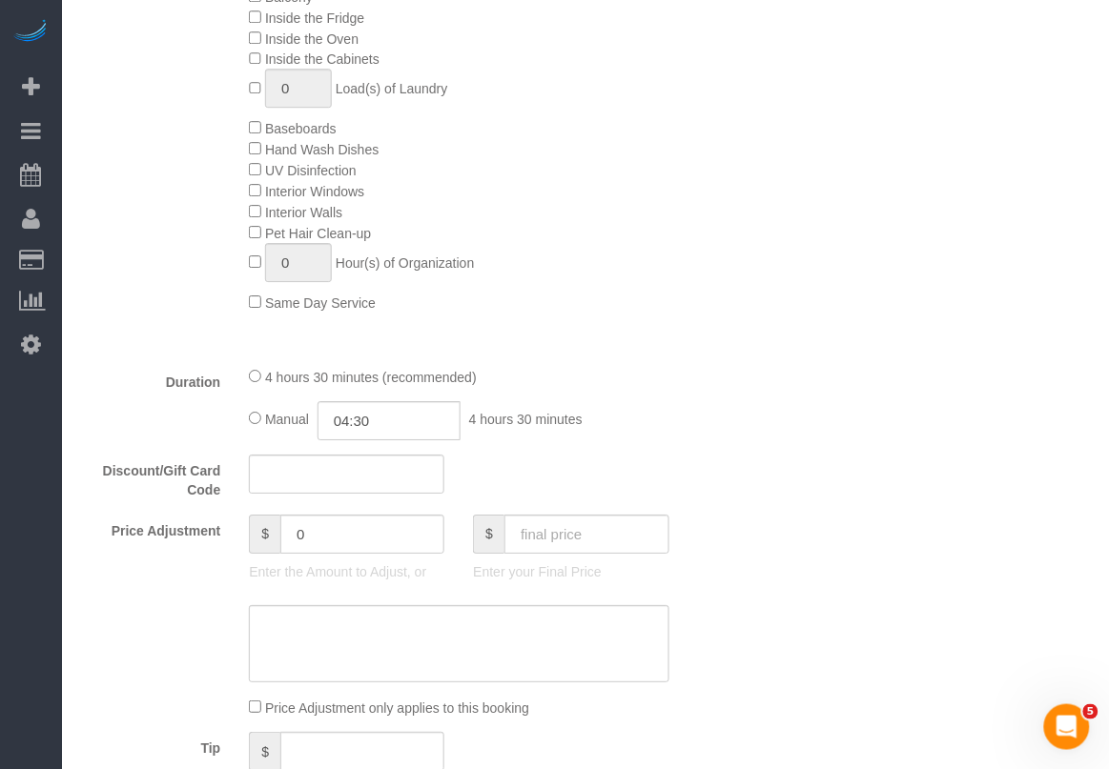
click at [749, 268] on div "Who Email [EMAIL_ADDRESS][DOMAIN_NAME] Name * [GEOGRAPHIC_DATA][PERSON_NAME][GE…" at bounding box center [585, 634] width 1009 height 3229
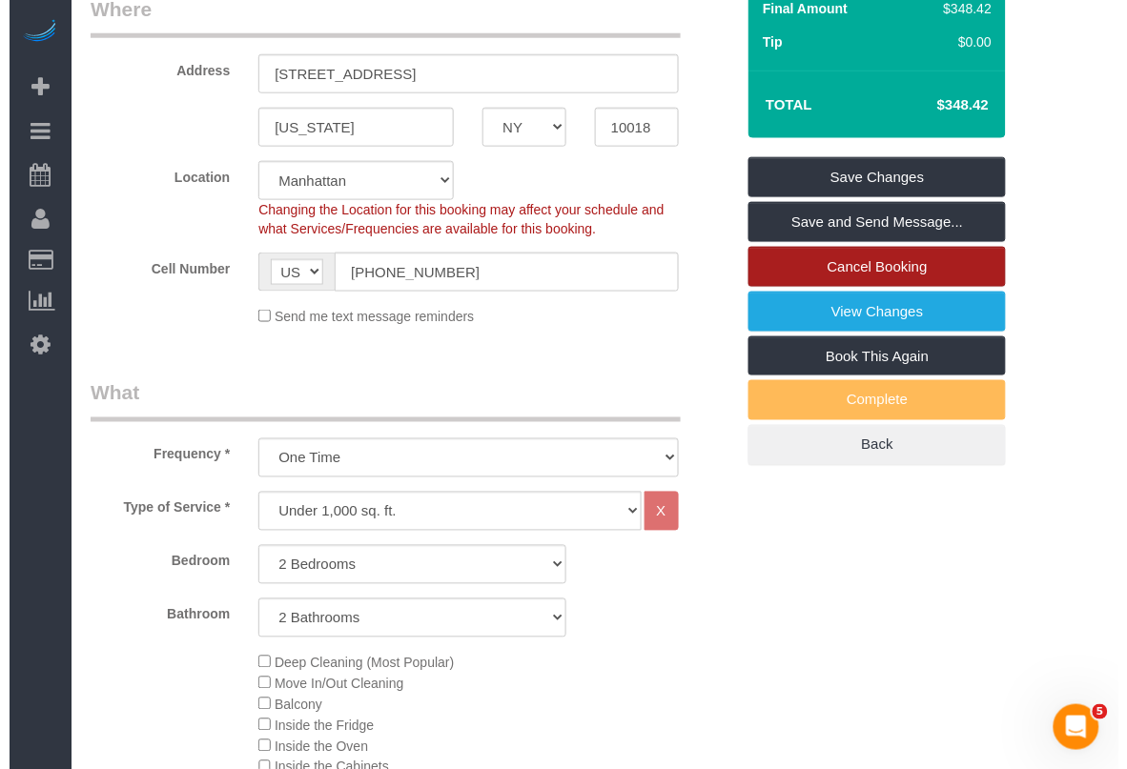
scroll to position [358, 0]
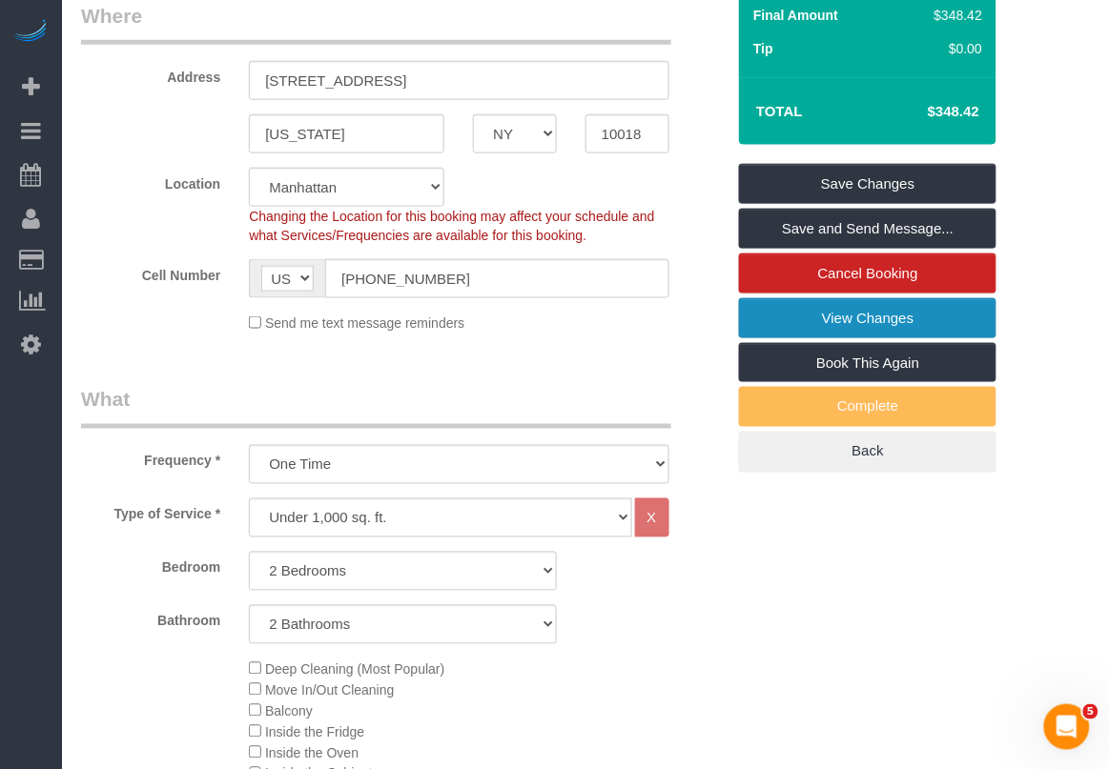
click at [834, 316] on link "View Changes" at bounding box center [867, 318] width 257 height 40
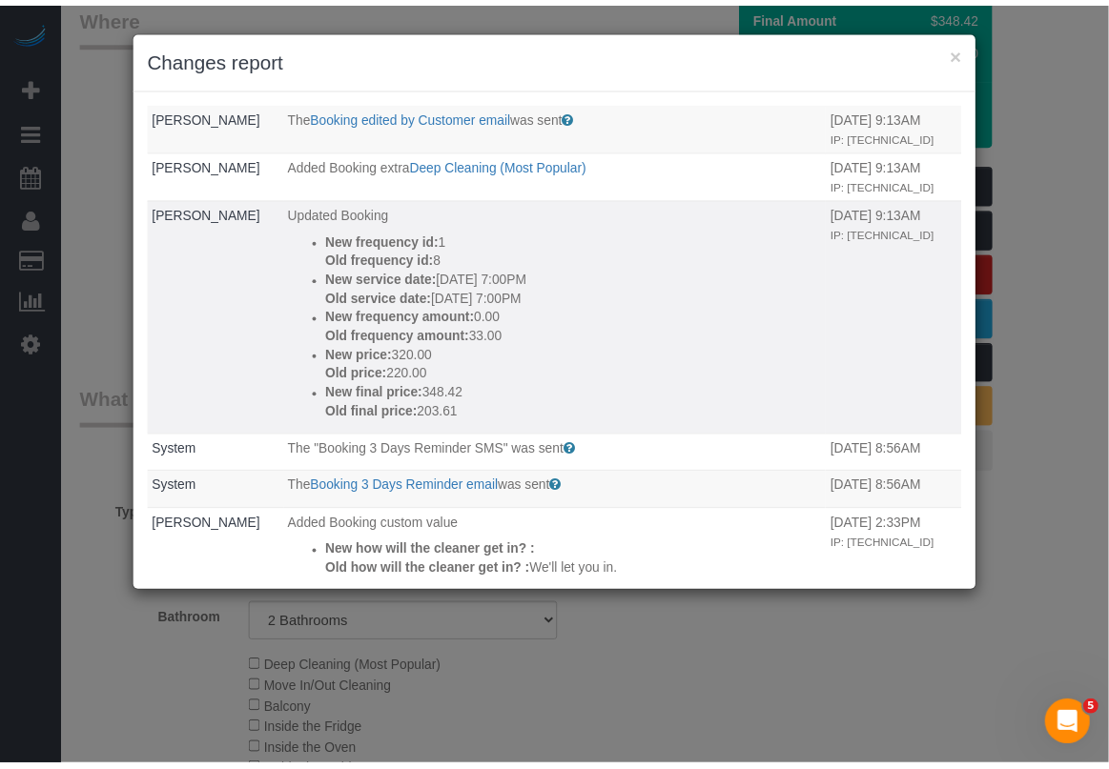
scroll to position [119, 0]
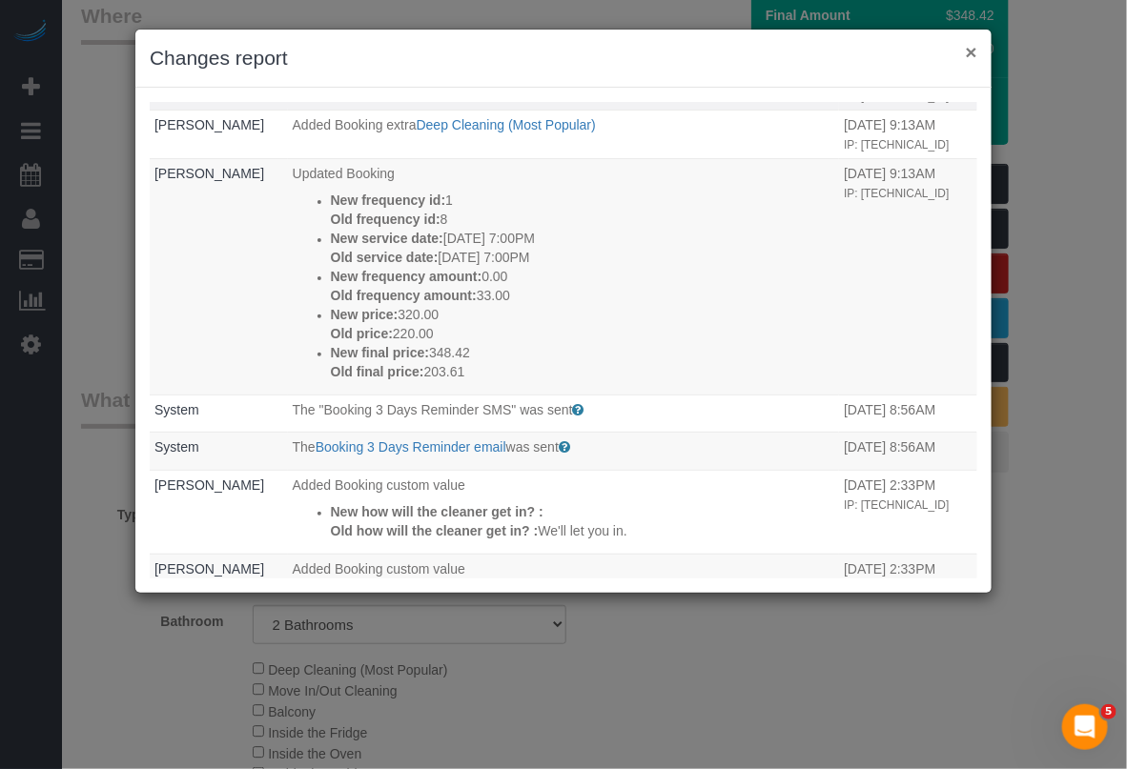
drag, startPoint x: 970, startPoint y: 51, endPoint x: 958, endPoint y: 72, distance: 25.2
click at [970, 51] on button "×" at bounding box center [971, 52] width 11 height 20
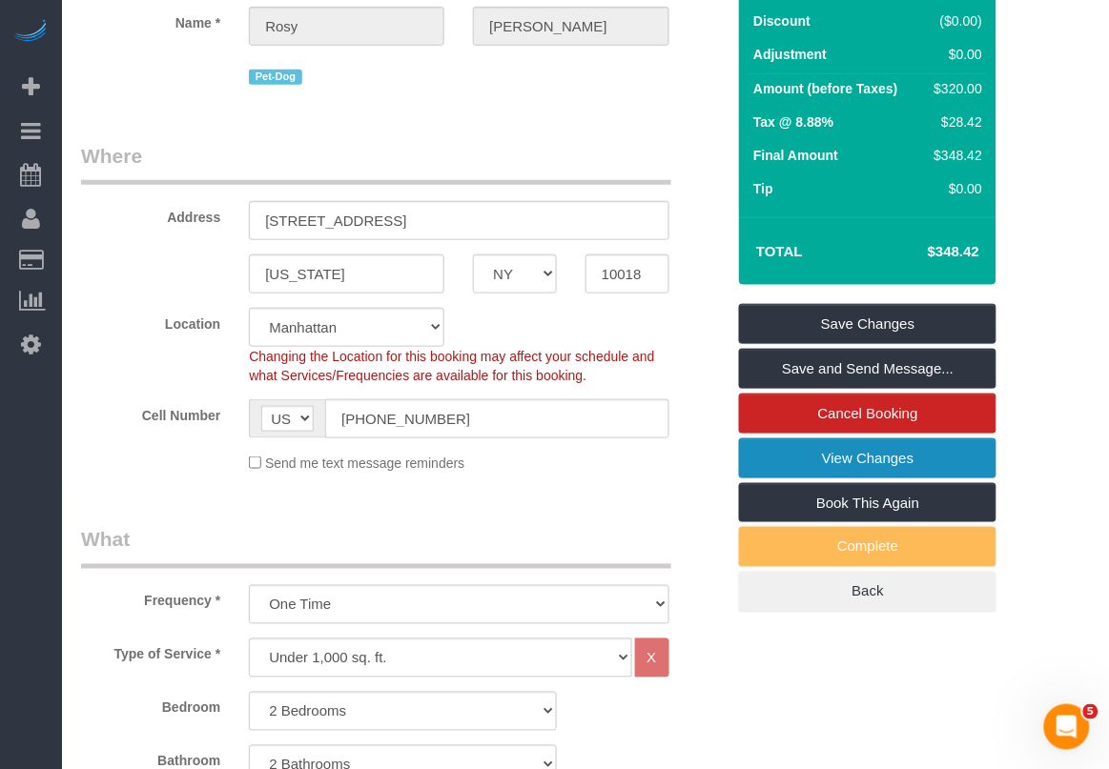
scroll to position [0, 0]
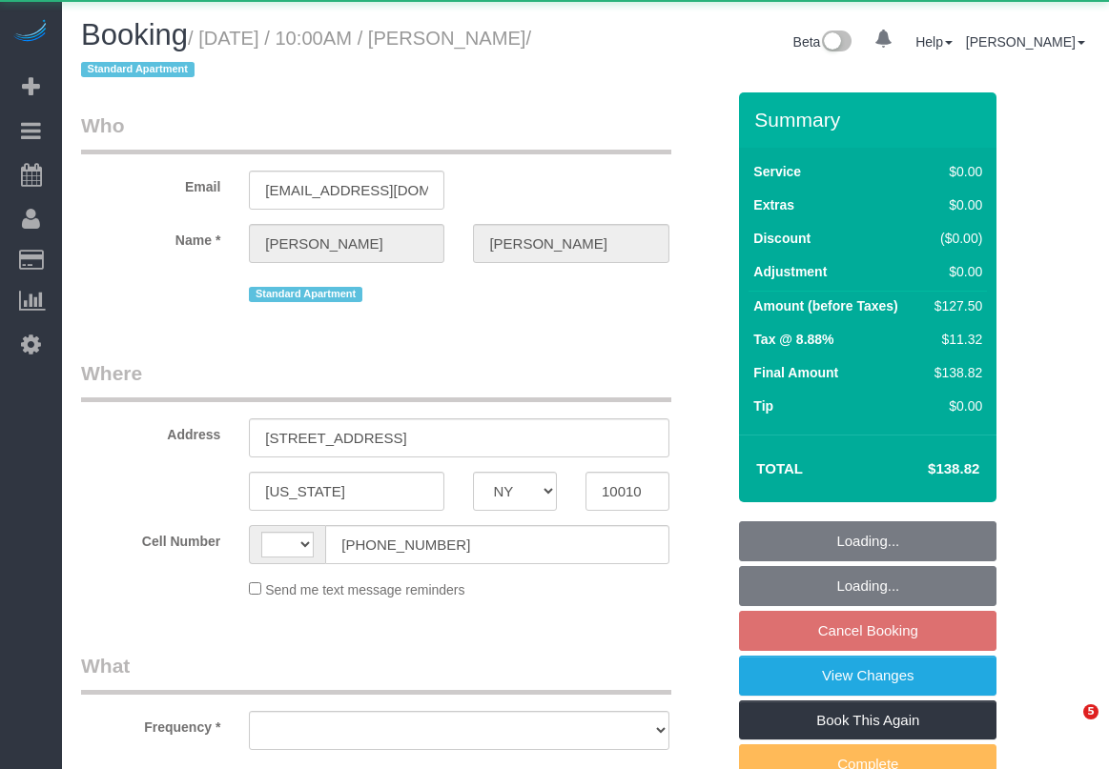
select select "NY"
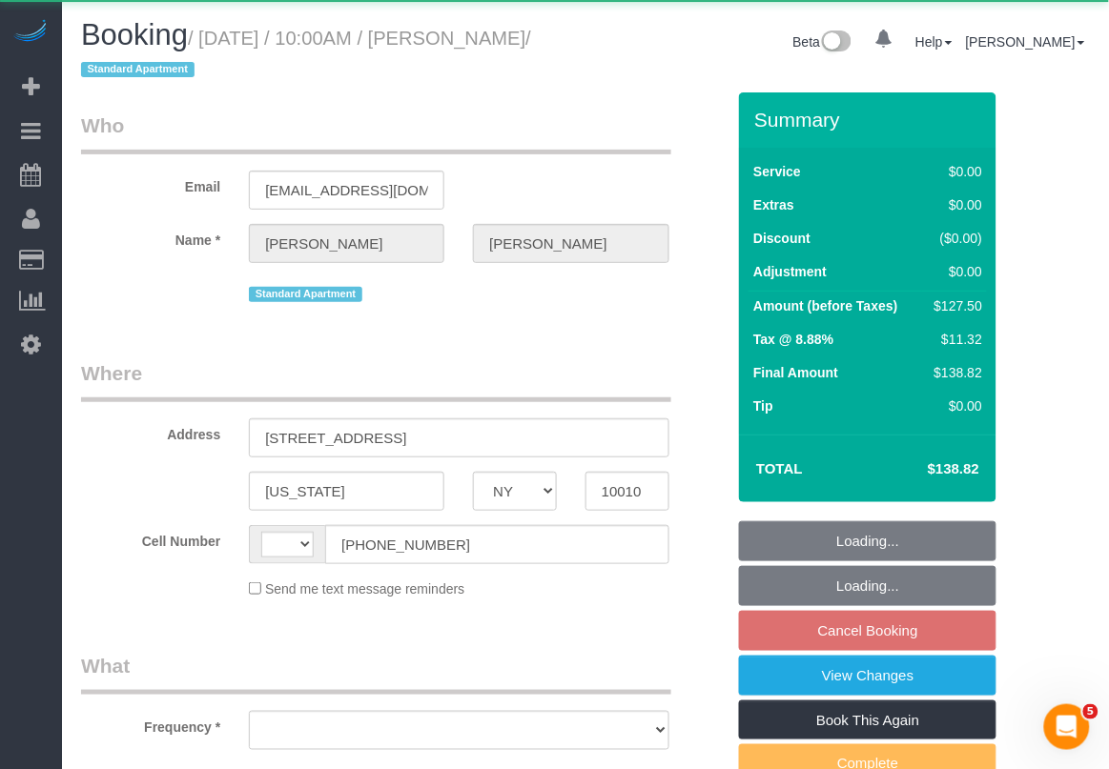
select select "string:[GEOGRAPHIC_DATA]"
select select "object:797"
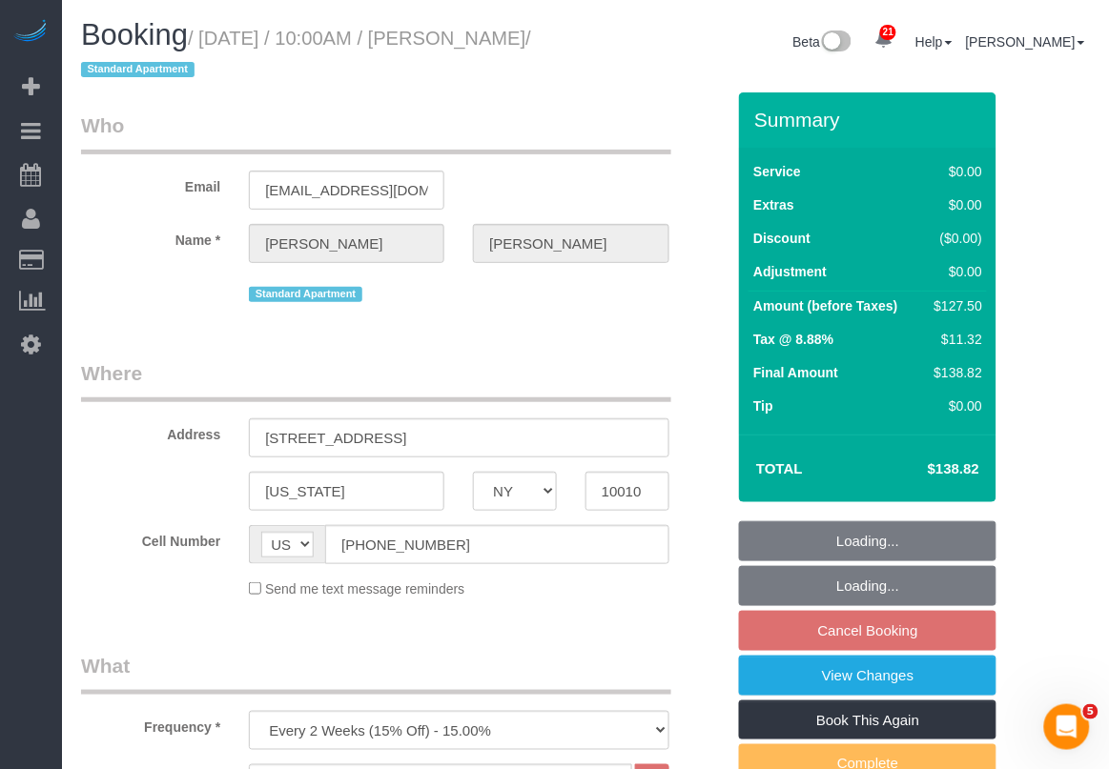
select select "string:stripe-pm_1RjrLG4VGloSiKo70pr58rOi"
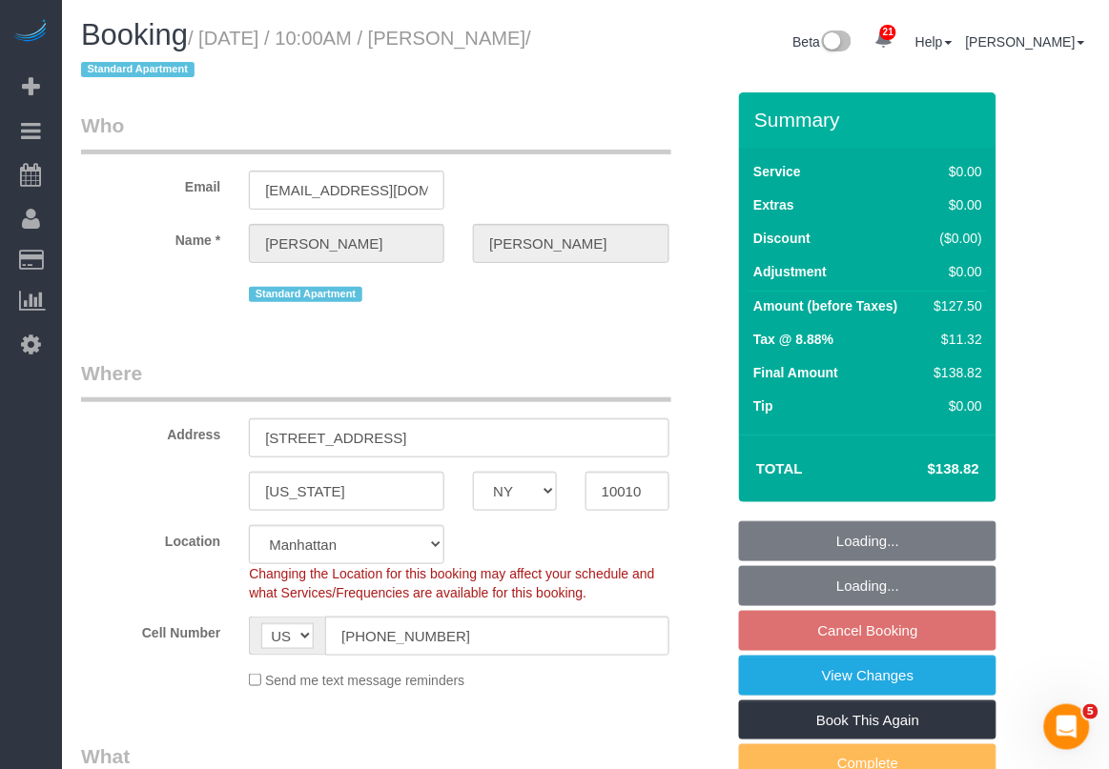
select select "object:942"
select select "spot1"
select select "number:56"
select select "number:73"
select select "number:15"
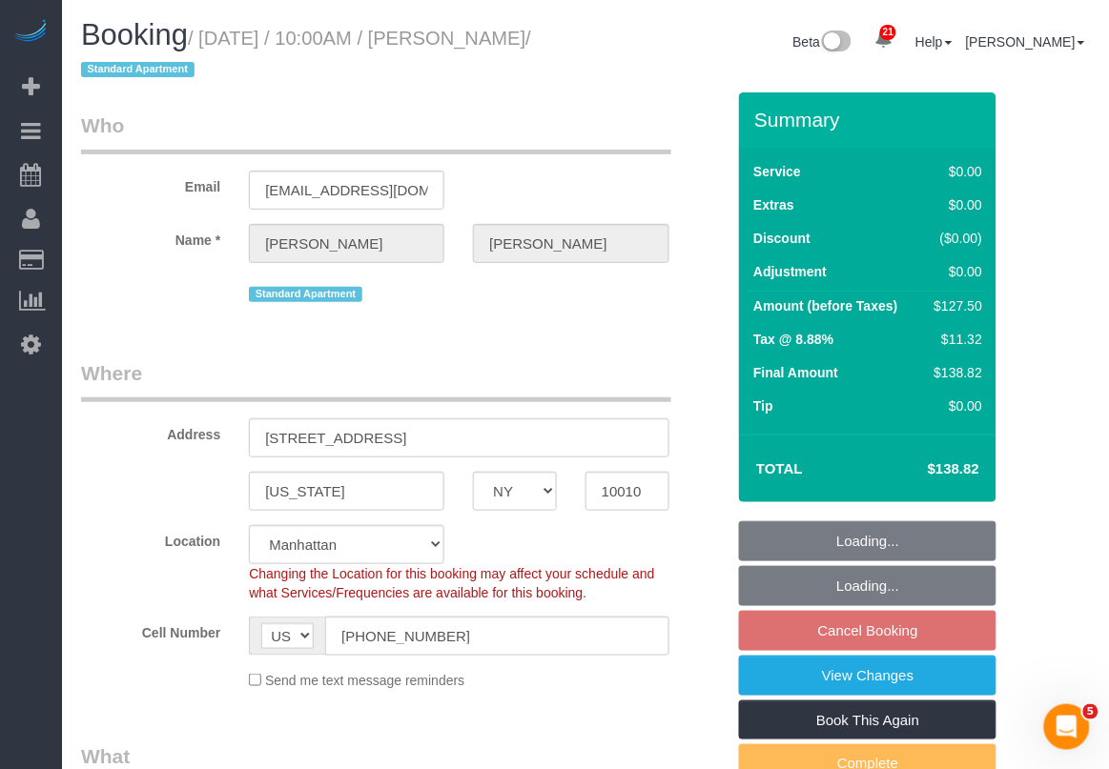
select select "number:5"
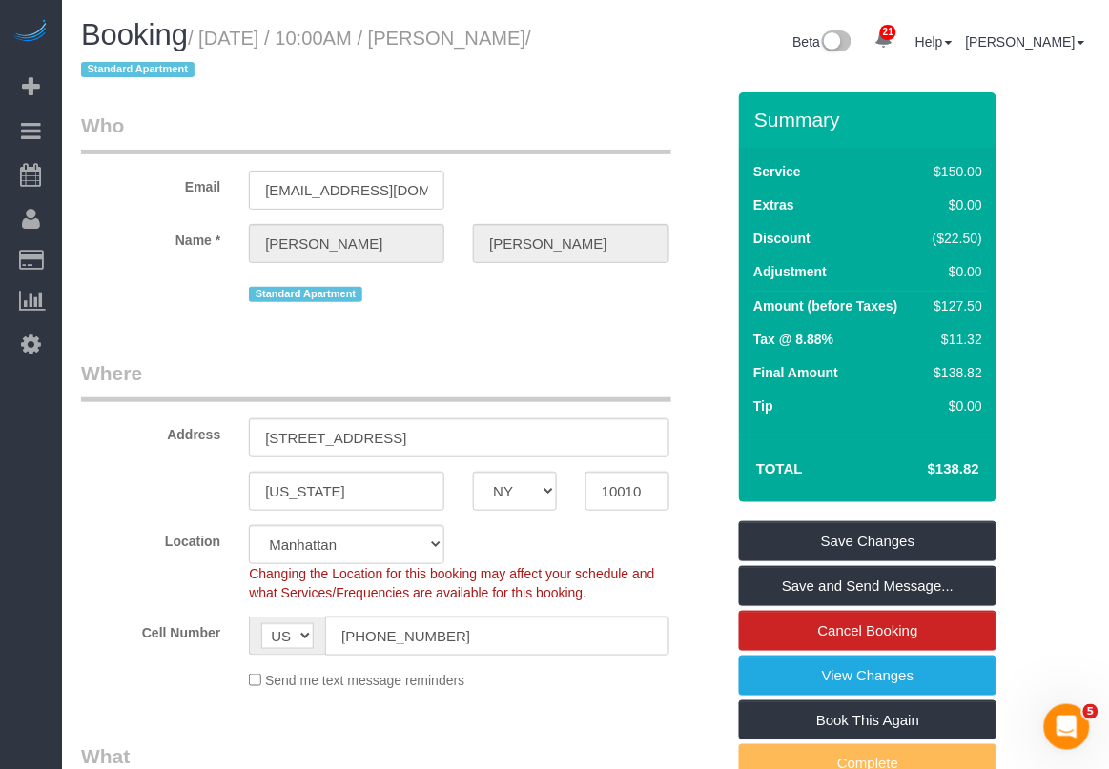
click at [701, 623] on div "Cell Number AF AL DZ AD AO AI AQ AG AR AM AW AU AT AZ BS BH BD BB BY BE BZ BJ B…" at bounding box center [403, 636] width 672 height 39
click at [673, 564] on div "Changing the Location for this booking may affect your schedule and what Servic…" at bounding box center [459, 583] width 448 height 38
click at [673, 544] on div "Location Manhattan Austin Boston Bronx Brooklyn Charlotte Denver New Jersey Por…" at bounding box center [403, 563] width 672 height 77
drag, startPoint x: 489, startPoint y: 34, endPoint x: 151, endPoint y: 70, distance: 340.3
click at [151, 70] on small "/ September 19, 2025 / 10:00AM / Alexis Weakley / Standard Apartment" at bounding box center [306, 54] width 450 height 53
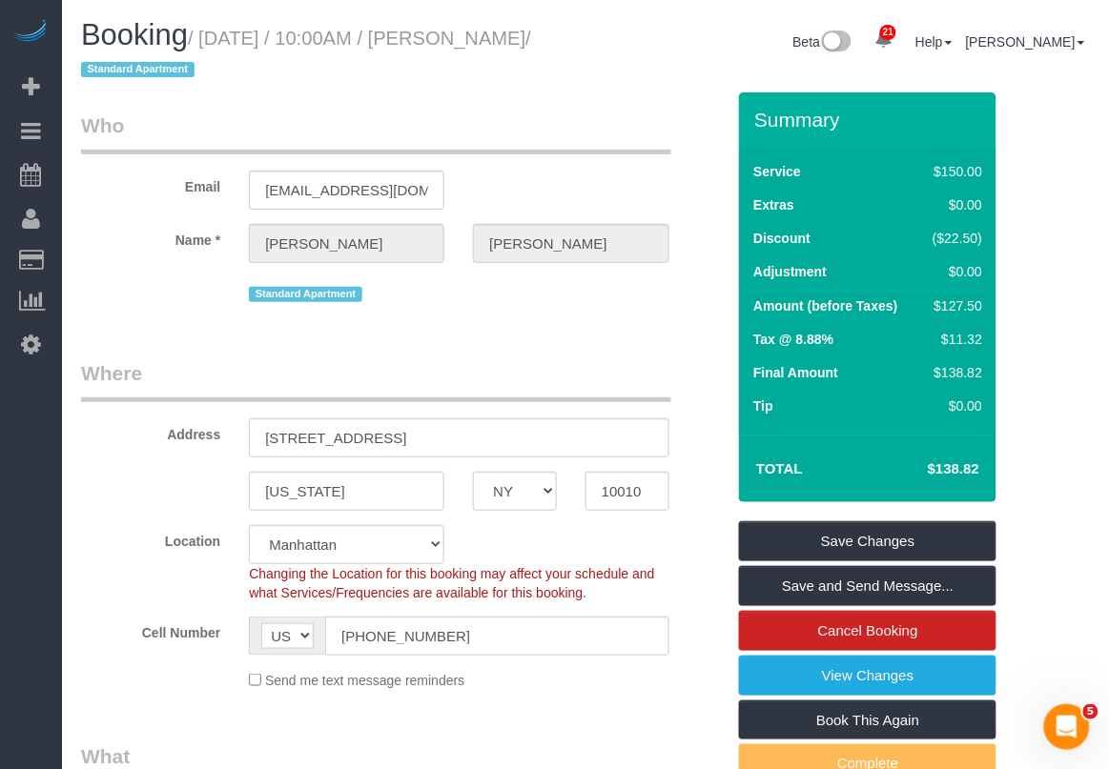
copy small "[PERSON_NAME]"
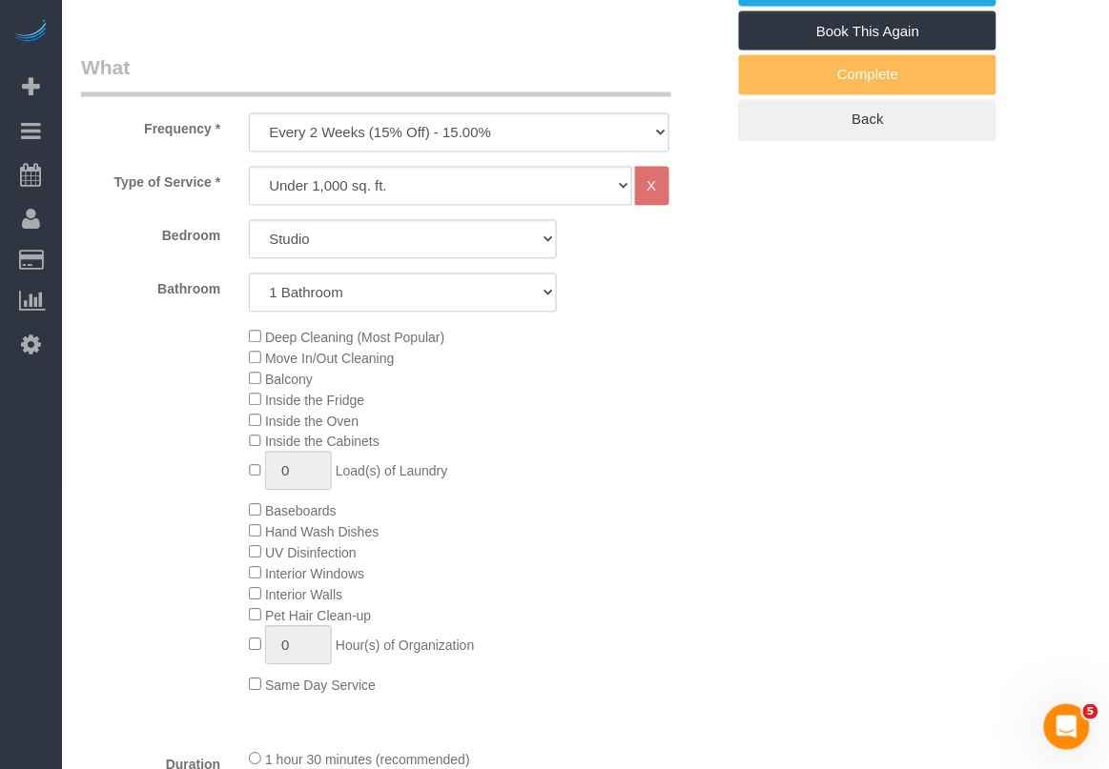
scroll to position [715, 0]
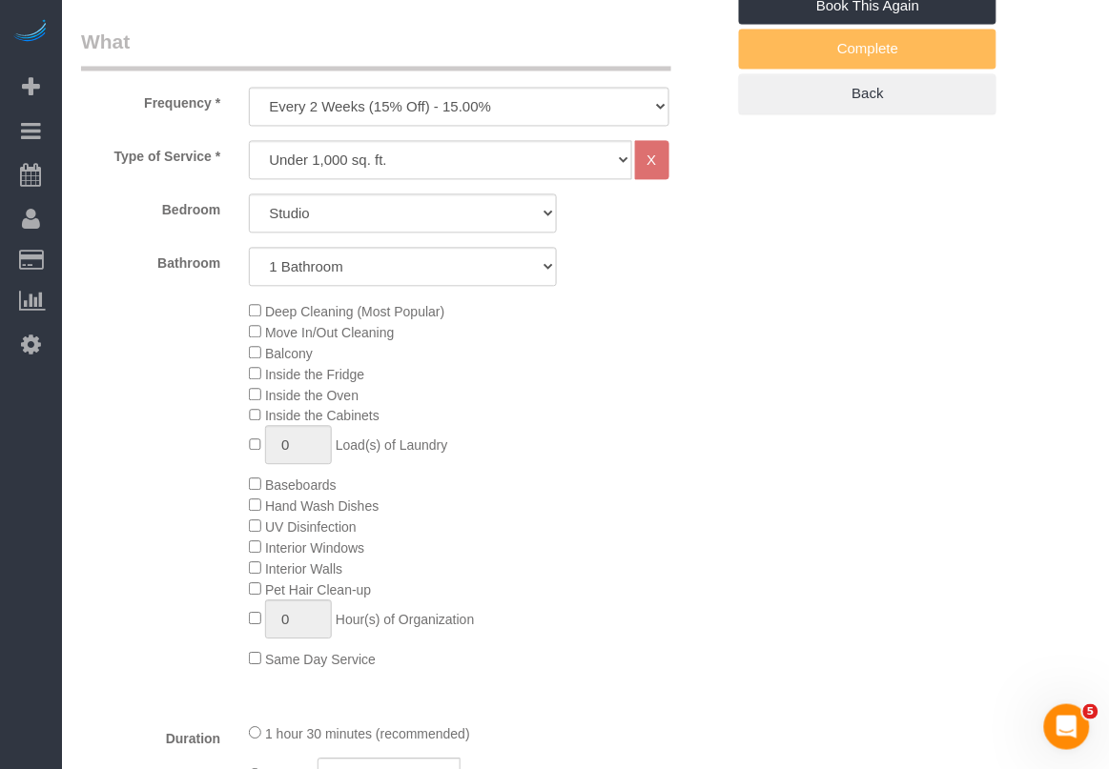
drag, startPoint x: 563, startPoint y: 631, endPoint x: 582, endPoint y: 615, distance: 25.0
click at [567, 630] on div "Deep Cleaning (Most Popular) Move In/Out Cleaning Balcony Inside the Fridge Ins…" at bounding box center [487, 485] width 504 height 369
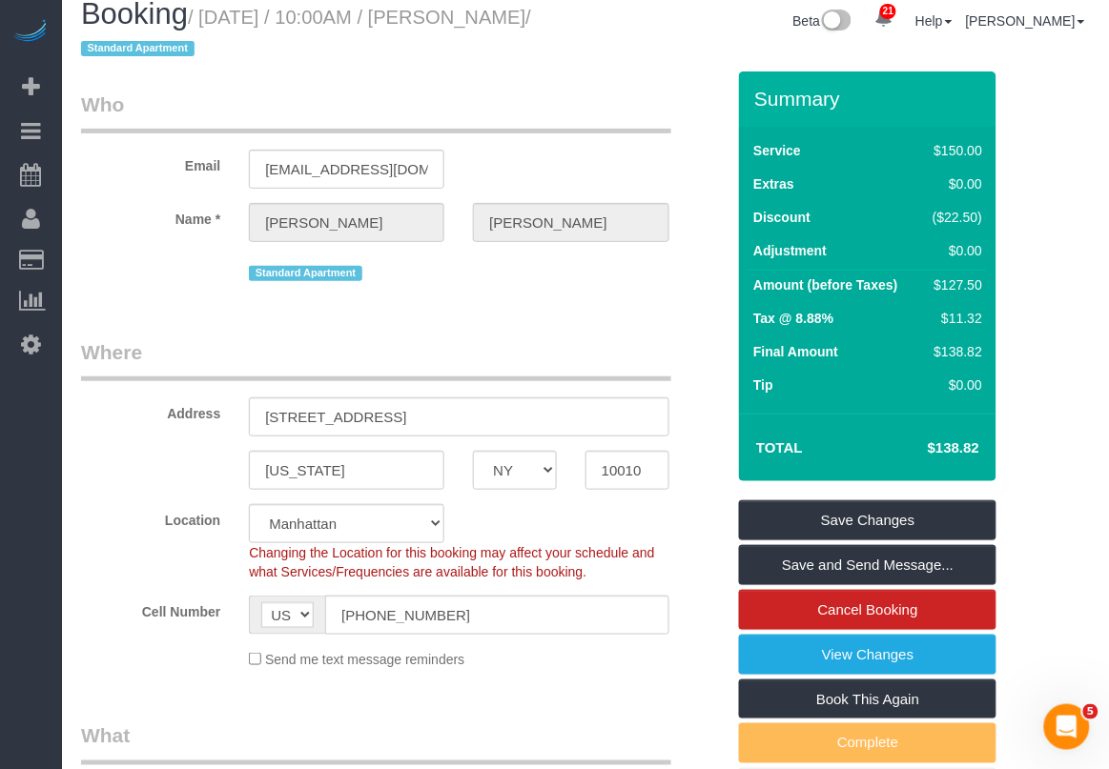
scroll to position [0, 0]
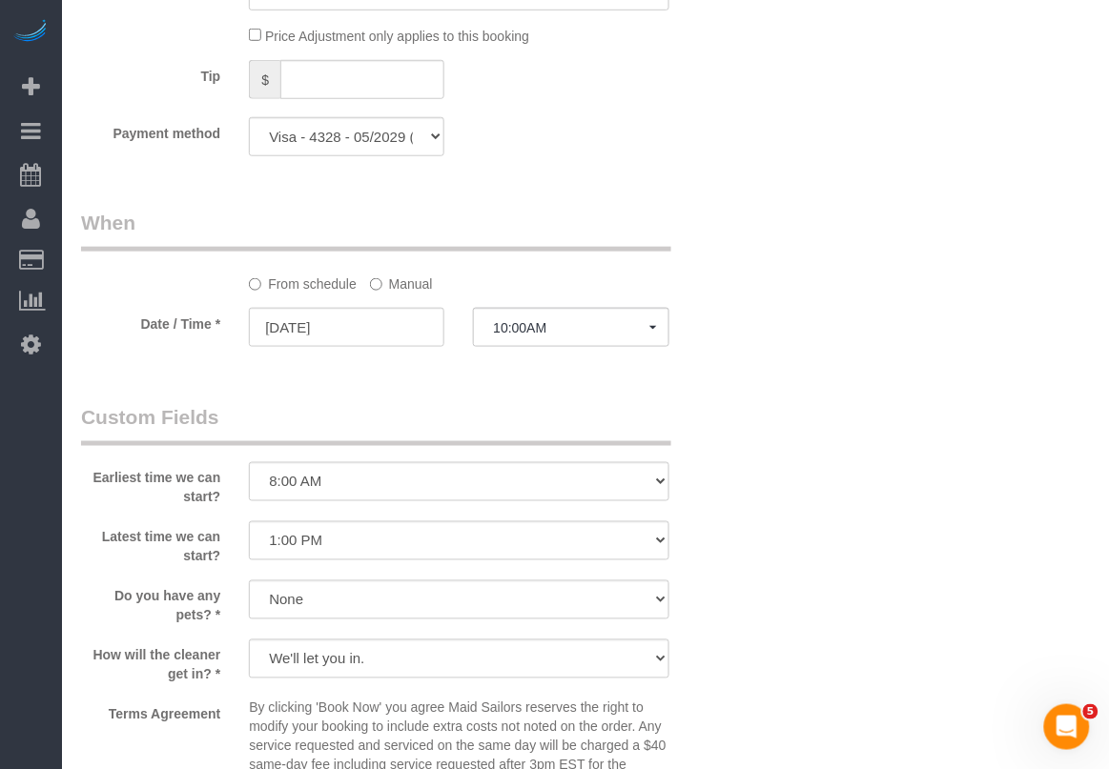
scroll to position [1788, 0]
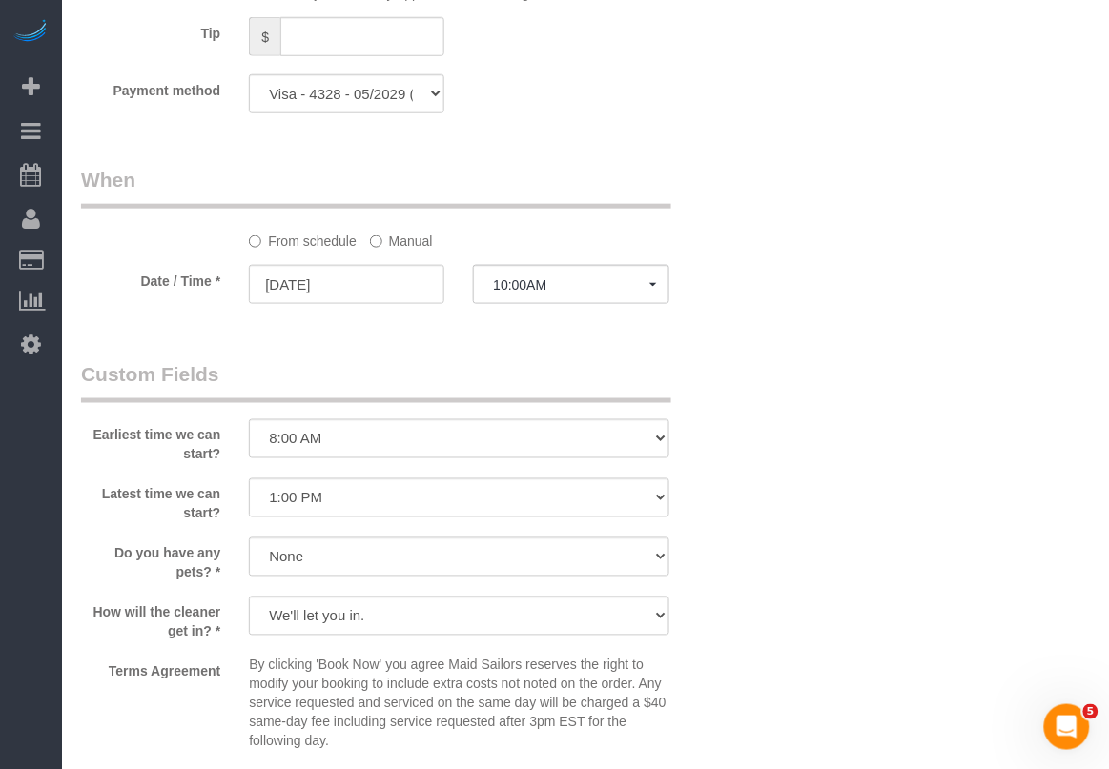
click at [388, 244] on label "Manual" at bounding box center [401, 238] width 63 height 26
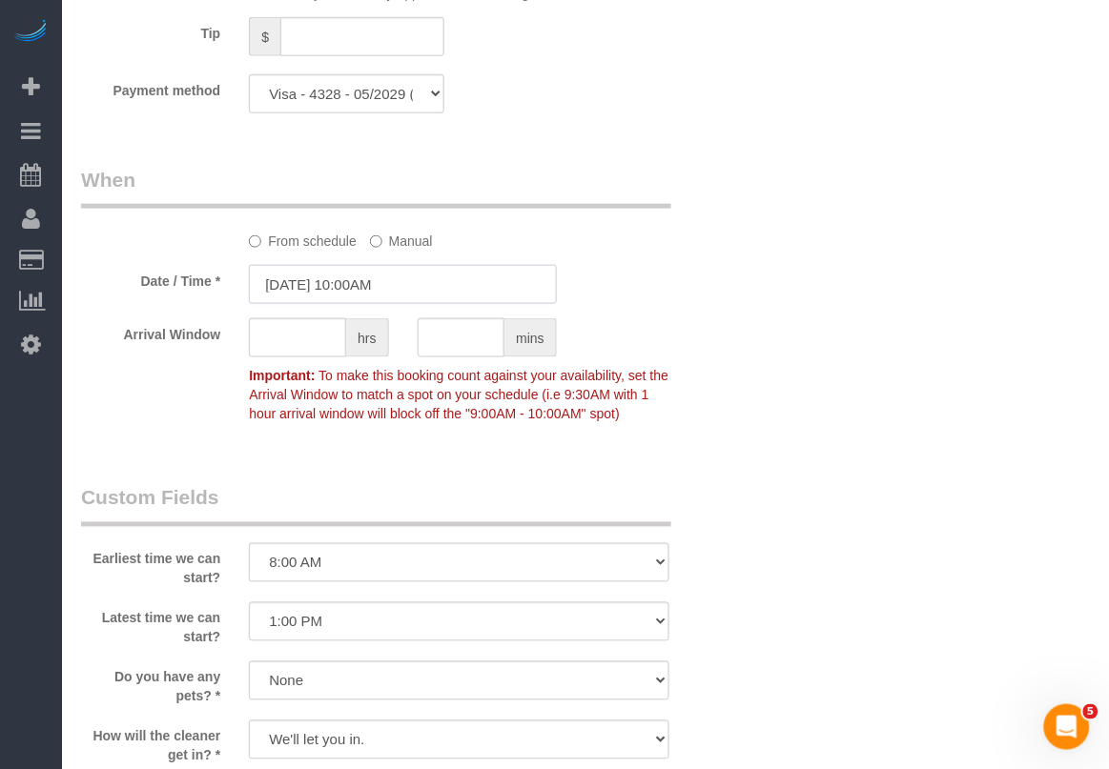
click at [408, 288] on input "09/19/2025 10:00AM" at bounding box center [403, 284] width 308 height 39
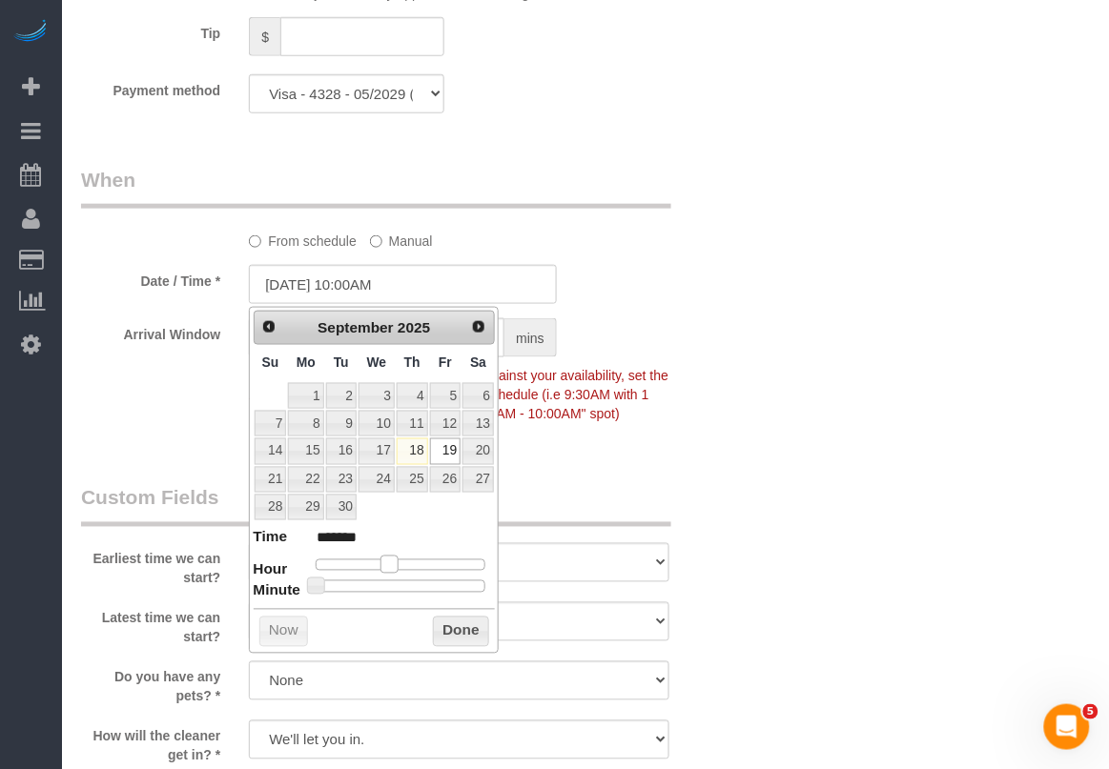
type input "09/19/2025 11:00AM"
type input "*******"
type input "09/19/2025 12:00PM"
type input "*******"
drag, startPoint x: 386, startPoint y: 567, endPoint x: 405, endPoint y: 568, distance: 19.1
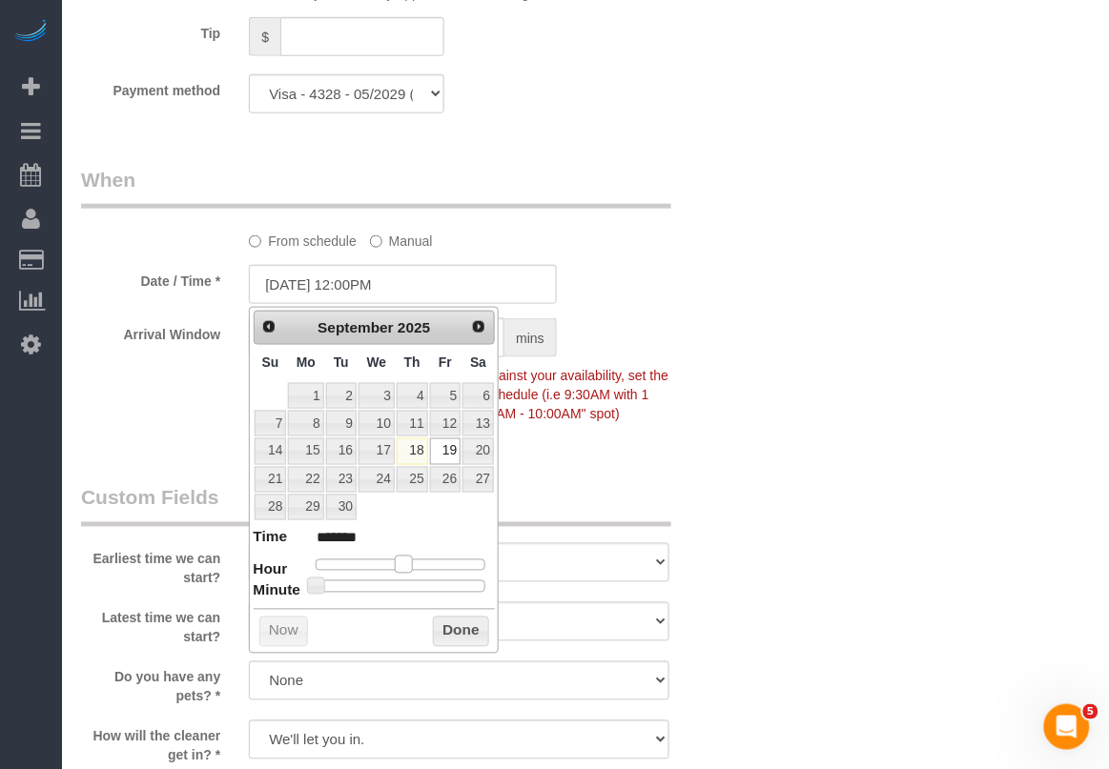
click at [405, 568] on span at bounding box center [403, 564] width 17 height 17
drag, startPoint x: 453, startPoint y: 636, endPoint x: 477, endPoint y: 627, distance: 25.3
click at [454, 636] on button "Done" at bounding box center [461, 632] width 56 height 31
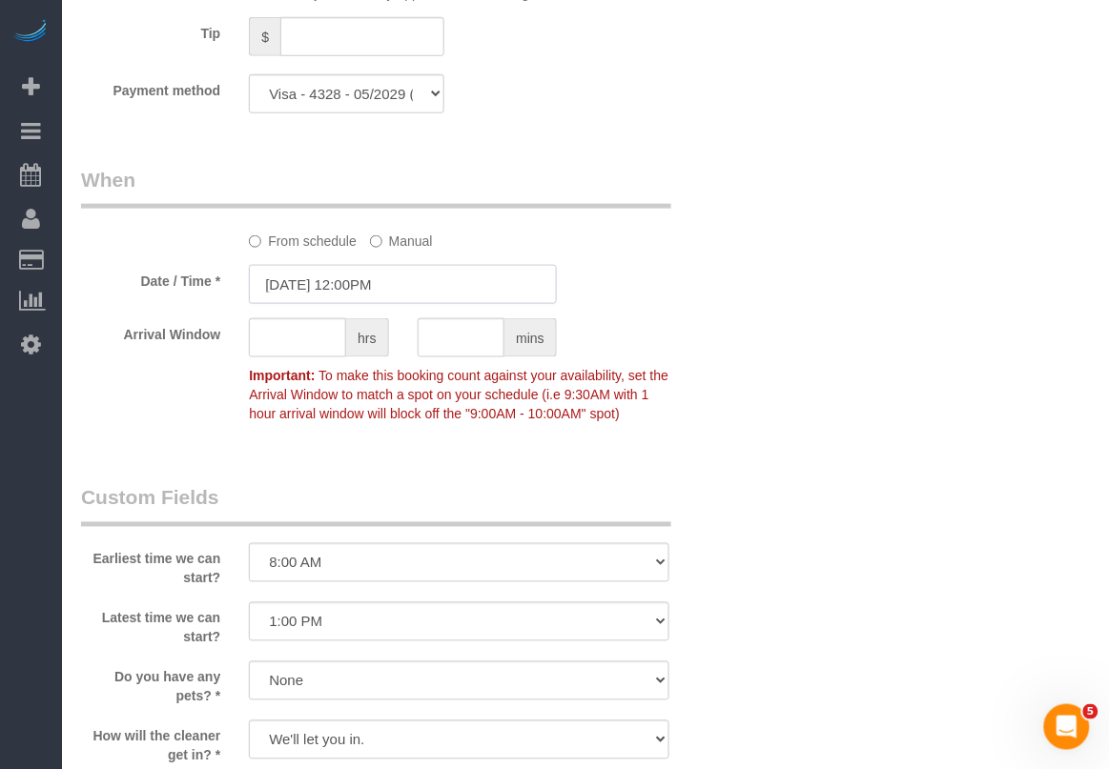
click at [400, 286] on input "09/19/2025 12:00PM" at bounding box center [403, 284] width 308 height 39
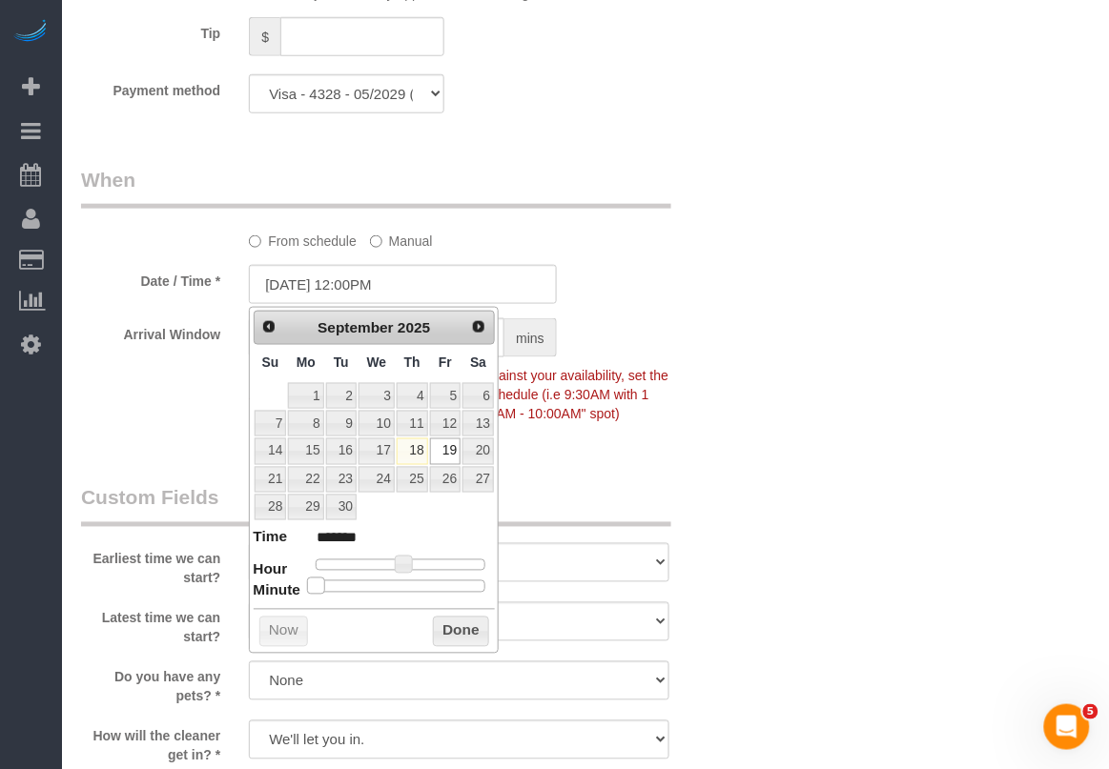
type input "09/19/2025 12:05PM"
type input "*******"
type input "09/19/2025 12:10PM"
type input "*******"
type input "09/19/2025 12:15PM"
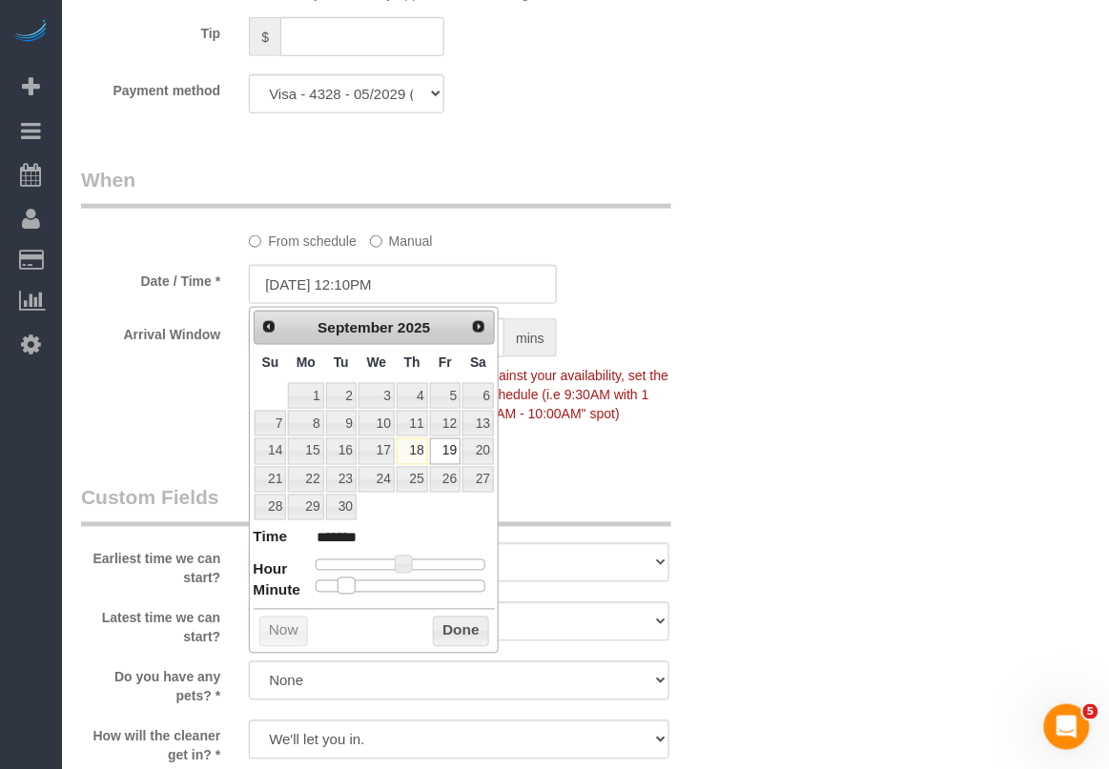
type input "*******"
type input "09/19/2025 12:20PM"
type input "*******"
type input "09/19/2025 12:25PM"
type input "*******"
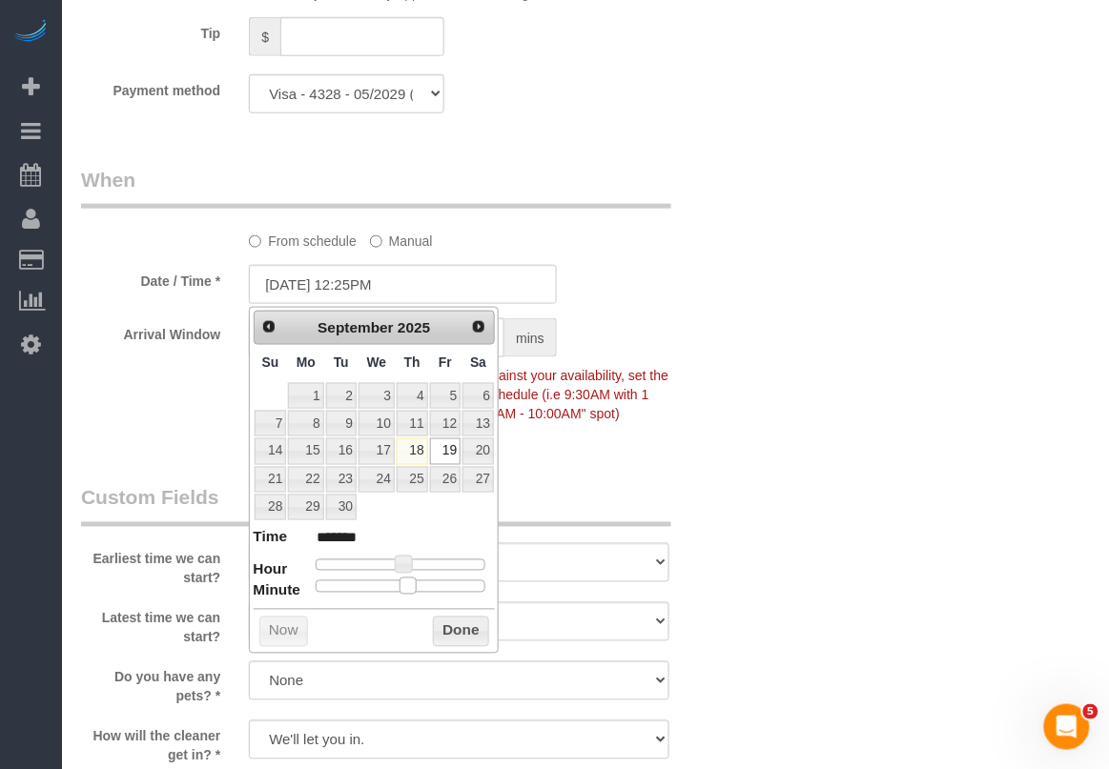
type input "[DATE] 12:30PM"
type input "*******"
drag, startPoint x: 321, startPoint y: 587, endPoint x: 407, endPoint y: 587, distance: 85.8
click at [407, 587] on span at bounding box center [407, 586] width 17 height 17
click at [455, 626] on button "Done" at bounding box center [461, 632] width 56 height 31
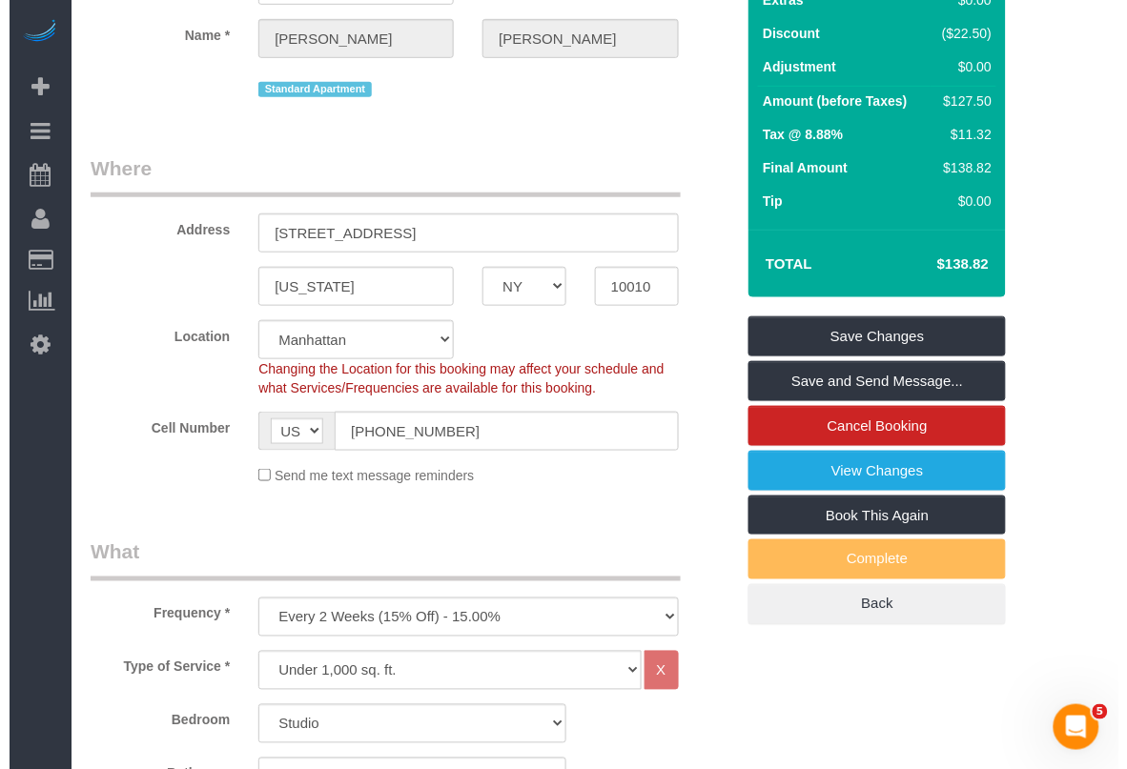
scroll to position [0, 0]
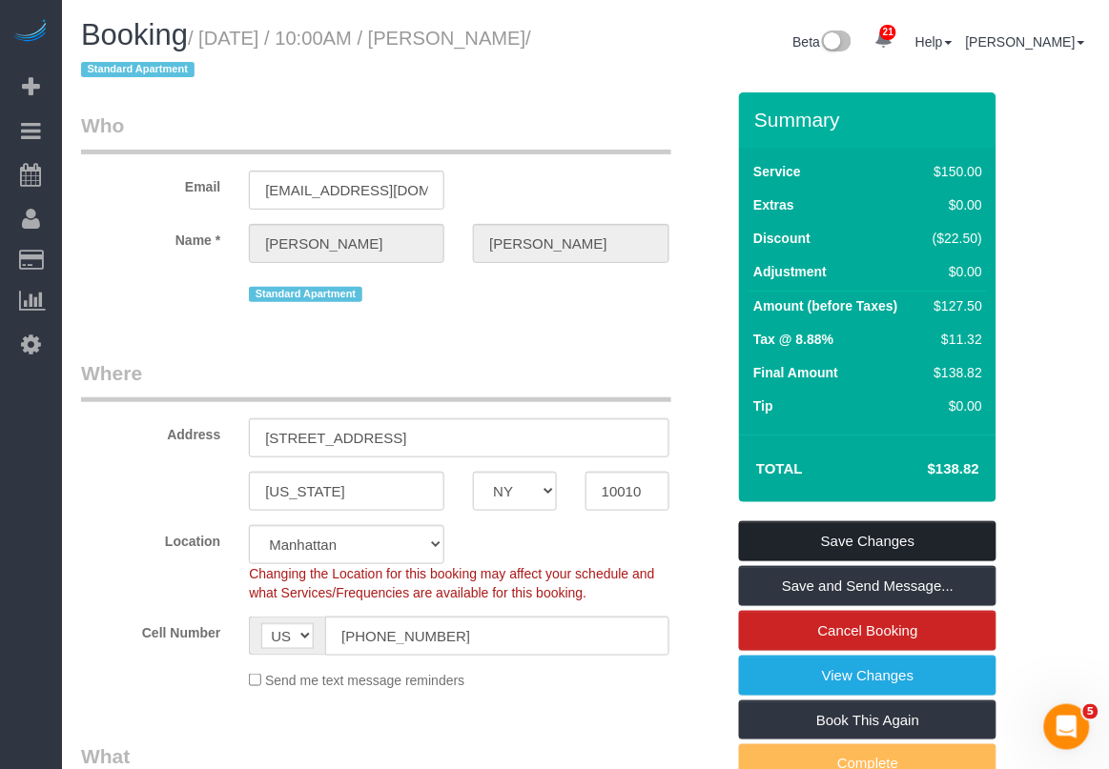
click at [863, 536] on link "Save Changes" at bounding box center [867, 541] width 257 height 40
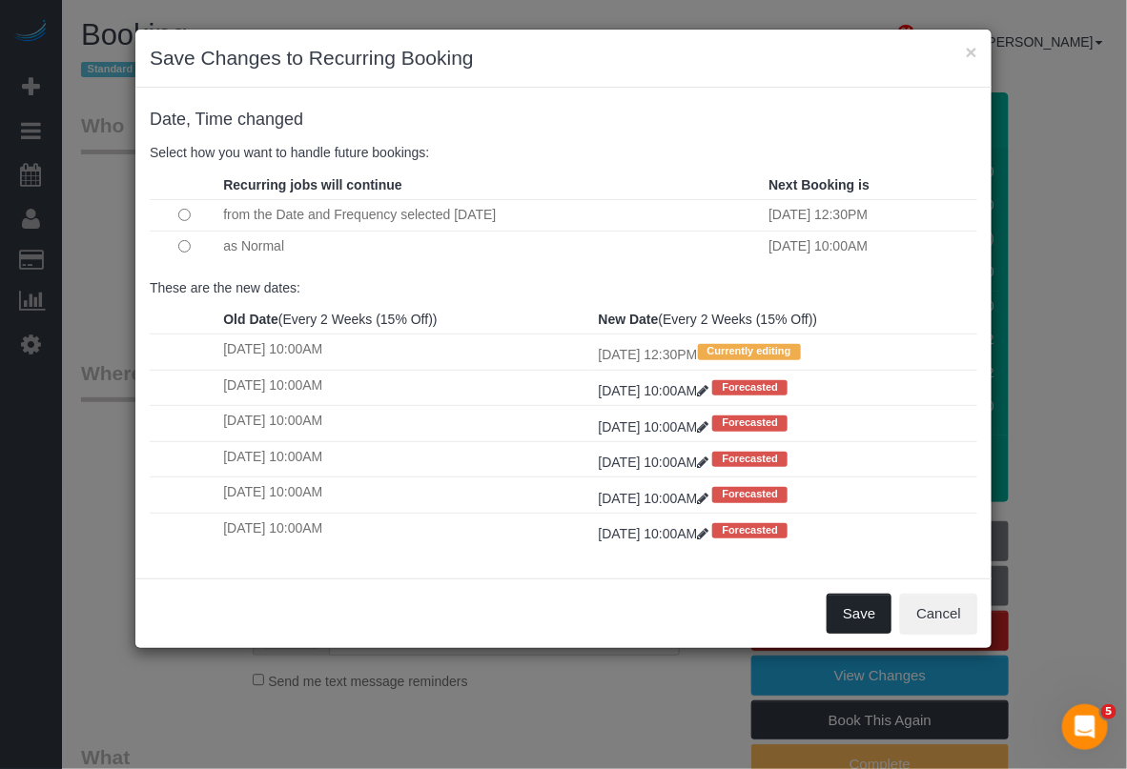
click at [874, 620] on button "Save" at bounding box center [859, 614] width 65 height 40
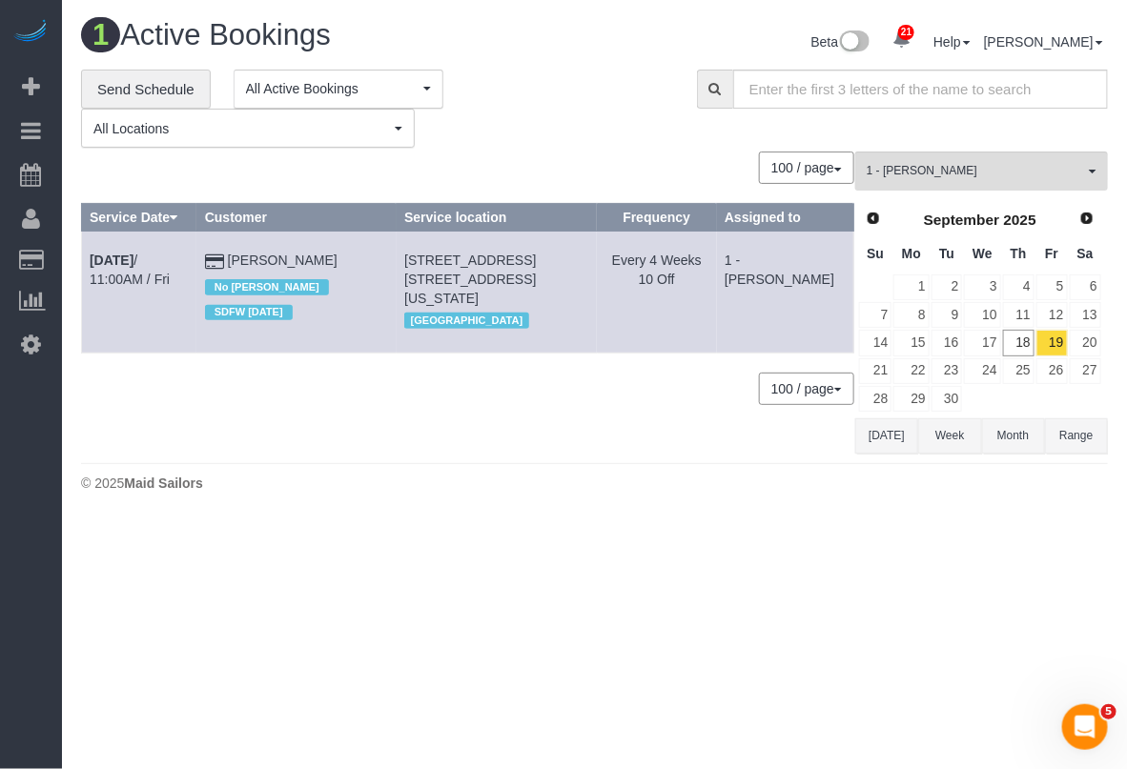
click at [511, 575] on body "21 Beta Your Notifications You have 0 alerts × You have 10 to charge for 09/17/…" at bounding box center [563, 384] width 1127 height 769
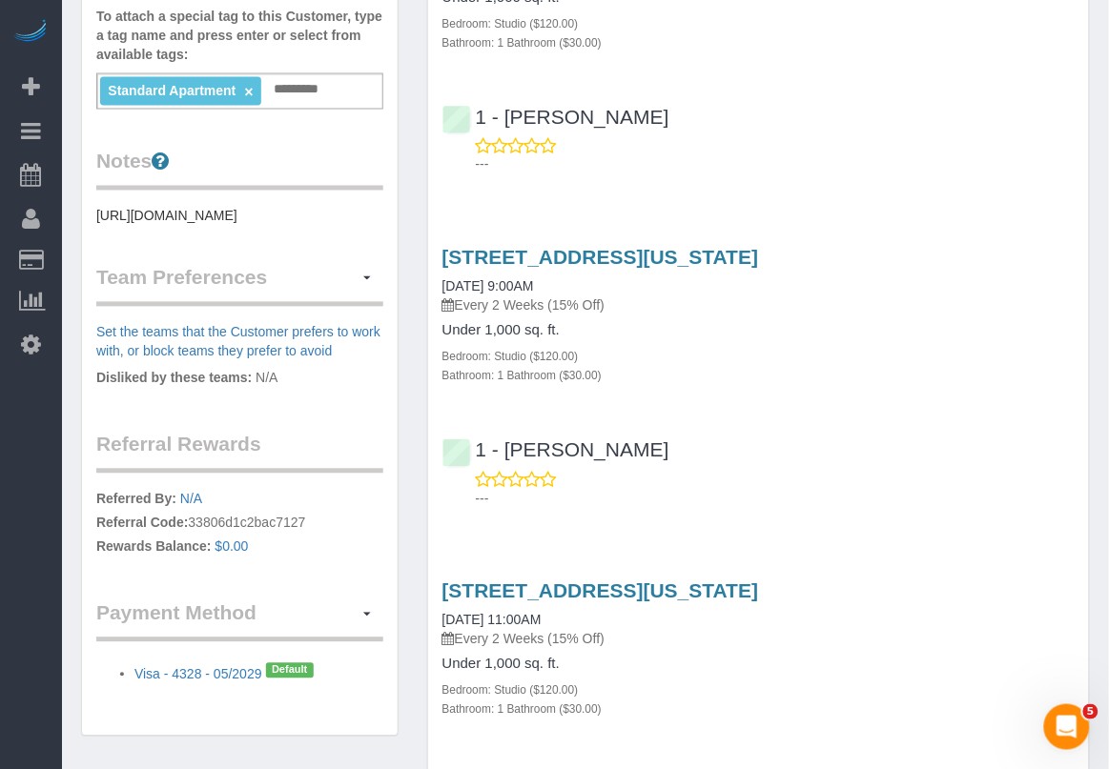
scroll to position [596, 0]
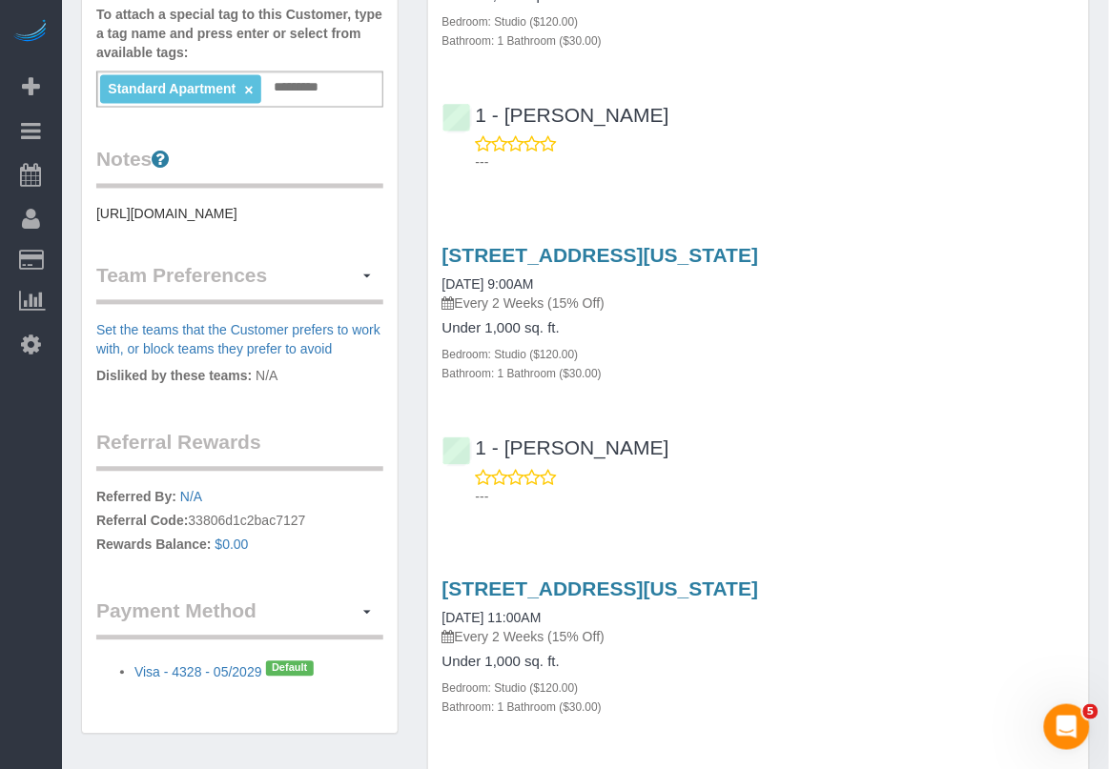
click at [921, 572] on div "[STREET_ADDRESS][US_STATE] [DATE] 11:00AM Every 2 Weeks (15% Off) Under 1,000 s…" at bounding box center [758, 705] width 661 height 286
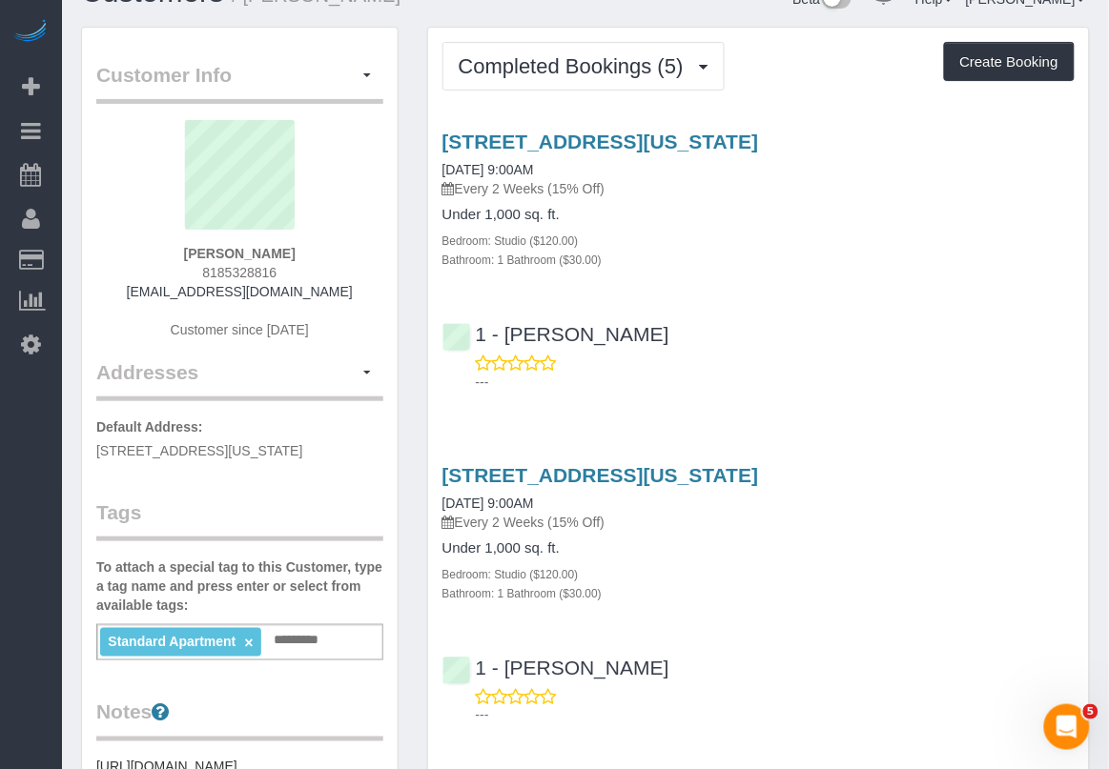
scroll to position [0, 0]
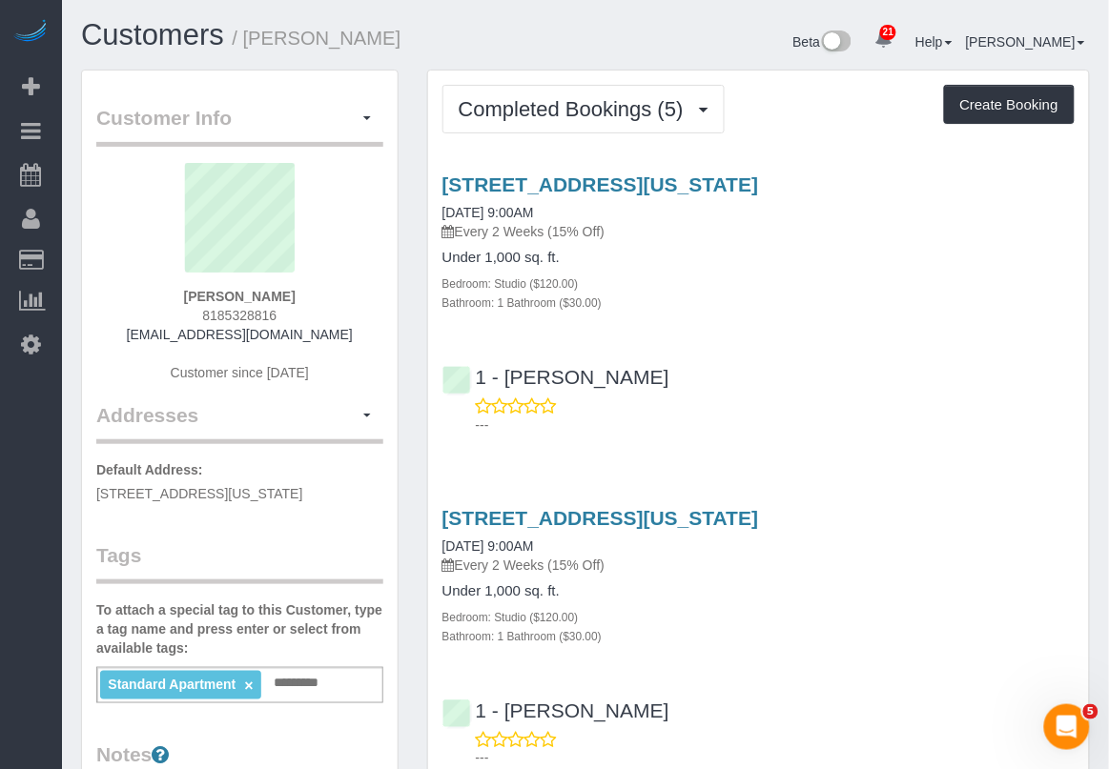
click at [885, 584] on h4 "Under 1,000 sq. ft." at bounding box center [758, 591] width 632 height 16
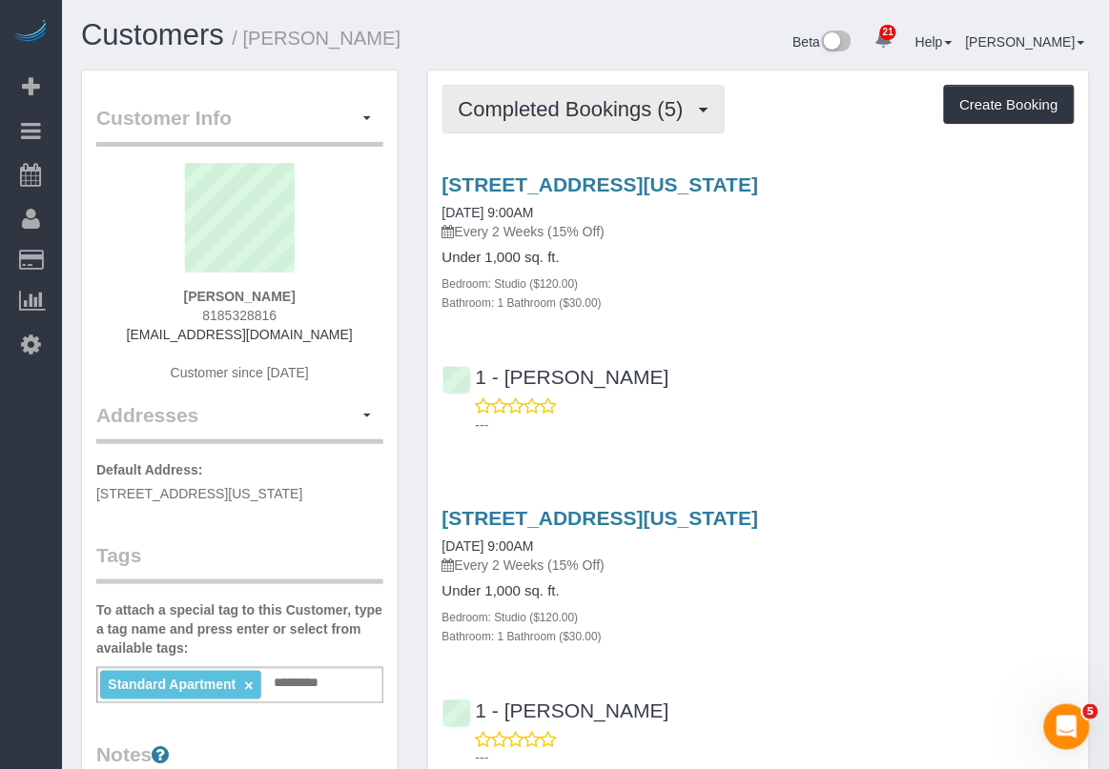
click at [635, 111] on span "Completed Bookings (5)" at bounding box center [576, 109] width 235 height 24
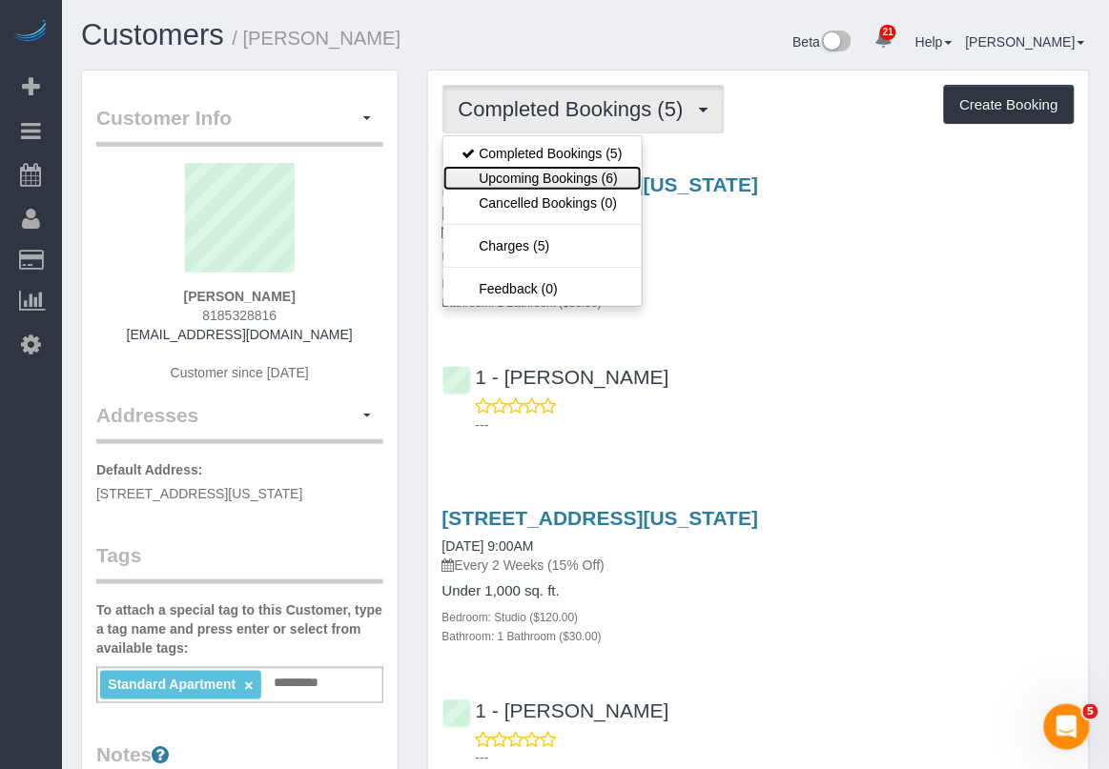
click at [597, 182] on link "Upcoming Bookings (6)" at bounding box center [542, 178] width 198 height 25
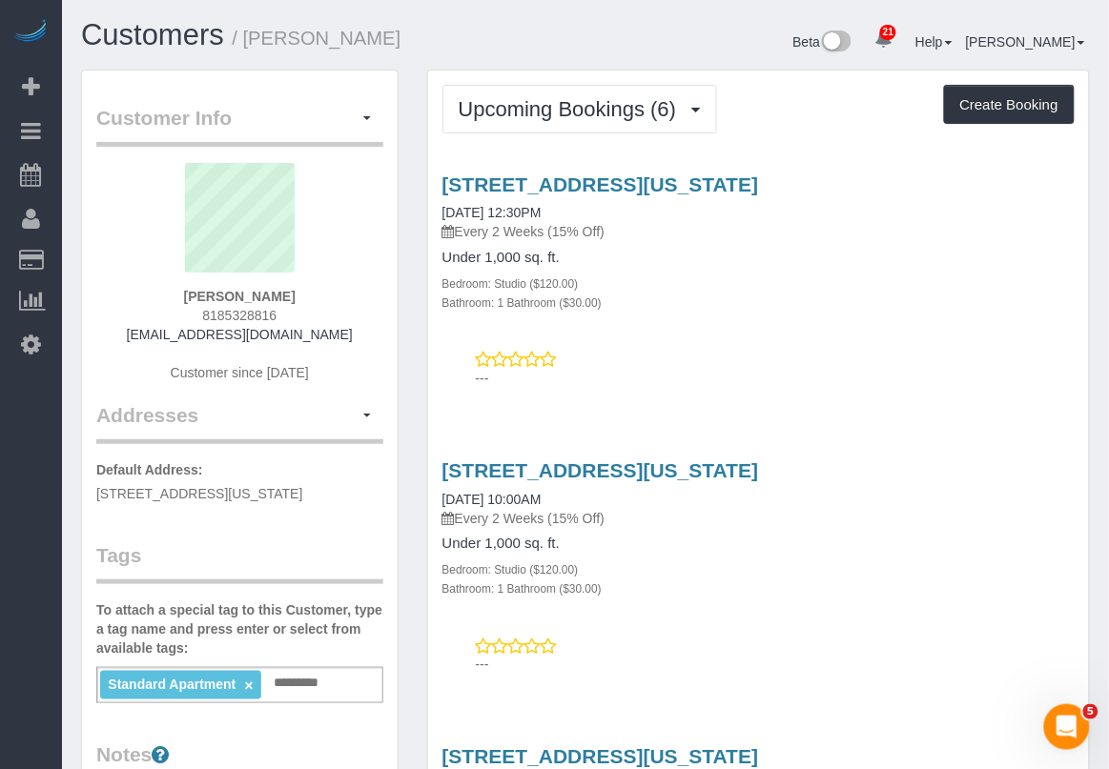
click at [705, 169] on div "10 Waterside Plaza, Apt 16c, New York, NY 10010 09/19/2025 12:30PM Every 2 Week…" at bounding box center [758, 276] width 661 height 239
click at [707, 186] on link "10 Waterside Plaza, Apt 16c, New York, NY 10010" at bounding box center [600, 185] width 317 height 22
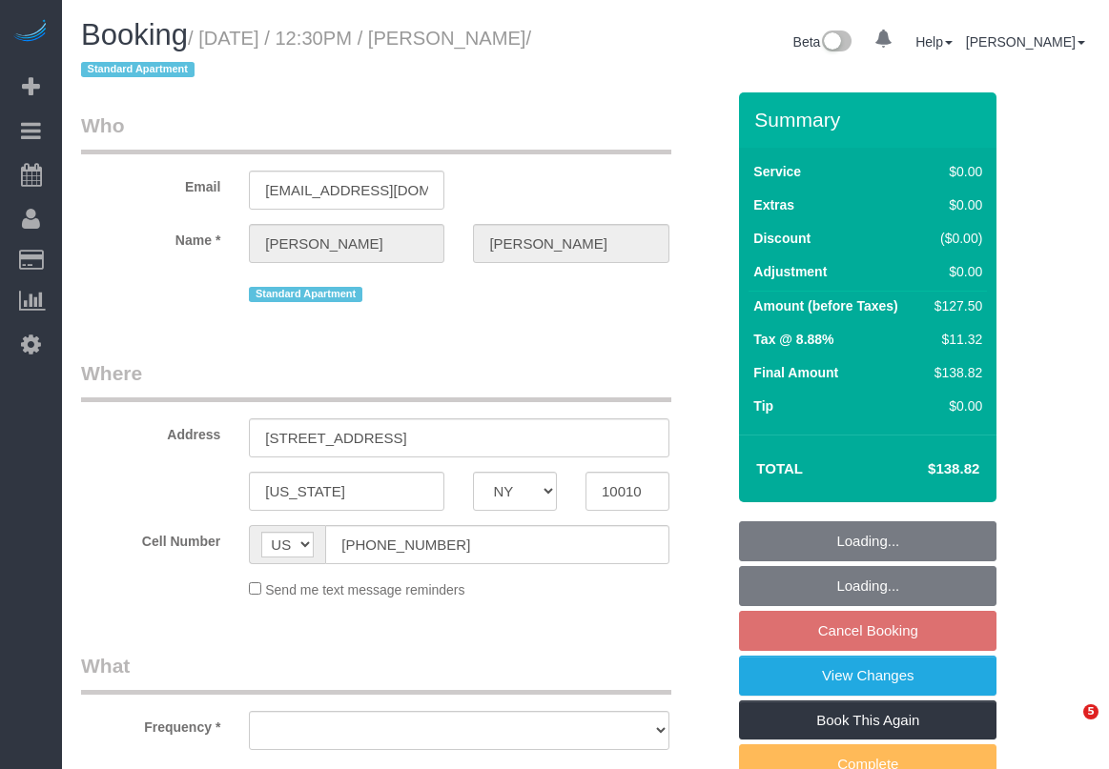
select select "NY"
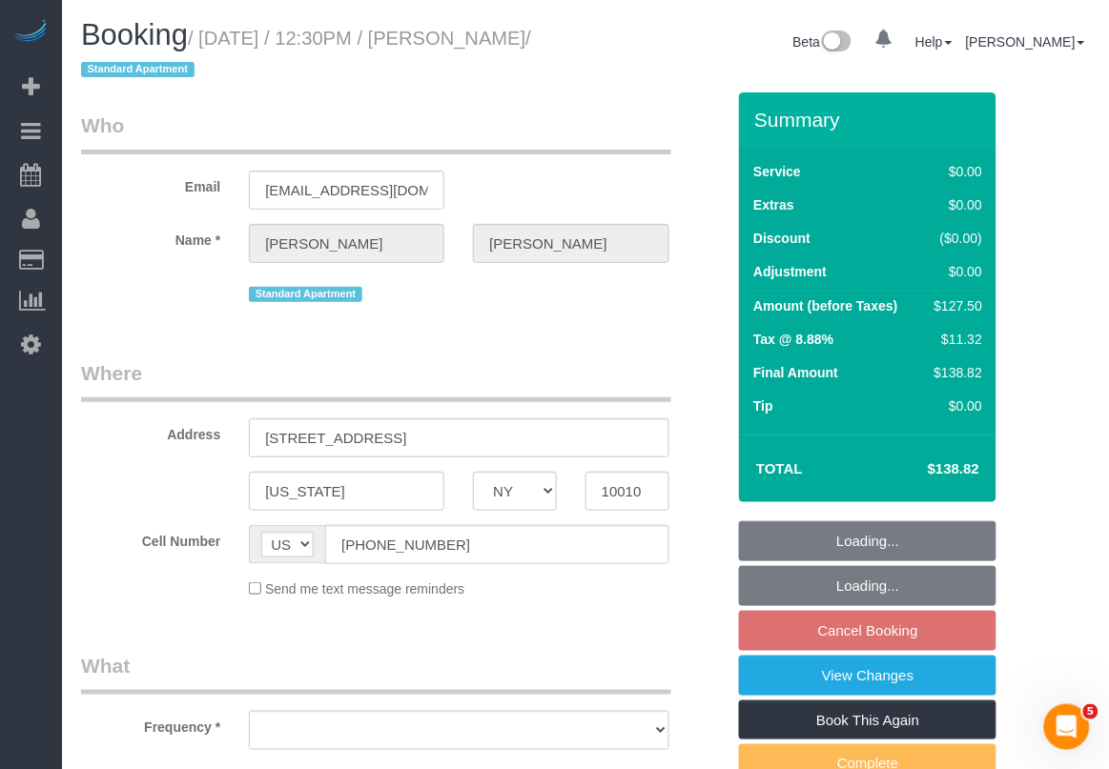
select select "object:797"
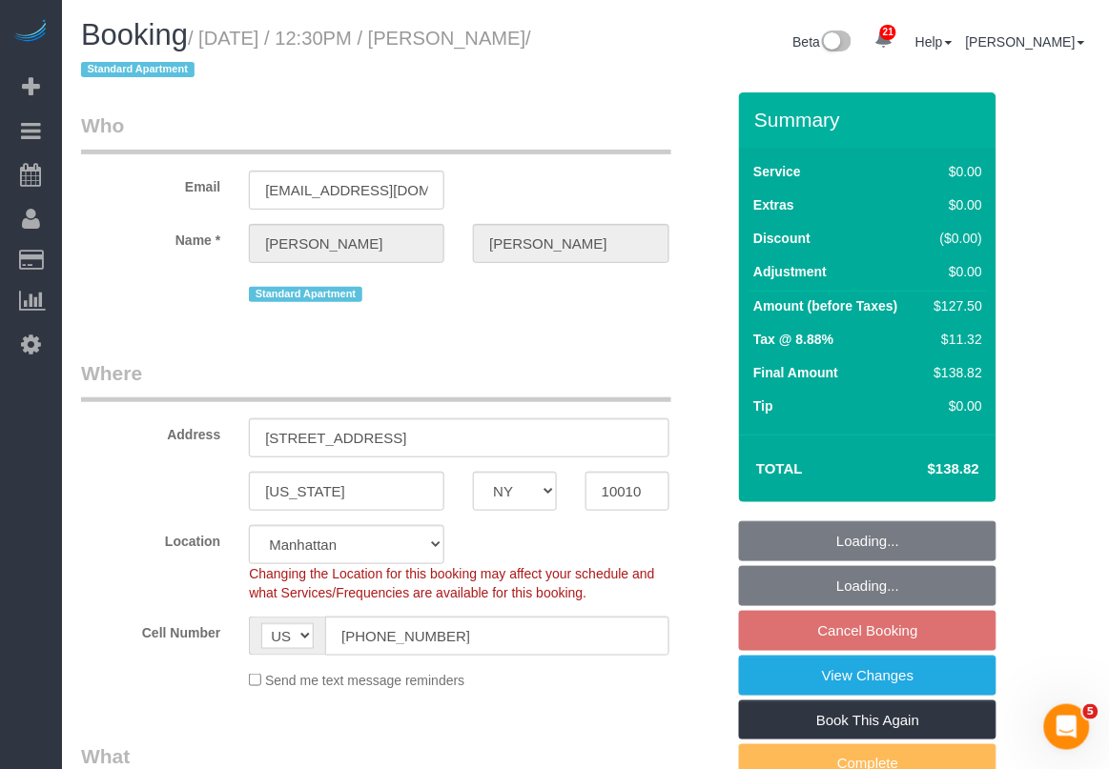
select select "string:stripe-pm_1RjrLG4VGloSiKo70pr58rOi"
select select "number:56"
select select "number:73"
select select "number:15"
select select "number:5"
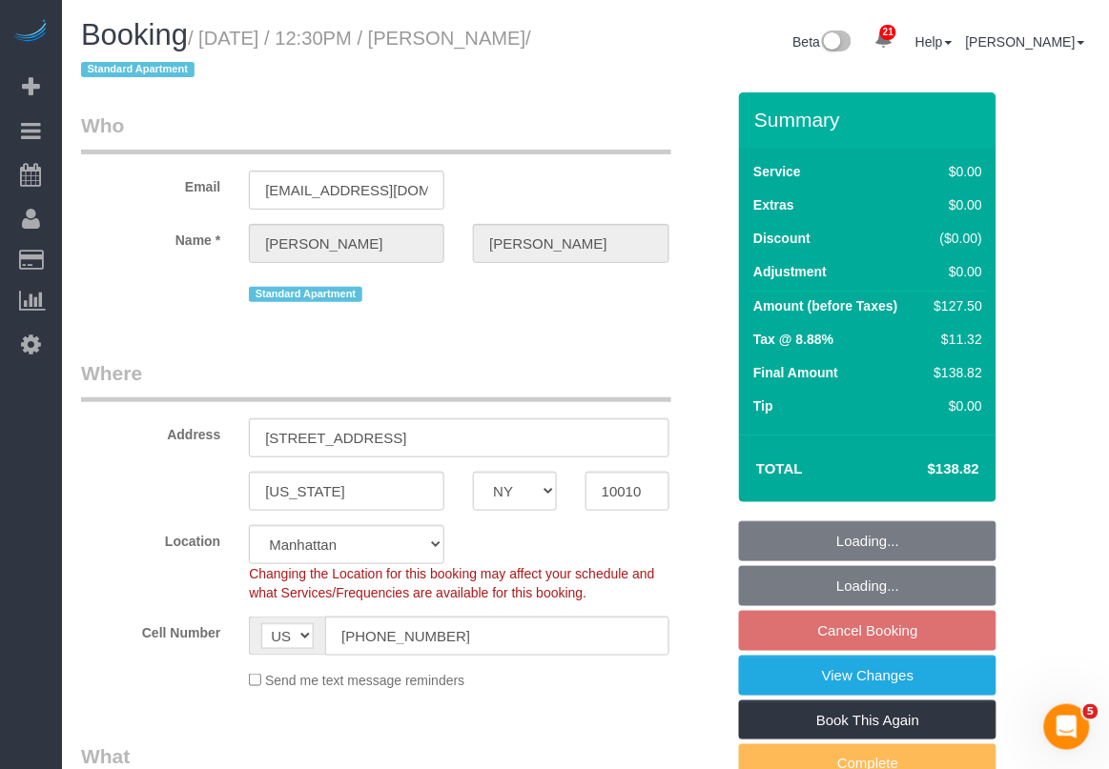
select select "object:1055"
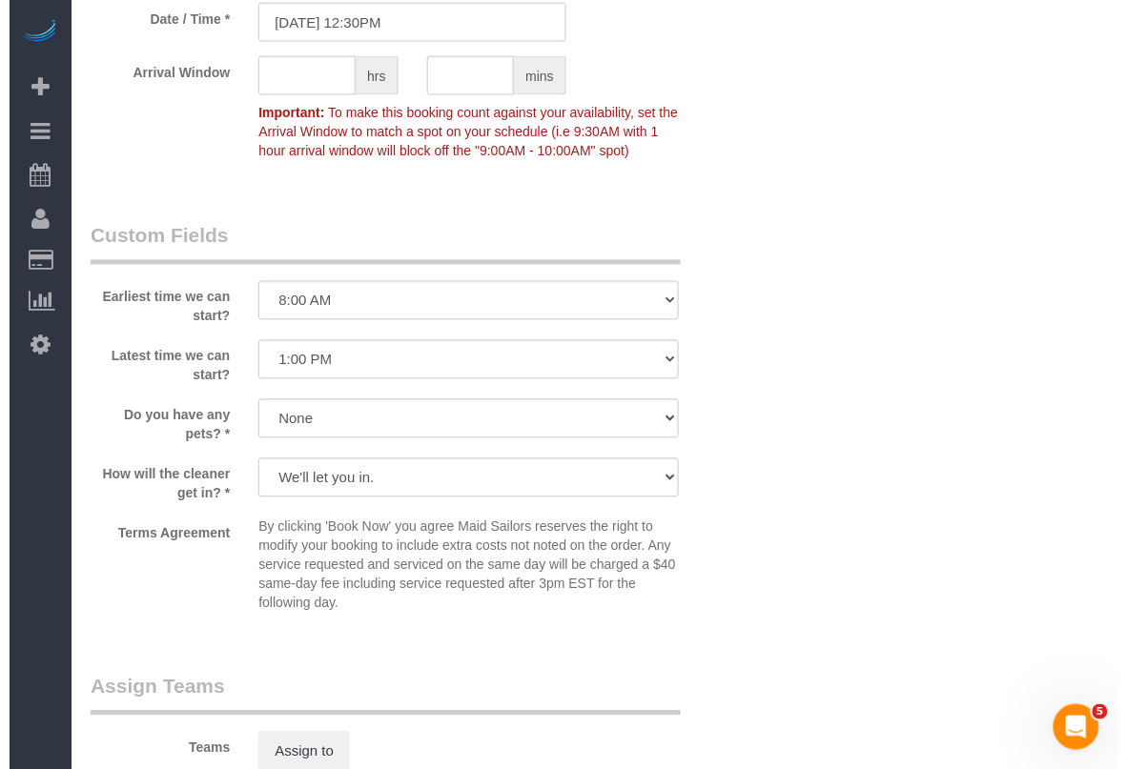
scroll to position [2145, 0]
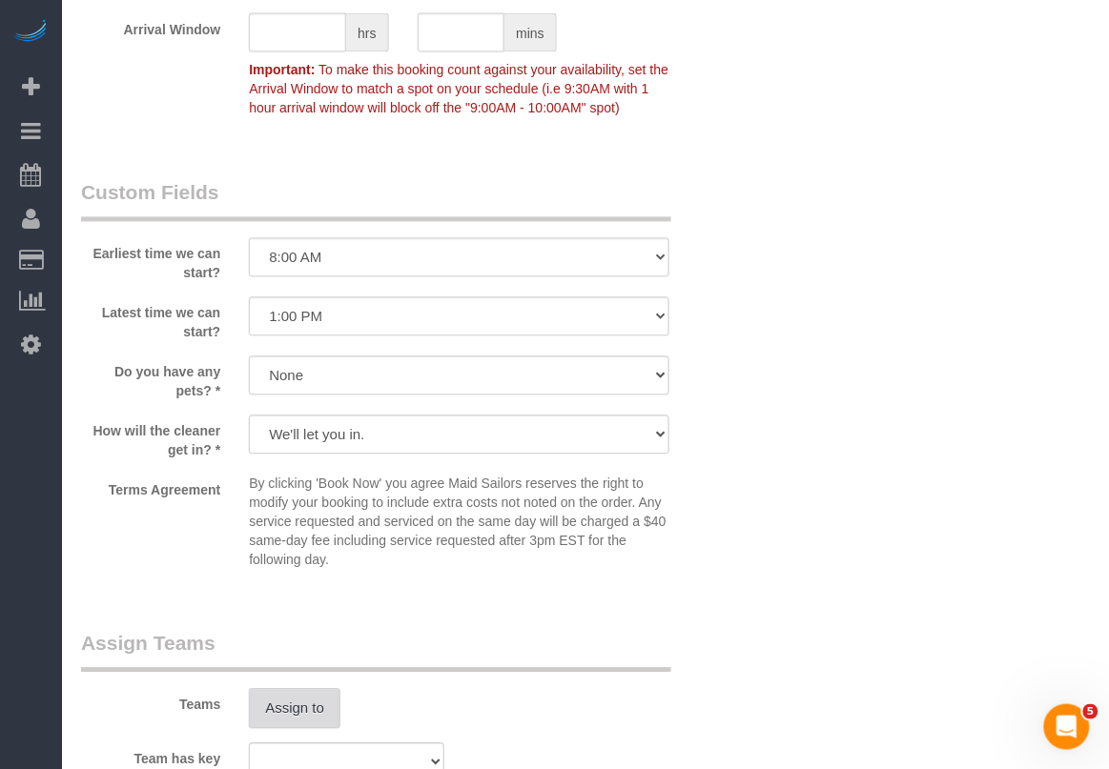
click at [294, 704] on button "Assign to" at bounding box center [295, 709] width 92 height 40
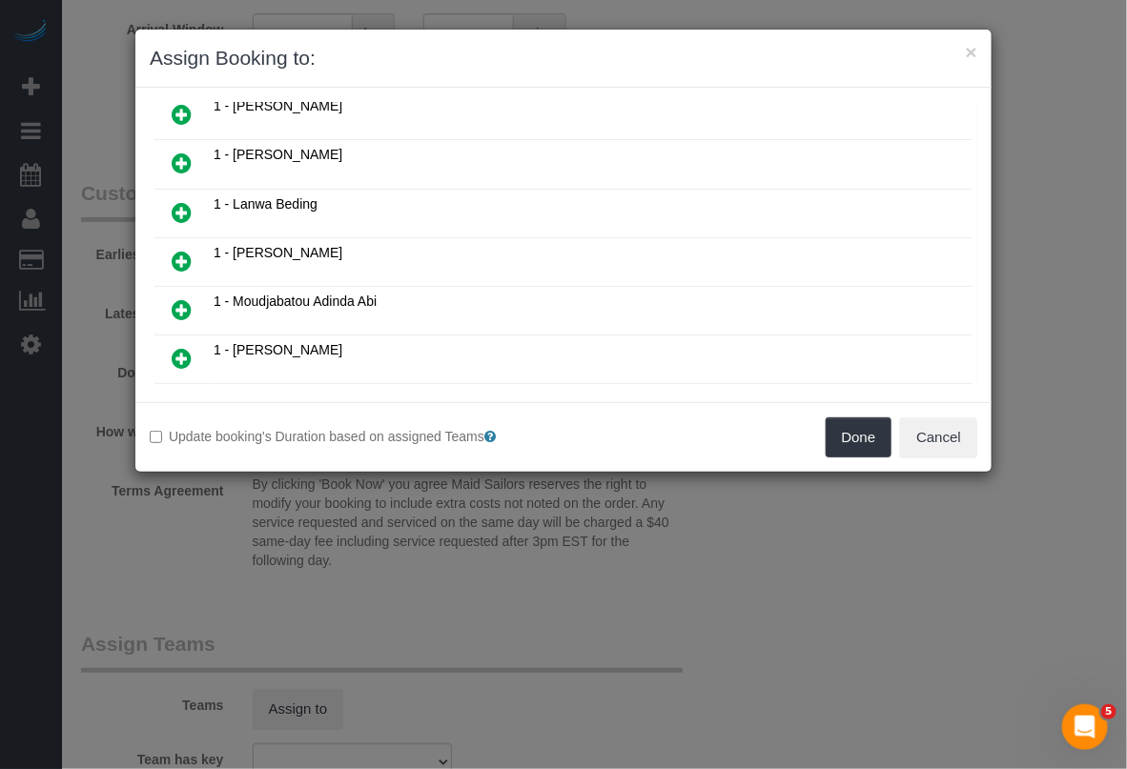
scroll to position [596, 0]
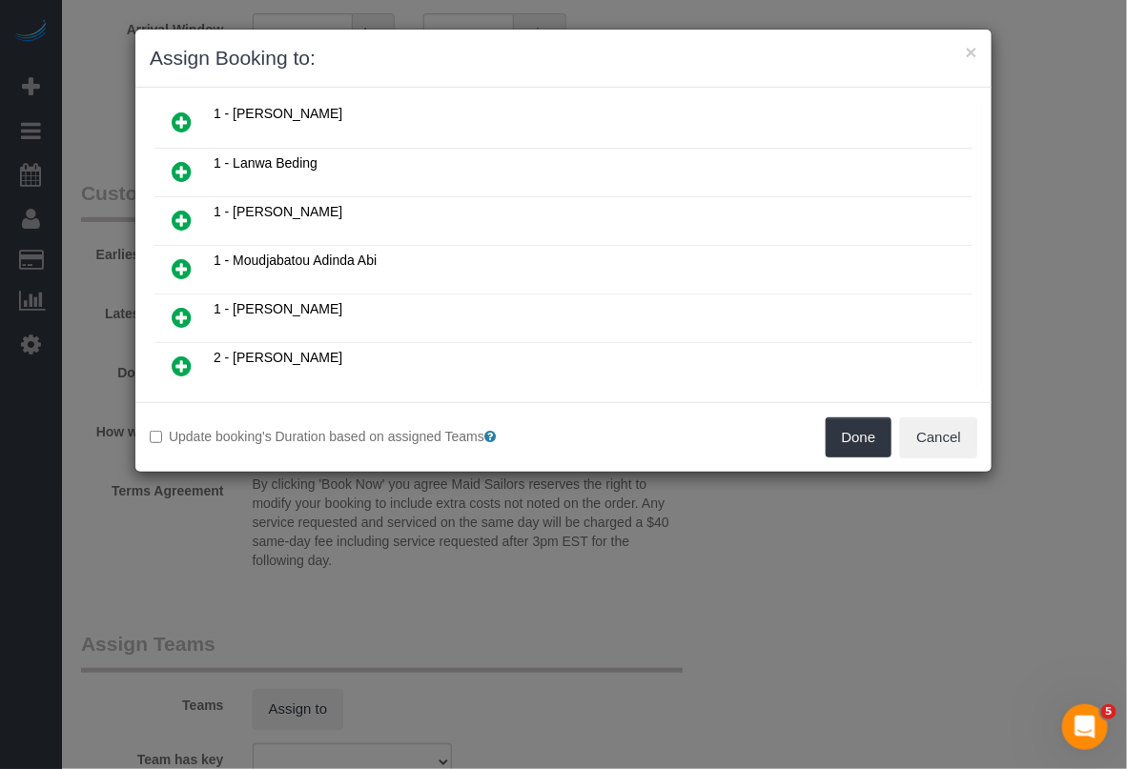
click at [178, 355] on icon at bounding box center [182, 366] width 20 height 23
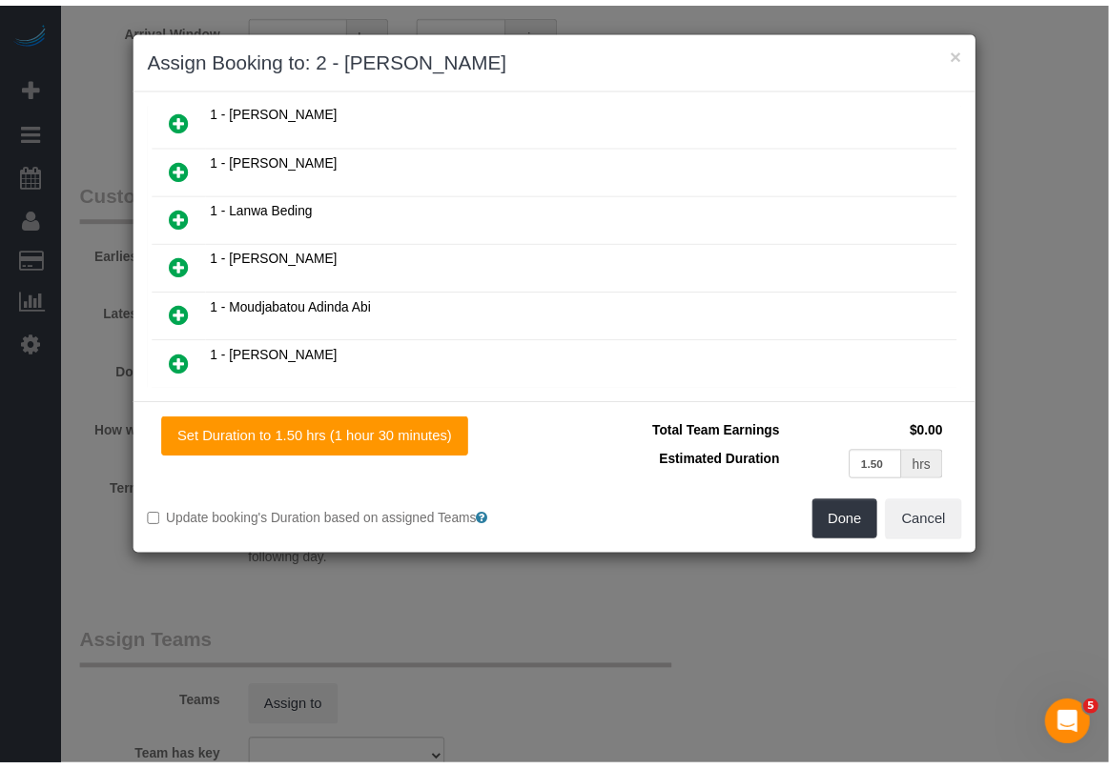
scroll to position [641, 0]
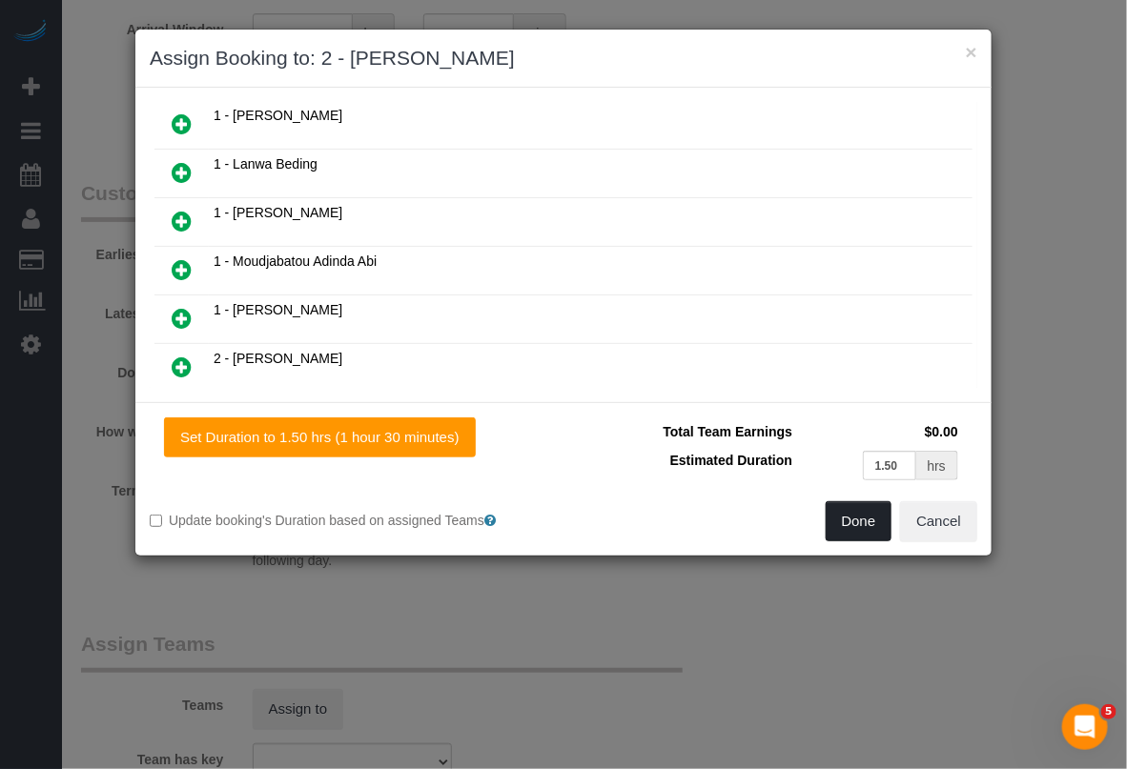
click at [878, 530] on button "Done" at bounding box center [859, 521] width 67 height 40
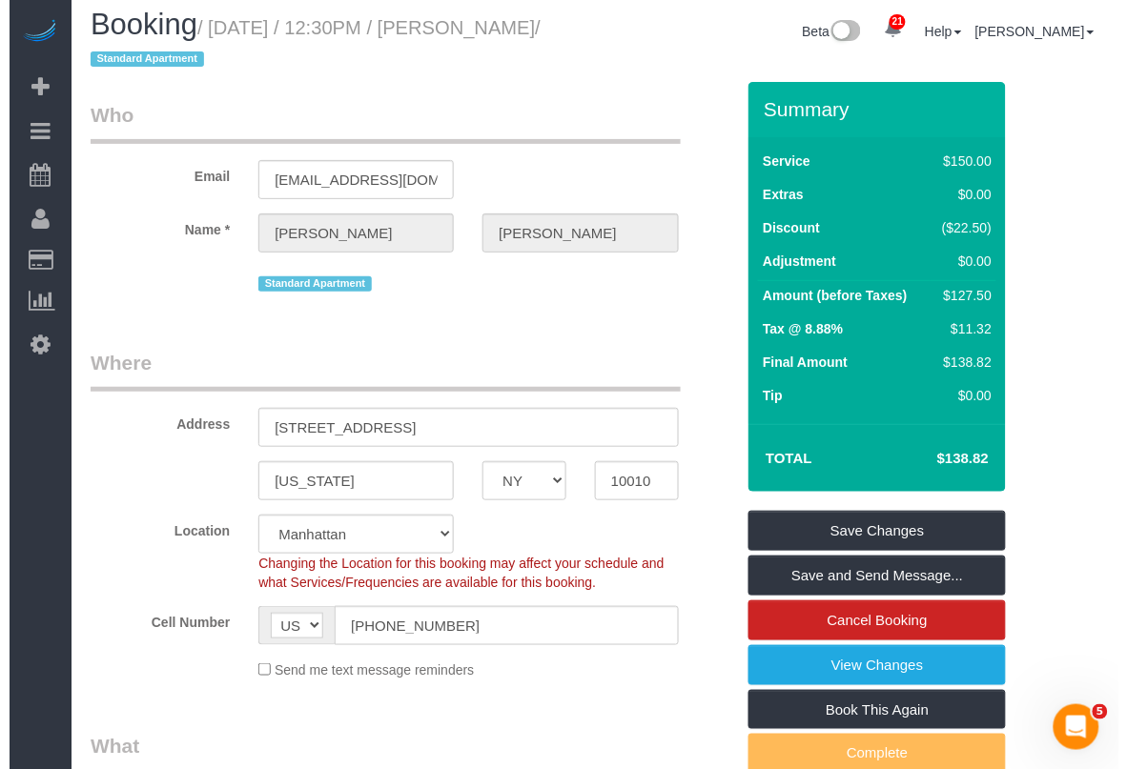
scroll to position [0, 0]
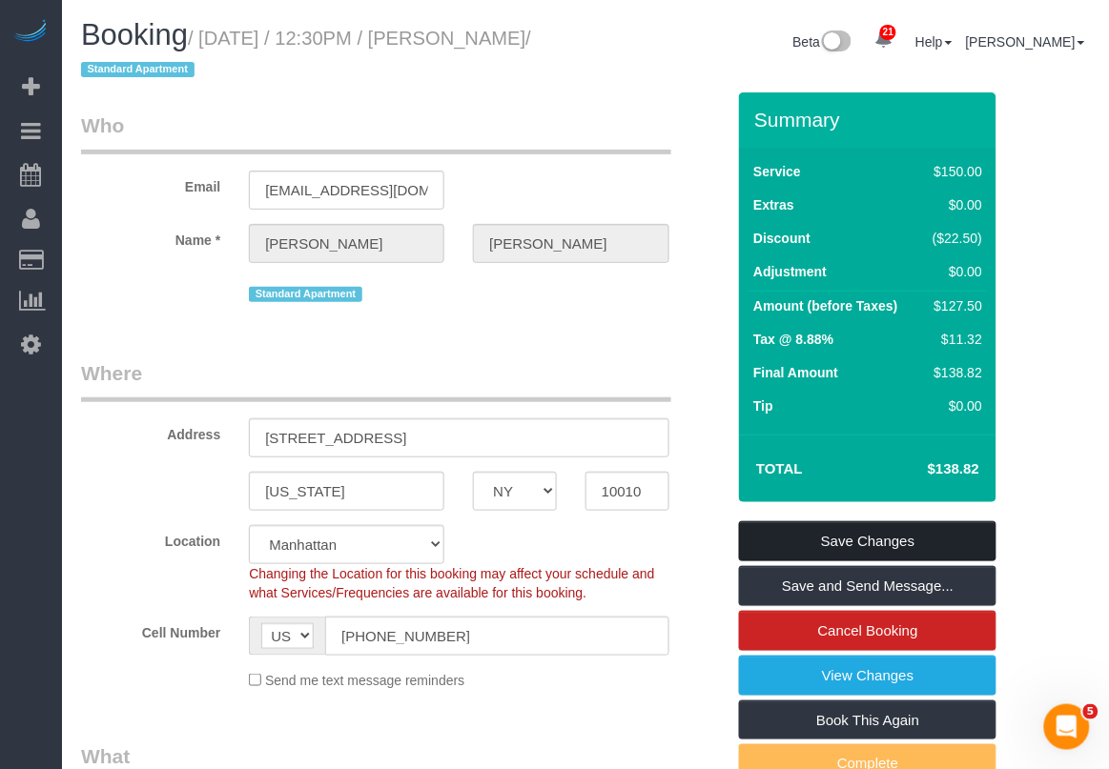
click at [931, 554] on link "Save Changes" at bounding box center [867, 541] width 257 height 40
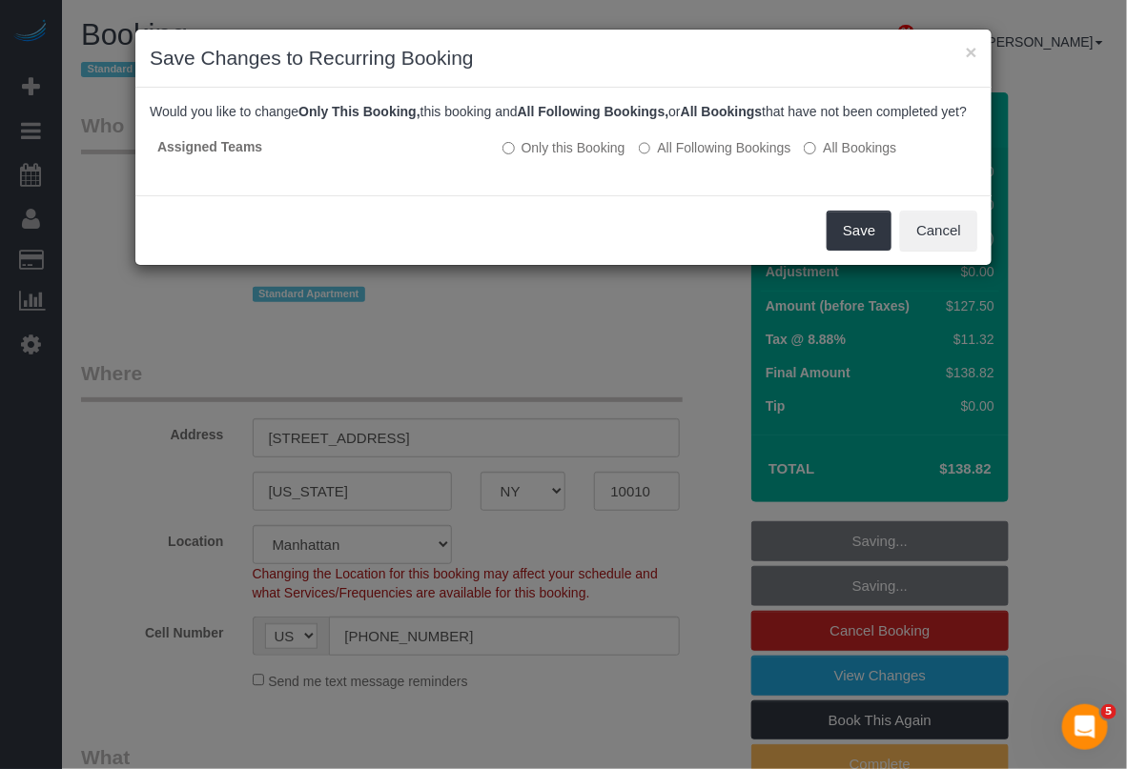
click at [706, 579] on div "× Save Changes to Recurring Booking Would you like to change Only This Booking,…" at bounding box center [563, 384] width 1127 height 769
click at [858, 250] on button "Save" at bounding box center [859, 231] width 65 height 40
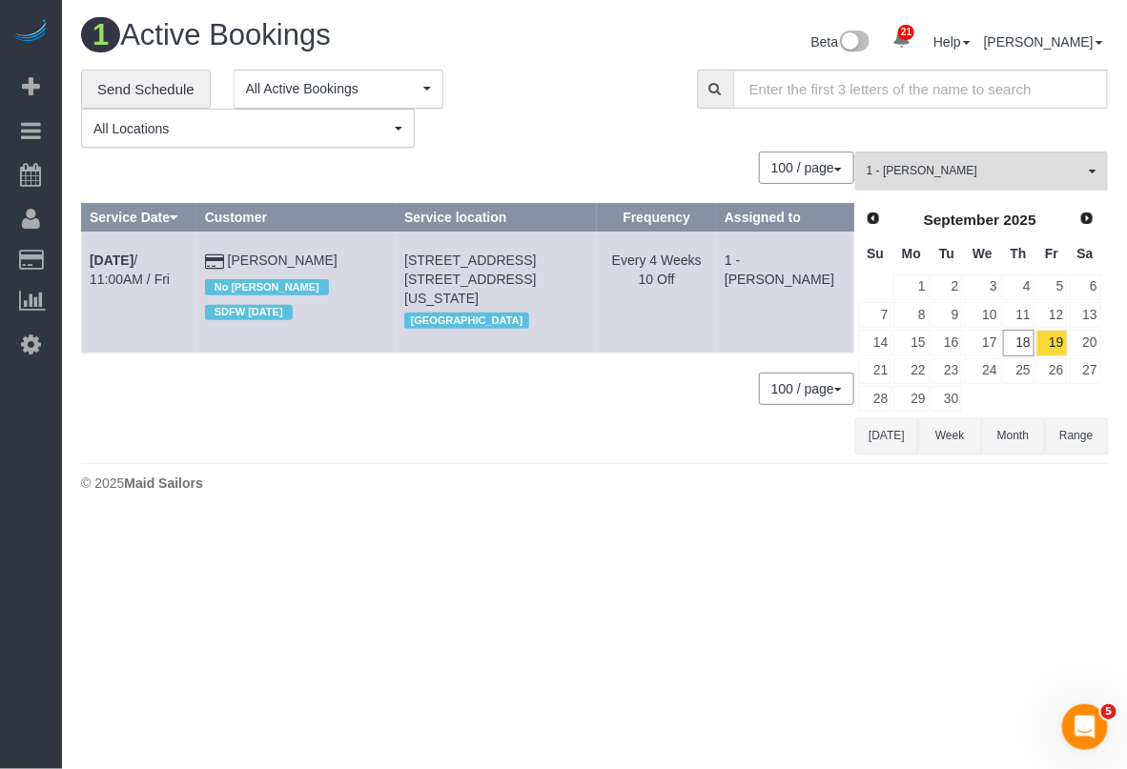
drag, startPoint x: 275, startPoint y: 598, endPoint x: 296, endPoint y: 548, distance: 53.8
click at [279, 597] on body "21 Beta Your Notifications You have 0 alerts × You have 10 to charge for 09/17/…" at bounding box center [563, 384] width 1127 height 769
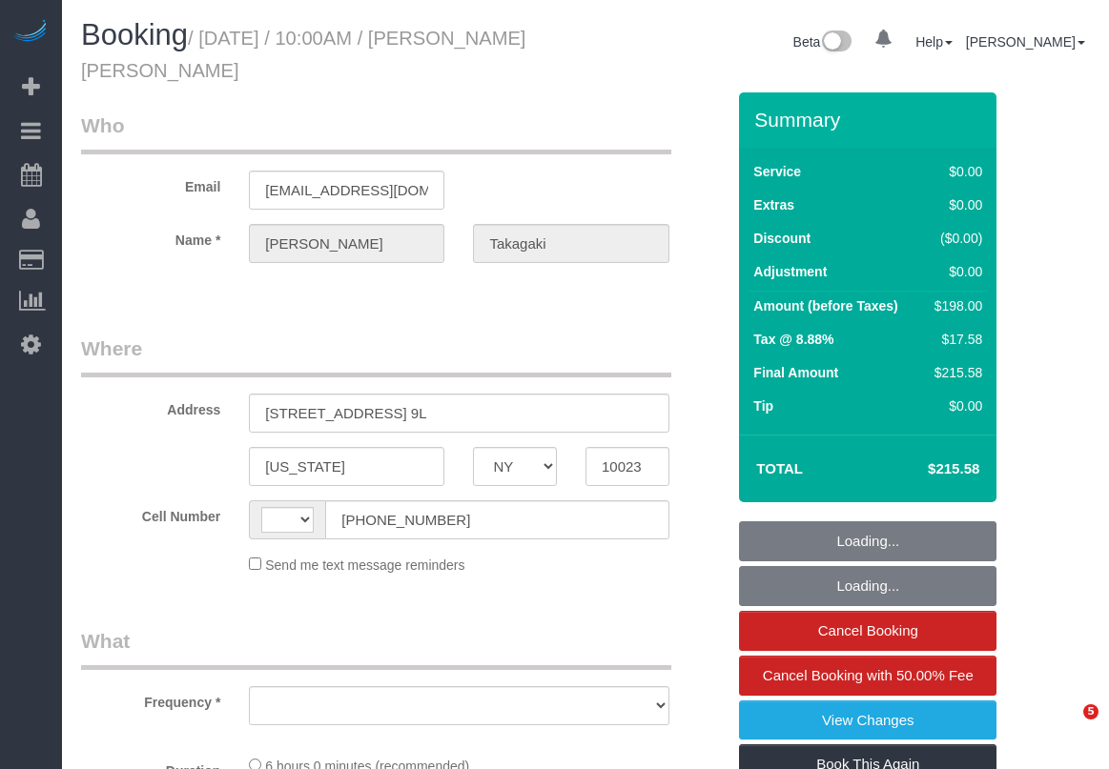
select select "NY"
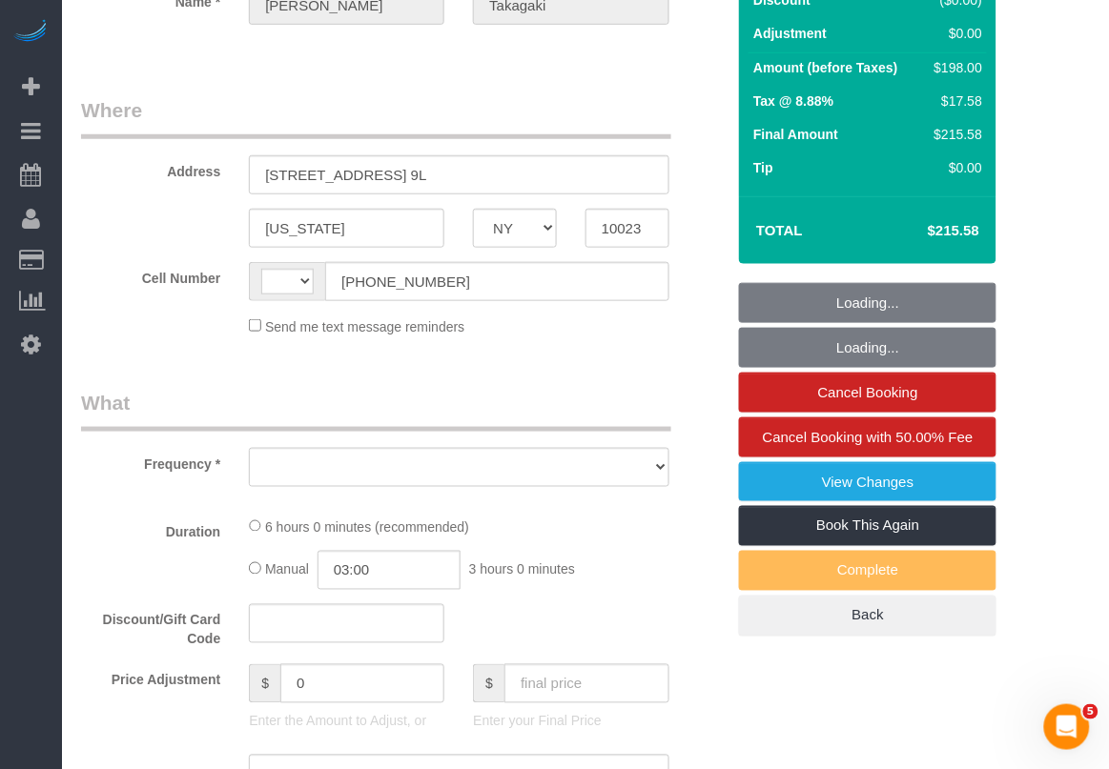
select select "2"
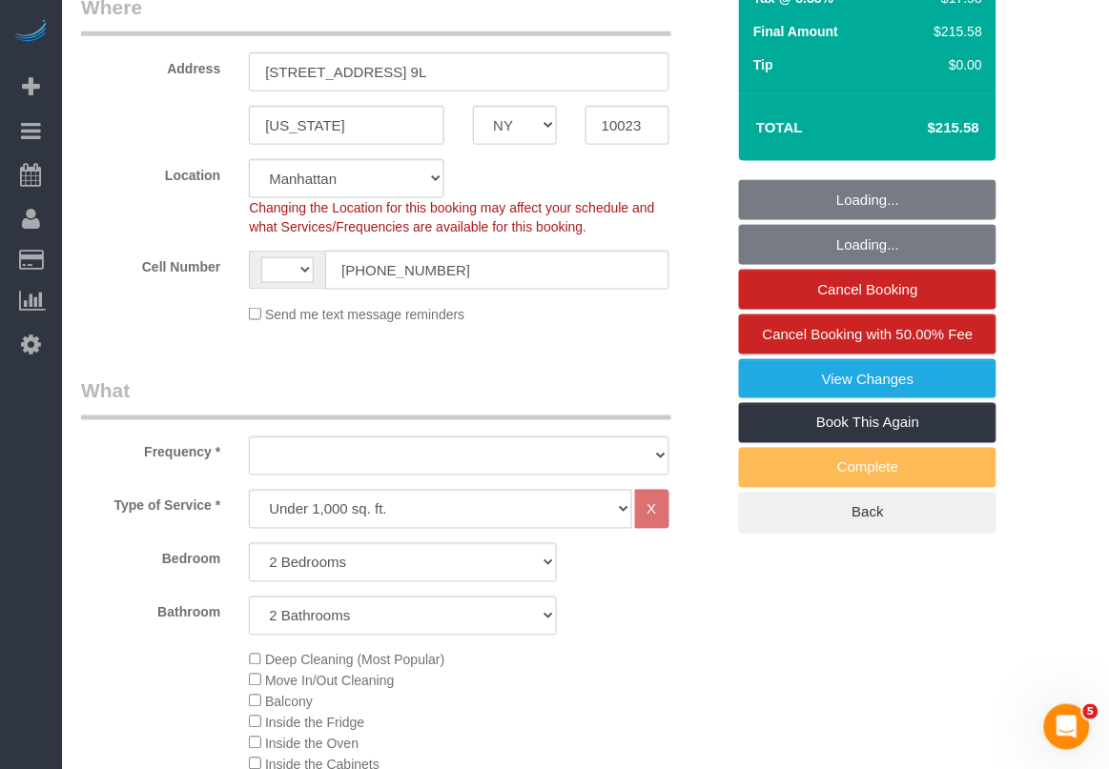
select select "string:[GEOGRAPHIC_DATA]"
select select "object:809"
select select "string:stripe-pm_1Pv42p4VGloSiKo7AW19V9U9"
select select "number:89"
select select "number:90"
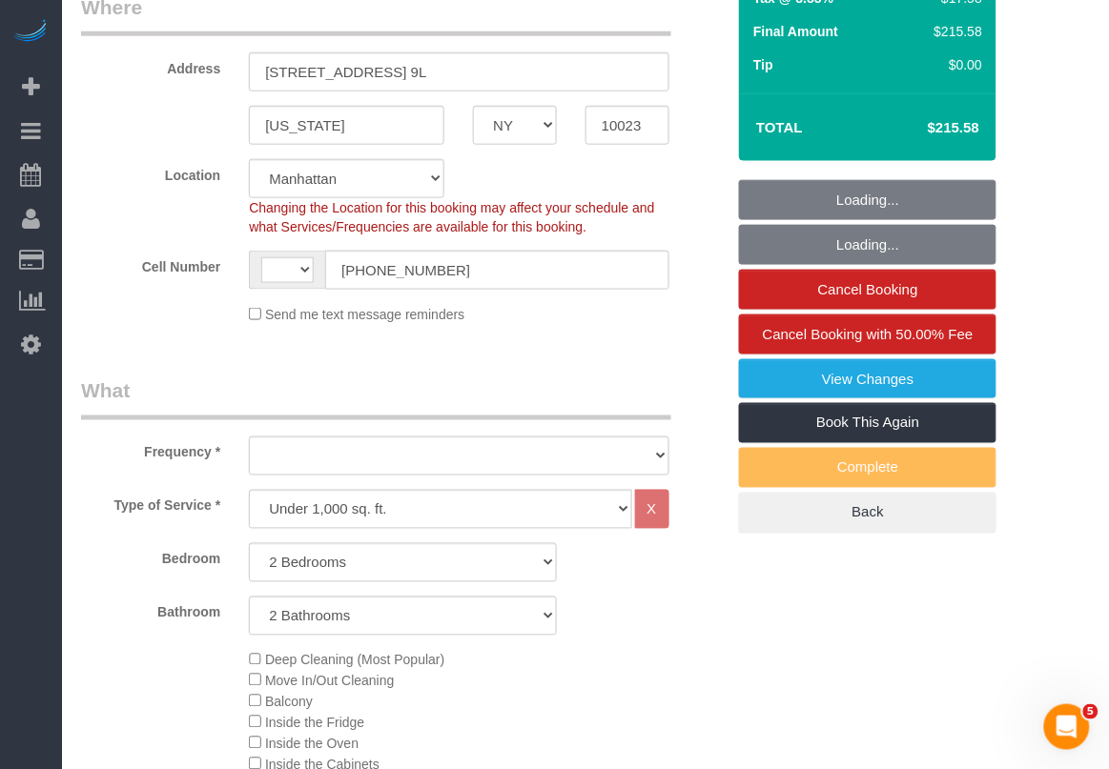
select select "number:15"
select select "number:6"
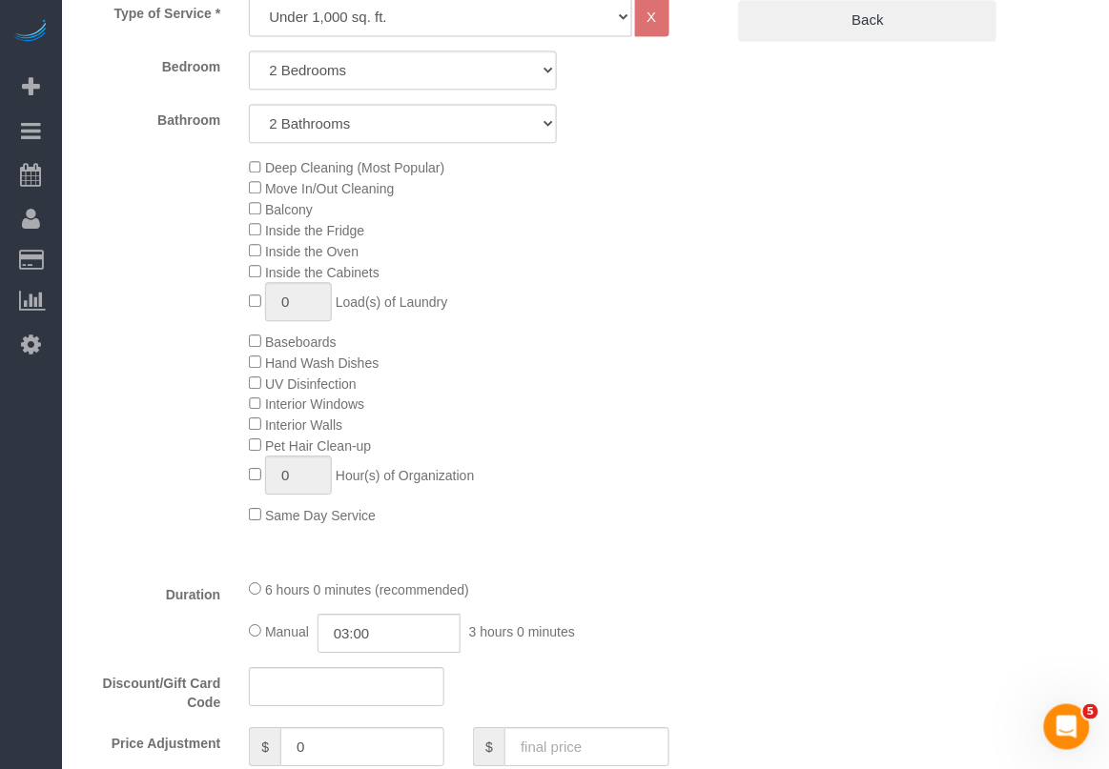
select select "object:1555"
select select "spot1"
select select "2"
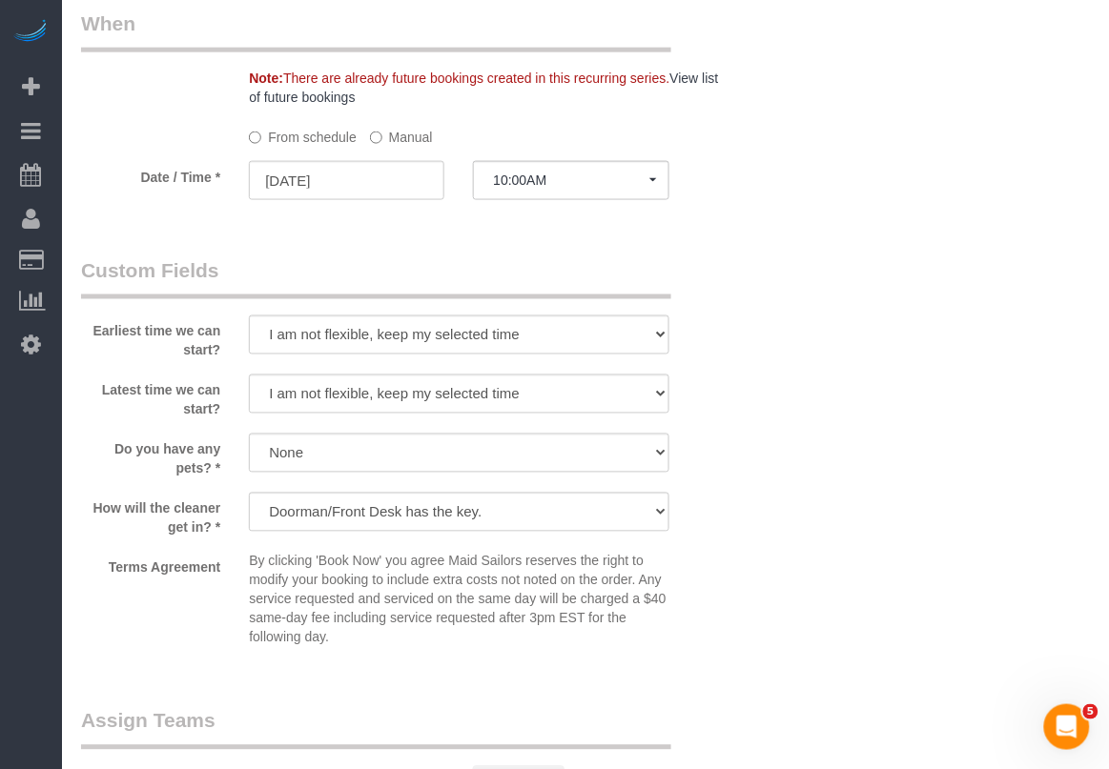
scroll to position [2145, 0]
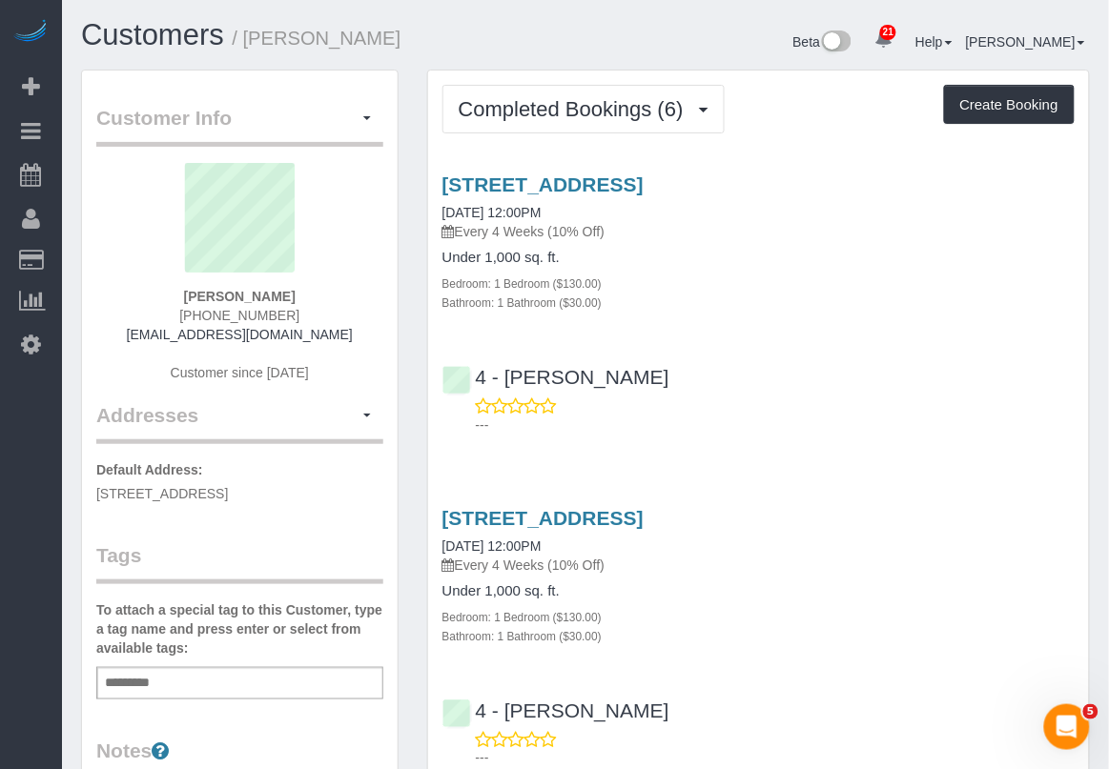
click at [746, 599] on div "Under 1,000 sq. ft. Bedroom: 1 Bedroom ($130.00) Bathroom: 1 Bathroom ($30.00)" at bounding box center [758, 614] width 632 height 62
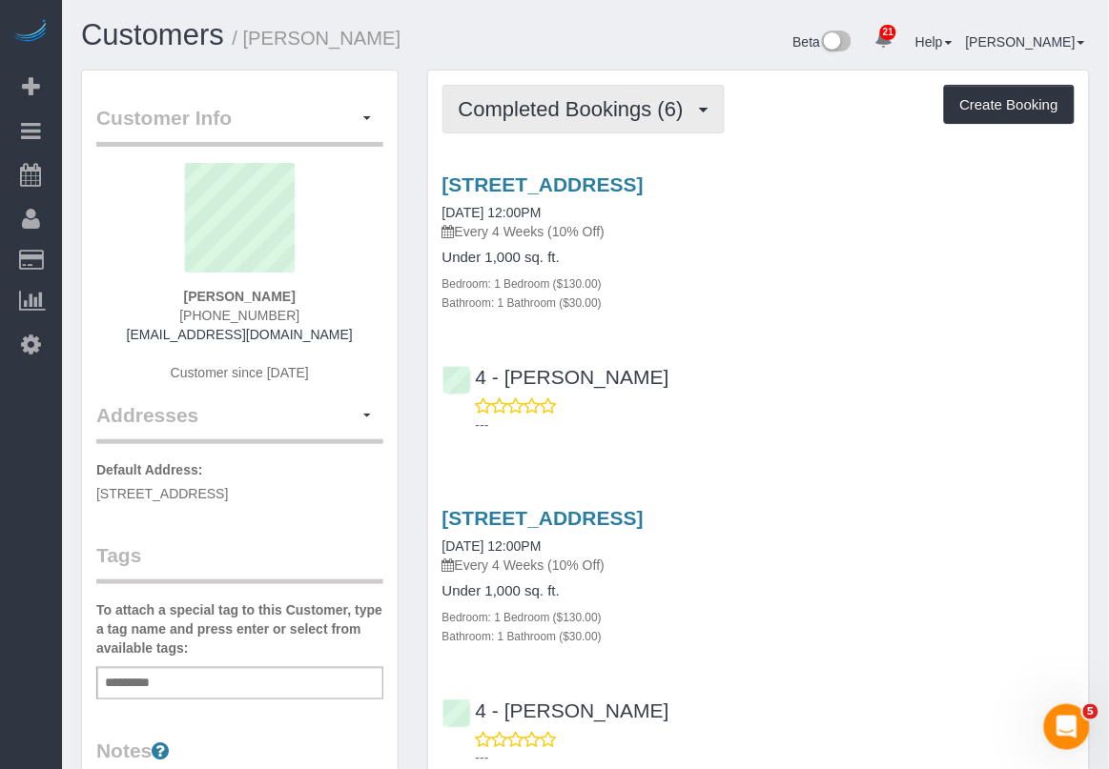
click at [680, 111] on span "Completed Bookings (6)" at bounding box center [576, 109] width 235 height 24
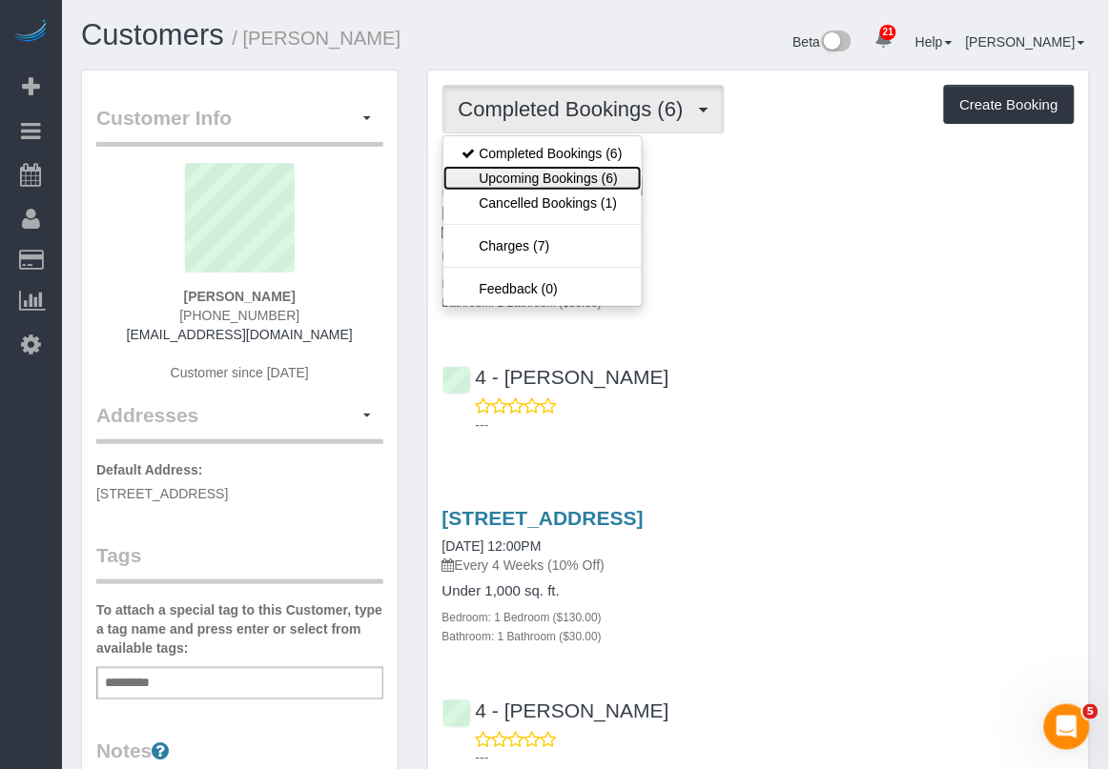
click at [580, 176] on link "Upcoming Bookings (6)" at bounding box center [542, 178] width 198 height 25
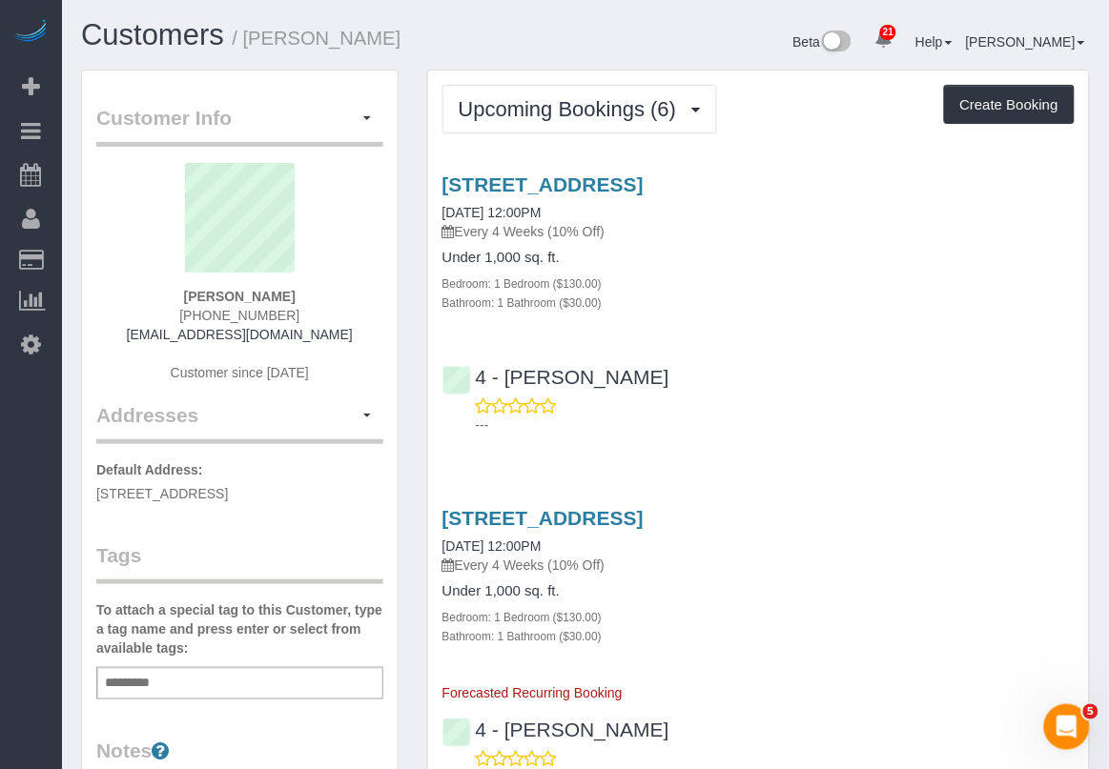
click at [726, 358] on div "4 - Marcia Batista ---" at bounding box center [758, 393] width 661 height 86
click at [651, 561] on p "Every 4 Weeks (10% Off)" at bounding box center [758, 565] width 632 height 19
click at [716, 374] on div "4 - Marcia Batista ---" at bounding box center [758, 393] width 661 height 86
click at [521, 198] on div "790 Boylston St, Apt 6j, Boston, MA 02199 09/18/2025 12:00PM Every 4 Weeks (10%…" at bounding box center [758, 208] width 632 height 69
click at [644, 177] on link "790 Boylston St, Apt 6j, Boston, MA 02199" at bounding box center [542, 185] width 201 height 22
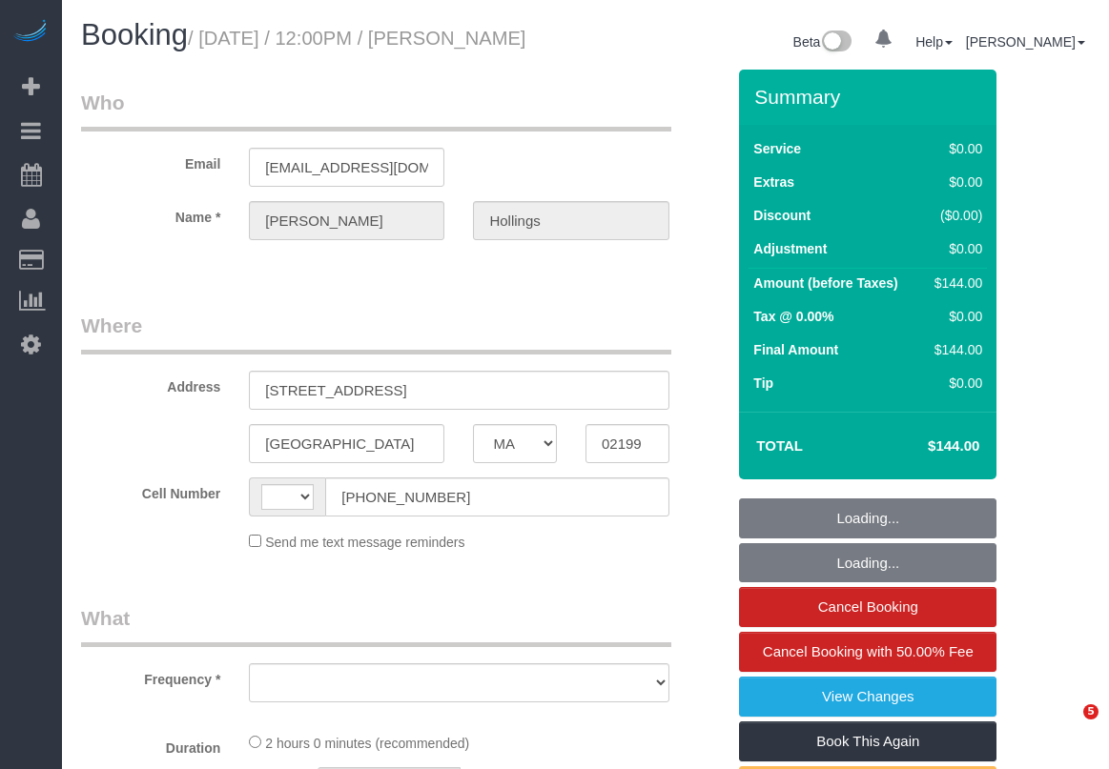
select select "MA"
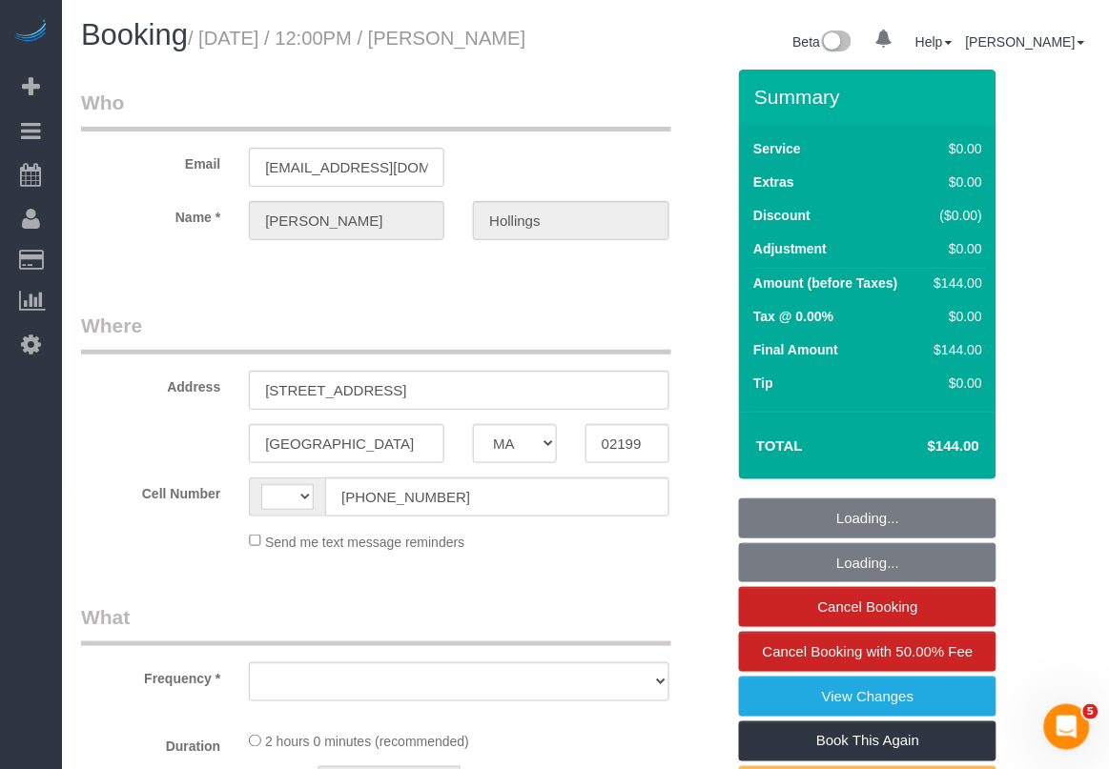
select select "string:[GEOGRAPHIC_DATA]"
select select "object:798"
select select "spot1"
select select "string:stripe-pm_1QvQGn4VGloSiKo7A6y7iD7L"
select select "1"
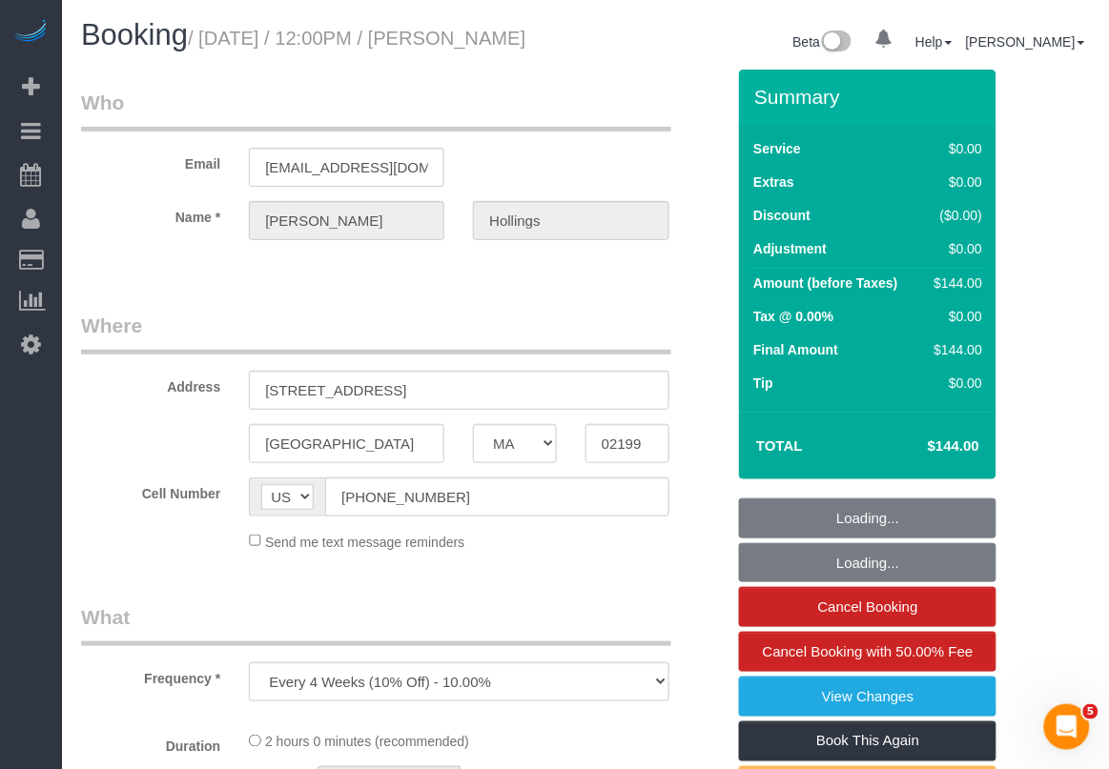
select select "number:58"
select select "number:74"
select select "number:15"
select select "number:7"
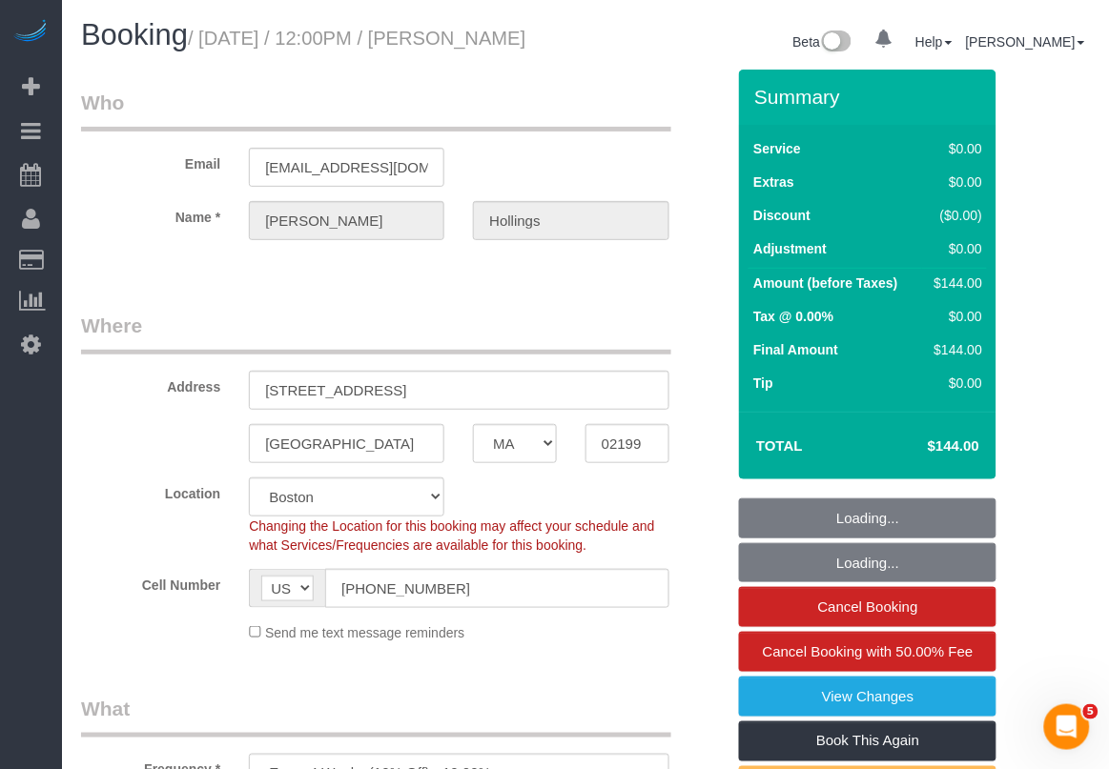
select select "spot39"
select select "object:1057"
select select "1"
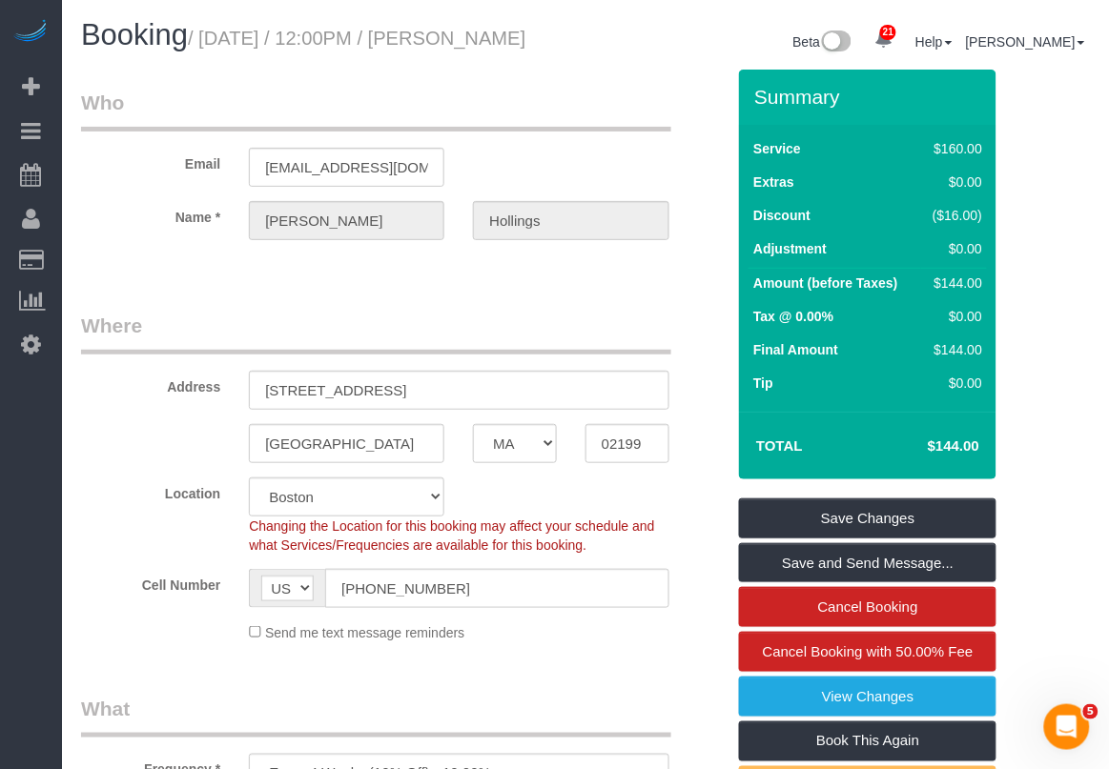
drag, startPoint x: 205, startPoint y: 40, endPoint x: 219, endPoint y: 68, distance: 31.1
click at [219, 51] on h1 "Booking / [DATE] / 12:00PM / [PERSON_NAME]" at bounding box center [326, 35] width 490 height 32
copy small "[DATE] / 12:00PM / [PERSON_NAME]"
click at [488, 44] on small "/ [DATE] / 12:00PM / [PERSON_NAME]" at bounding box center [356, 38] width 337 height 21
drag, startPoint x: 488, startPoint y: 44, endPoint x: 484, endPoint y: 72, distance: 27.9
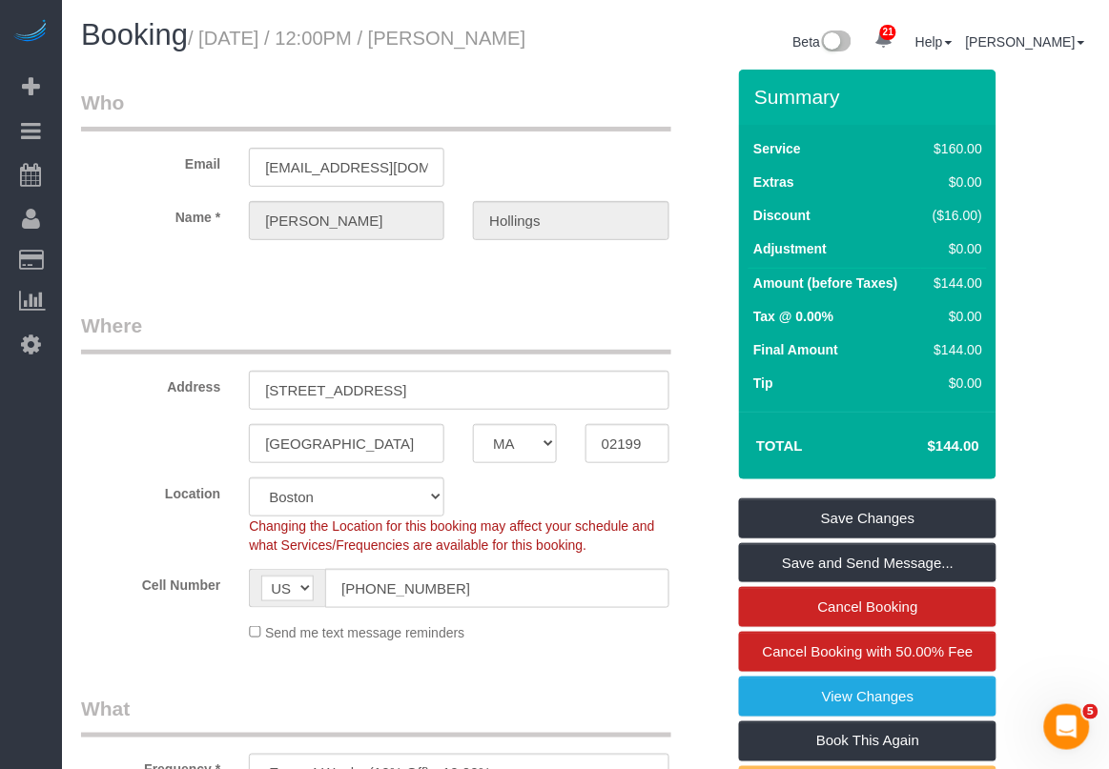
click at [484, 51] on h1 "Booking / [DATE] / 12:00PM / [PERSON_NAME]" at bounding box center [326, 35] width 490 height 32
copy small "[PERSON_NAME]"
click at [682, 534] on div "Location [GEOGRAPHIC_DATA] [GEOGRAPHIC_DATA] [GEOGRAPHIC_DATA] [GEOGRAPHIC_DATA…" at bounding box center [403, 516] width 672 height 77
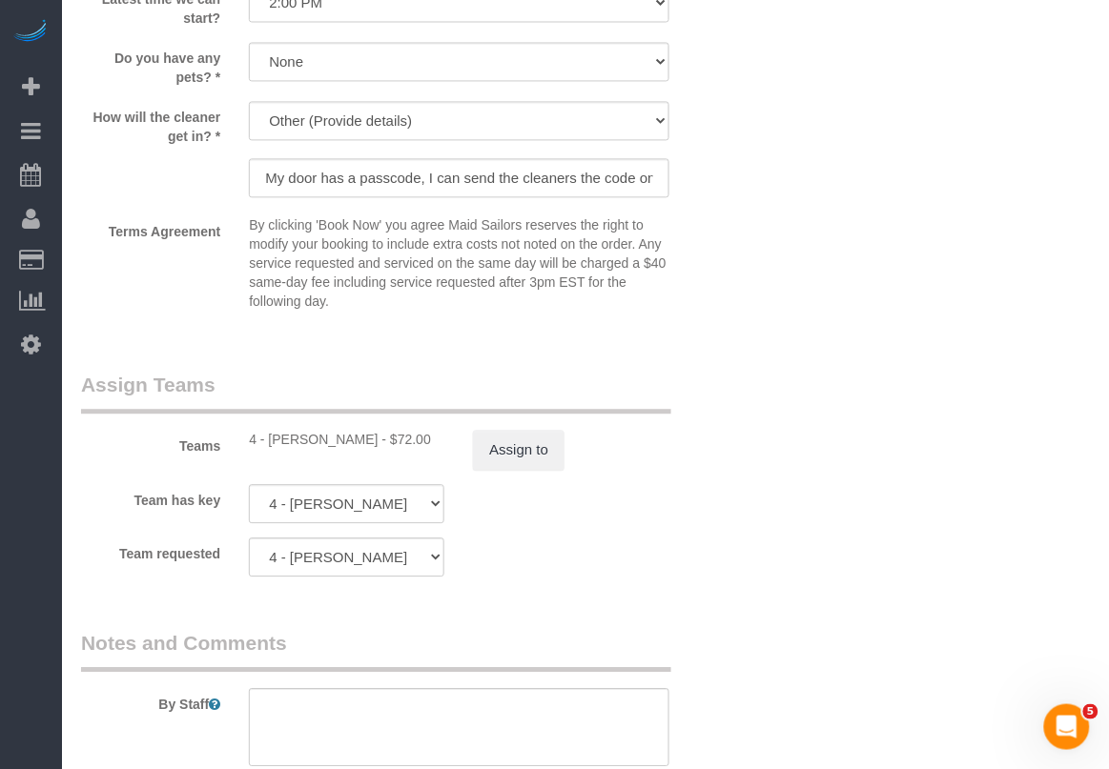
scroll to position [2264, 0]
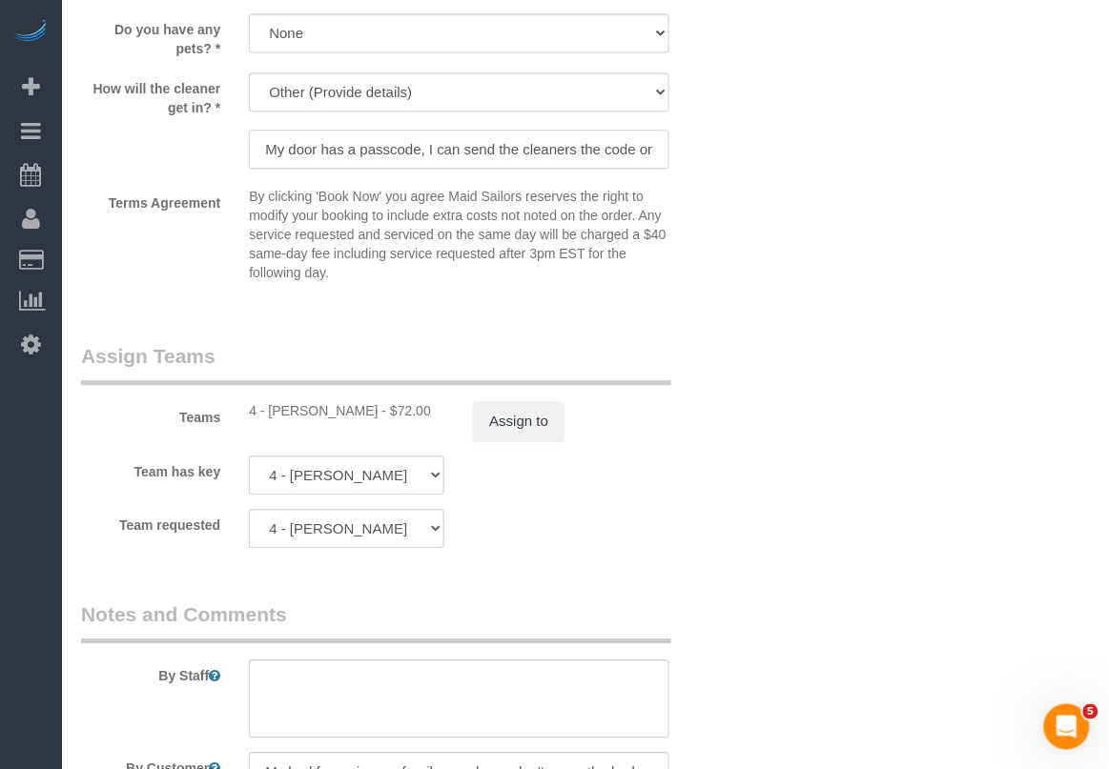
click at [597, 169] on input "My door has a passcode, I can send the cleaners the code on the day of the clea…" at bounding box center [458, 149] width 419 height 39
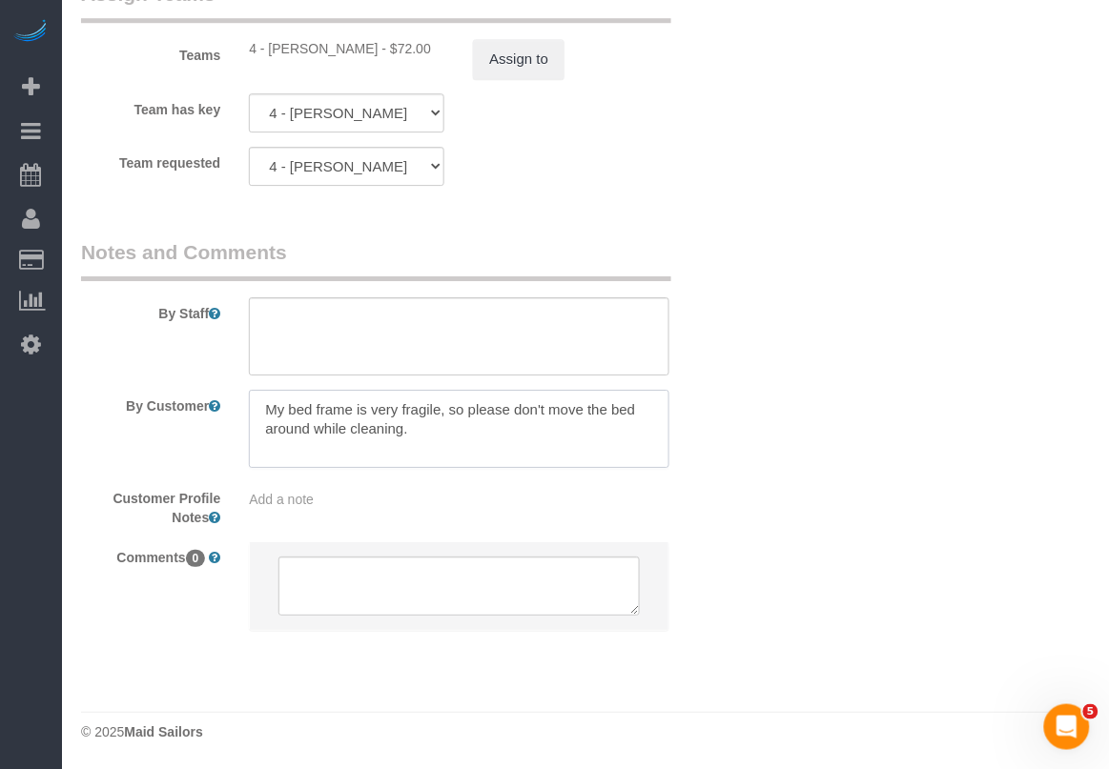
scroll to position [0, 0]
click at [257, 391] on textarea at bounding box center [458, 429] width 419 height 78
click at [319, 541] on div at bounding box center [458, 586] width 419 height 90
click at [263, 408] on textarea at bounding box center [458, 429] width 419 height 78
click at [375, 406] on textarea at bounding box center [458, 429] width 419 height 78
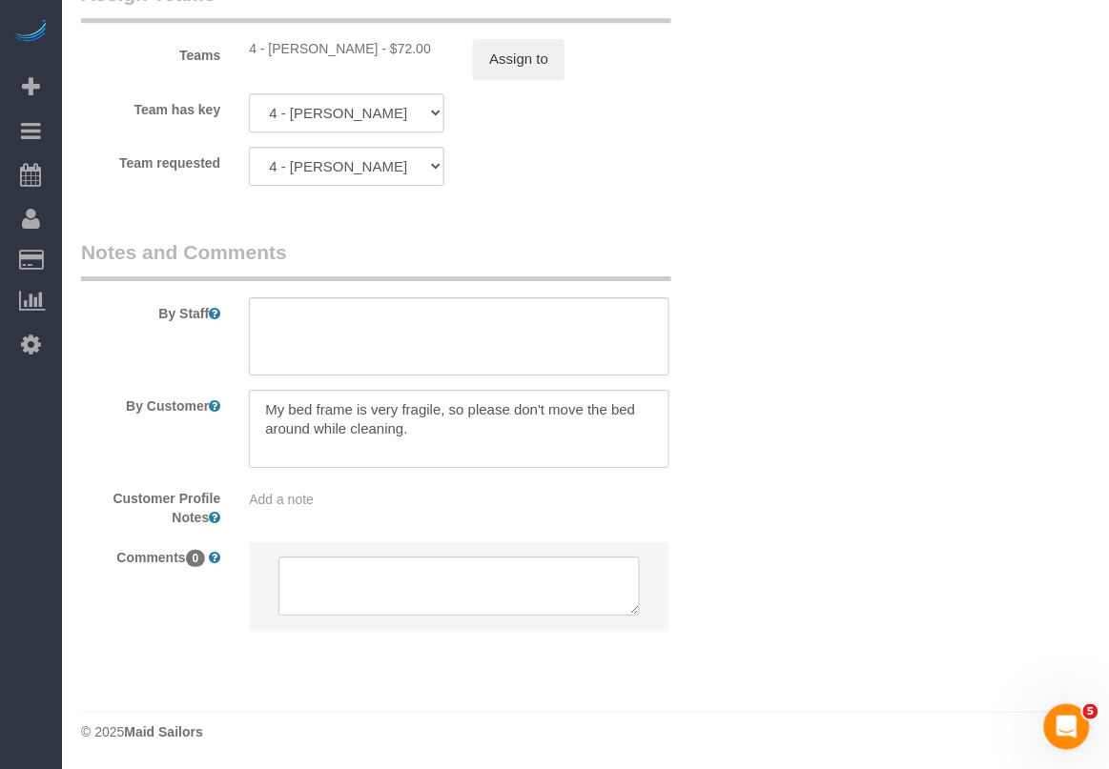
paste textarea "Hi the code to get into my apartment is 940 72 94."
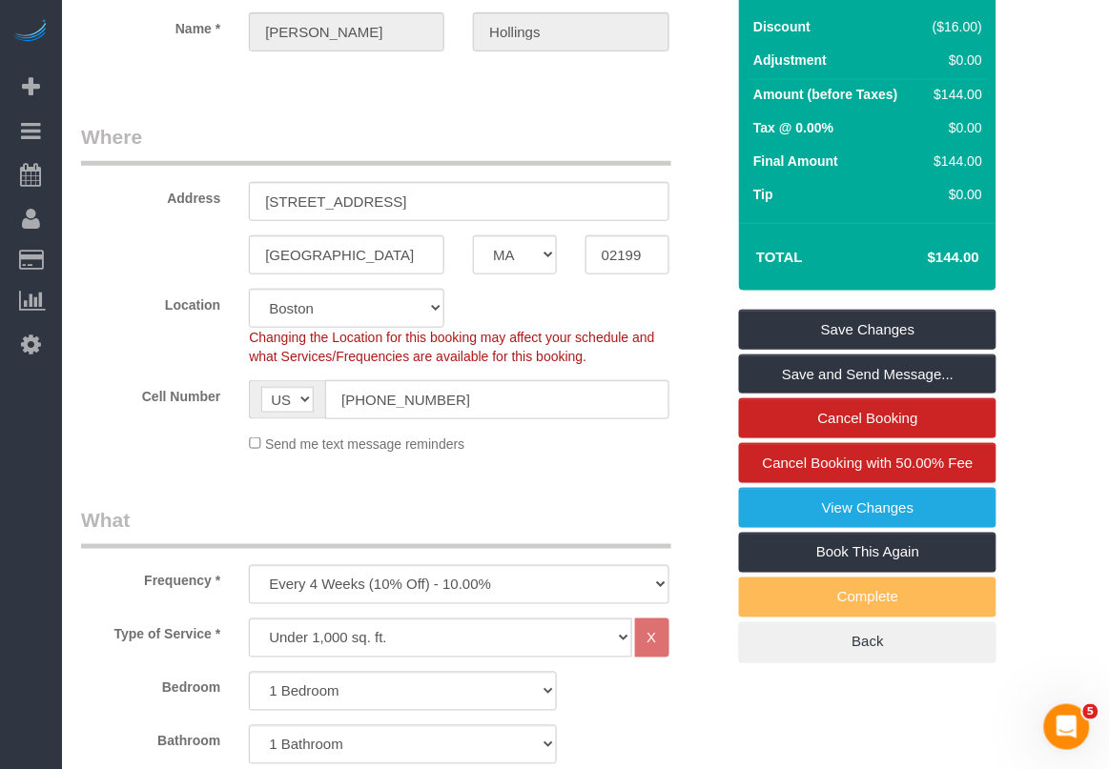
scroll to position [150, 0]
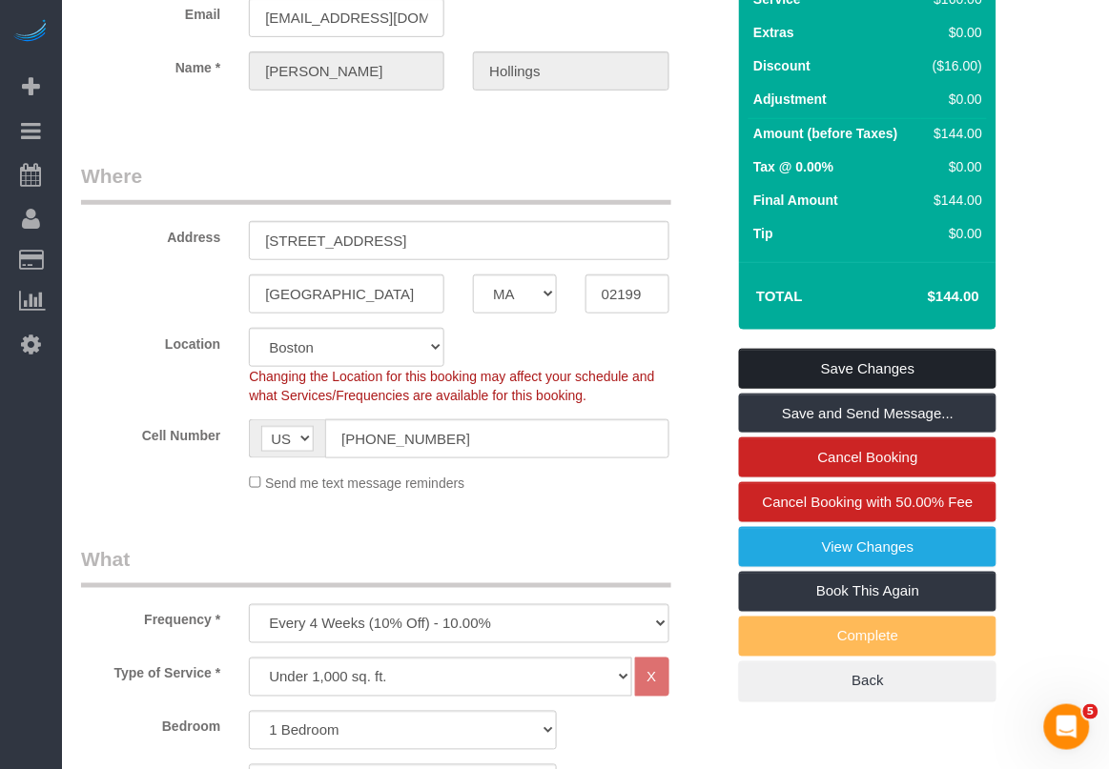
type textarea "Hi the code to get into my apartment is 940 72 94. My bed frame is very fragile…"
click at [911, 382] on link "Save Changes" at bounding box center [867, 369] width 257 height 40
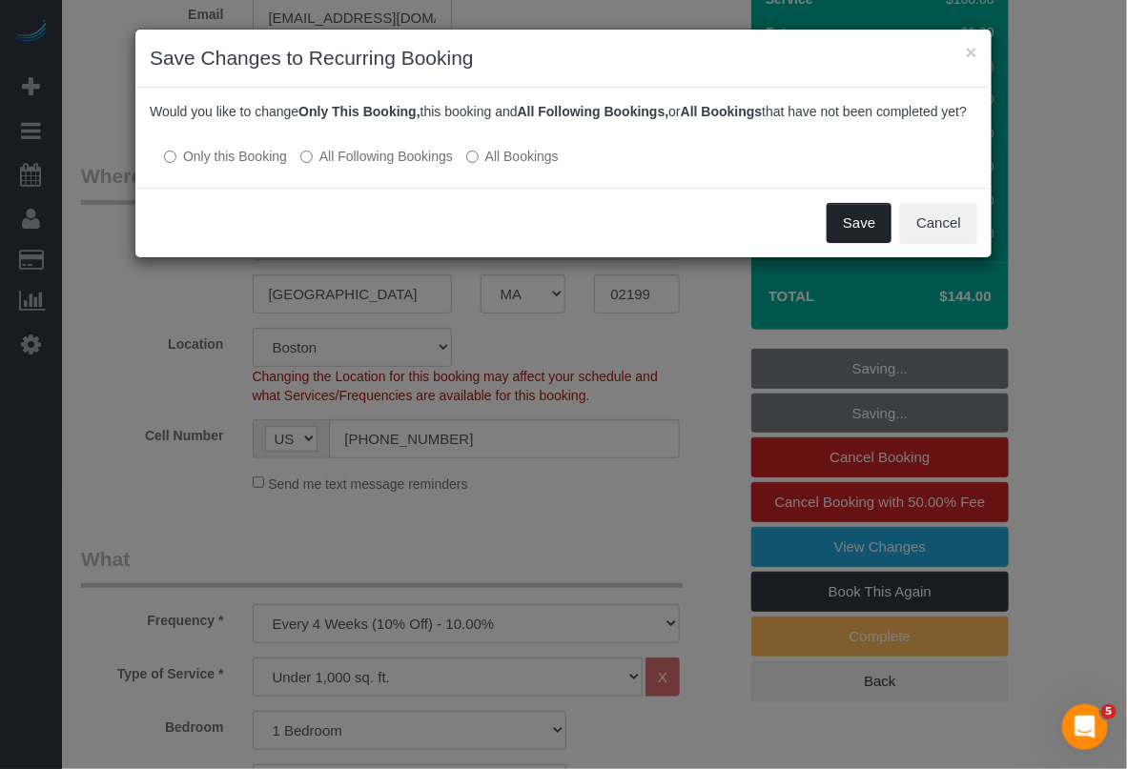
click at [844, 238] on button "Save" at bounding box center [859, 223] width 65 height 40
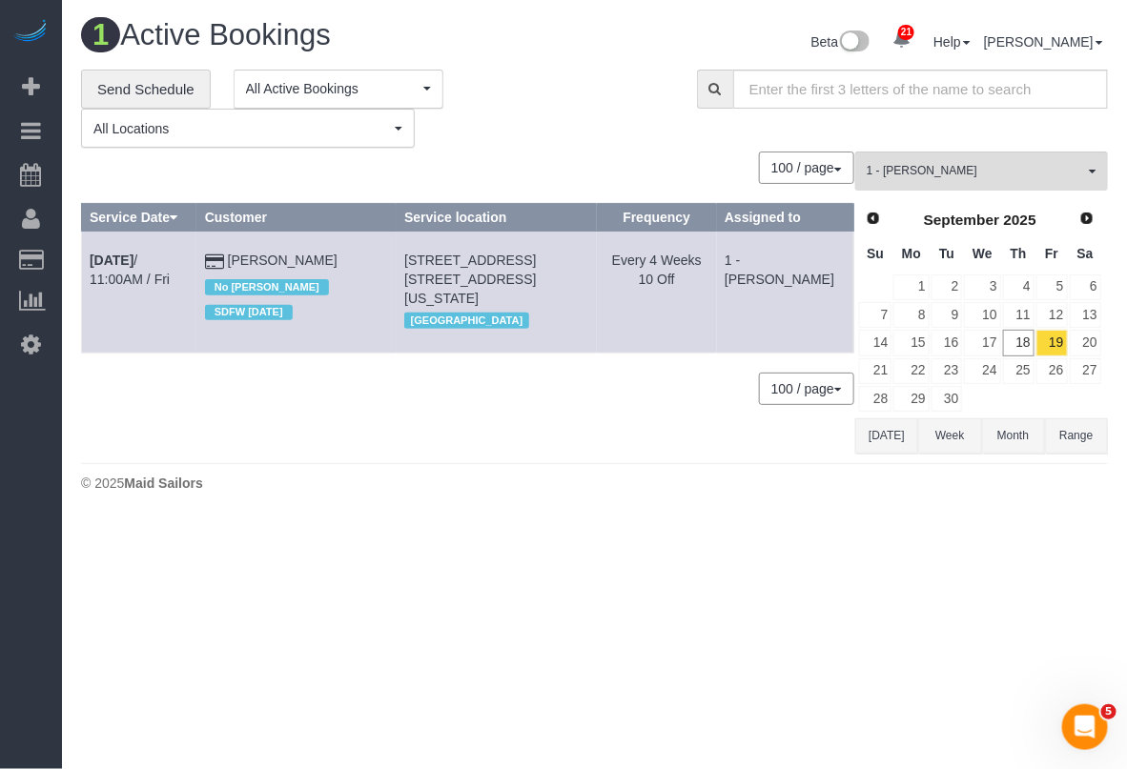
click at [432, 611] on body "21 Beta Your Notifications You have 0 alerts × You have 10 to charge for 09/17/…" at bounding box center [563, 384] width 1127 height 769
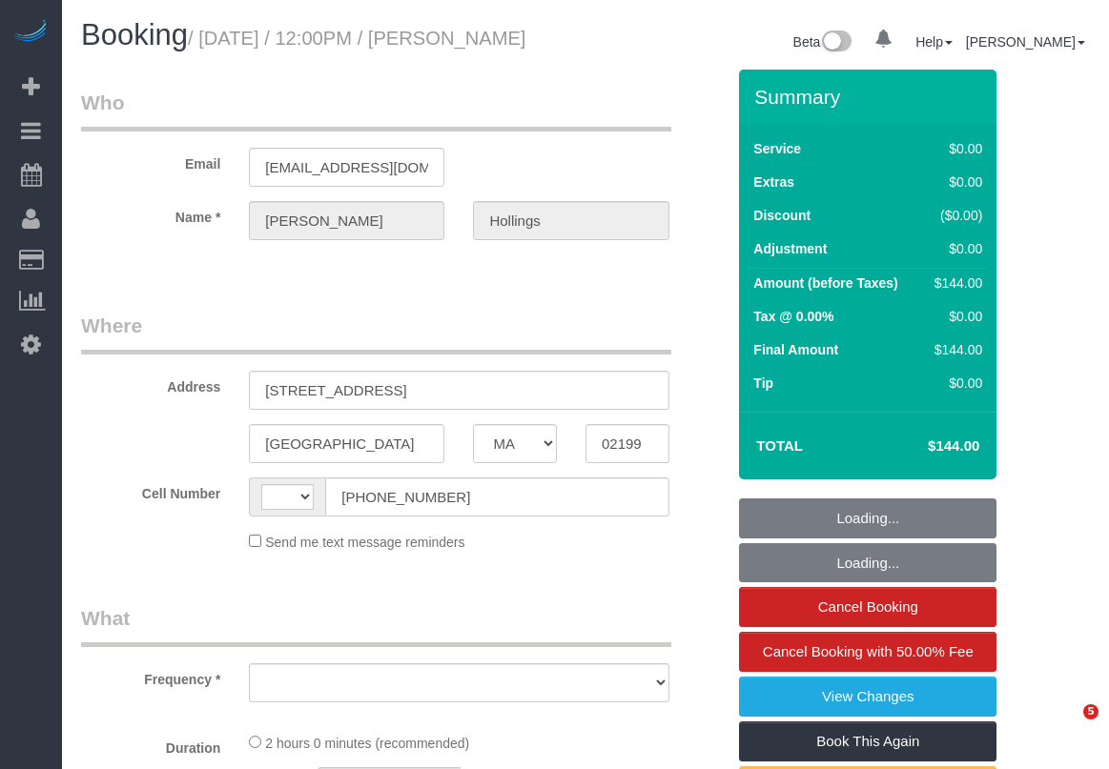
select select "MA"
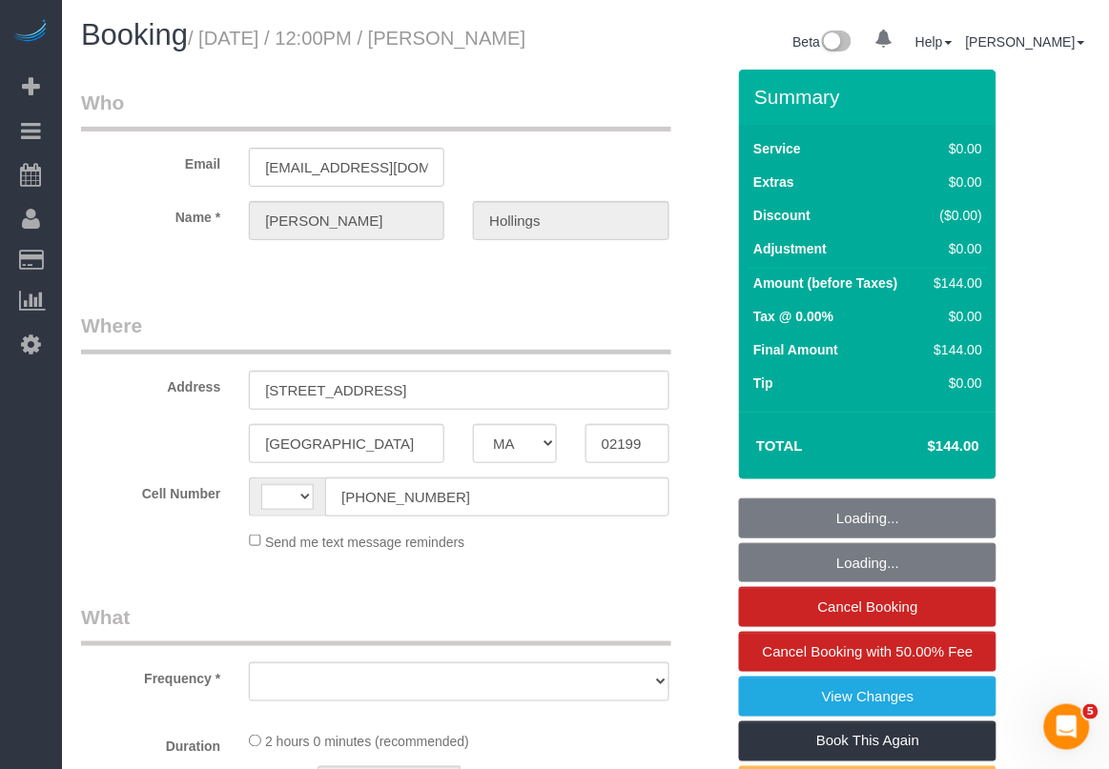
select select "string:[GEOGRAPHIC_DATA]"
select select "object:798"
select select "spot1"
select select "number:58"
select select "number:74"
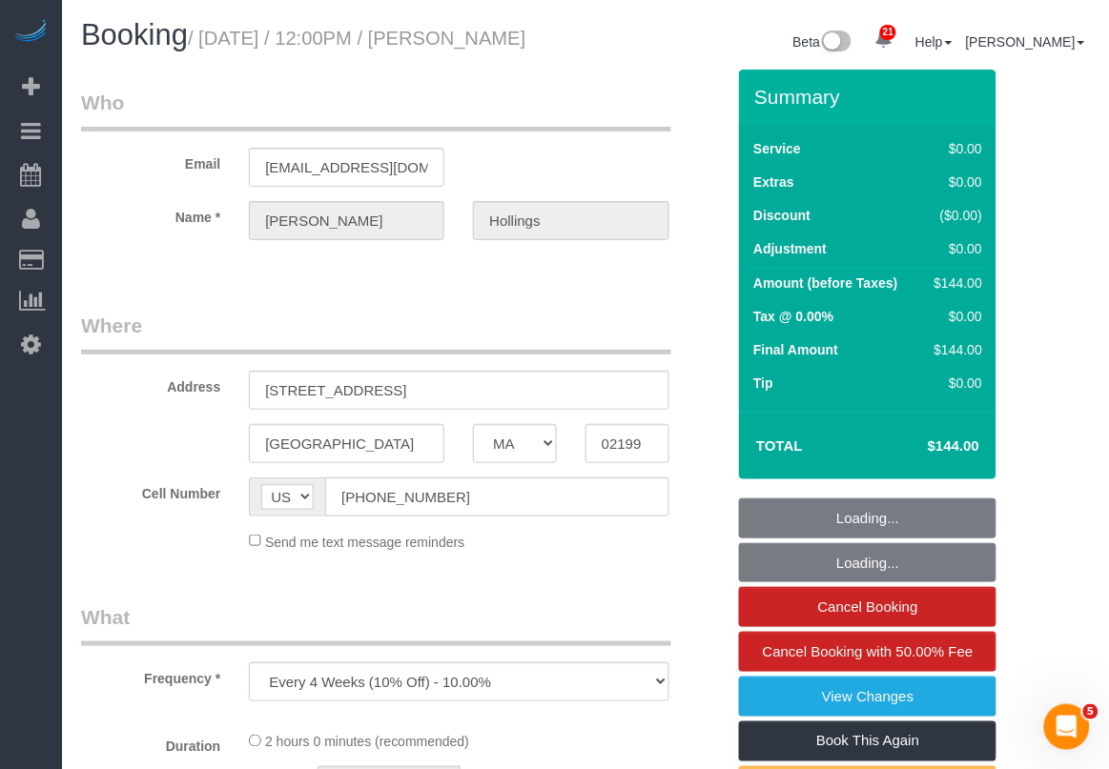
select select "number:15"
select select "number:7"
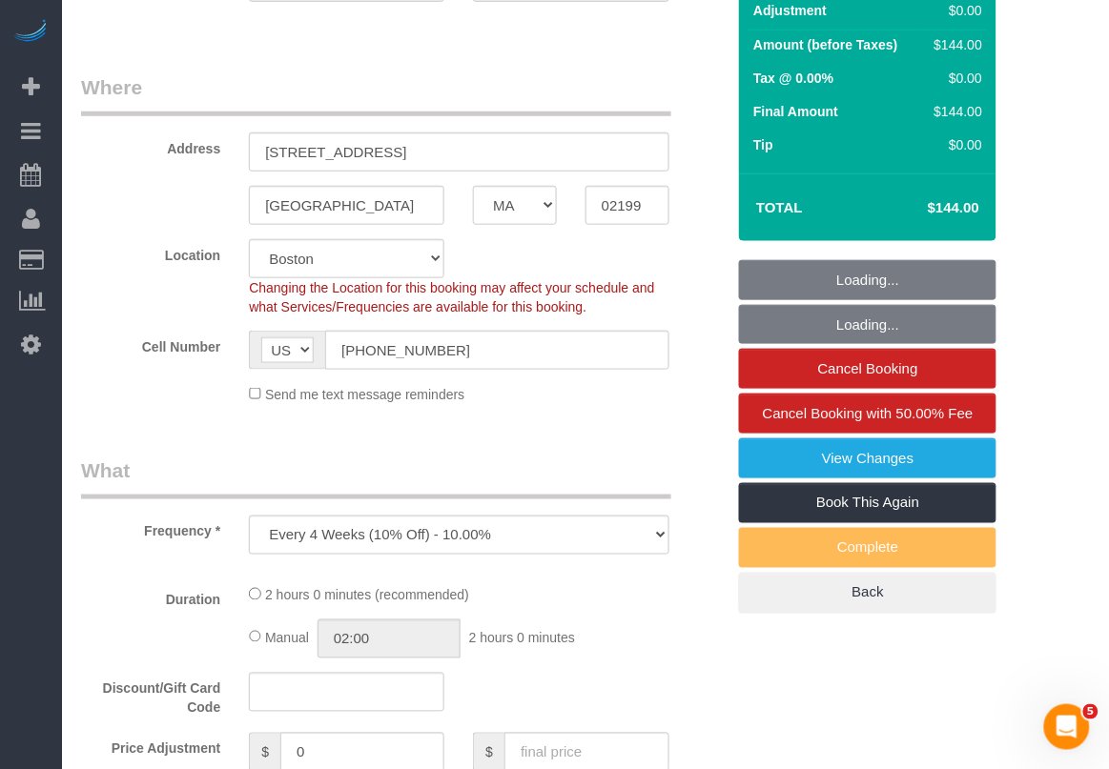
select select "object:1010"
select select "spot39"
select select "string:stripe-pm_1QvQGn4VGloSiKo7A6y7iD7L"
select select "1"
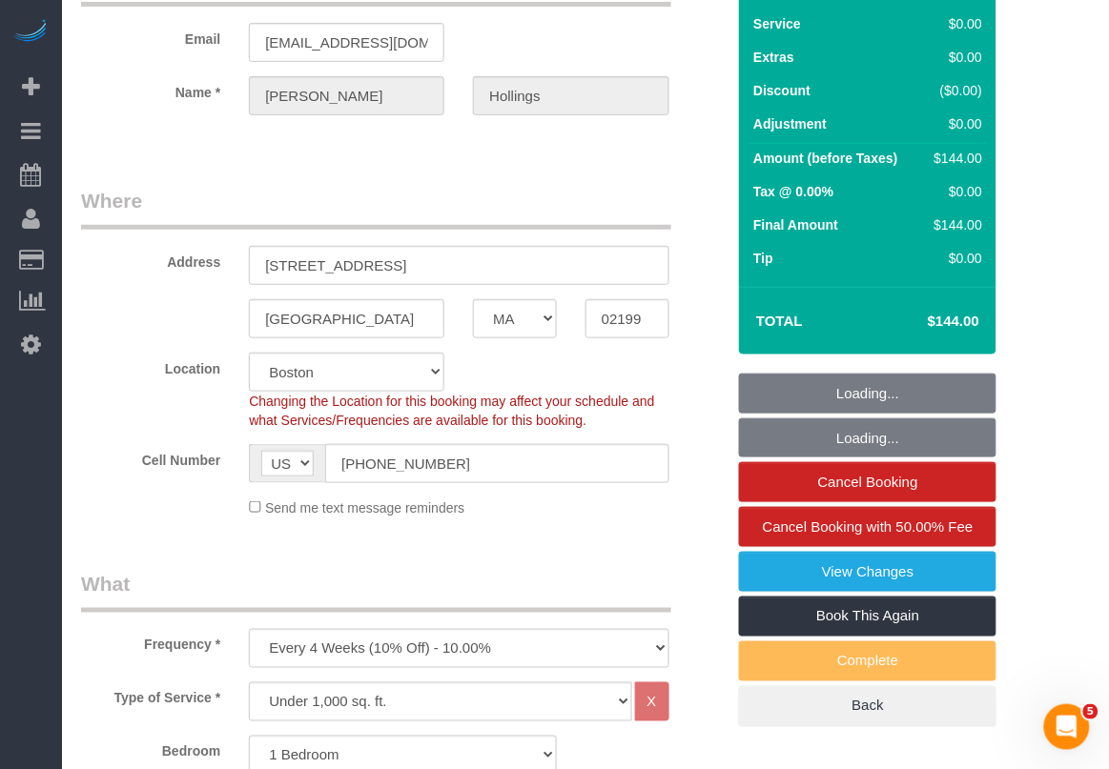
select select "1"
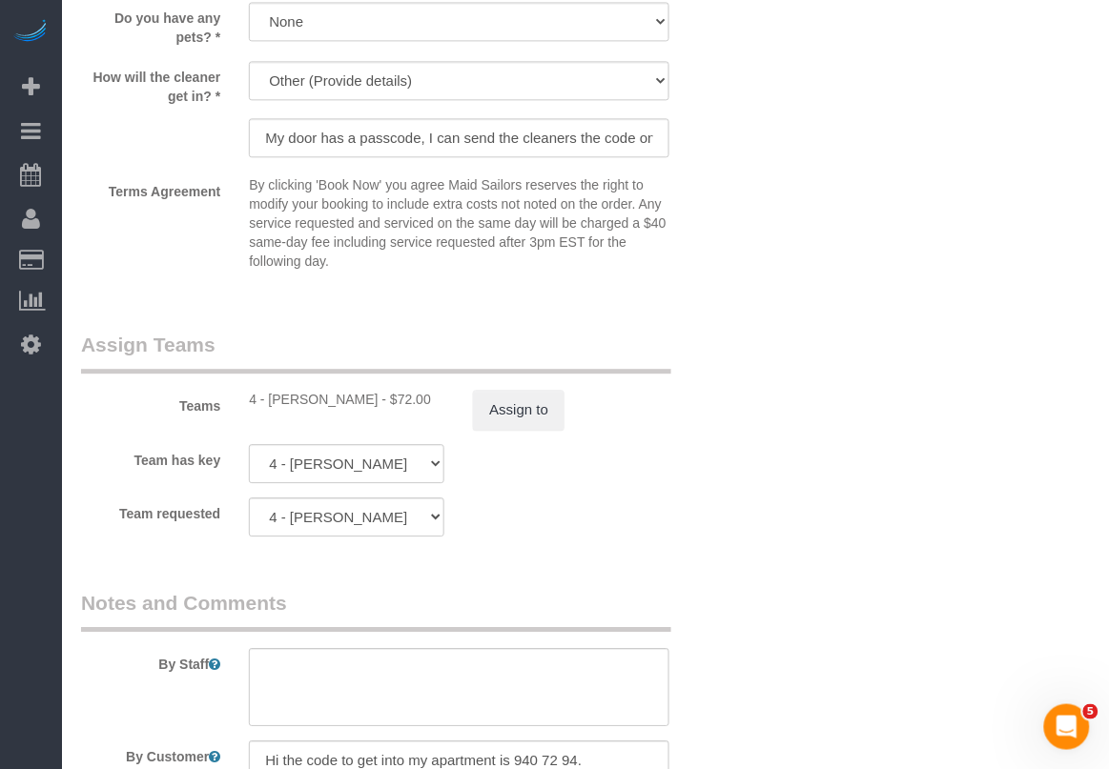
scroll to position [2503, 0]
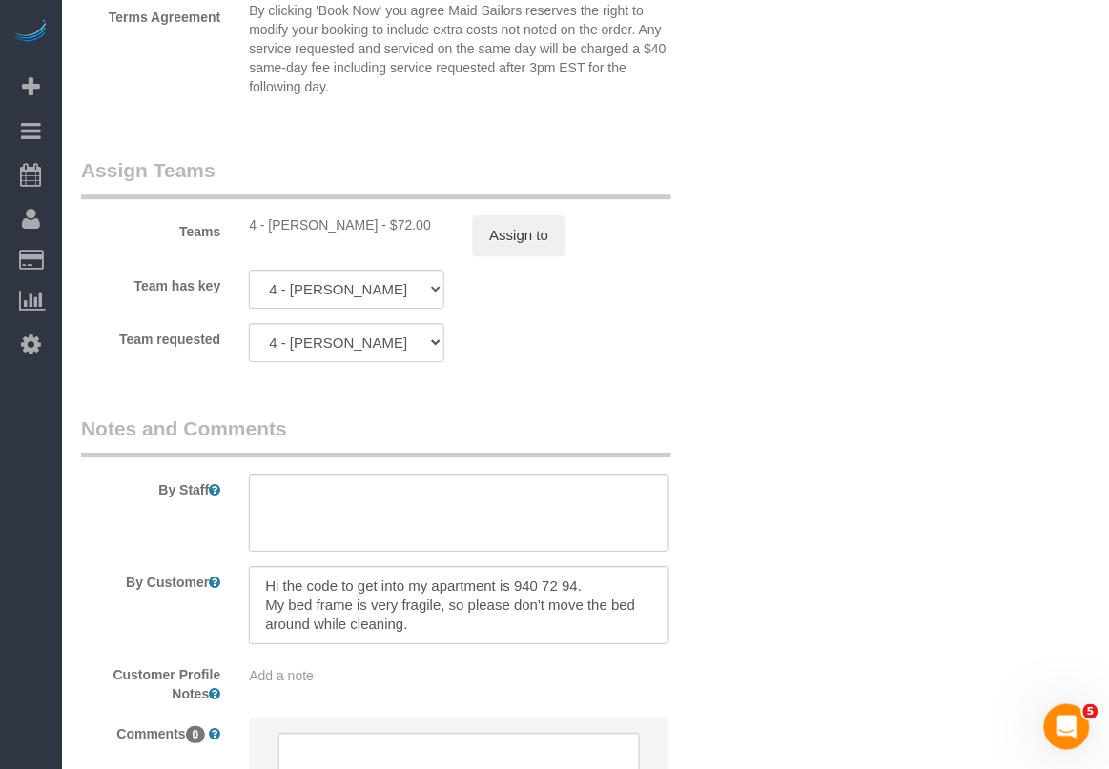
drag, startPoint x: 264, startPoint y: 251, endPoint x: 354, endPoint y: 235, distance: 90.9
click at [354, 235] on div "Teams 4 - [PERSON_NAME] - $72.00 Assign to" at bounding box center [403, 205] width 672 height 99
copy div "[PERSON_NAME]"
